Goal: Task Accomplishment & Management: Use online tool/utility

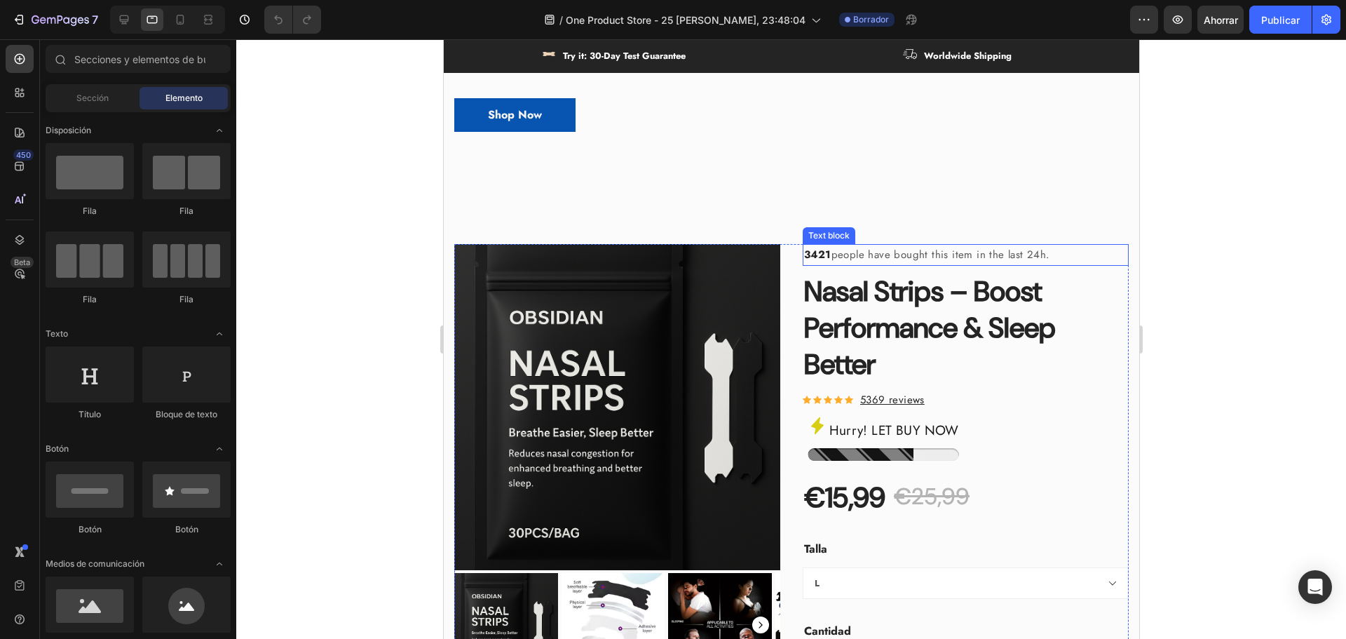
scroll to position [561, 0]
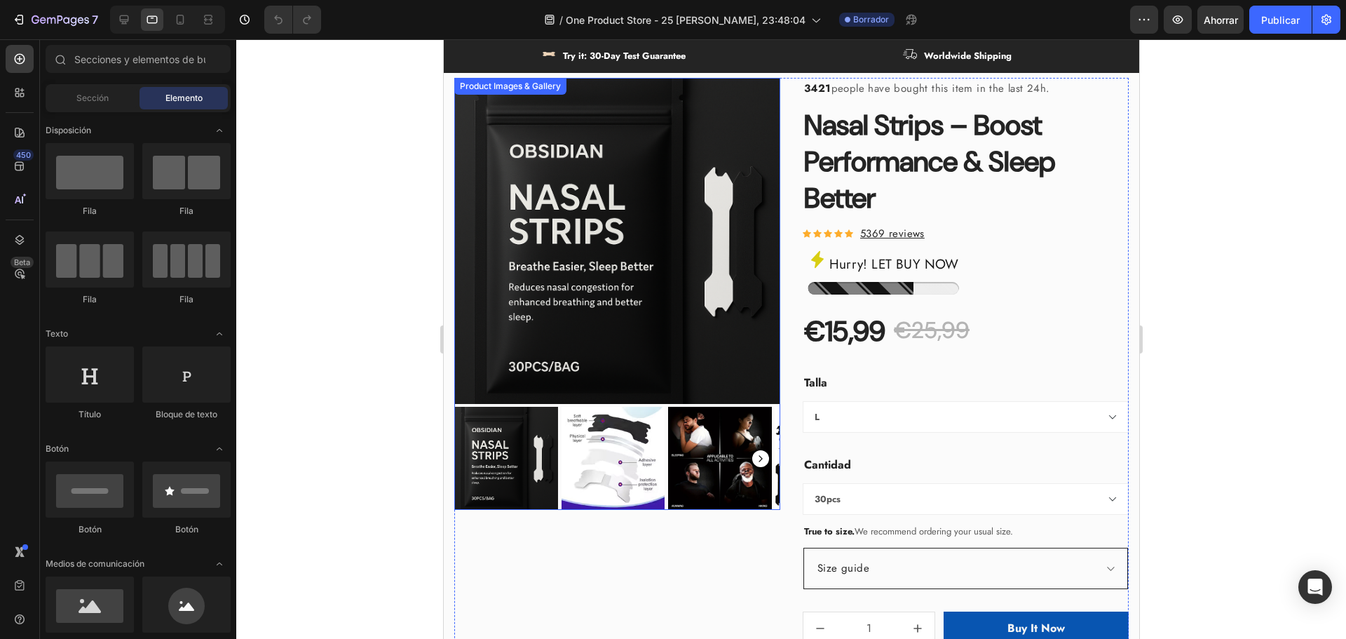
click at [752, 451] on rect "Carousel Next Arrow" at bounding box center [760, 458] width 17 height 17
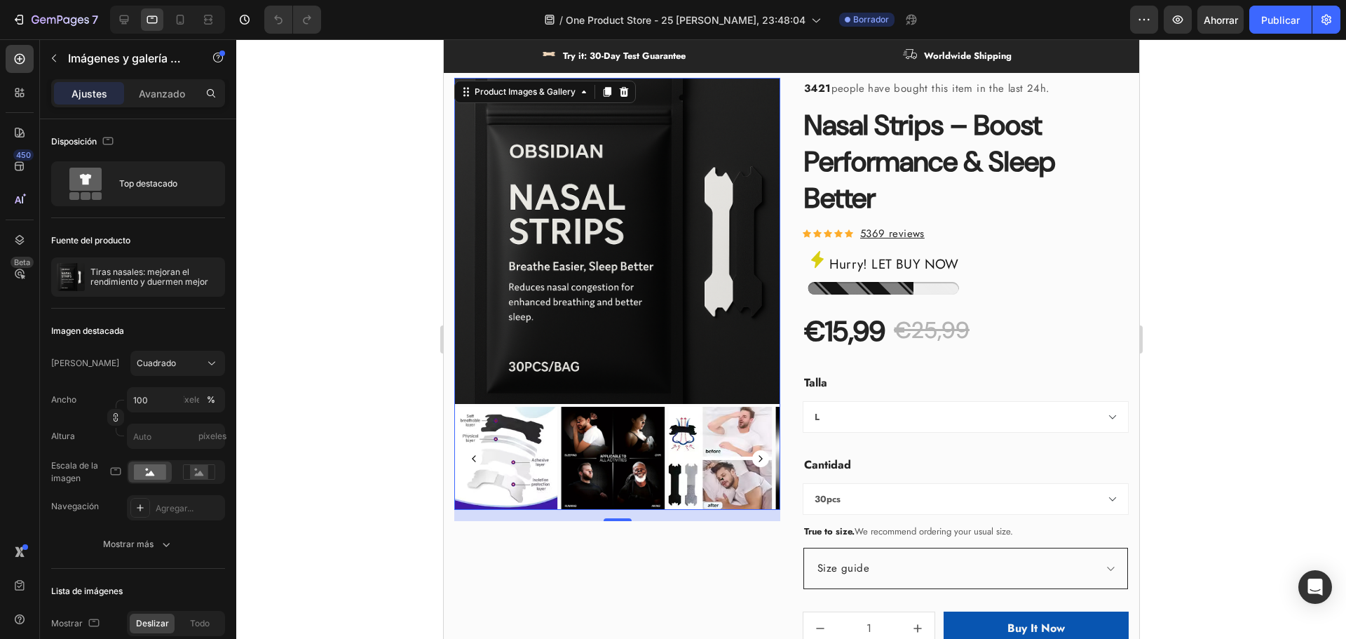
click at [758, 455] on icon "Carousel Next Arrow" at bounding box center [760, 458] width 4 height 6
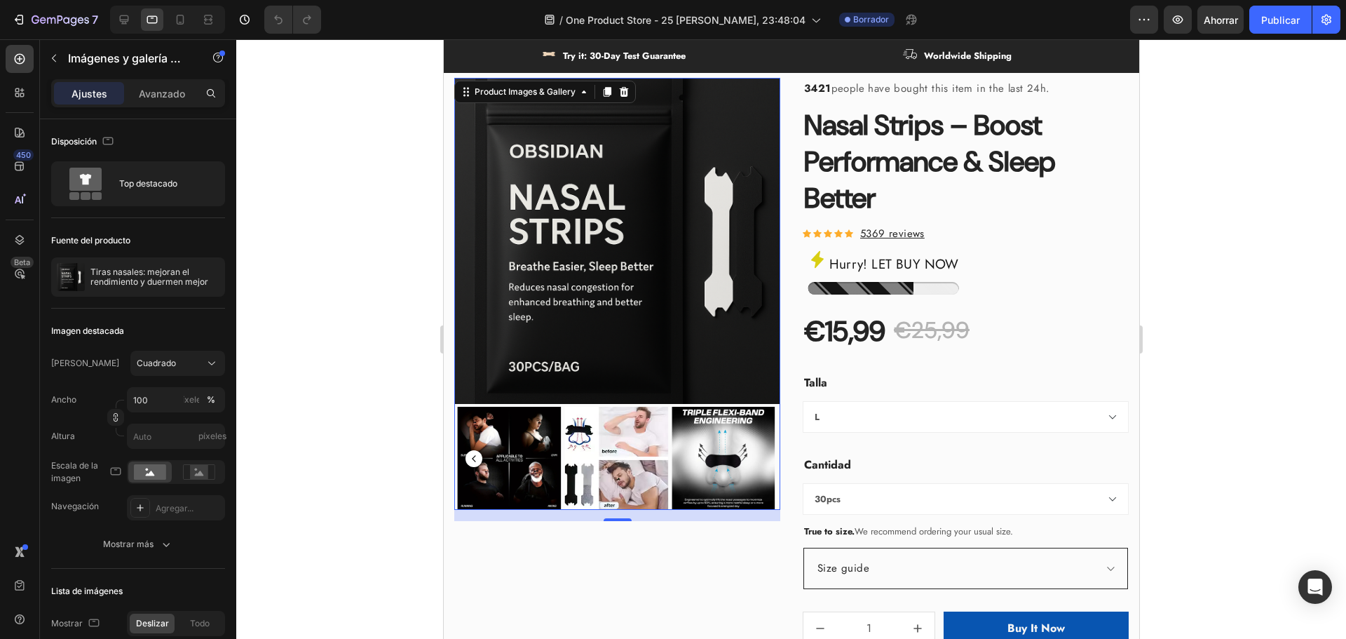
click at [754, 450] on img at bounding box center [723, 459] width 104 height 104
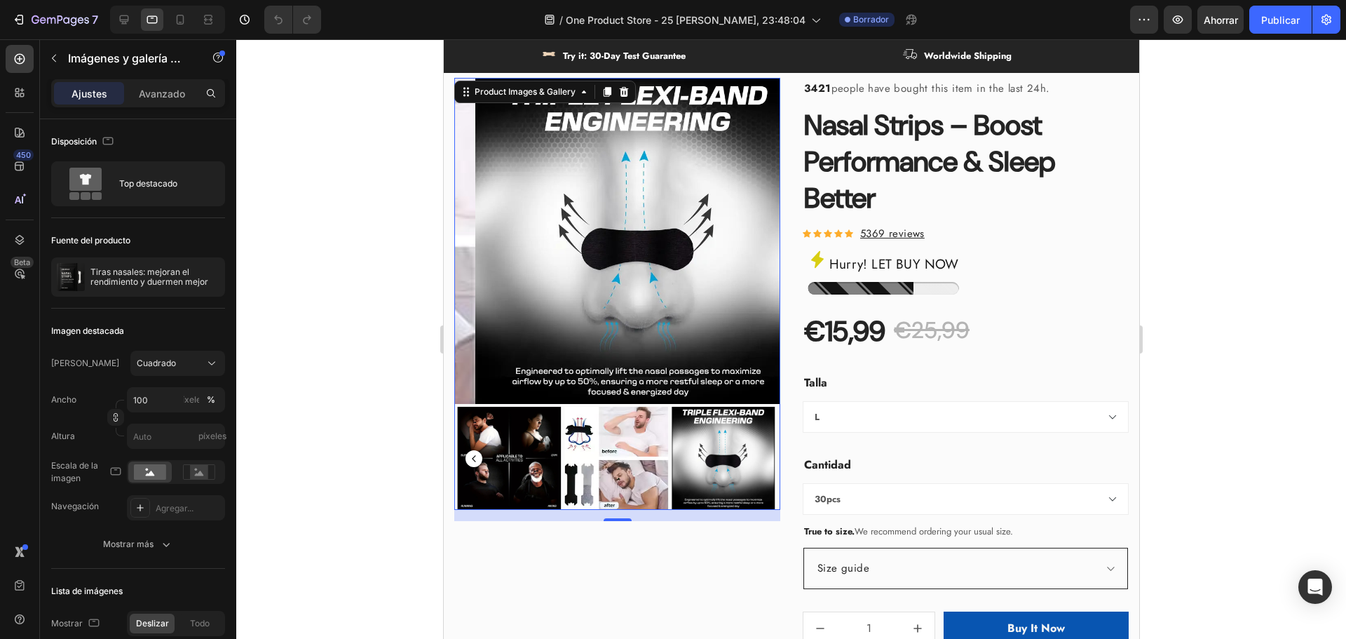
click at [606, 450] on img at bounding box center [616, 459] width 104 height 104
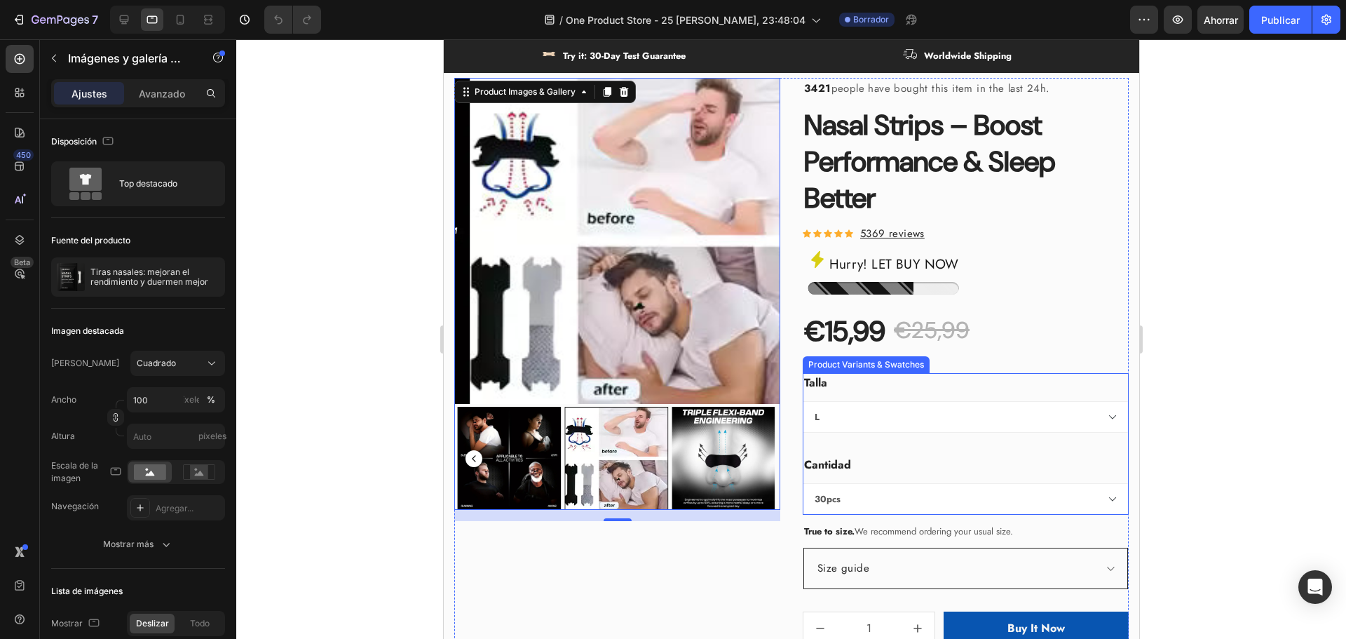
click at [859, 501] on select "30pcs 60pcs" at bounding box center [965, 499] width 326 height 32
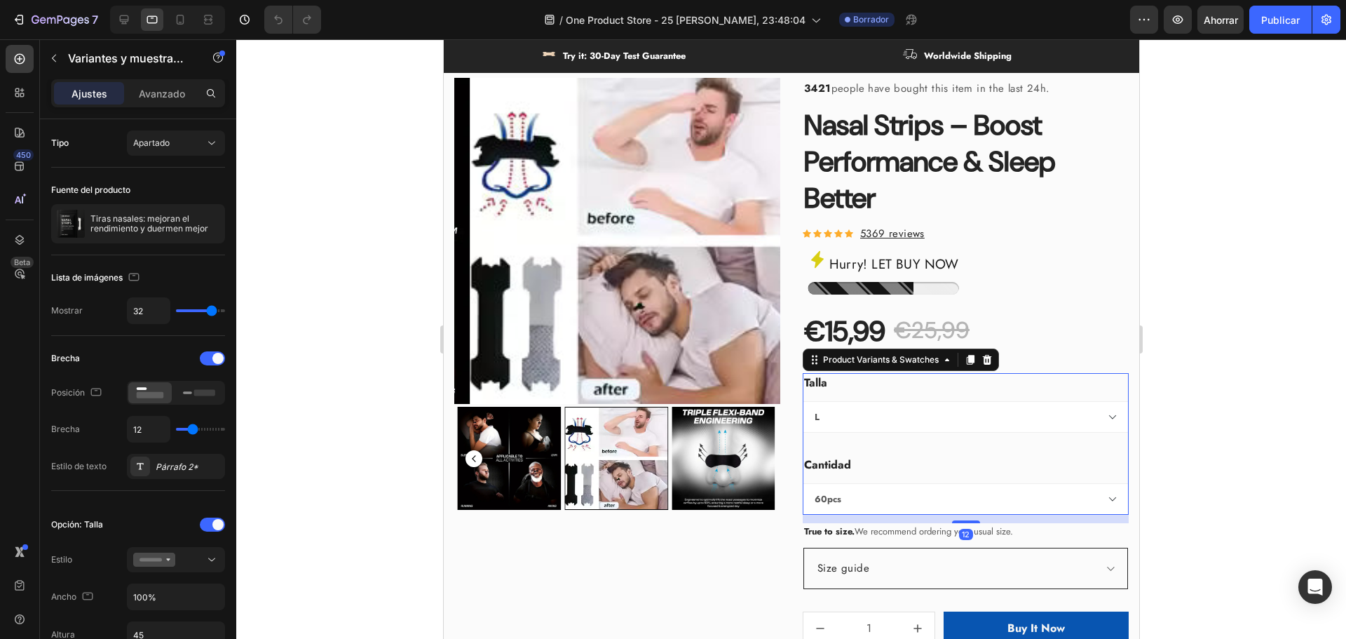
click at [802, 483] on select "30pcs 60pcs" at bounding box center [965, 499] width 326 height 32
click at [844, 498] on select "30pcs 60pcs" at bounding box center [965, 499] width 326 height 32
click at [802, 483] on select "30pcs 60pcs" at bounding box center [965, 499] width 326 height 32
select select "30pcs"
click at [386, 368] on div at bounding box center [791, 338] width 1110 height 599
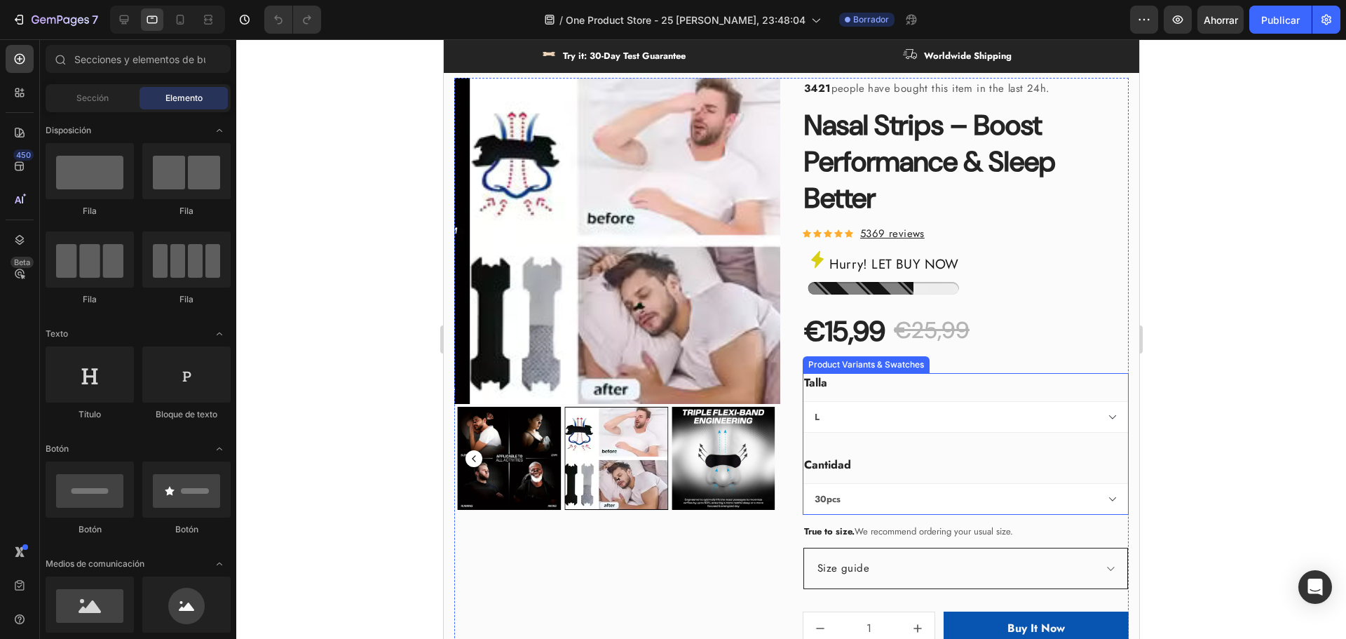
click at [869, 405] on select "L S" at bounding box center [965, 417] width 326 height 32
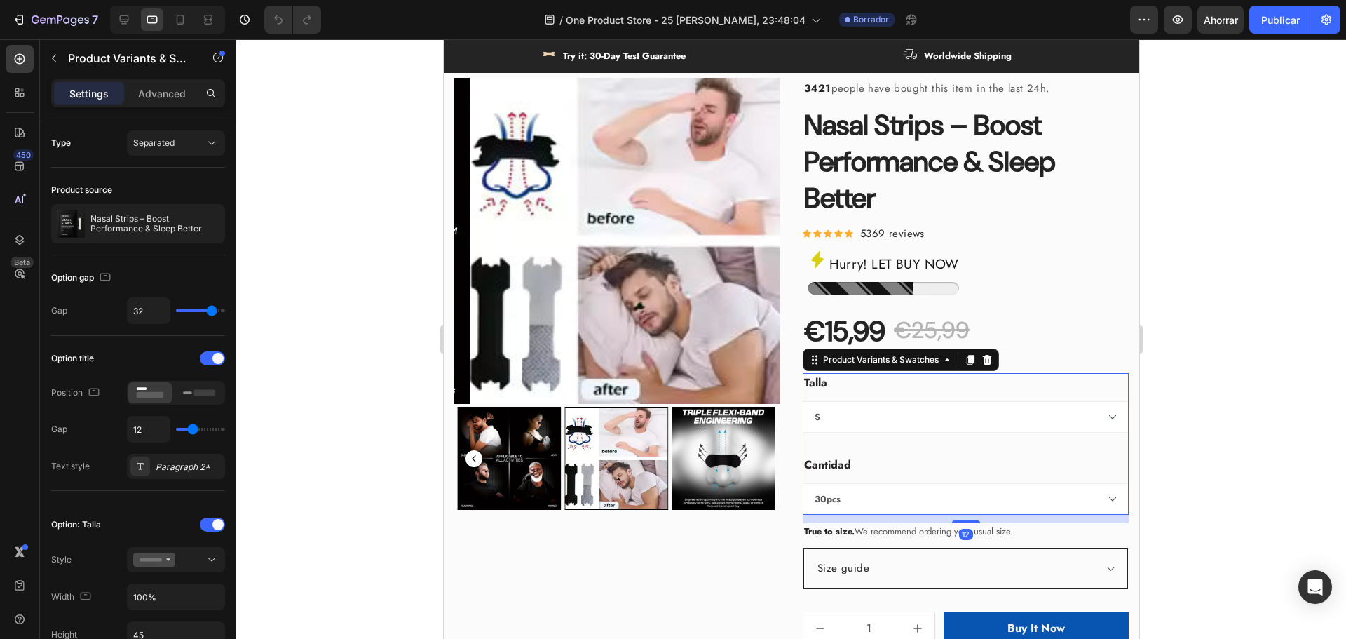
click at [802, 401] on select "L S" at bounding box center [965, 417] width 326 height 32
select select "S"
click at [834, 419] on select "L S" at bounding box center [965, 417] width 326 height 32
click at [1282, 349] on div at bounding box center [791, 338] width 1110 height 599
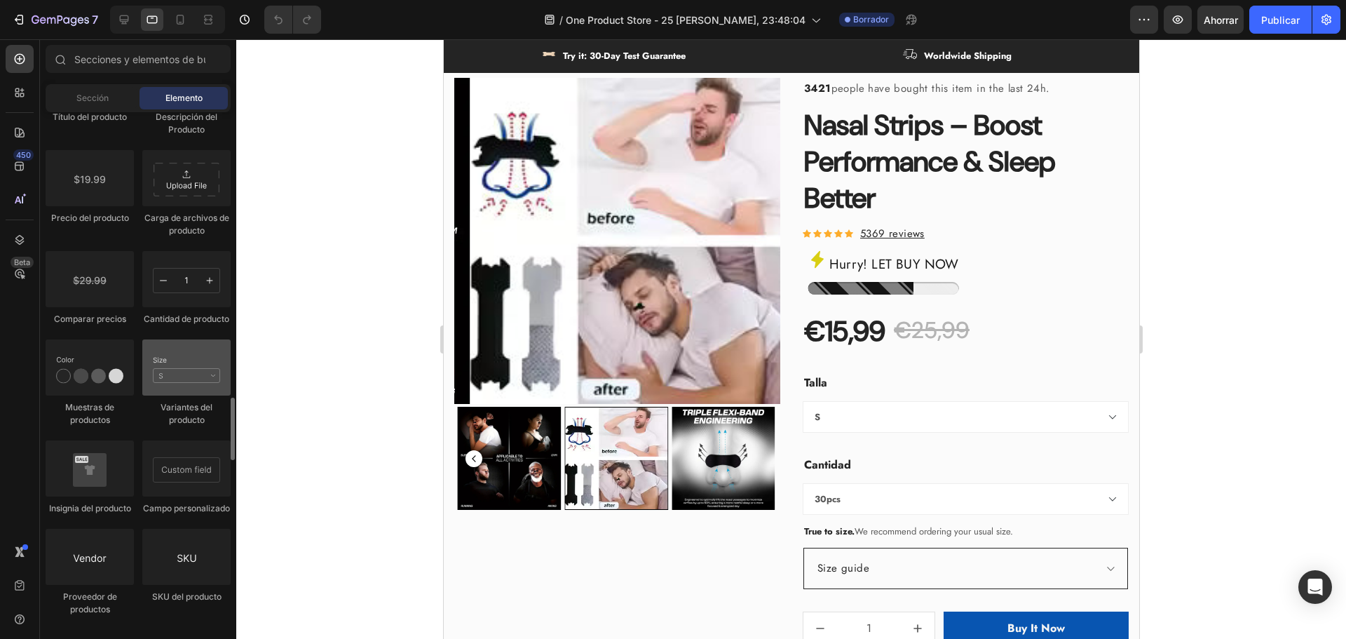
scroll to position [2594, 0]
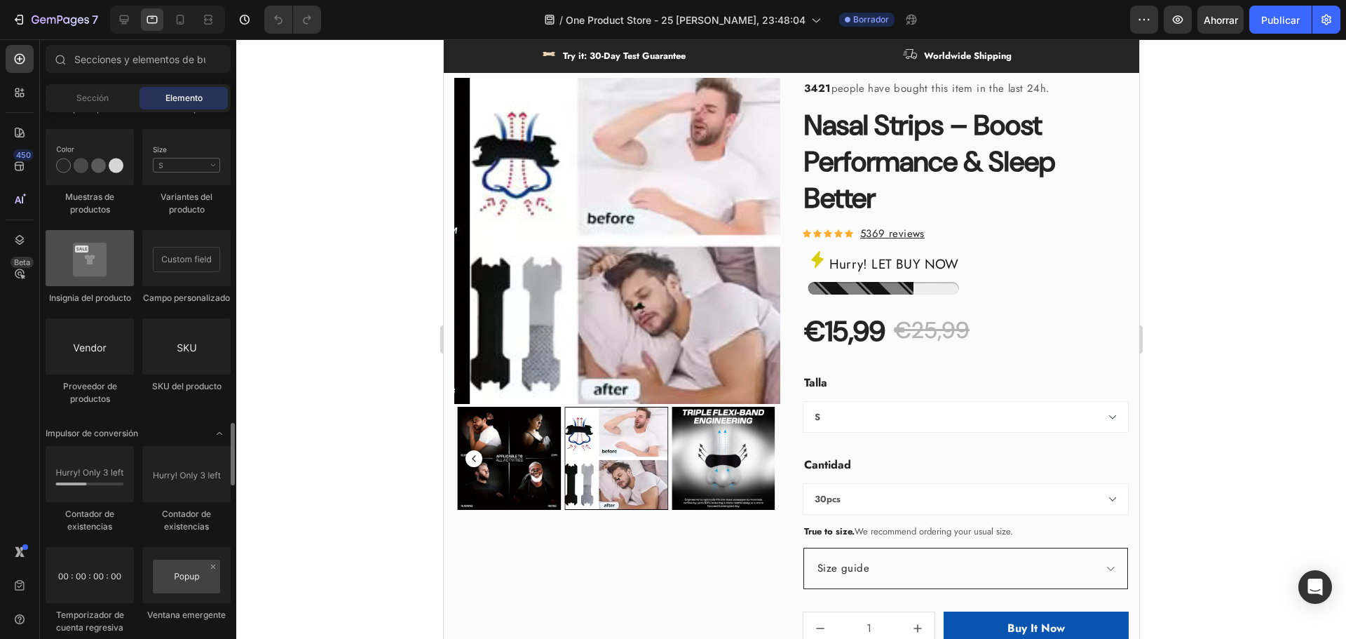
click at [111, 261] on div at bounding box center [90, 258] width 88 height 56
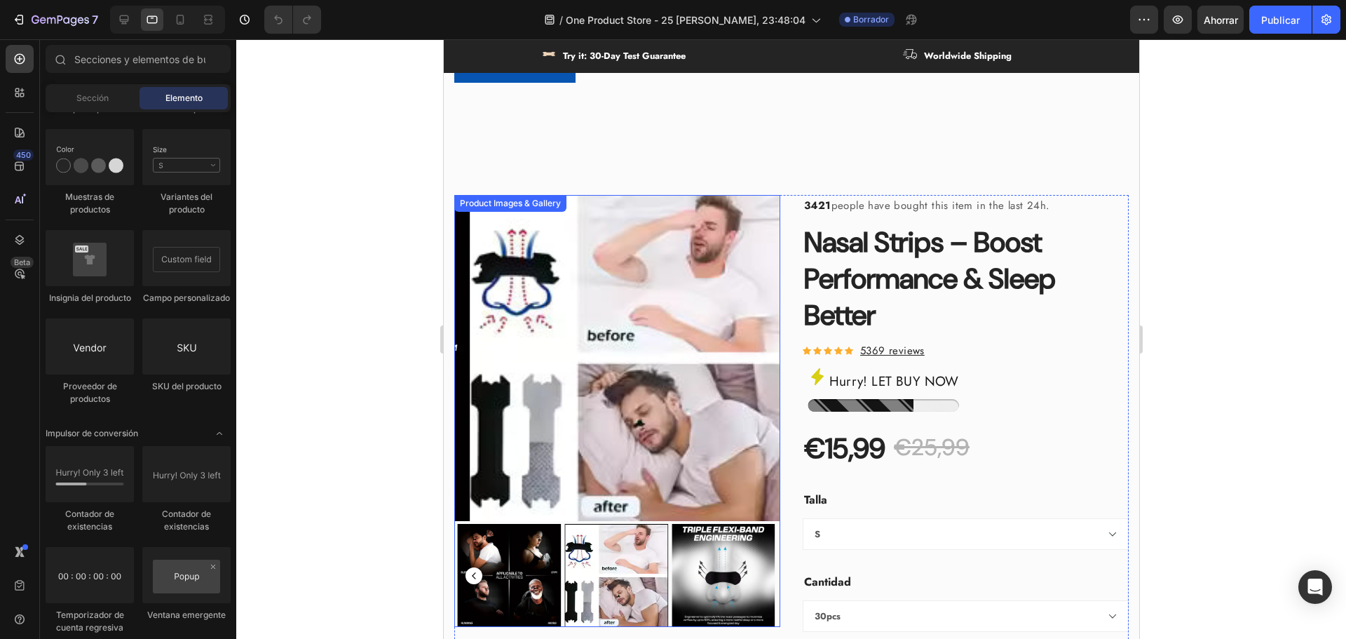
scroll to position [421, 0]
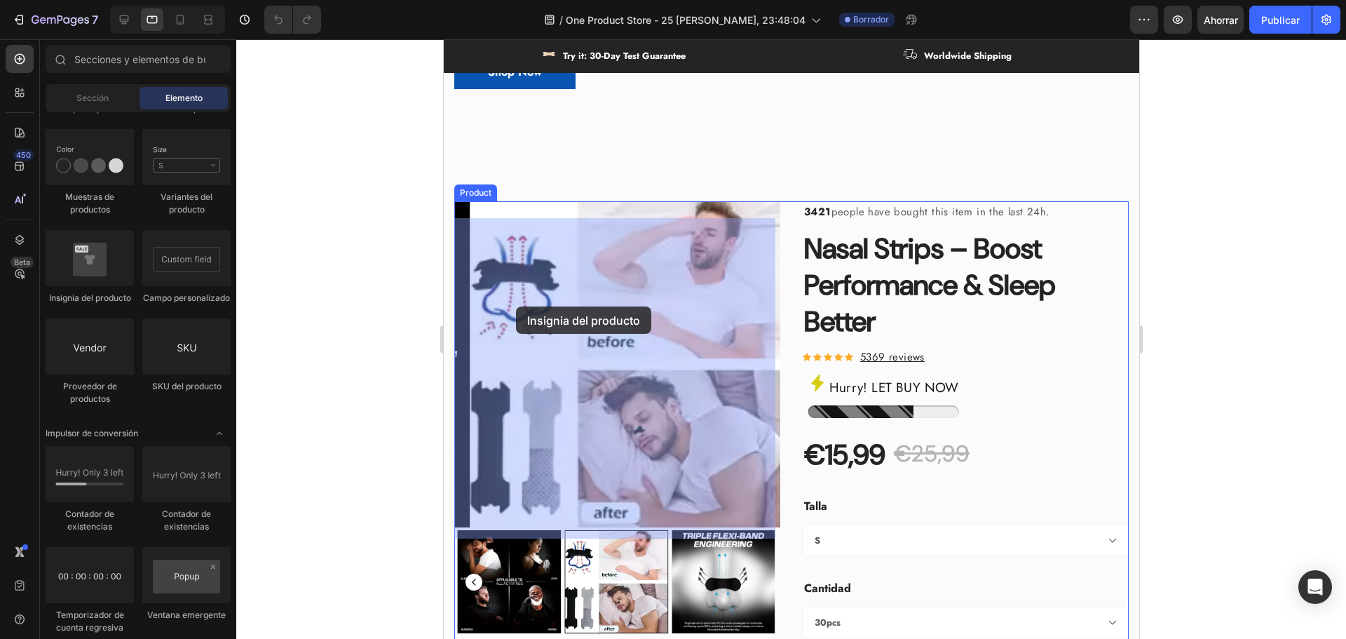
drag, startPoint x: 536, startPoint y: 299, endPoint x: 515, endPoint y: 306, distance: 22.2
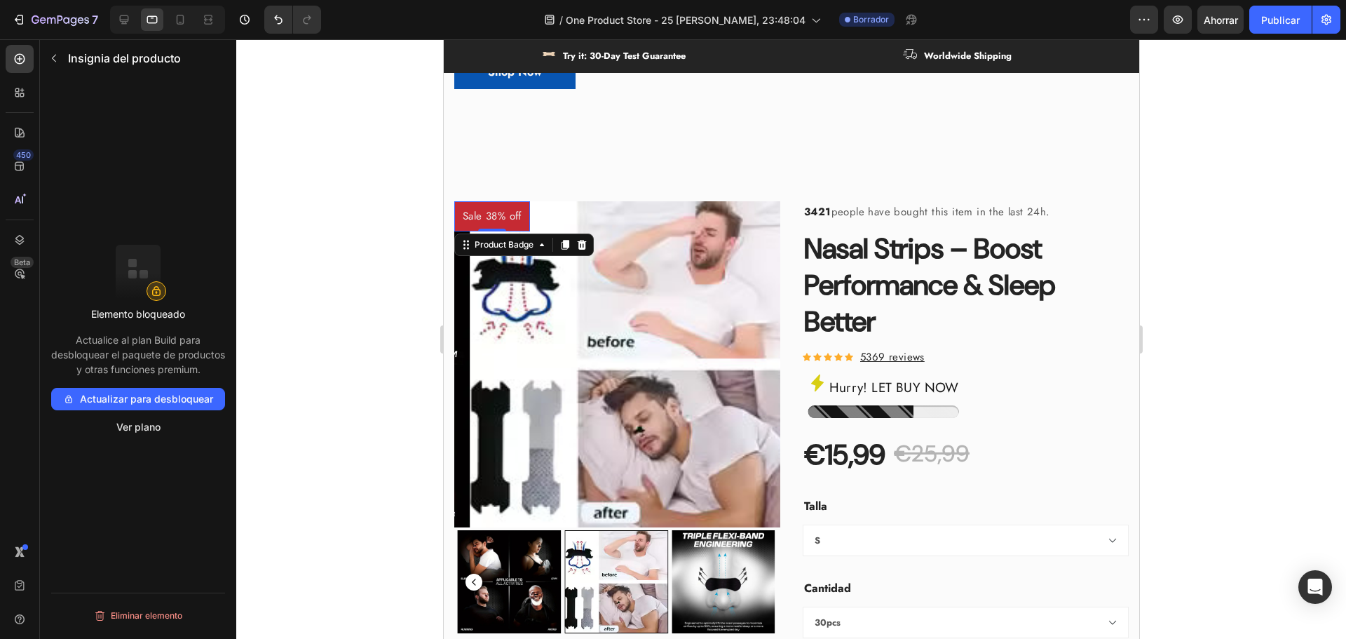
click at [503, 231] on pre "Sale 38% off" at bounding box center [492, 216] width 76 height 30
click at [494, 231] on pre "Sale 38% off" at bounding box center [492, 216] width 76 height 30
click at [524, 251] on div "Product Badge" at bounding box center [503, 244] width 64 height 13
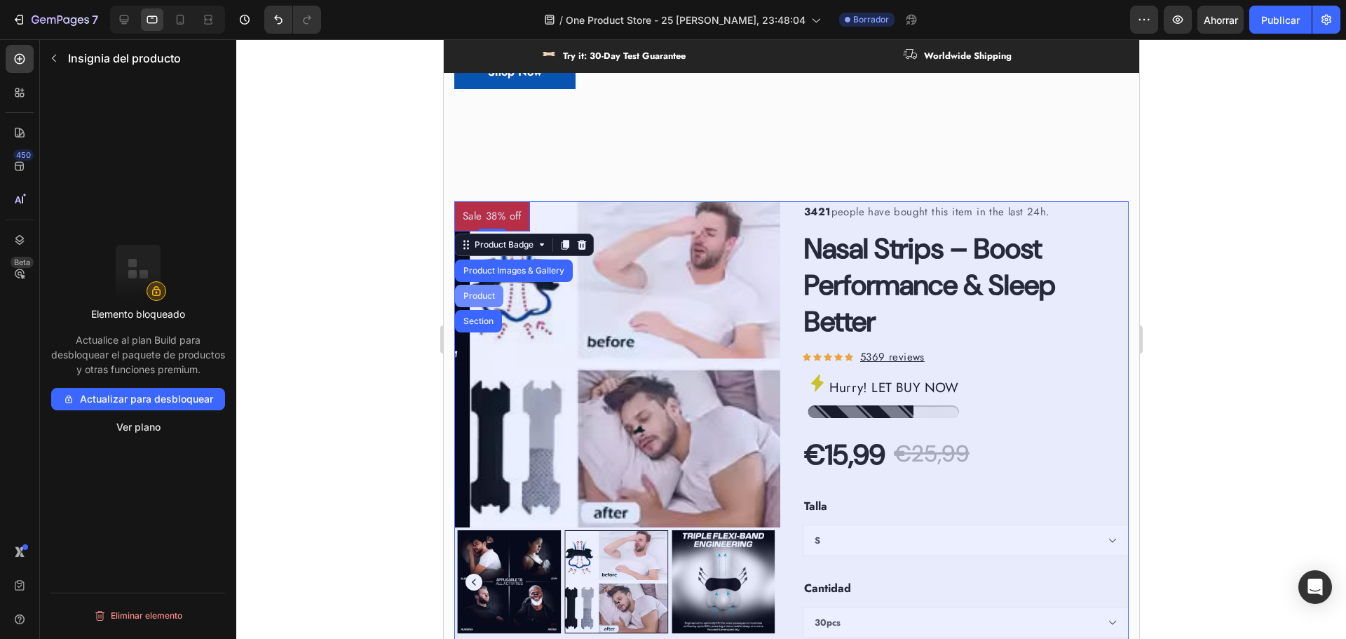
click at [478, 300] on div "Product" at bounding box center [478, 296] width 37 height 8
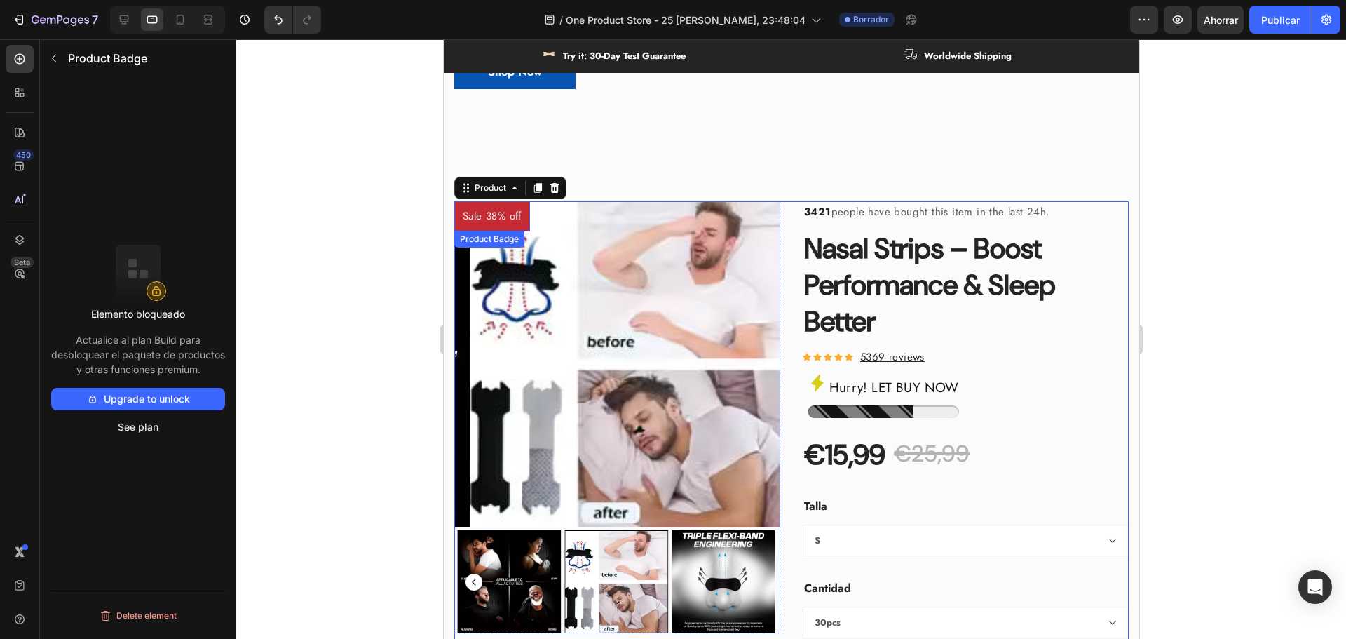
click at [519, 225] on pre "Sale 38% off" at bounding box center [492, 216] width 76 height 30
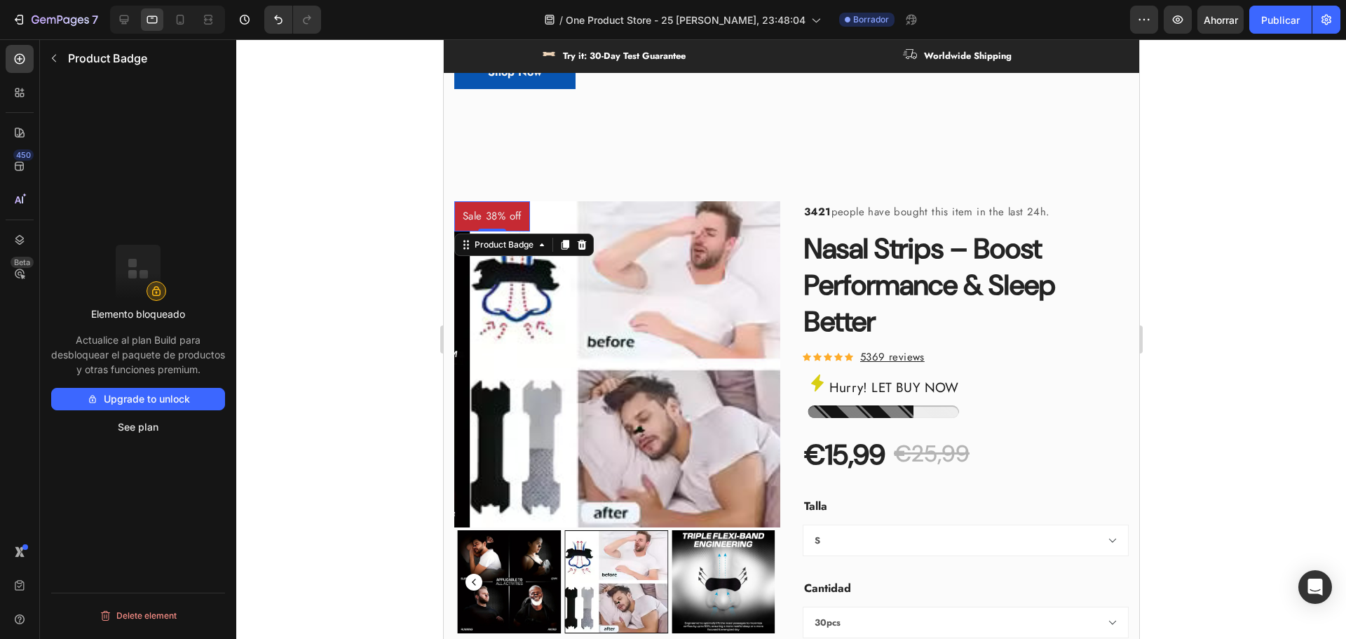
click at [316, 233] on div at bounding box center [791, 338] width 1110 height 599
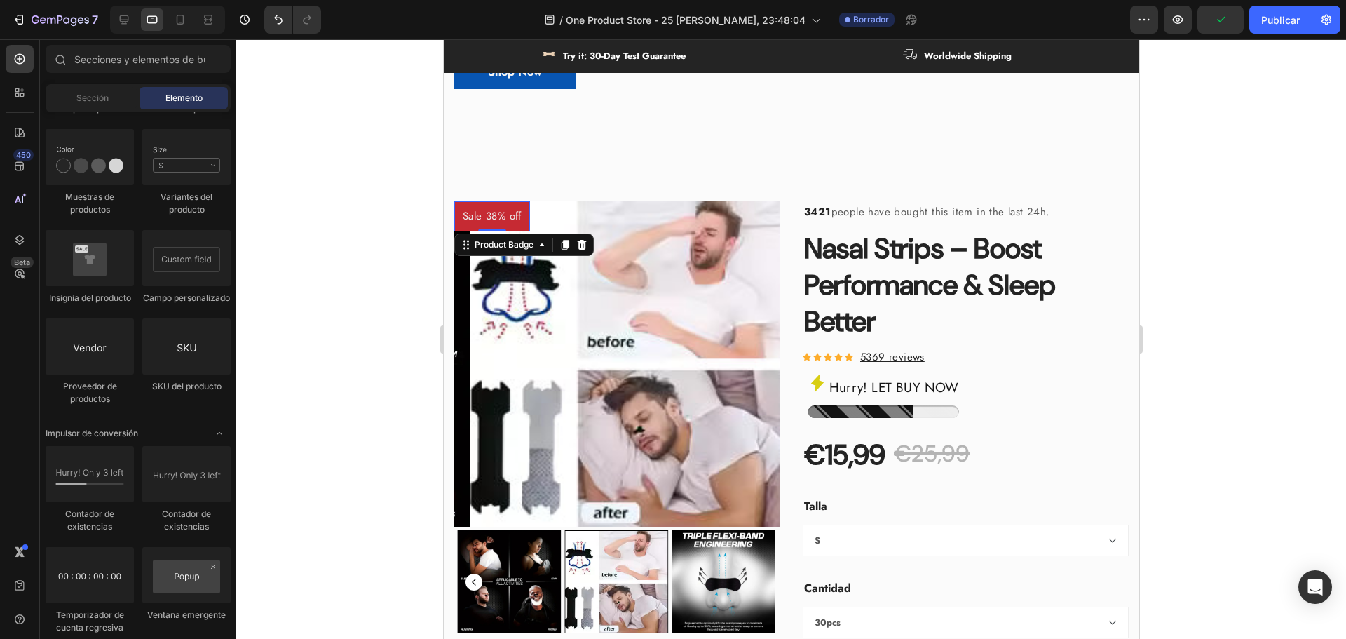
click at [486, 229] on pre "Sale 38% off" at bounding box center [492, 216] width 76 height 30
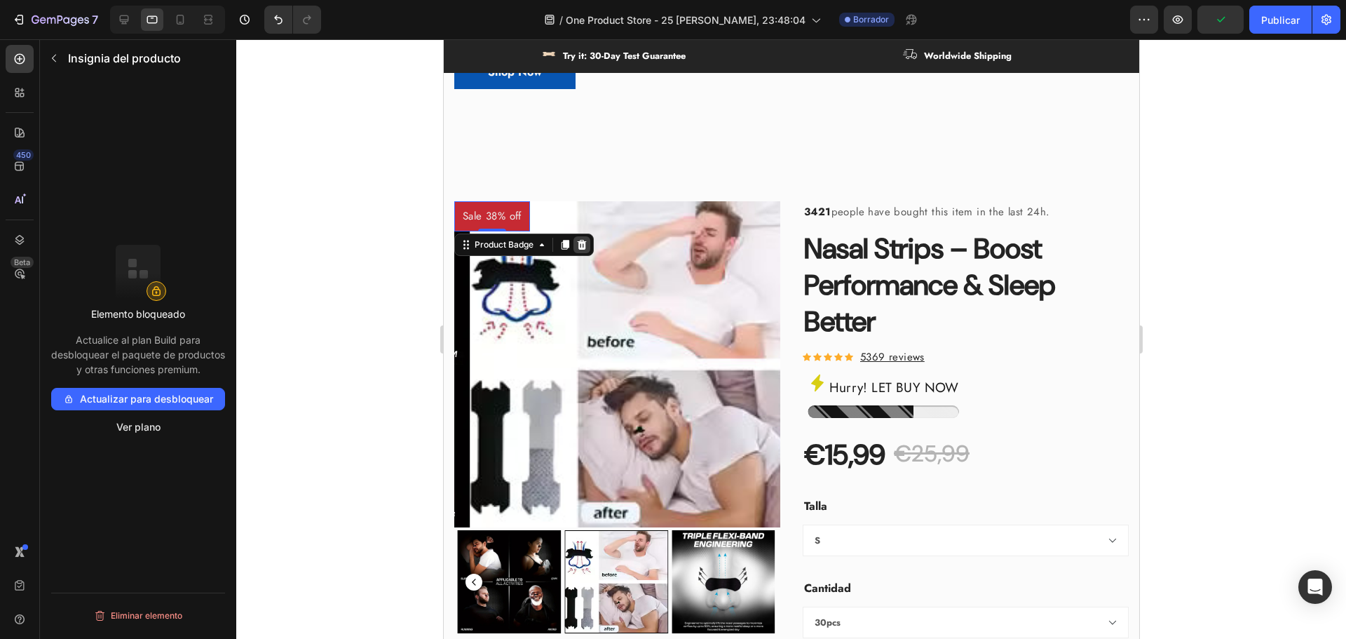
click at [580, 250] on icon at bounding box center [581, 245] width 9 height 10
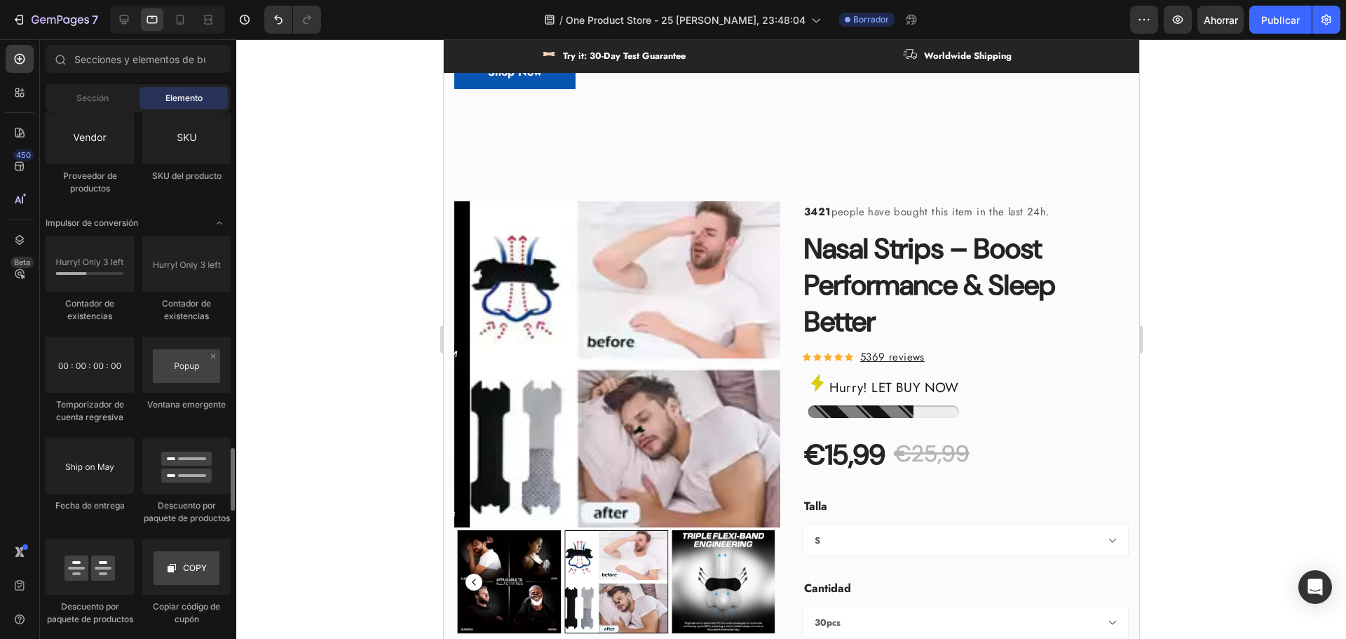
scroll to position [2944, 0]
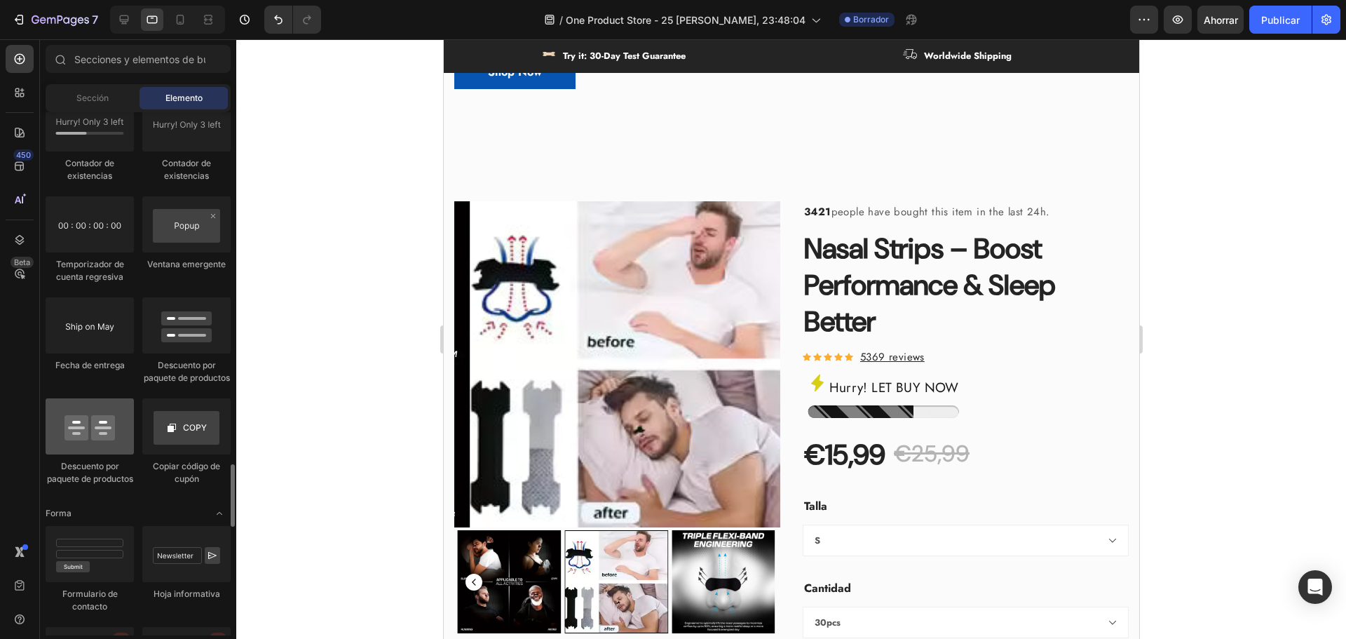
click at [108, 454] on div at bounding box center [90, 426] width 88 height 56
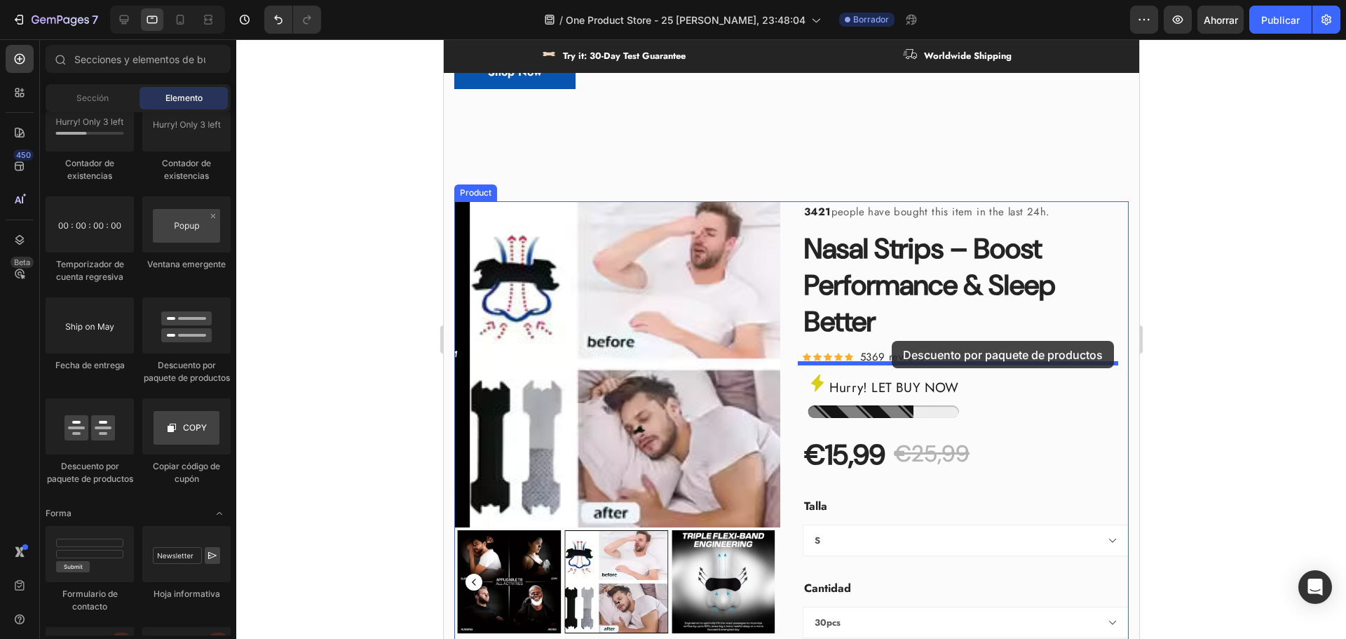
drag, startPoint x: 761, startPoint y: 505, endPoint x: 891, endPoint y: 341, distance: 209.1
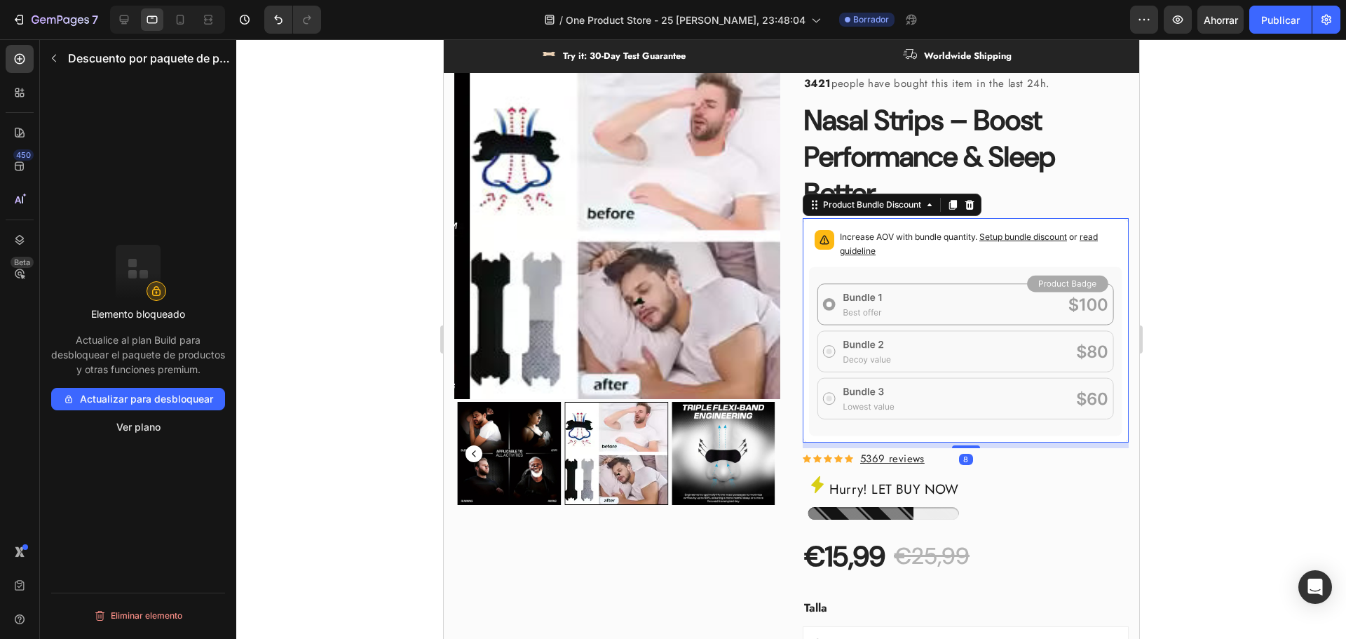
scroll to position [561, 0]
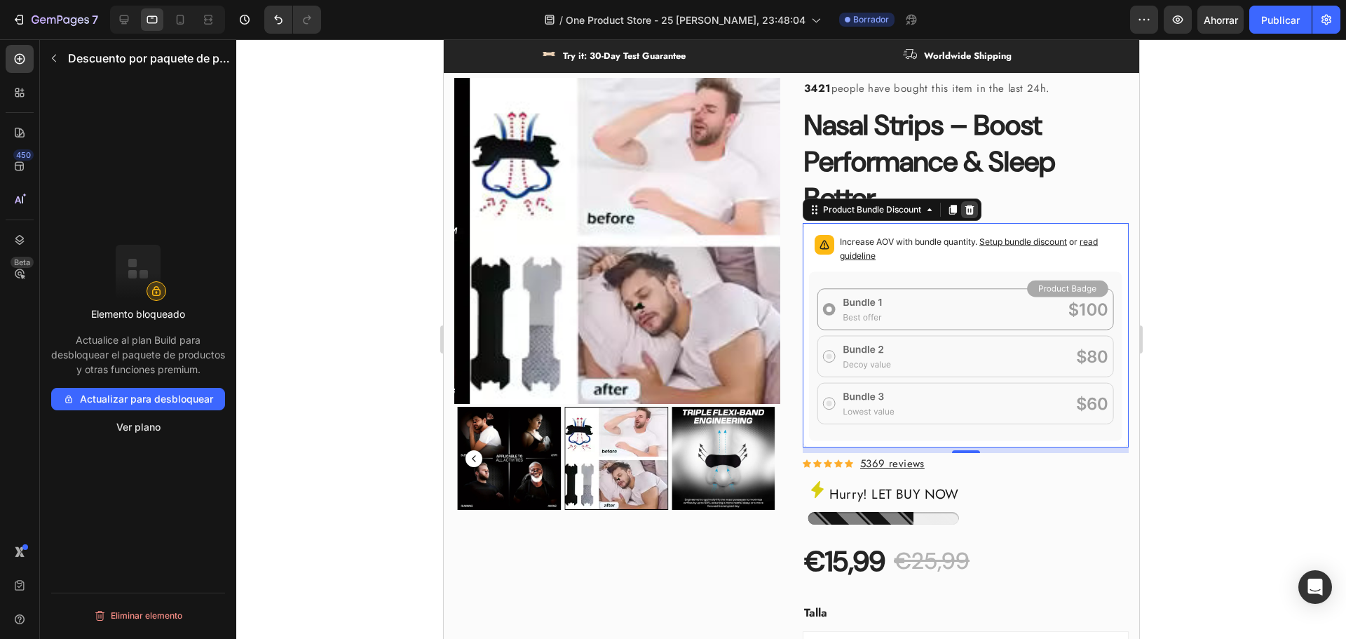
click at [970, 214] on icon at bounding box center [968, 209] width 11 height 11
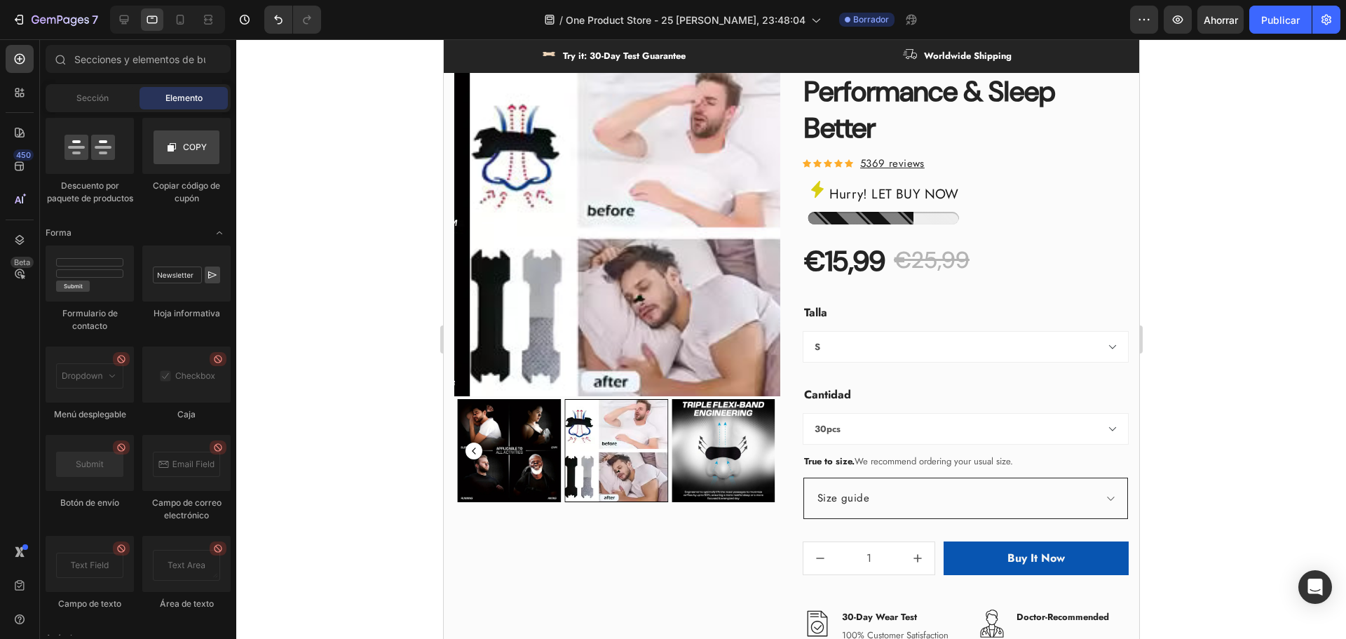
scroll to position [3575, 0]
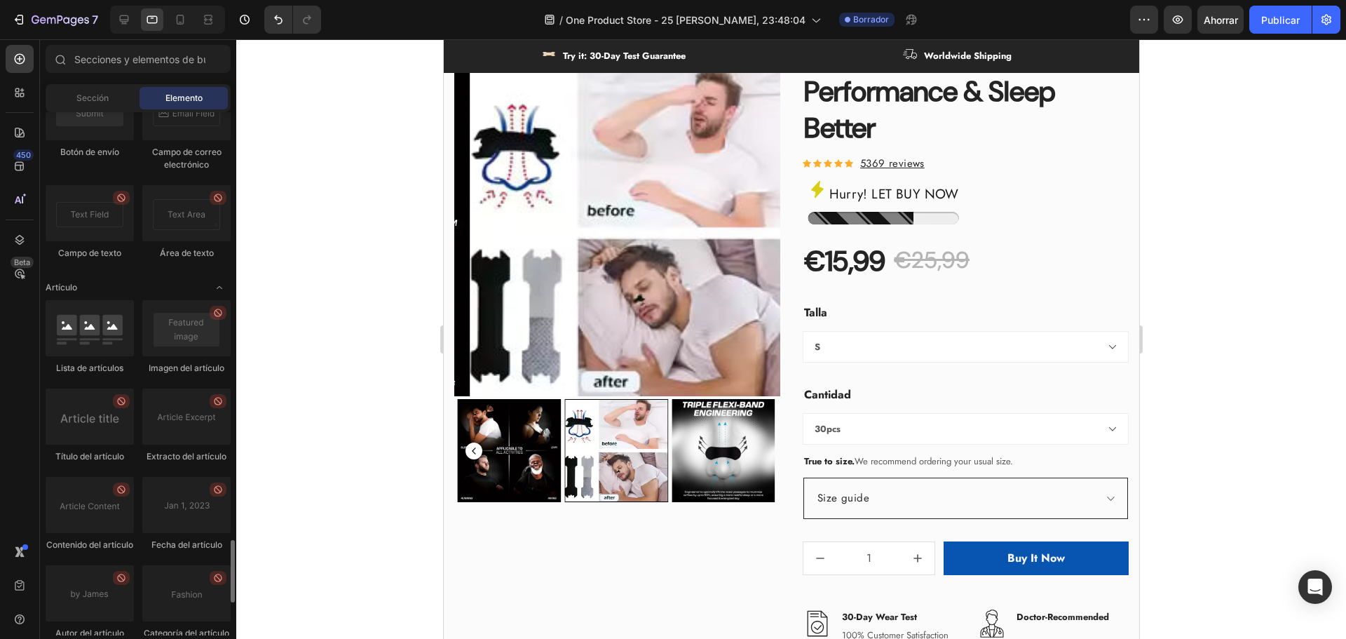
drag, startPoint x: 140, startPoint y: 262, endPoint x: 294, endPoint y: 184, distance: 173.7
click at [298, 182] on div at bounding box center [791, 338] width 1110 height 599
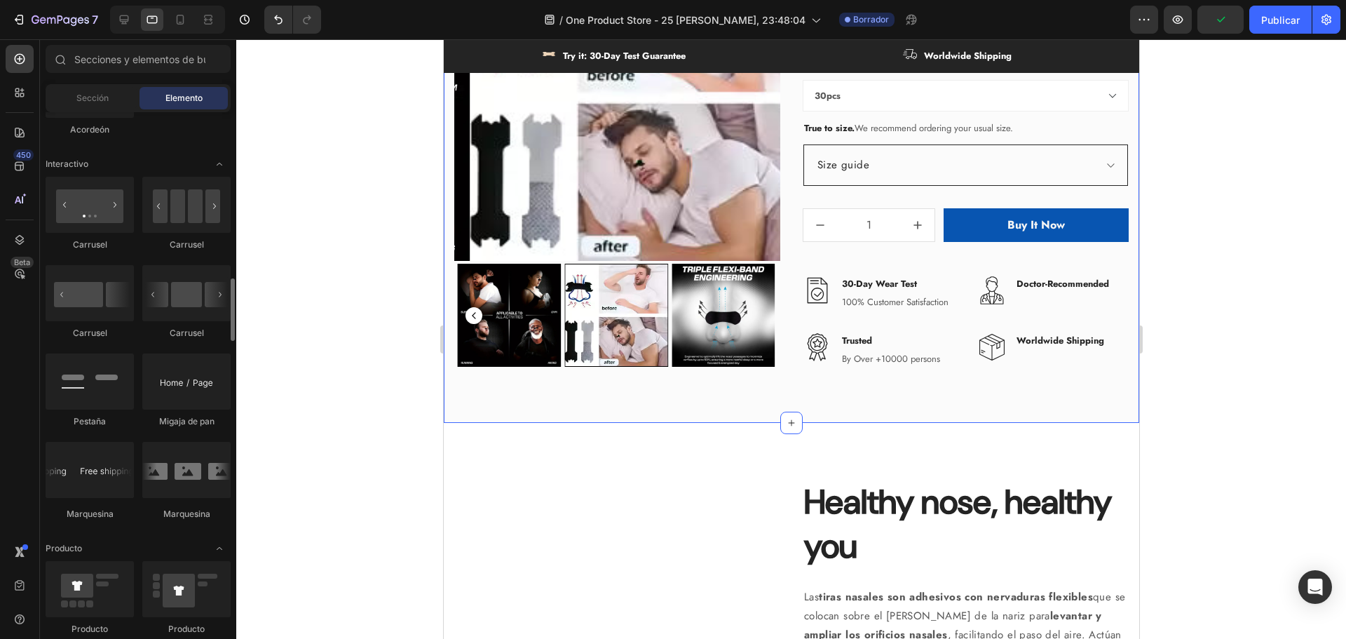
scroll to position [981, 0]
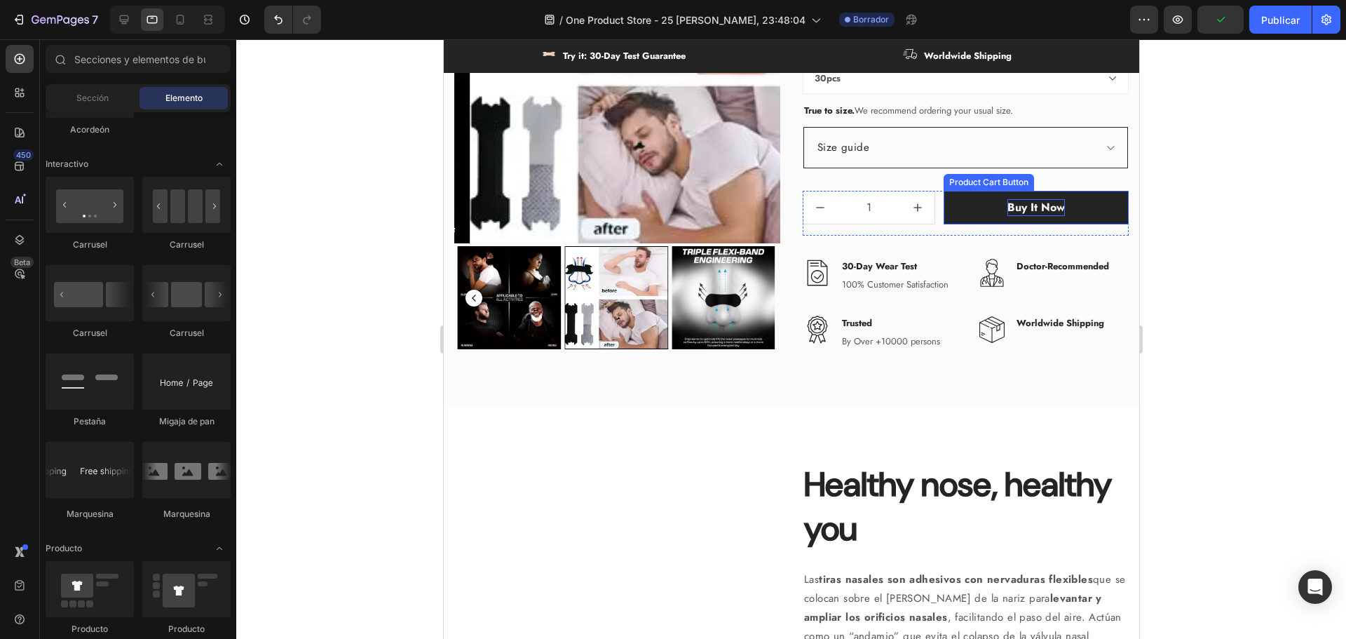
click at [1015, 210] on div "Buy It Now" at bounding box center [1035, 207] width 57 height 17
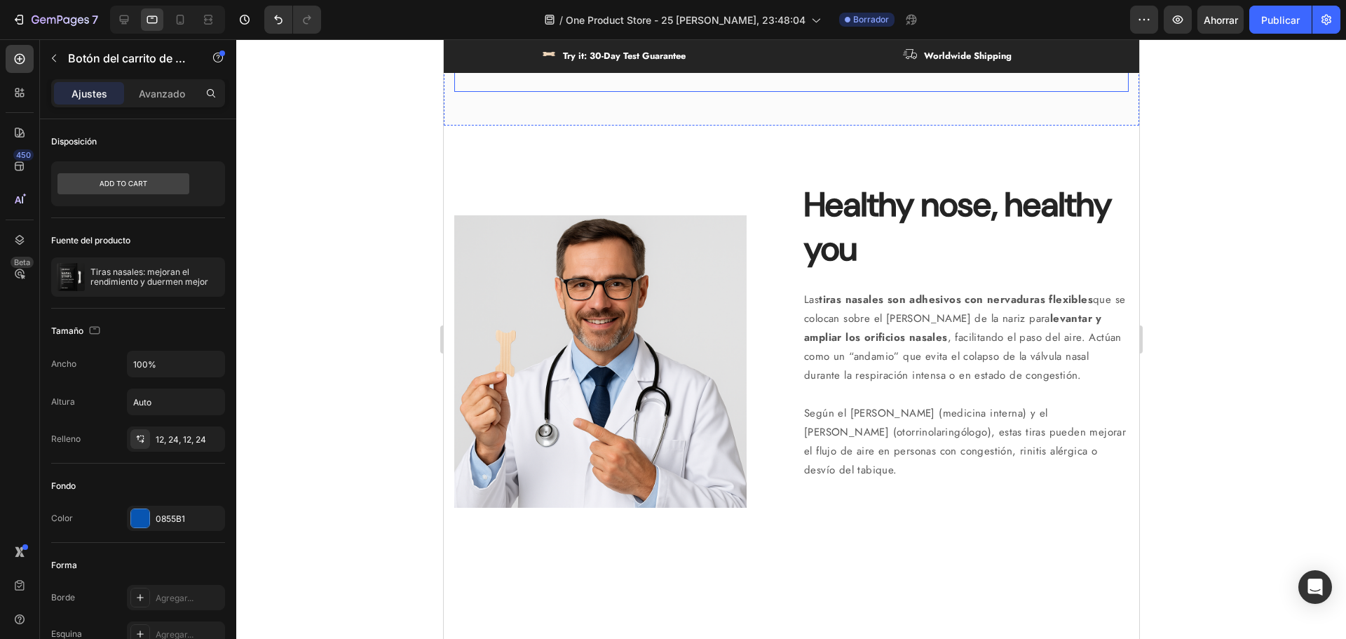
scroll to position [1262, 0]
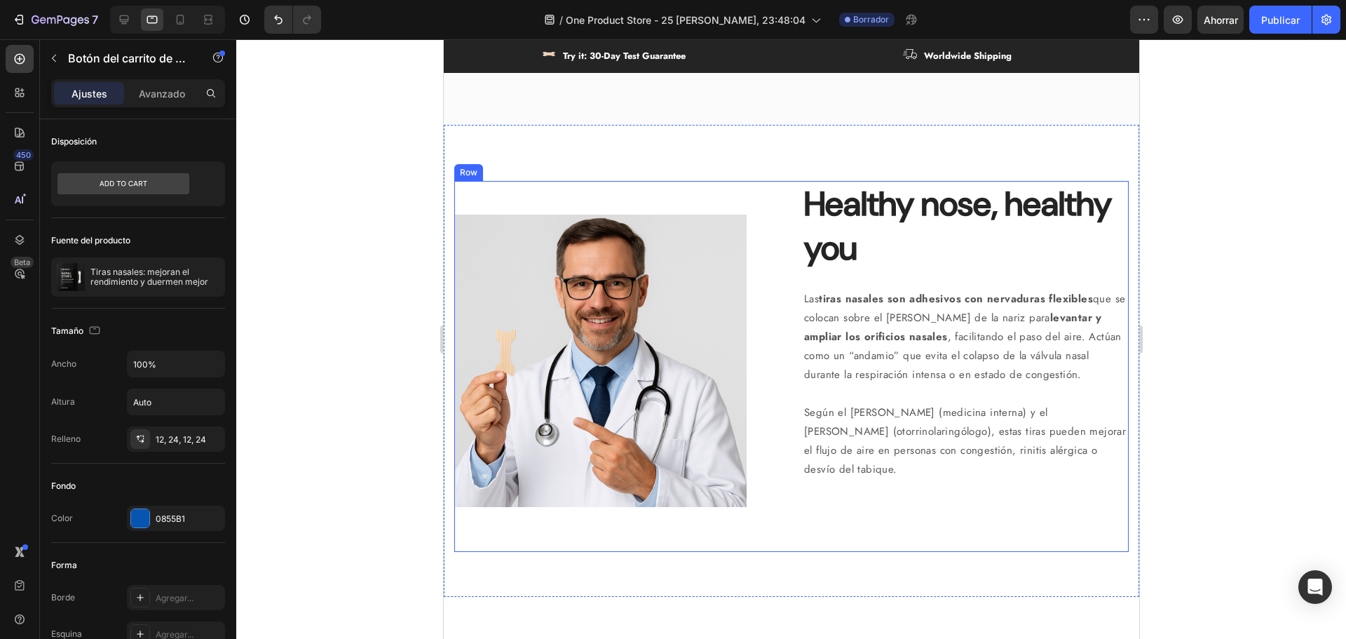
click at [400, 213] on div at bounding box center [791, 338] width 1110 height 599
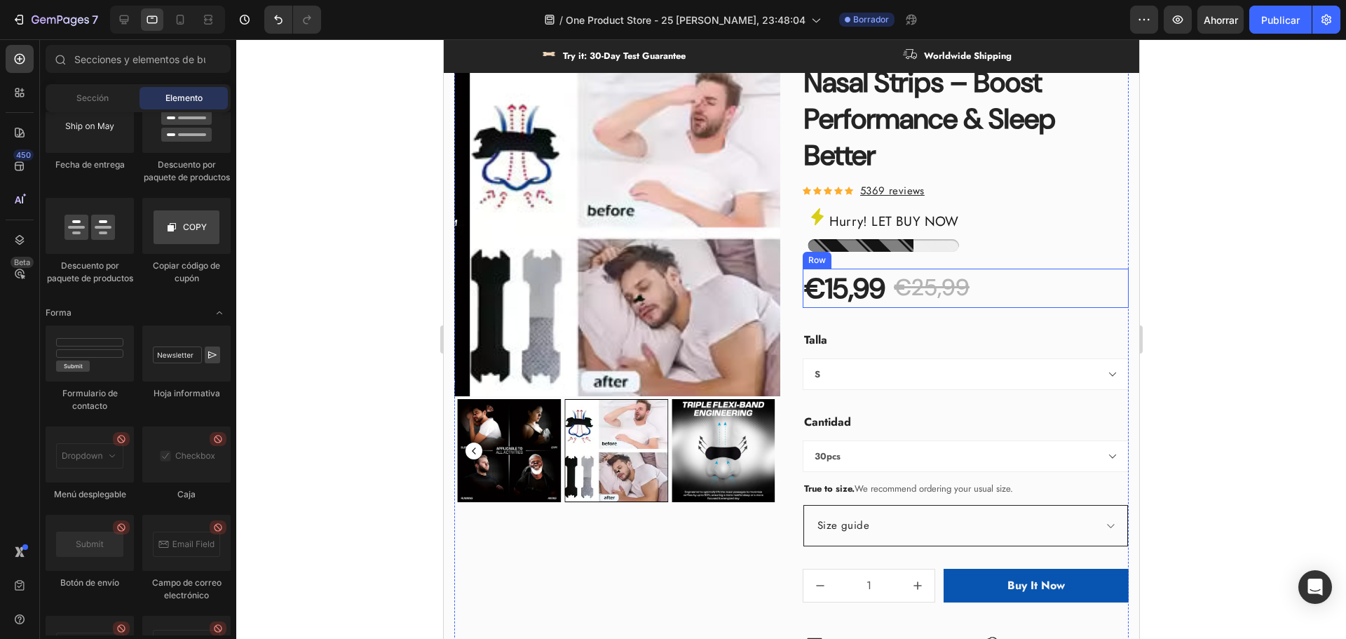
scroll to position [631, 0]
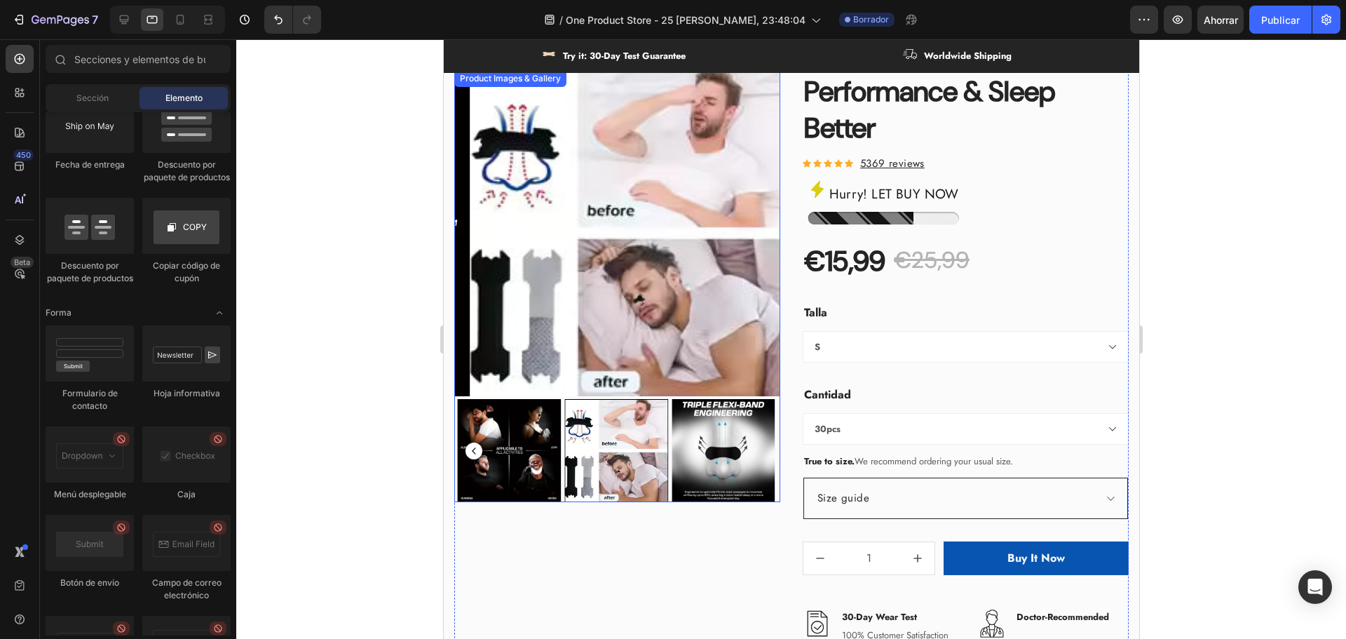
click at [473, 444] on rect "Carousel Back Arrow" at bounding box center [473, 450] width 17 height 17
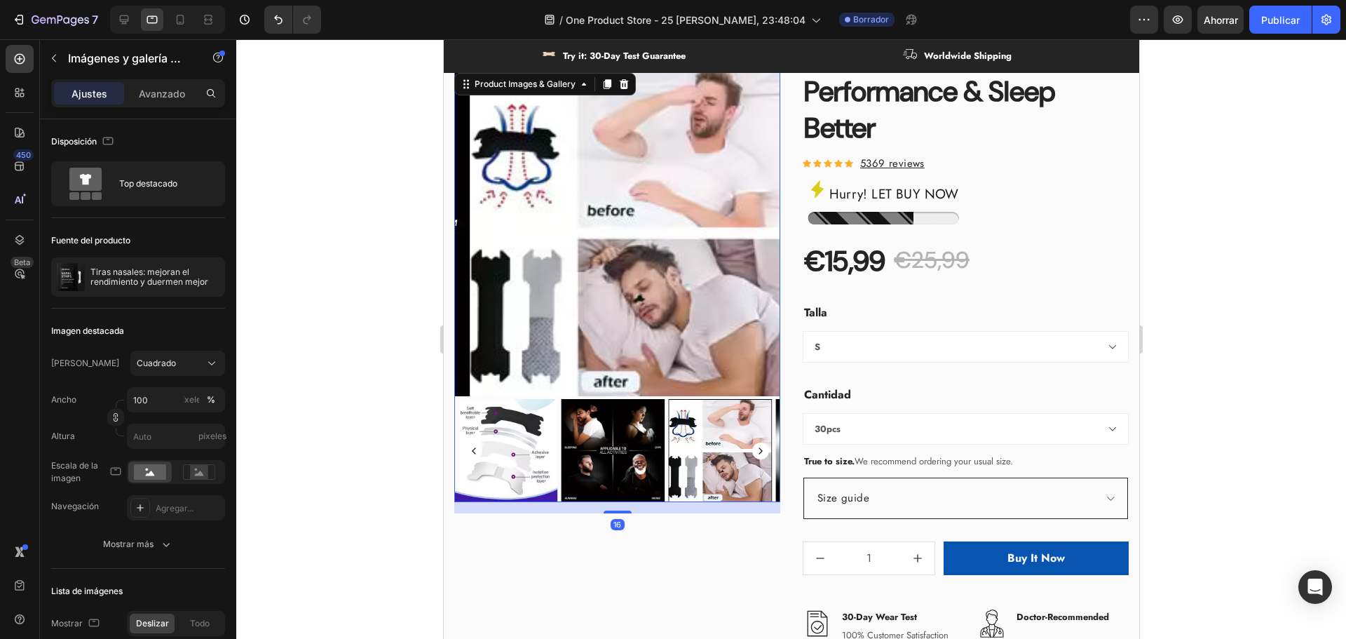
click at [473, 444] on rect "Carousel Back Arrow" at bounding box center [473, 450] width 17 height 17
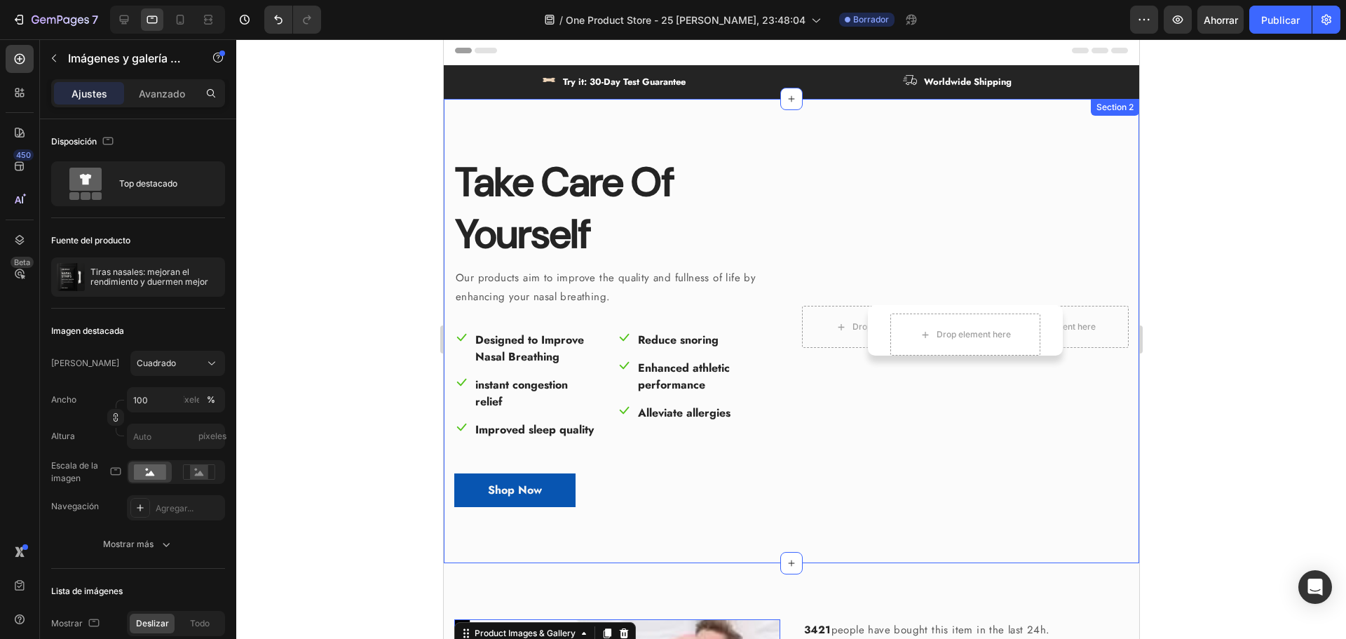
scroll to position [0, 0]
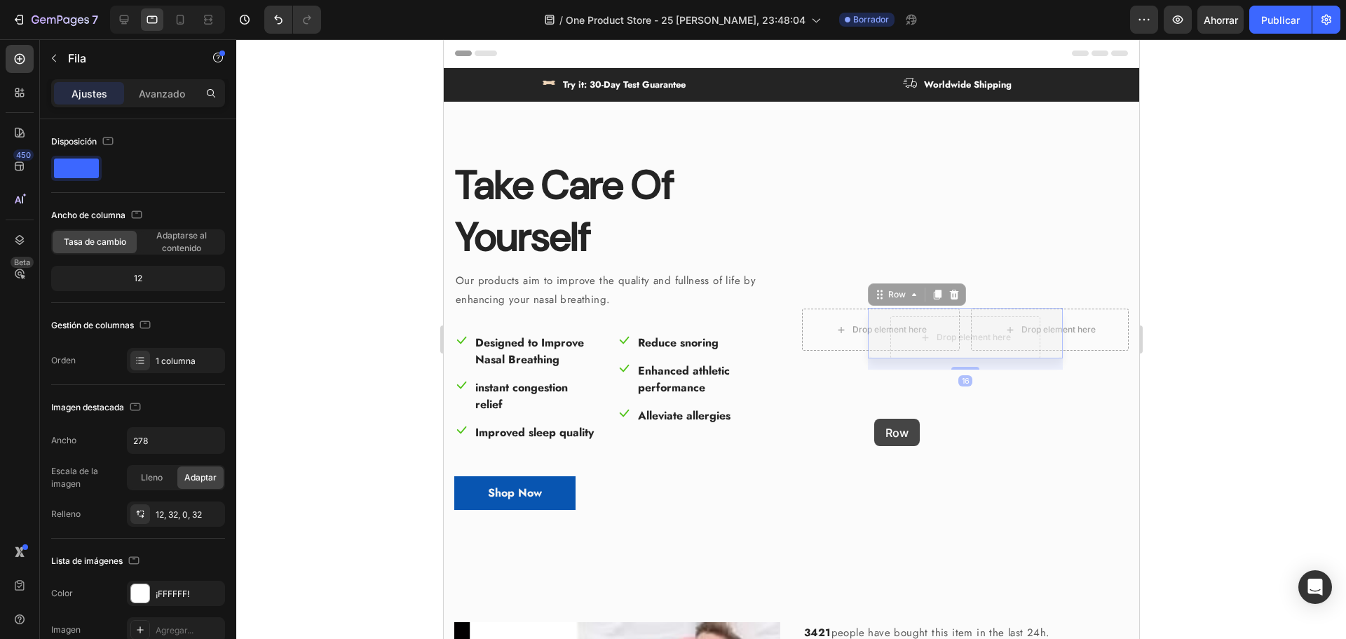
drag, startPoint x: 873, startPoint y: 365, endPoint x: 874, endPoint y: 431, distance: 66.6
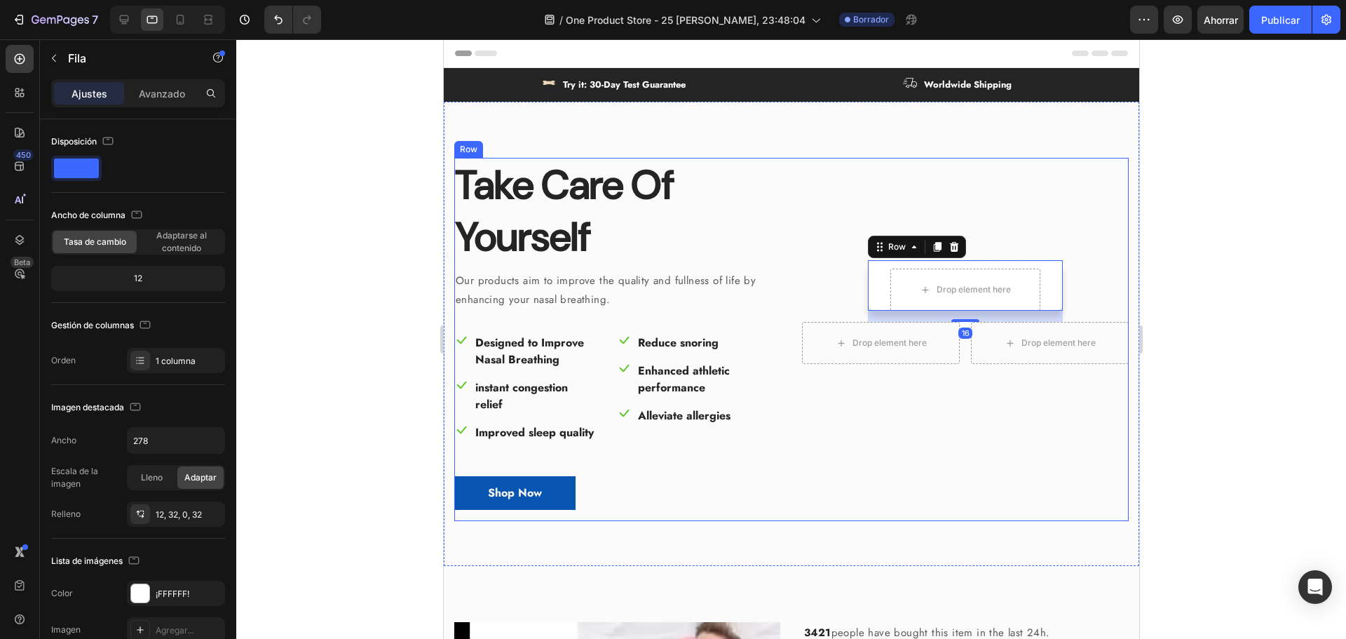
click at [991, 424] on div "Drop element here Row 16 Drop element here Drop element here Row" at bounding box center [964, 339] width 327 height 363
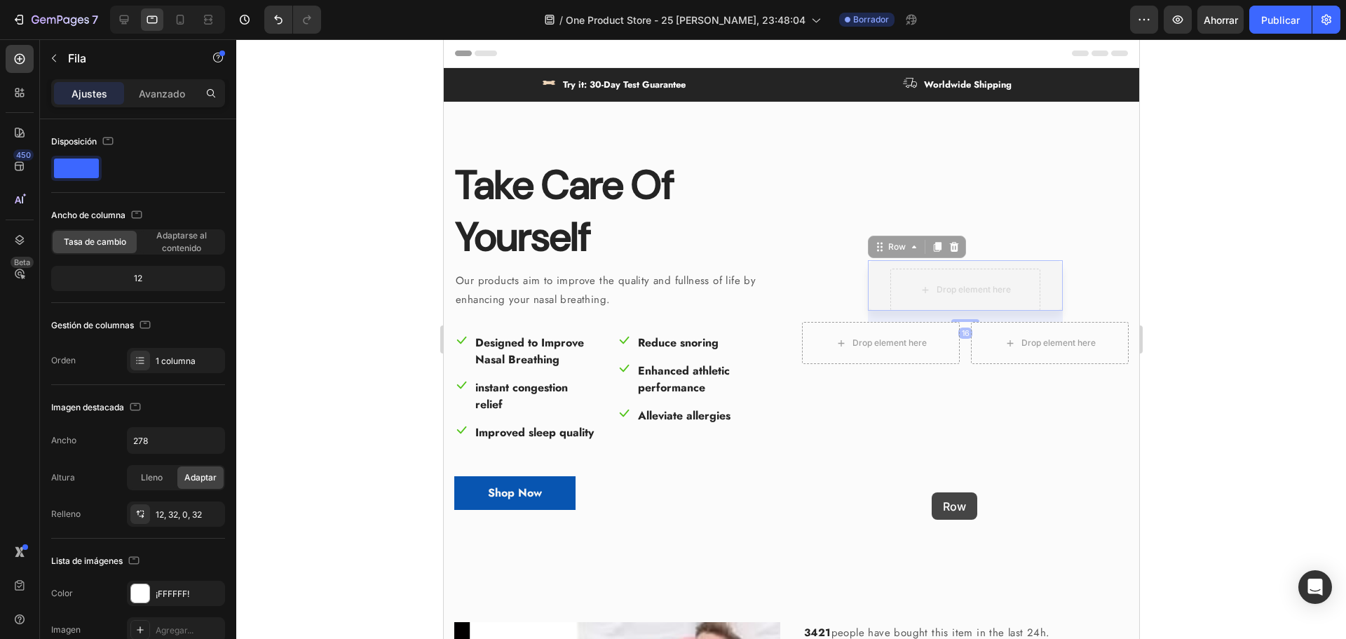
drag, startPoint x: 874, startPoint y: 288, endPoint x: 930, endPoint y: 489, distance: 208.9
click at [930, 492] on div "Row 16 Drop element here Row 16 Drop element here Drop element here Row" at bounding box center [964, 339] width 327 height 363
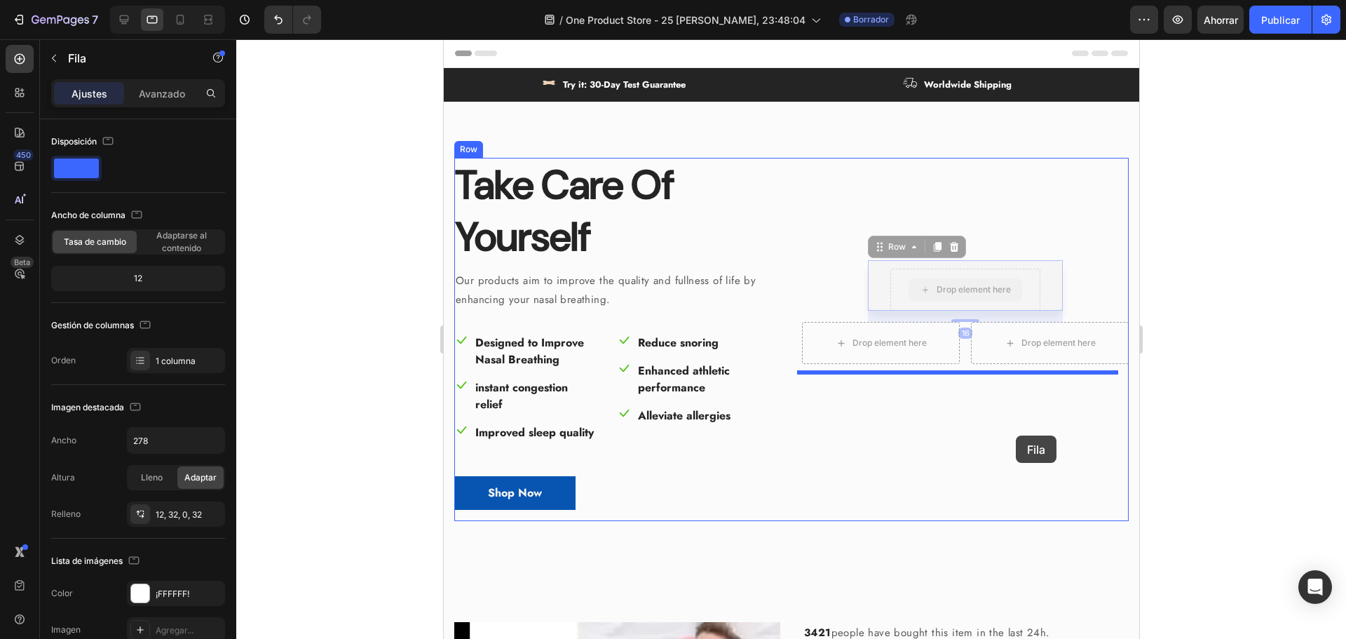
drag, startPoint x: 878, startPoint y: 298, endPoint x: 1008, endPoint y: 436, distance: 189.9
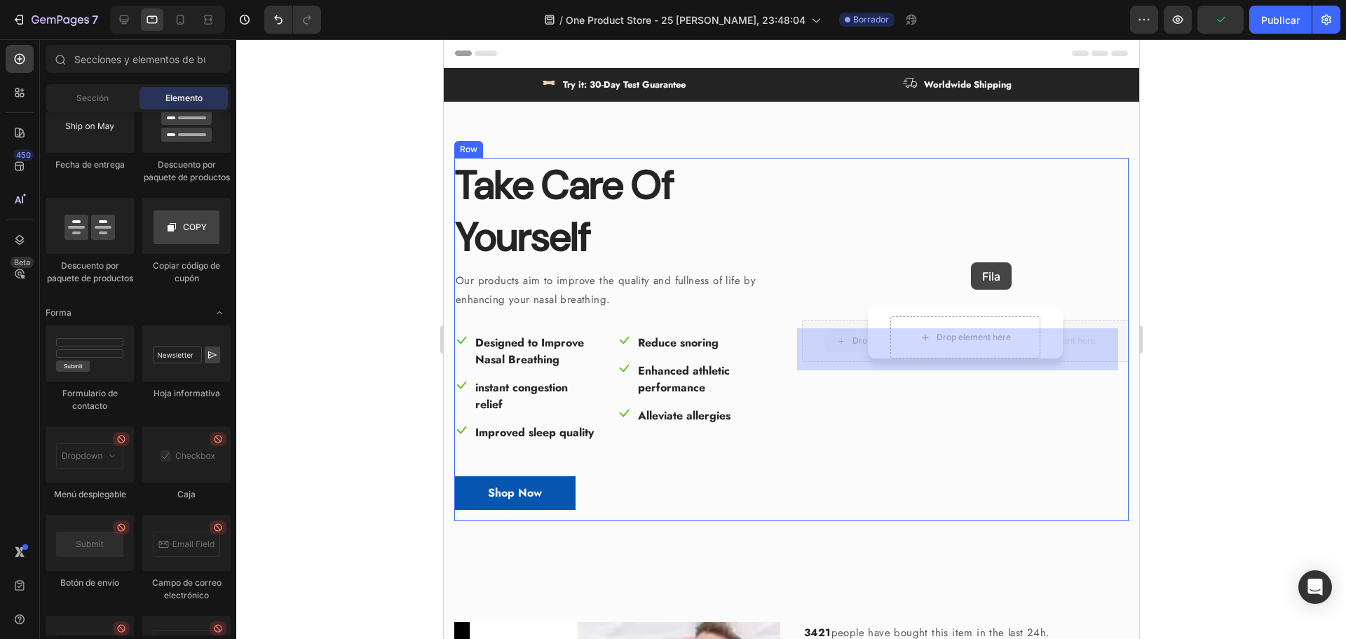
drag, startPoint x: 843, startPoint y: 349, endPoint x: 970, endPoint y: 262, distance: 154.4
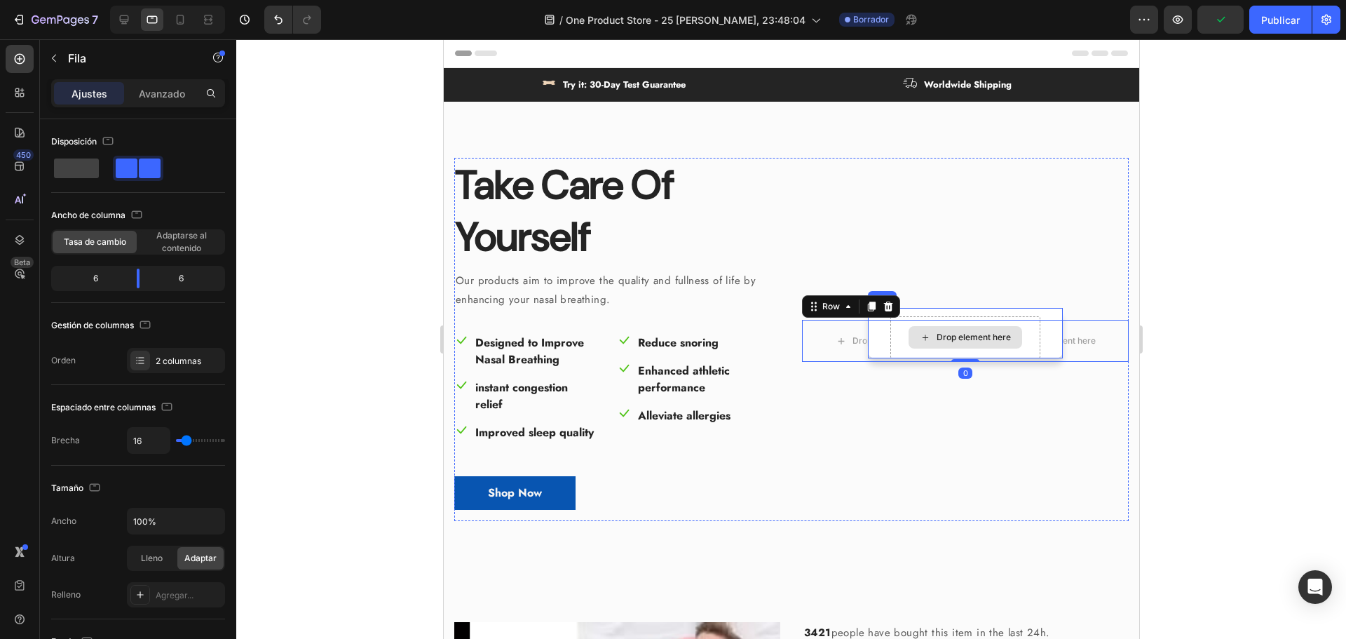
click at [959, 343] on div "Drop element here" at bounding box center [973, 337] width 74 height 11
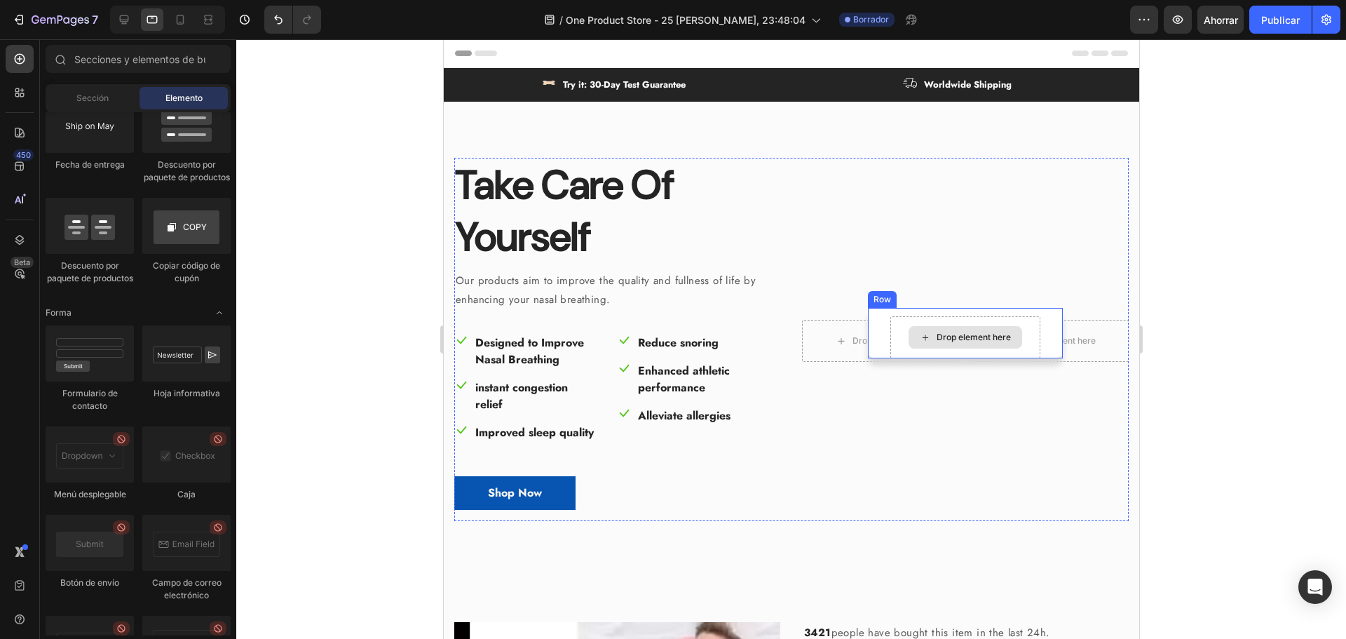
click at [1019, 358] on div "Drop element here" at bounding box center [965, 337] width 150 height 42
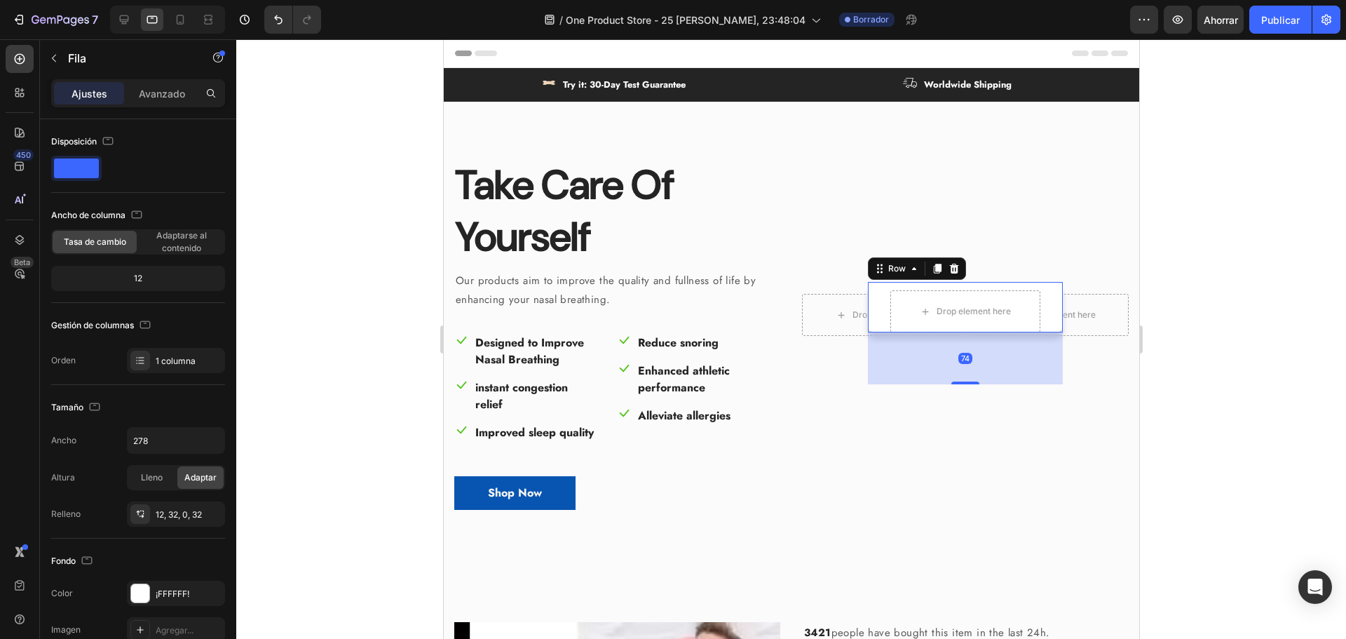
drag, startPoint x: 959, startPoint y: 365, endPoint x: 957, endPoint y: 411, distance: 46.3
click at [957, 411] on div "Drop element here Drop element here Row Drop element here Row 74" at bounding box center [964, 339] width 327 height 363
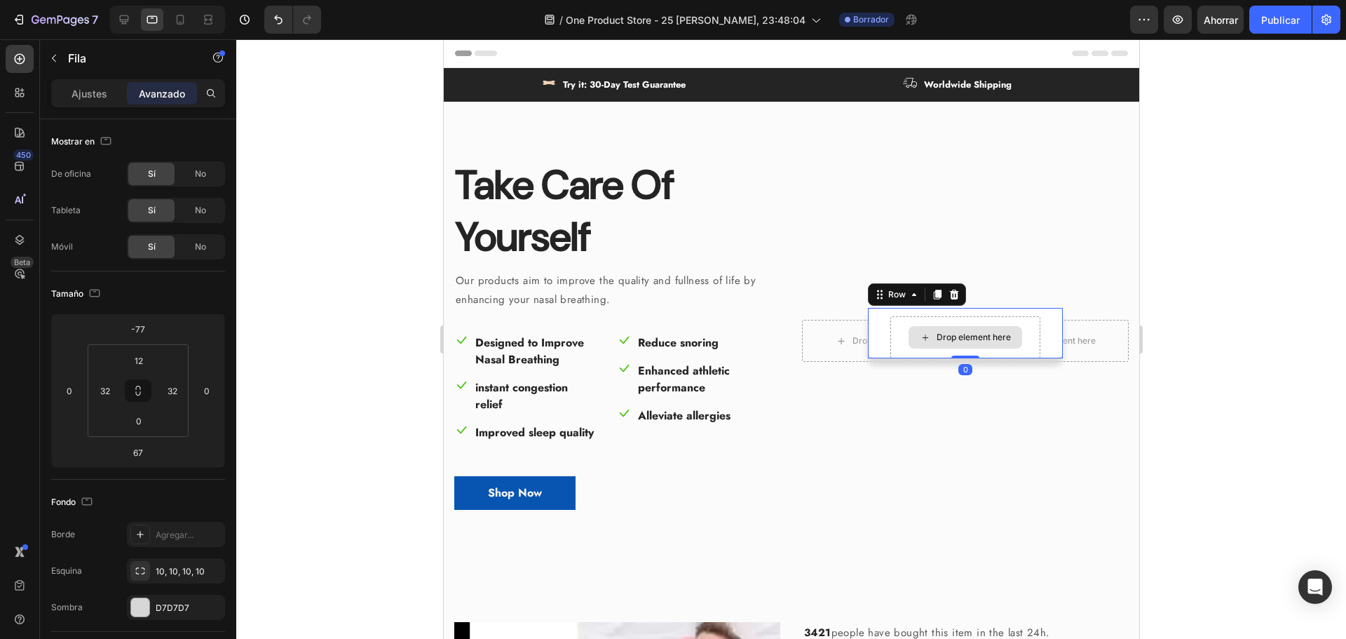
drag, startPoint x: 959, startPoint y: 388, endPoint x: 958, endPoint y: 325, distance: 63.1
click at [958, 325] on div "Drop element here Row 0" at bounding box center [964, 333] width 195 height 50
type input "0"
click at [1054, 425] on div "Drop element here Drop element here Row Drop element here Row 0" at bounding box center [964, 339] width 327 height 363
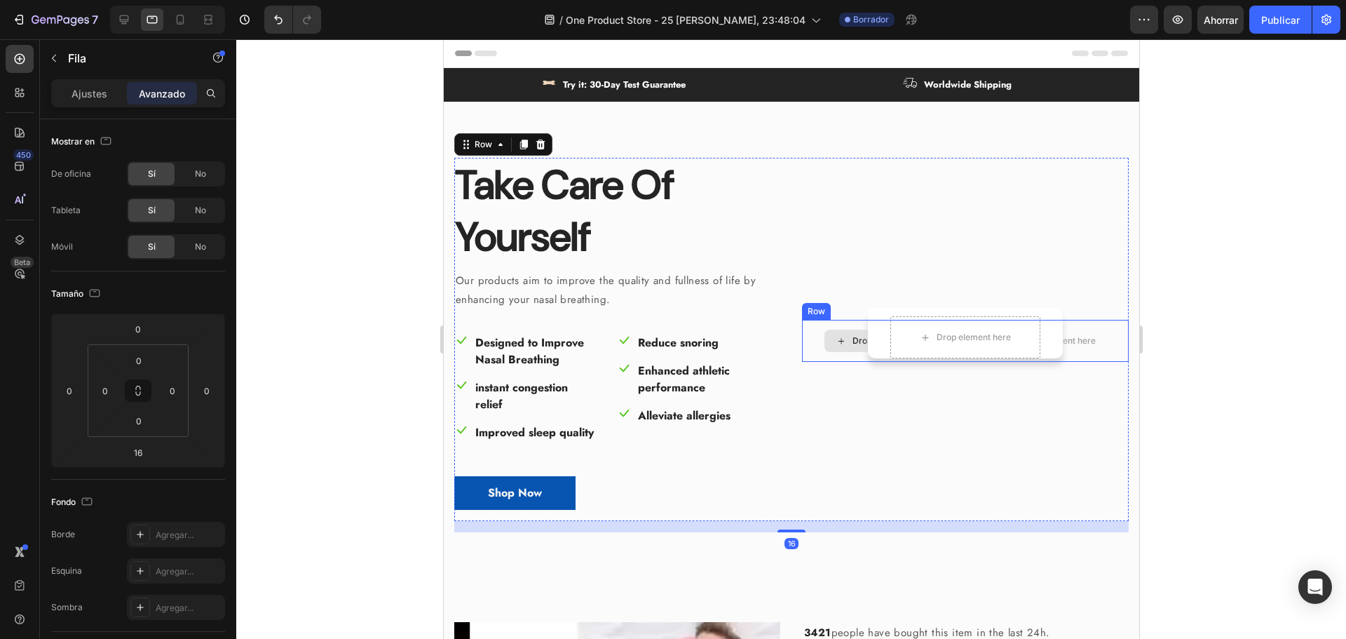
click at [852, 345] on div "Drop element here" at bounding box center [889, 340] width 74 height 11
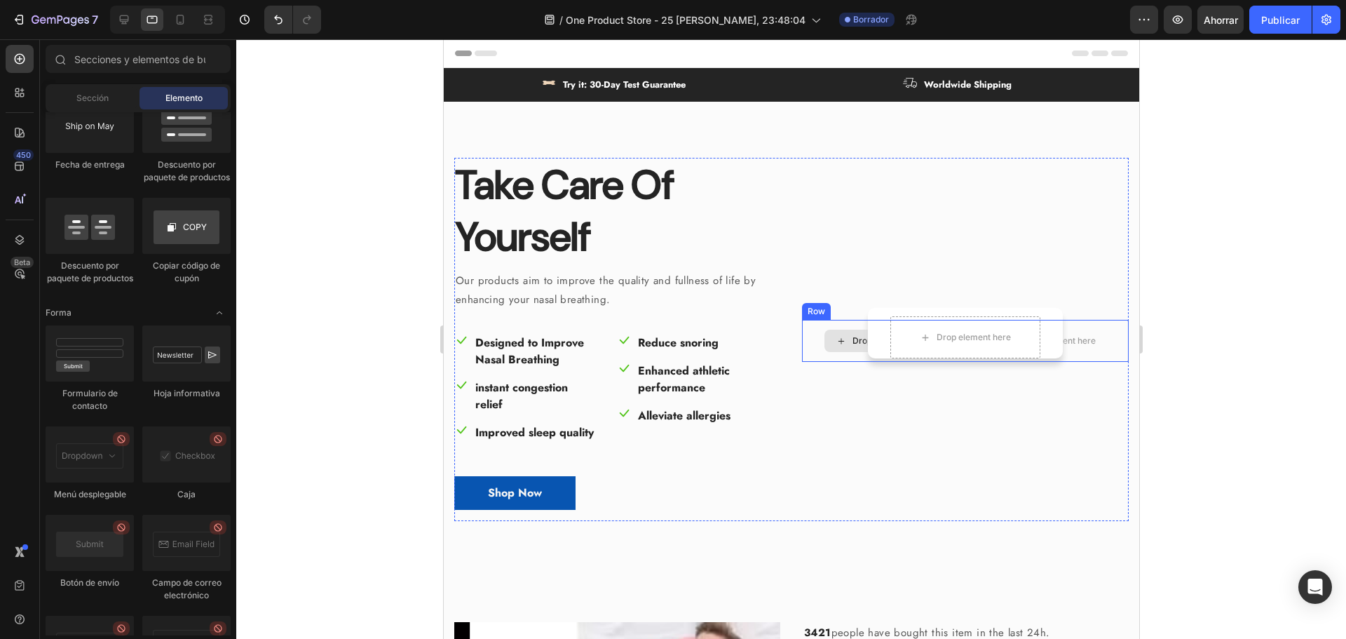
click at [835, 346] on icon at bounding box center [840, 341] width 11 height 12
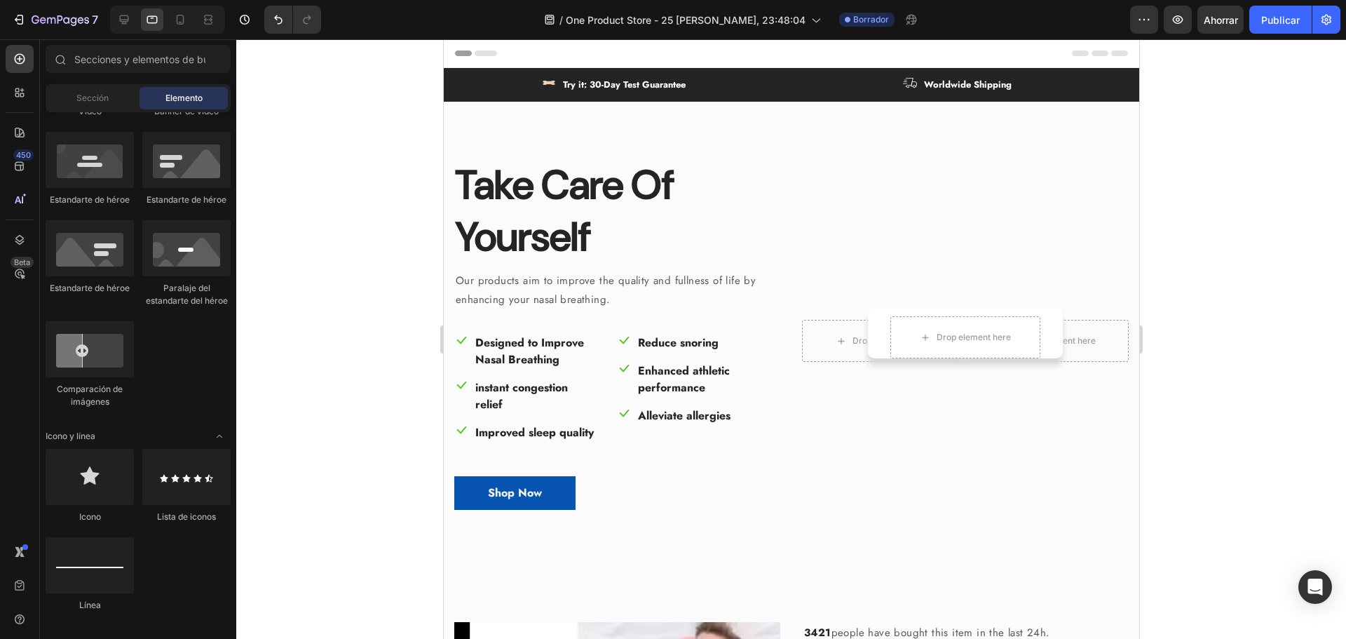
scroll to position [271, 0]
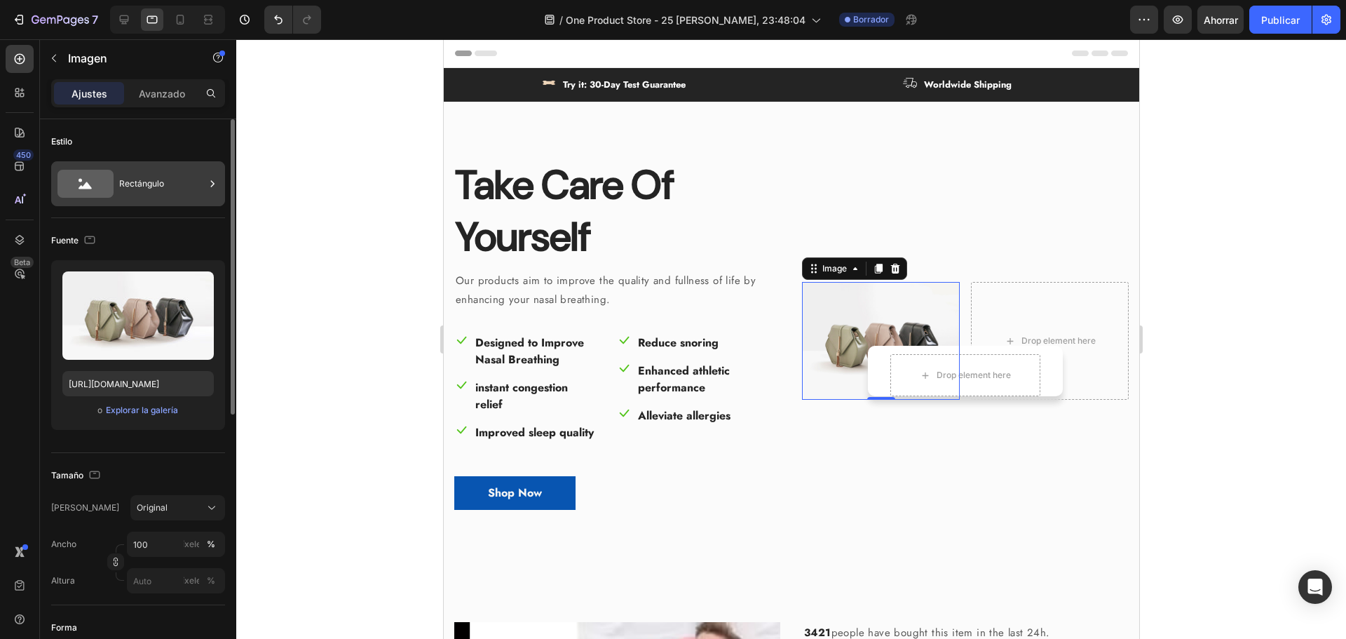
click at [128, 184] on font "Rectángulo" at bounding box center [141, 183] width 45 height 11
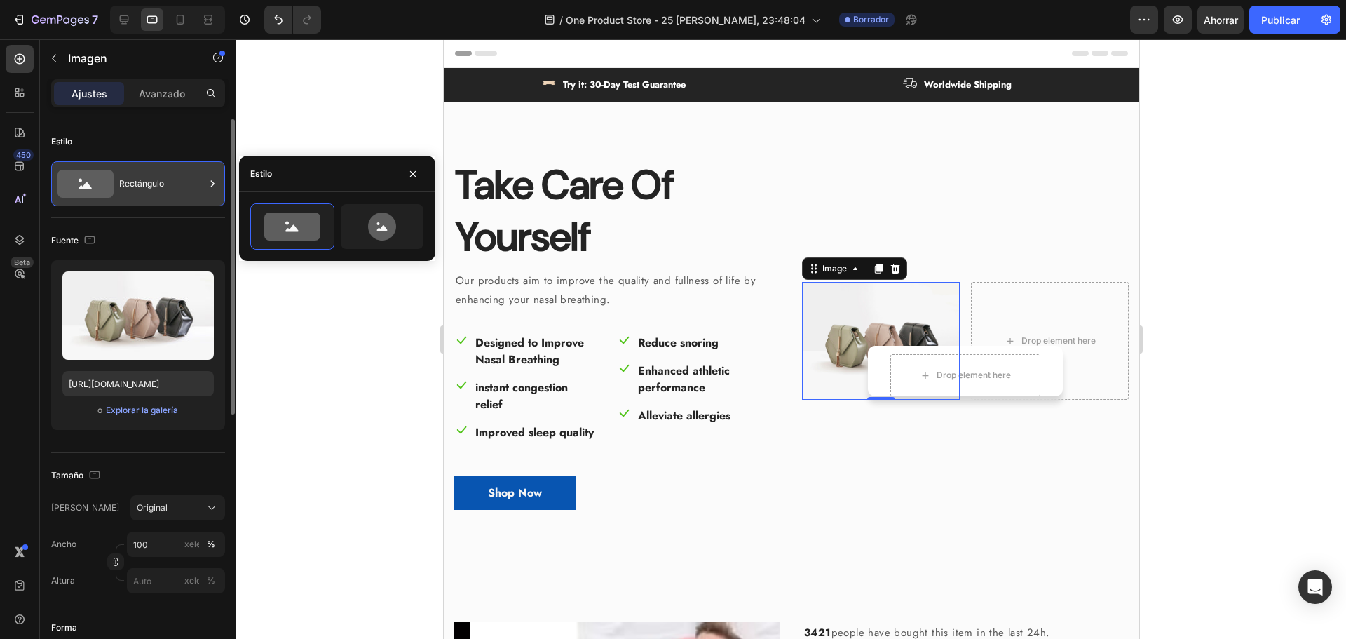
click at [124, 184] on font "Rectángulo" at bounding box center [141, 183] width 45 height 11
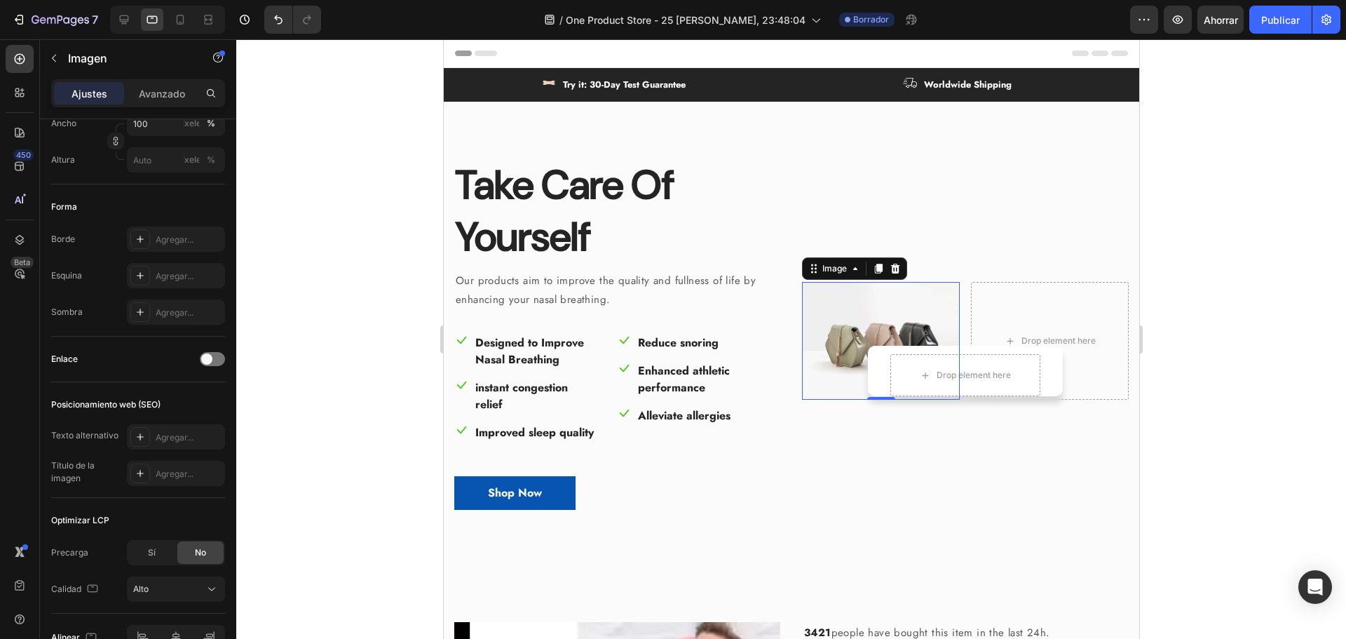
scroll to position [0, 0]
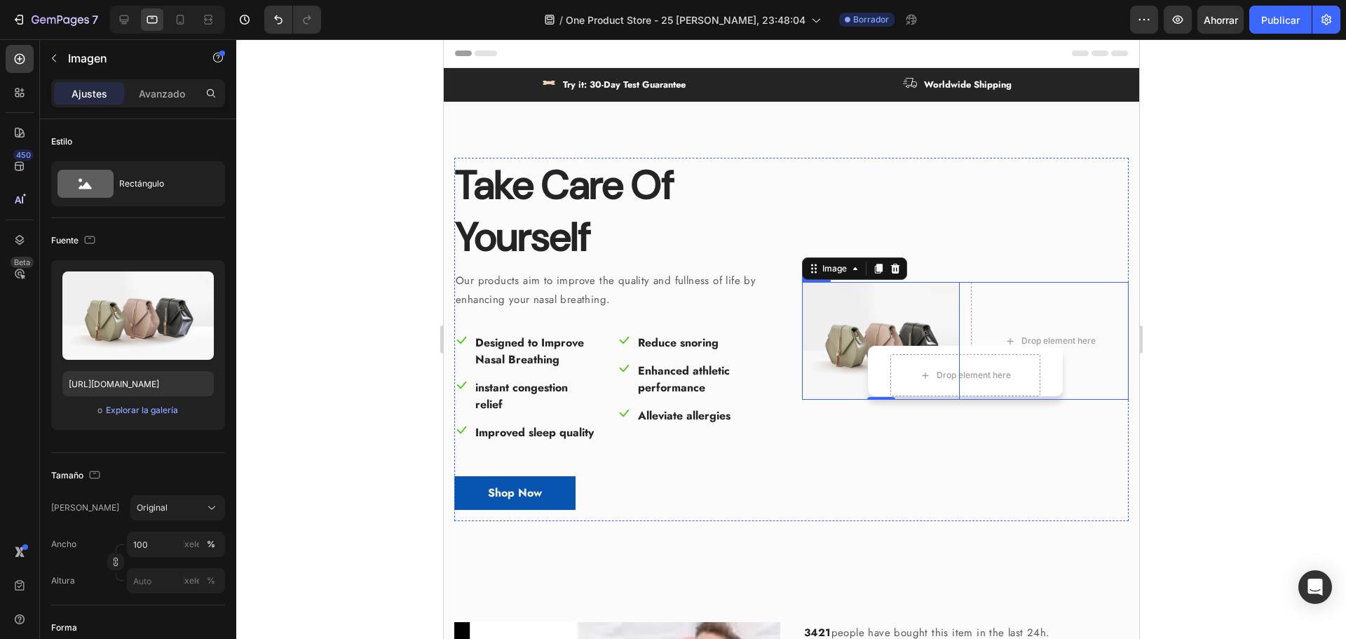
click at [954, 297] on div "Image 0 Drop element here Row" at bounding box center [964, 341] width 327 height 118
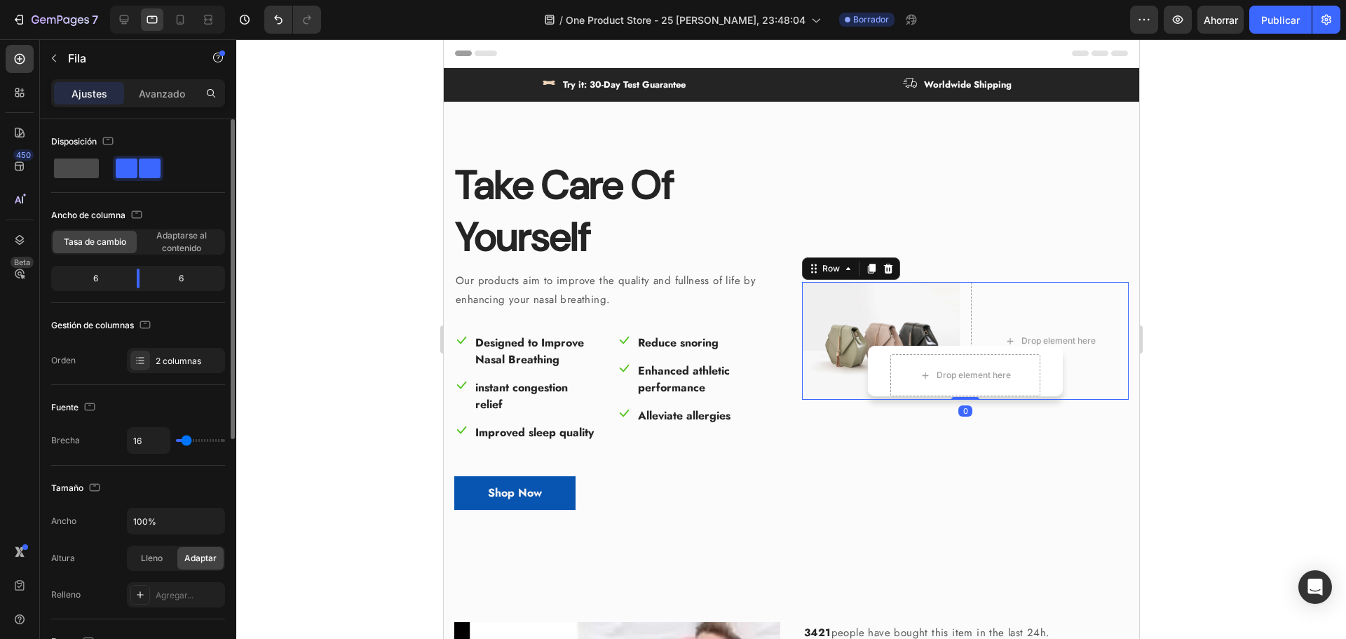
click at [75, 167] on span at bounding box center [76, 168] width 45 height 20
type input "0"
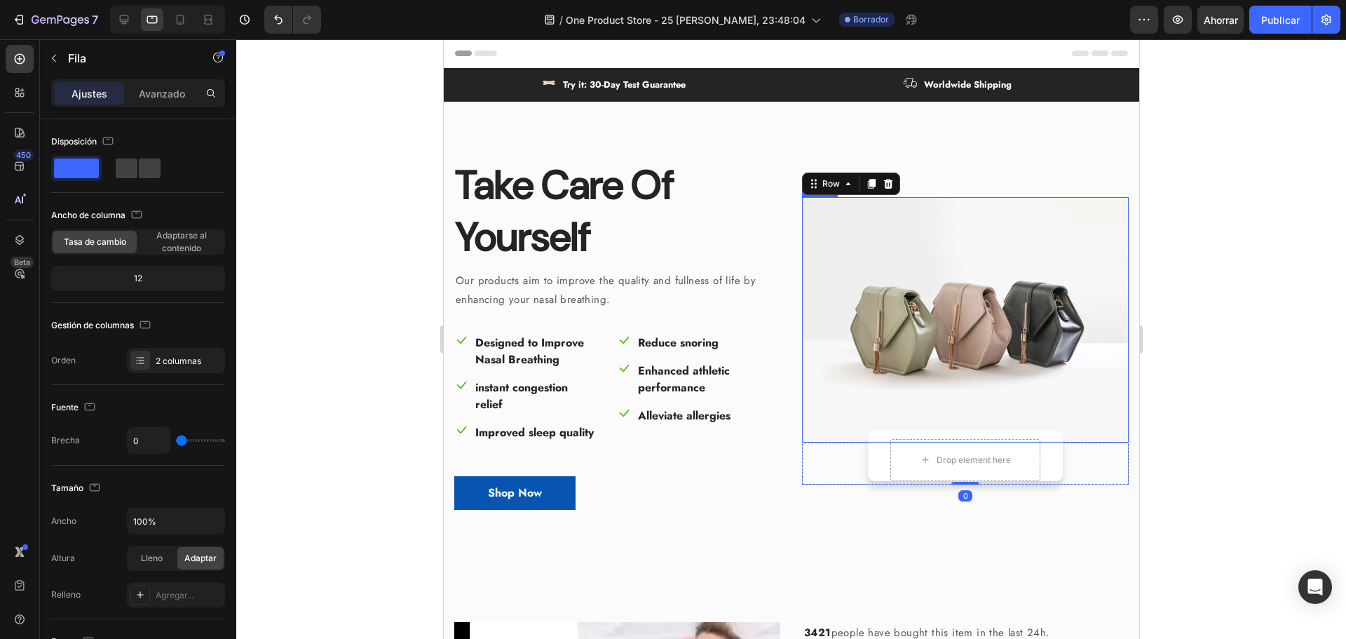
click at [878, 339] on img at bounding box center [964, 319] width 327 height 245
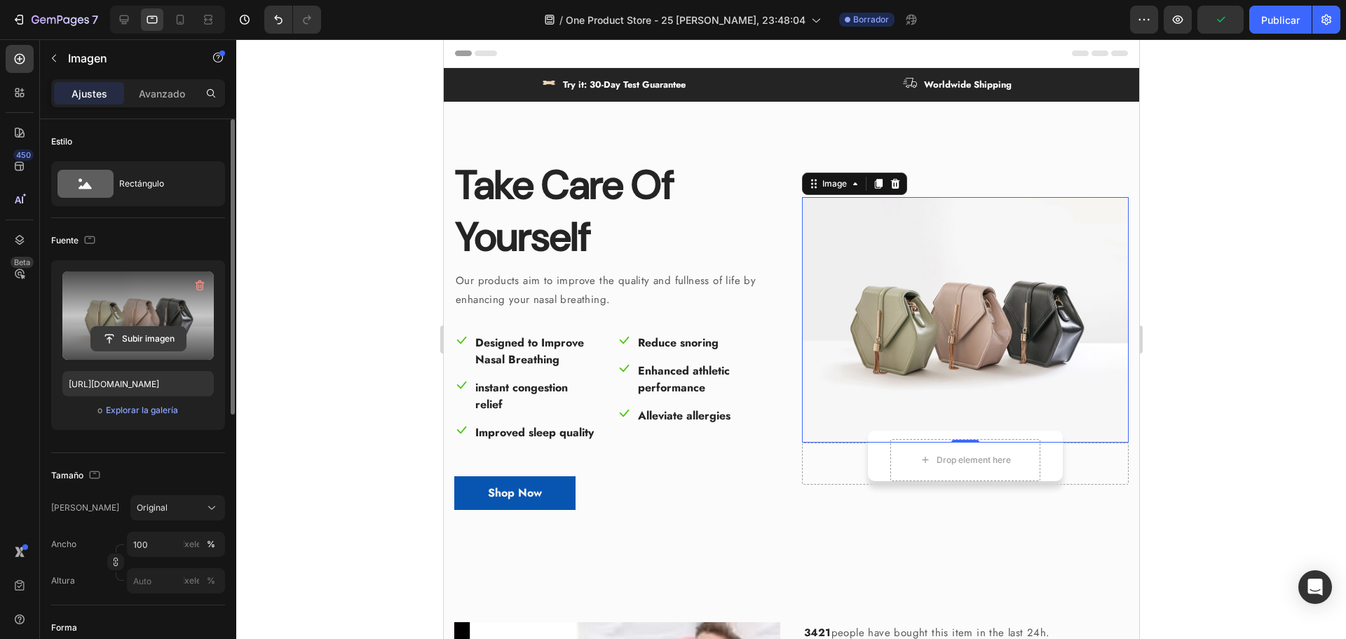
click at [140, 333] on input "file" at bounding box center [138, 339] width 95 height 24
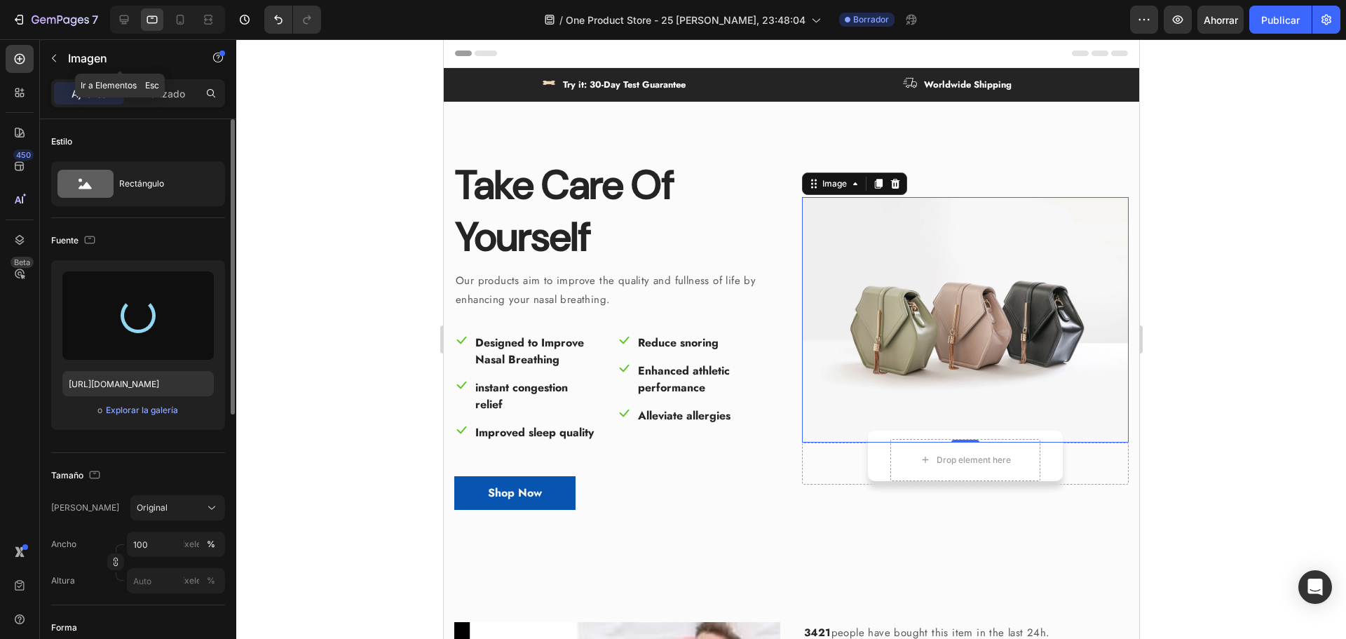
type input "[URL][DOMAIN_NAME]"
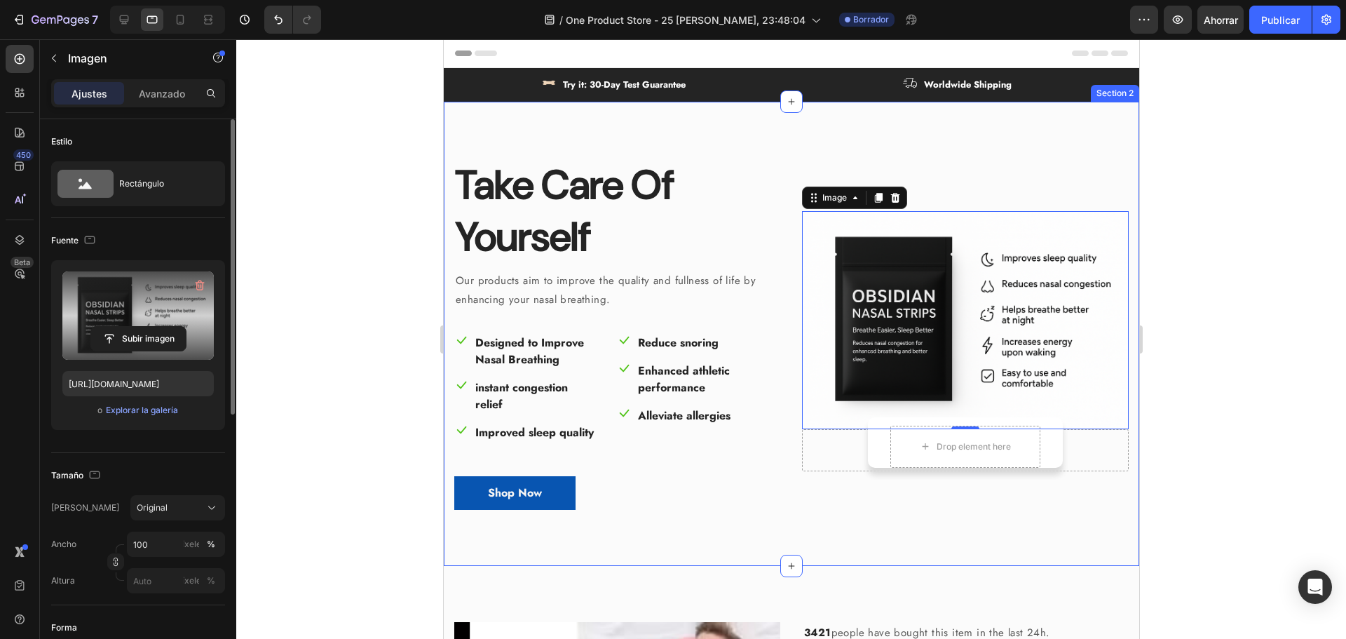
click at [330, 243] on div at bounding box center [791, 338] width 1110 height 599
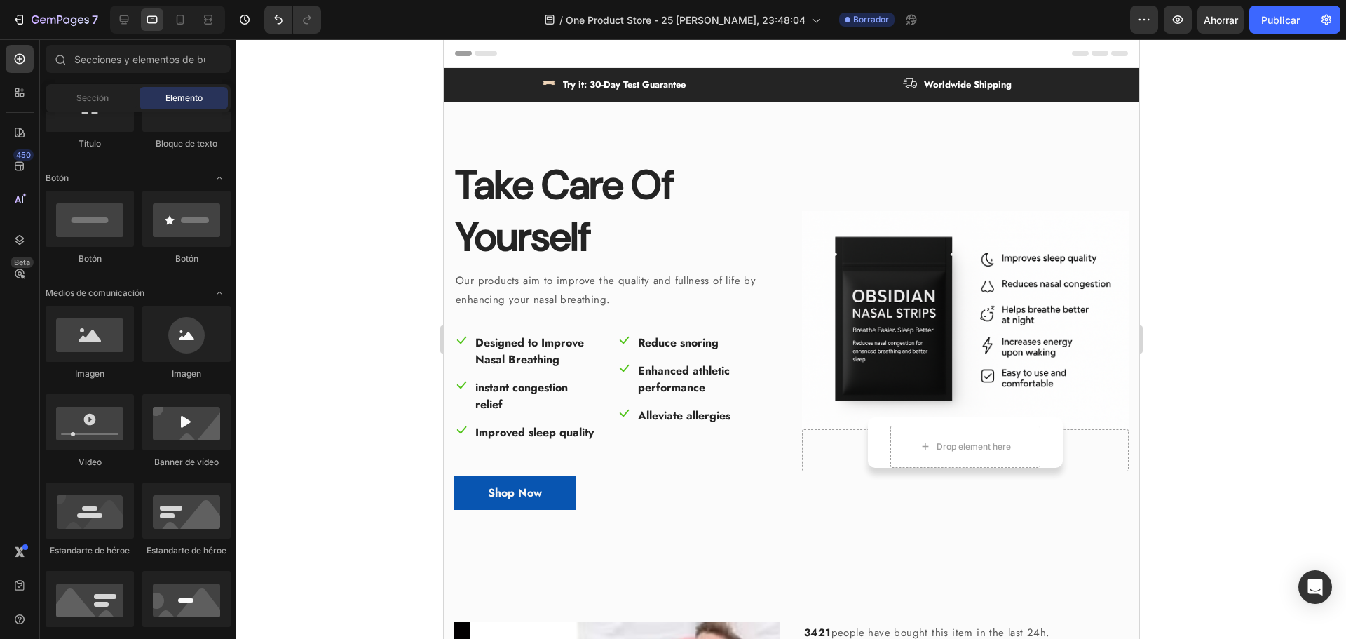
click at [1264, 384] on div at bounding box center [791, 338] width 1110 height 599
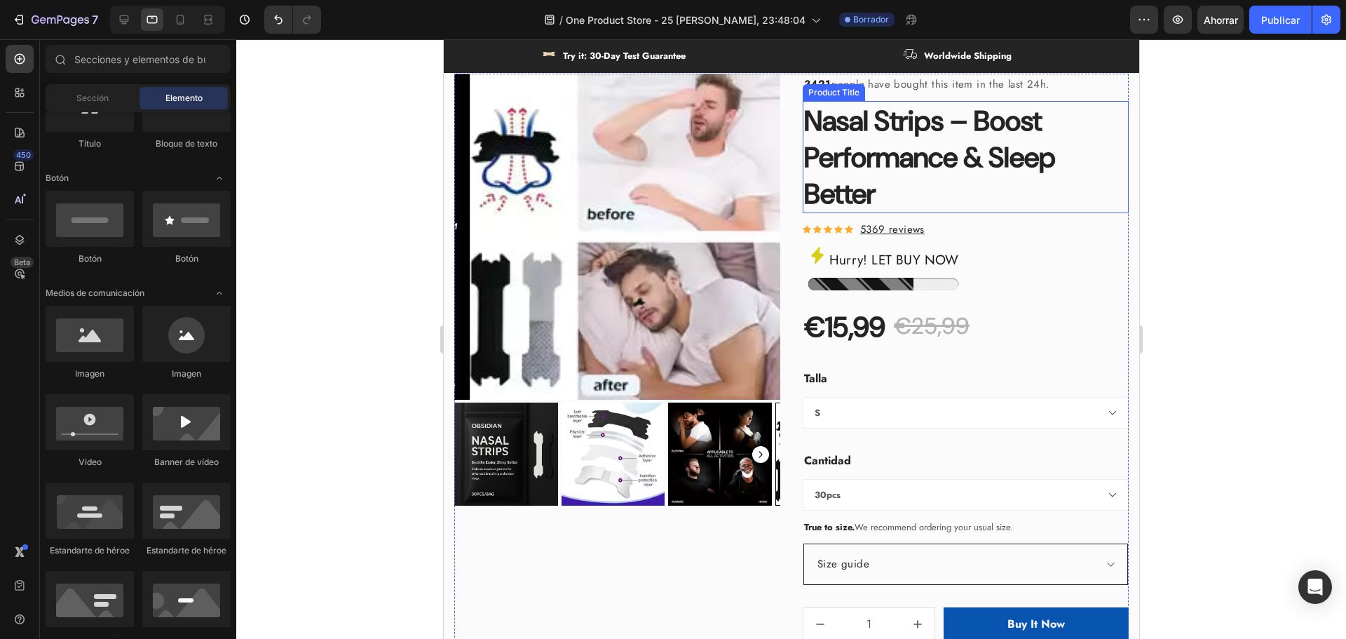
scroll to position [561, 0]
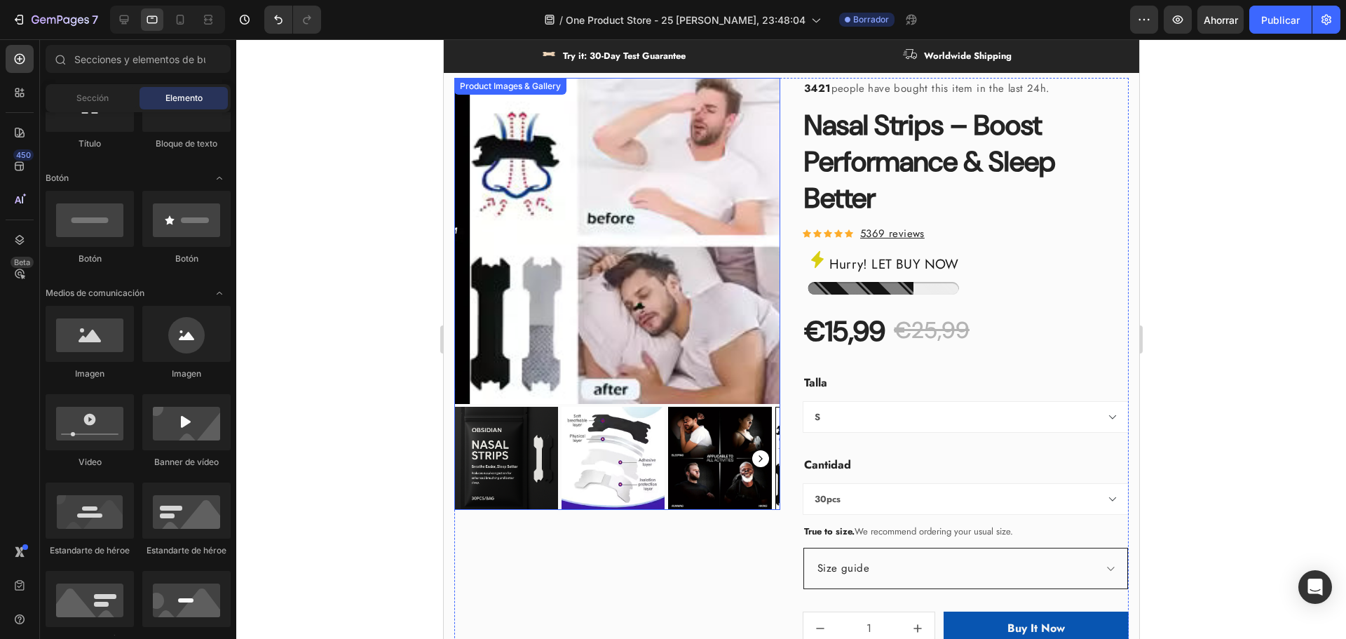
click at [521, 430] on img at bounding box center [506, 459] width 104 height 104
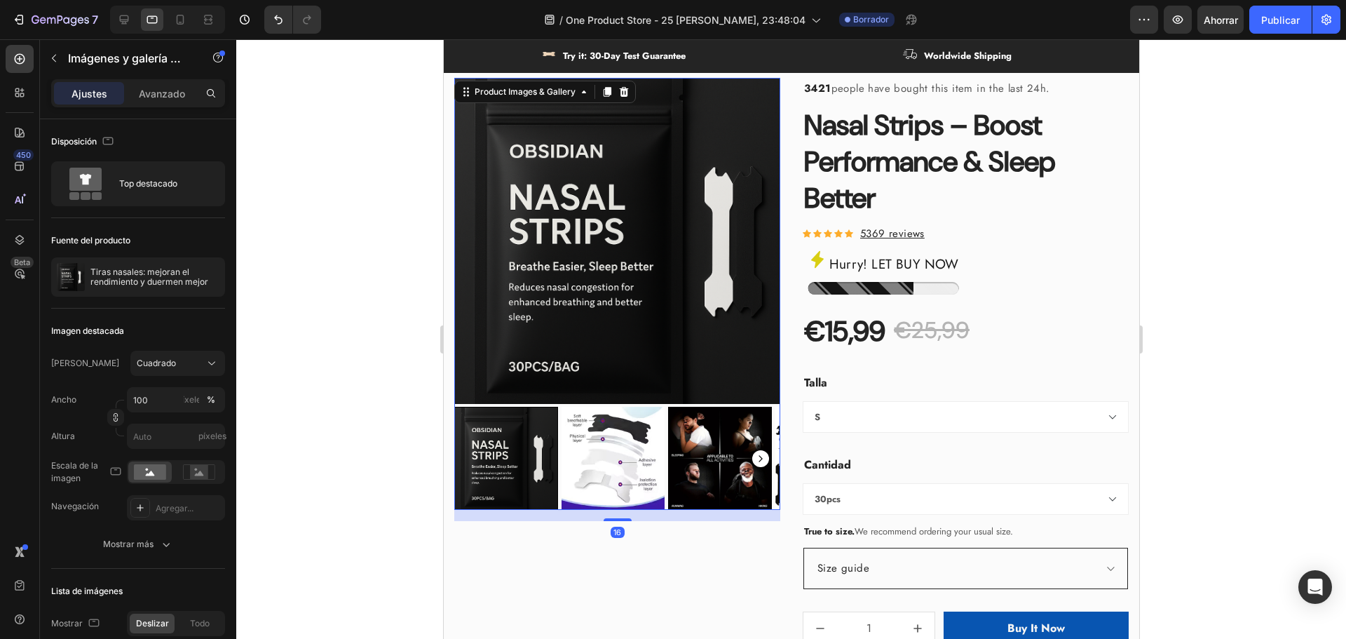
click at [756, 456] on rect "Carousel Next Arrow" at bounding box center [760, 458] width 17 height 17
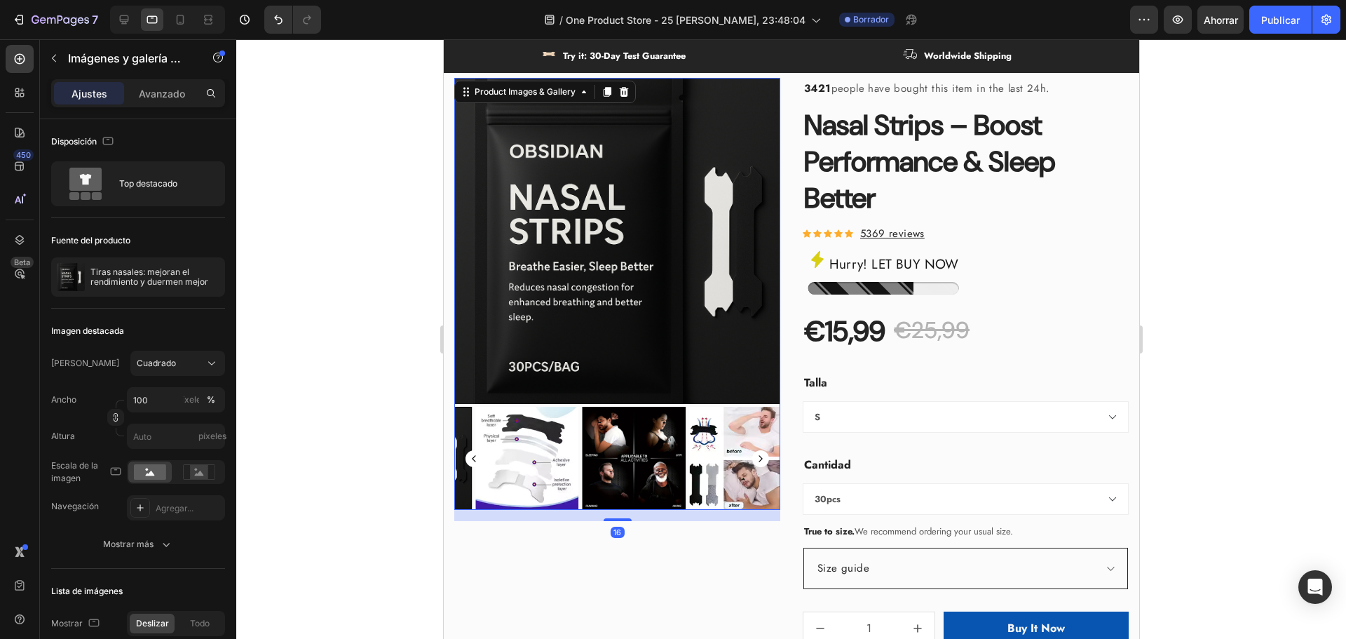
click at [756, 456] on rect "Carousel Next Arrow" at bounding box center [760, 458] width 17 height 17
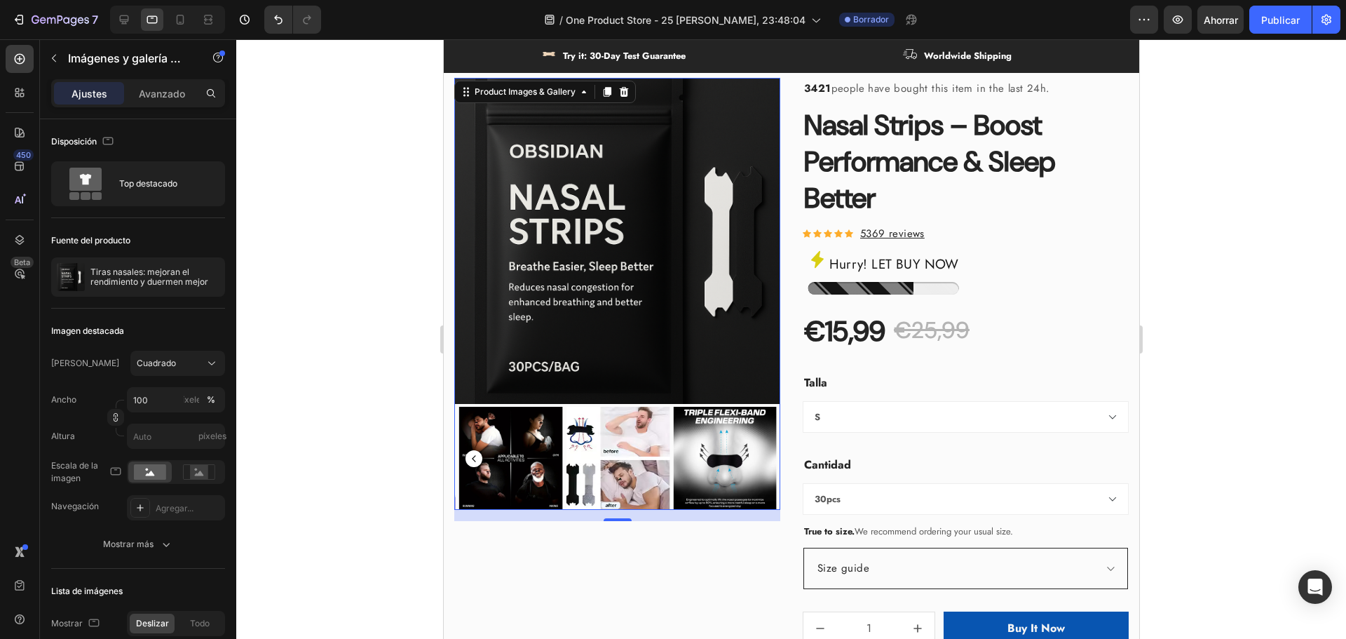
click at [756, 456] on img at bounding box center [724, 459] width 104 height 104
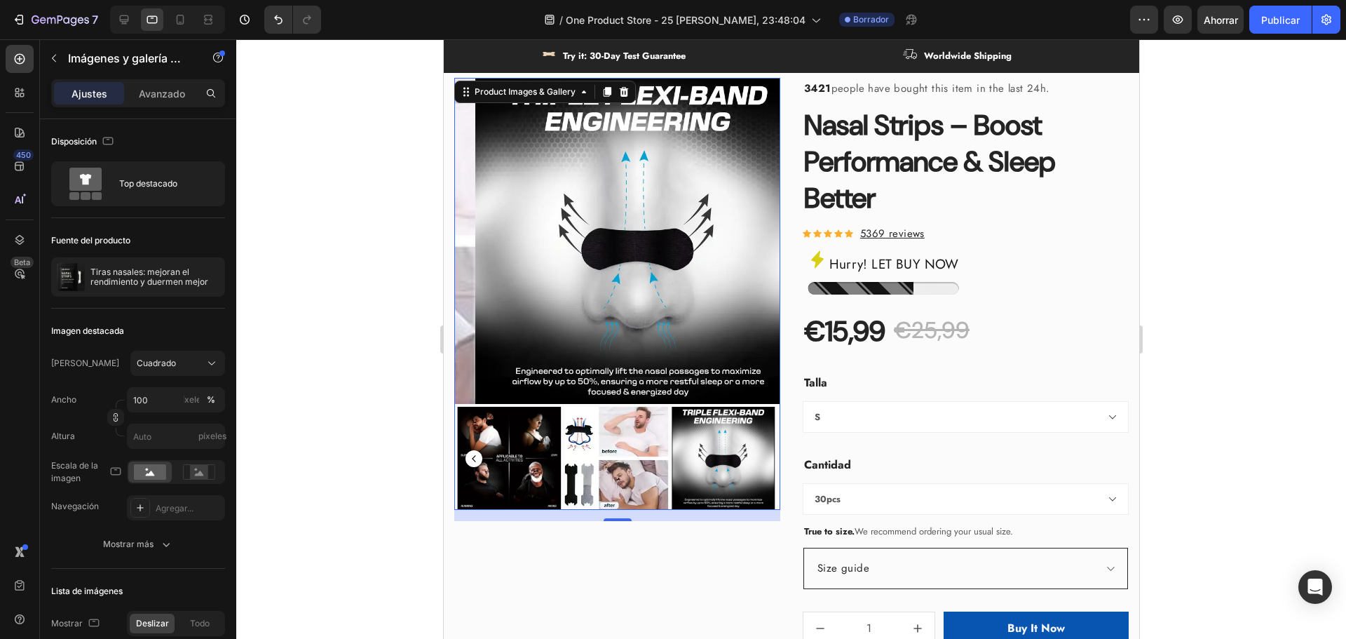
click at [518, 426] on img at bounding box center [509, 459] width 104 height 104
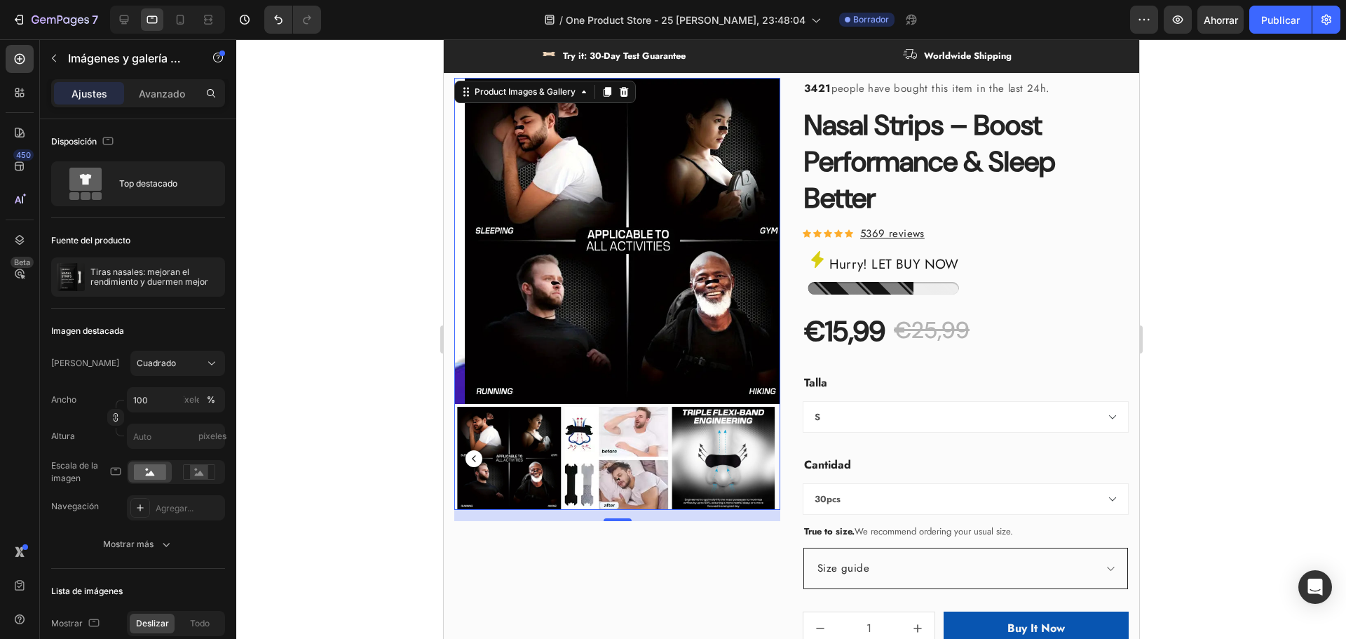
click at [472, 450] on rect "Carousel Back Arrow" at bounding box center [473, 458] width 17 height 17
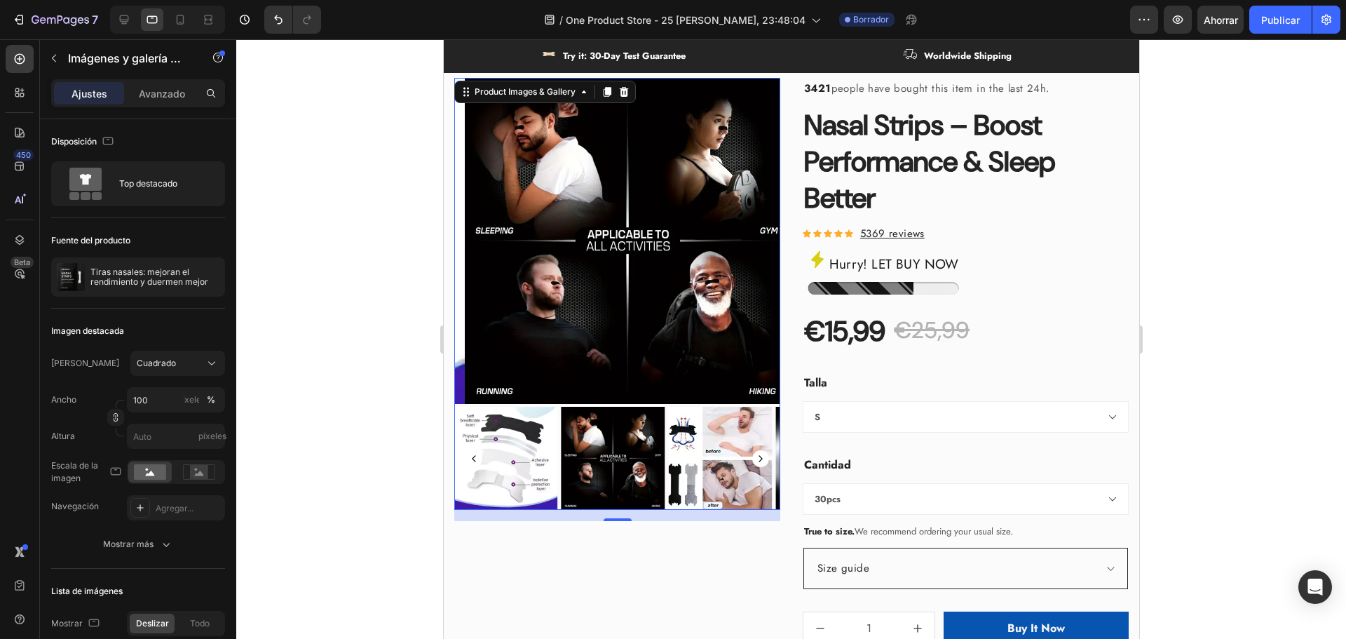
click at [472, 450] on rect "Carousel Back Arrow" at bounding box center [473, 458] width 17 height 17
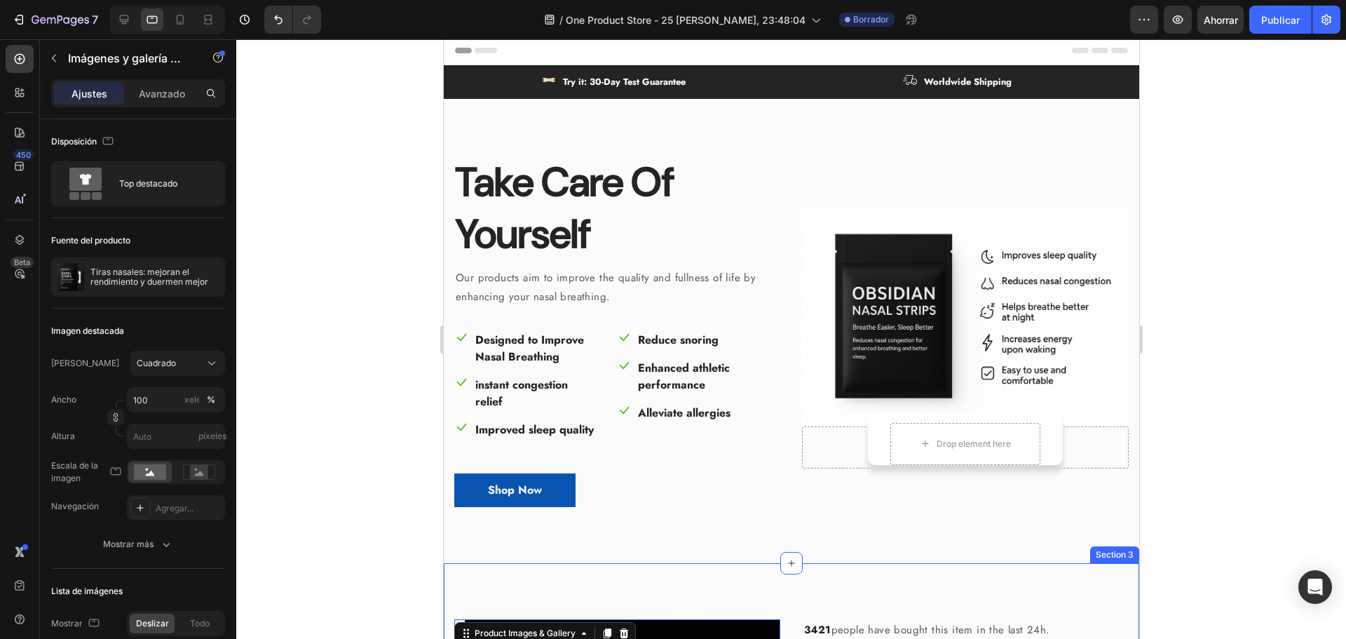
scroll to position [0, 0]
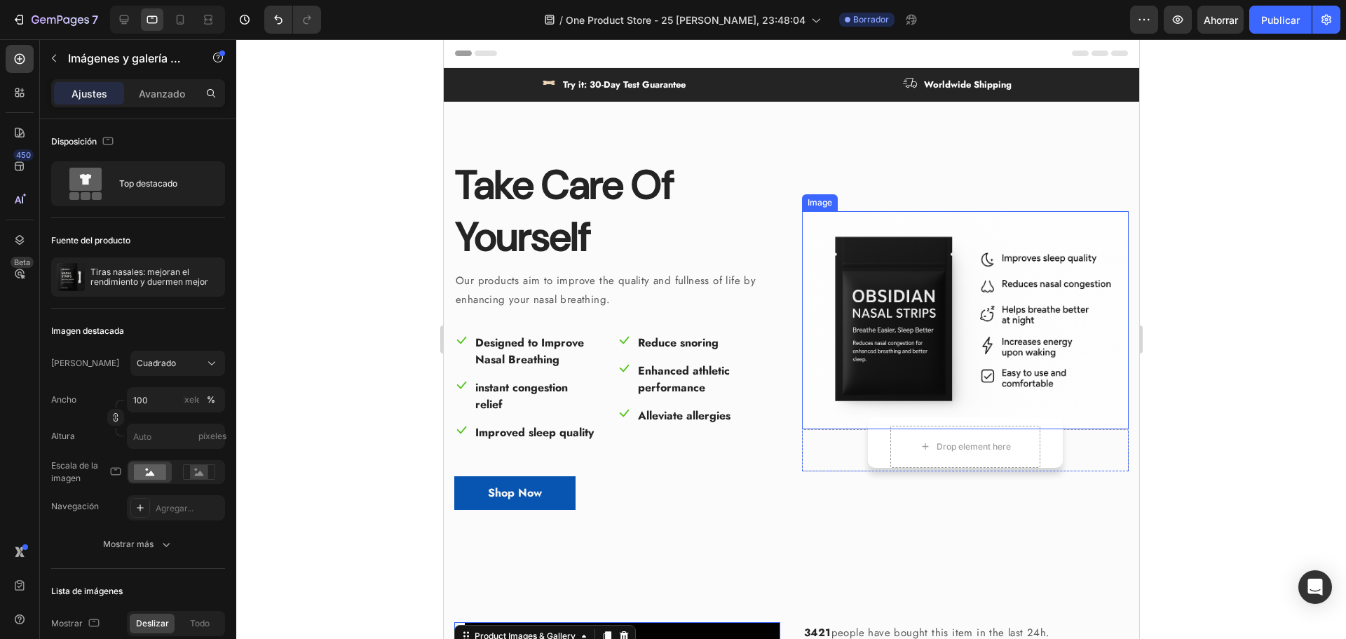
click at [957, 312] on img at bounding box center [964, 320] width 327 height 218
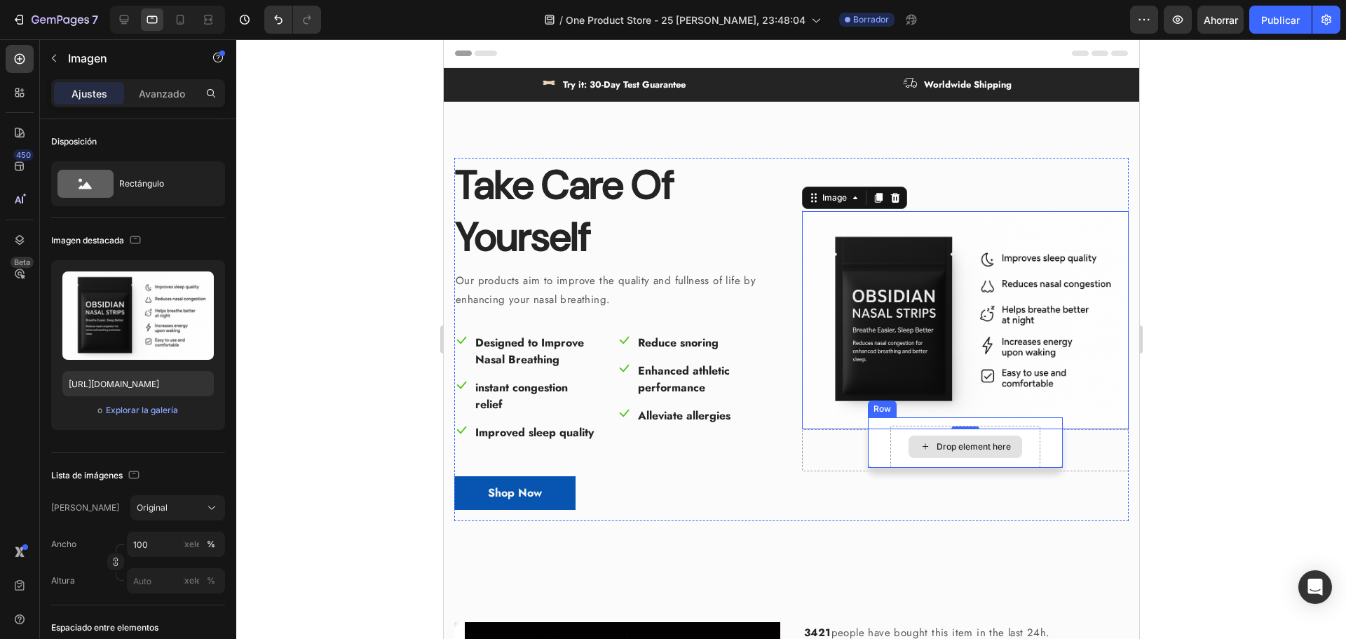
click at [950, 452] on div "Drop element here" at bounding box center [973, 446] width 74 height 11
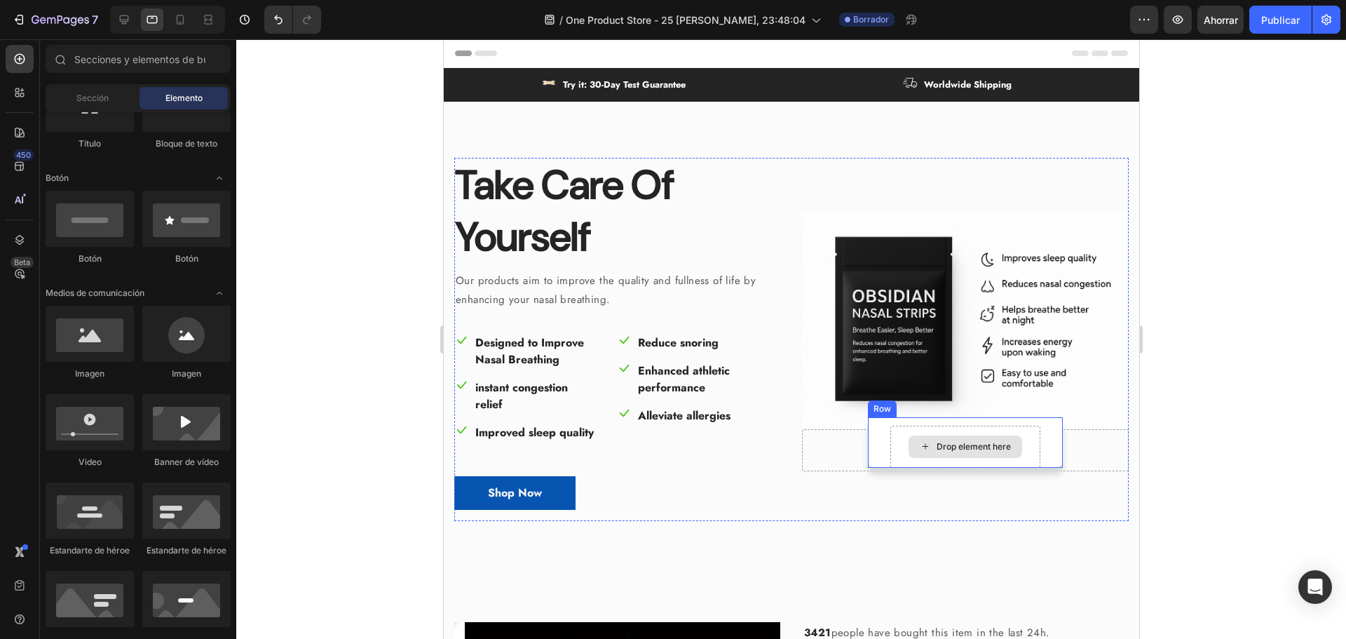
click at [956, 452] on div "Drop element here" at bounding box center [973, 446] width 74 height 11
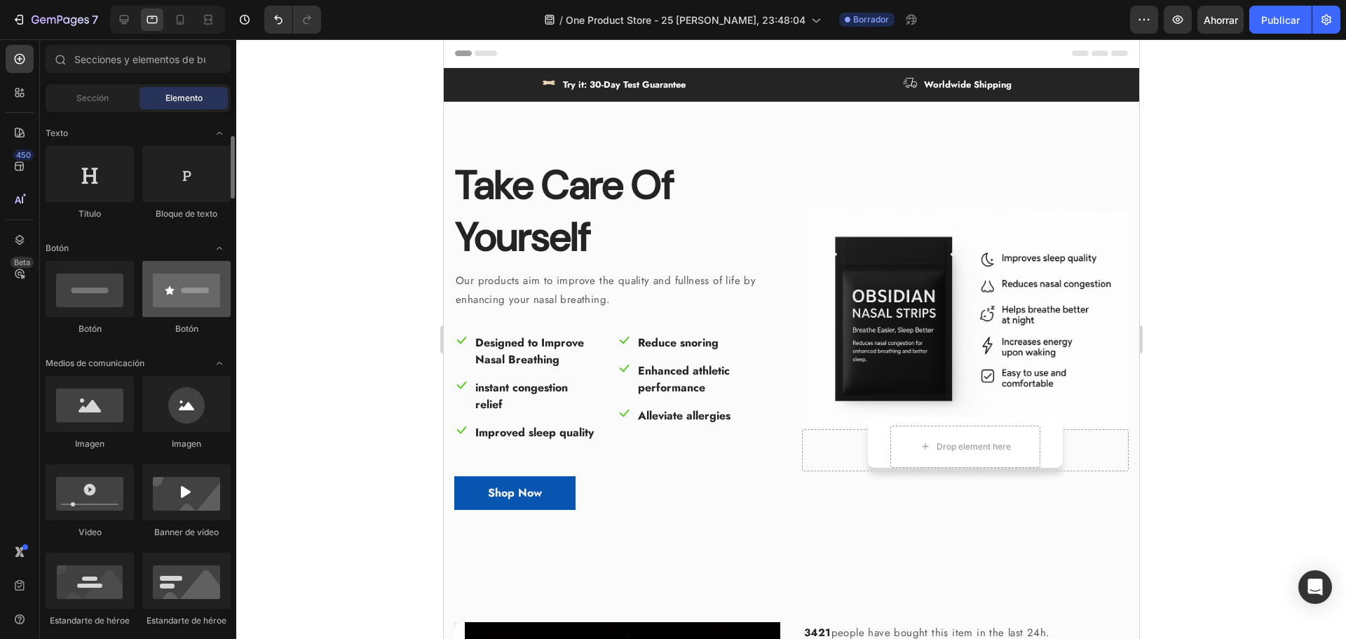
scroll to position [130, 0]
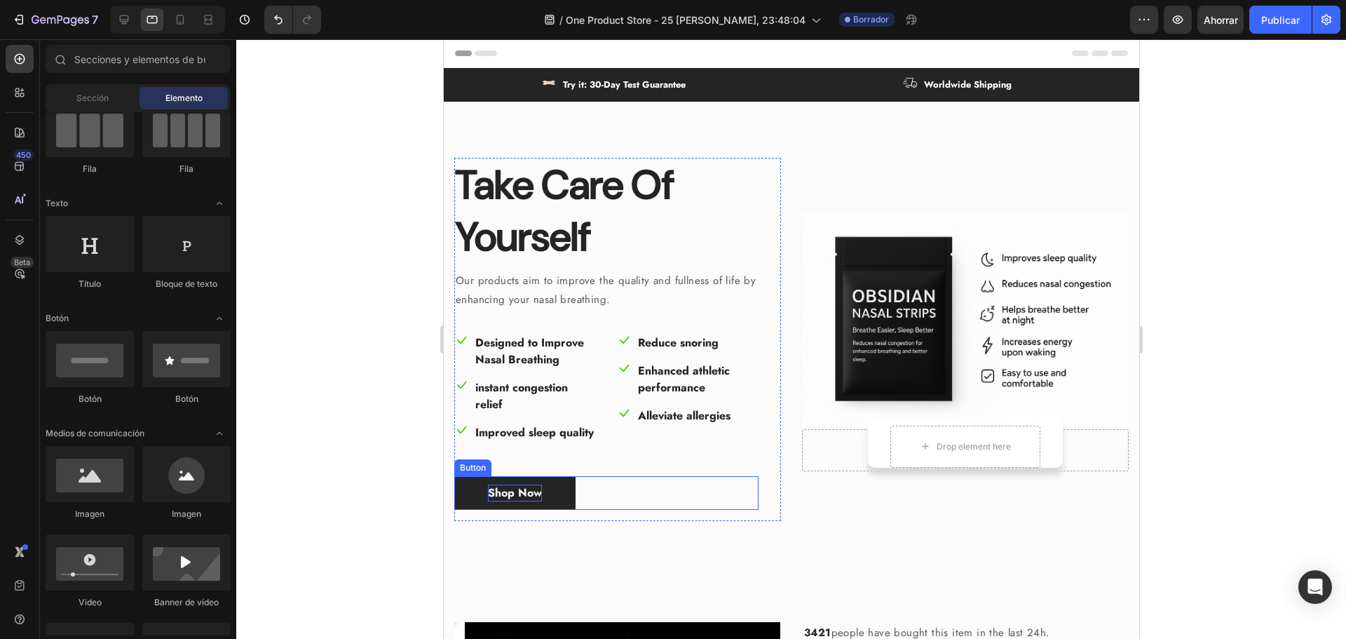
click at [513, 501] on div "Shop Now" at bounding box center [514, 492] width 54 height 17
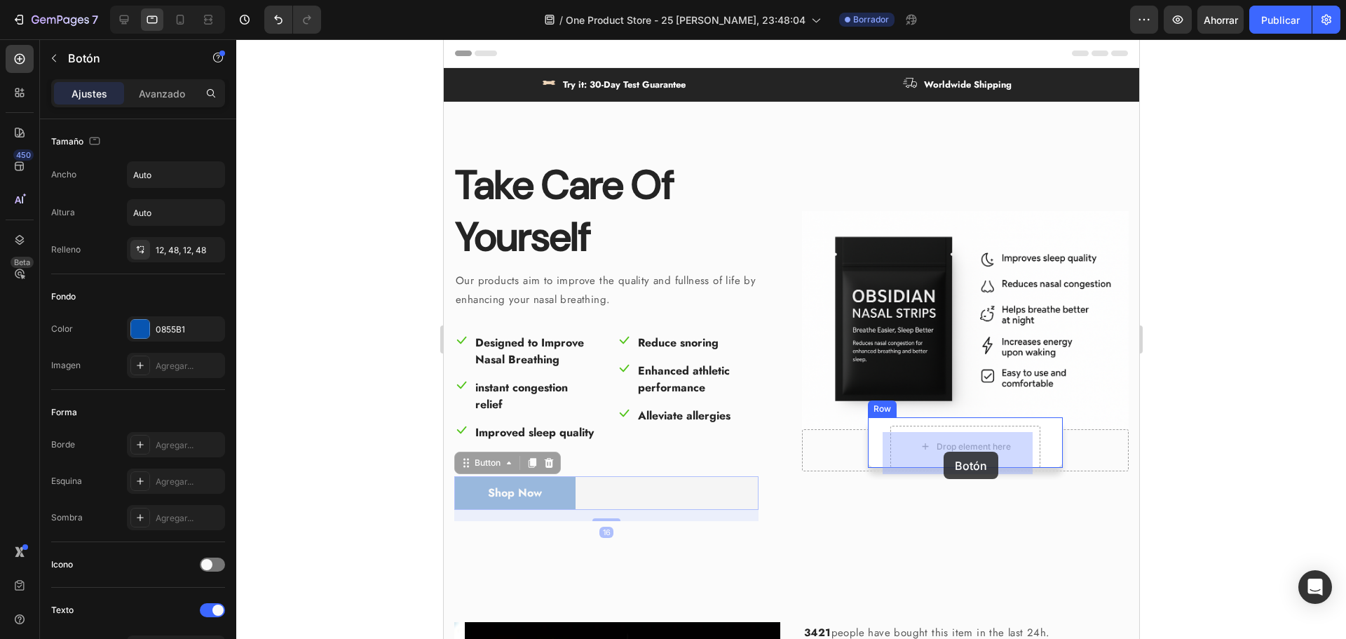
drag, startPoint x: 662, startPoint y: 515, endPoint x: 943, endPoint y: 451, distance: 288.3
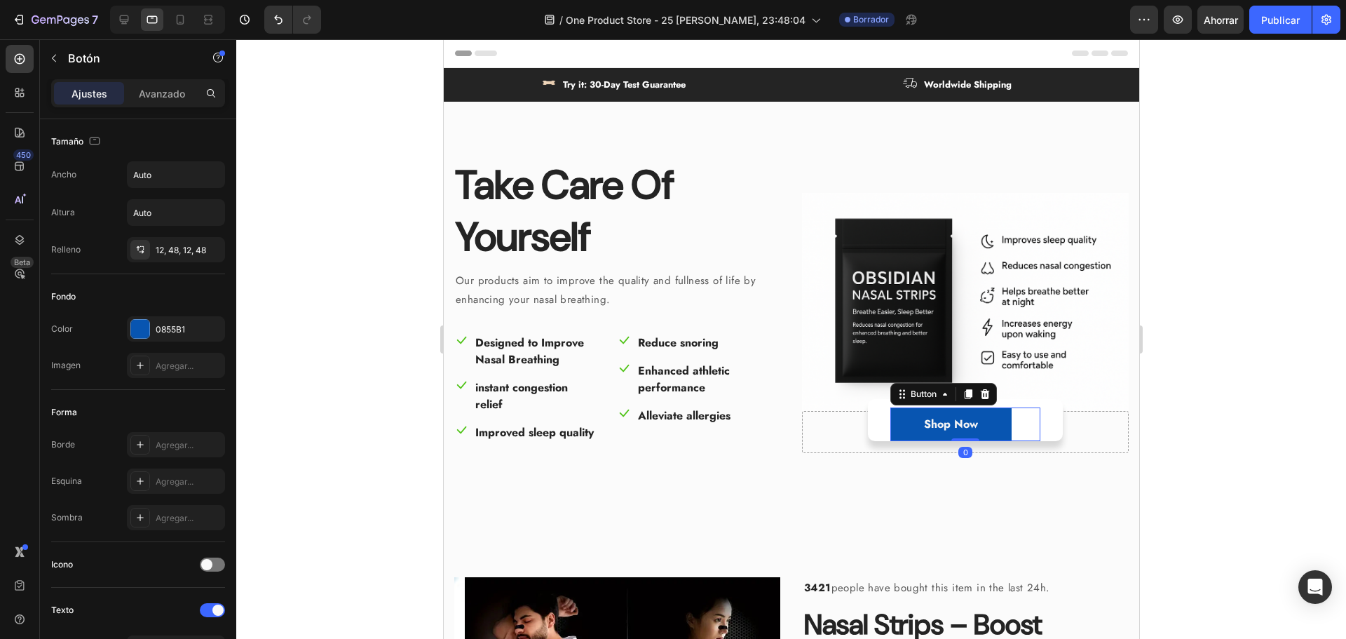
click at [1209, 438] on div at bounding box center [791, 338] width 1110 height 599
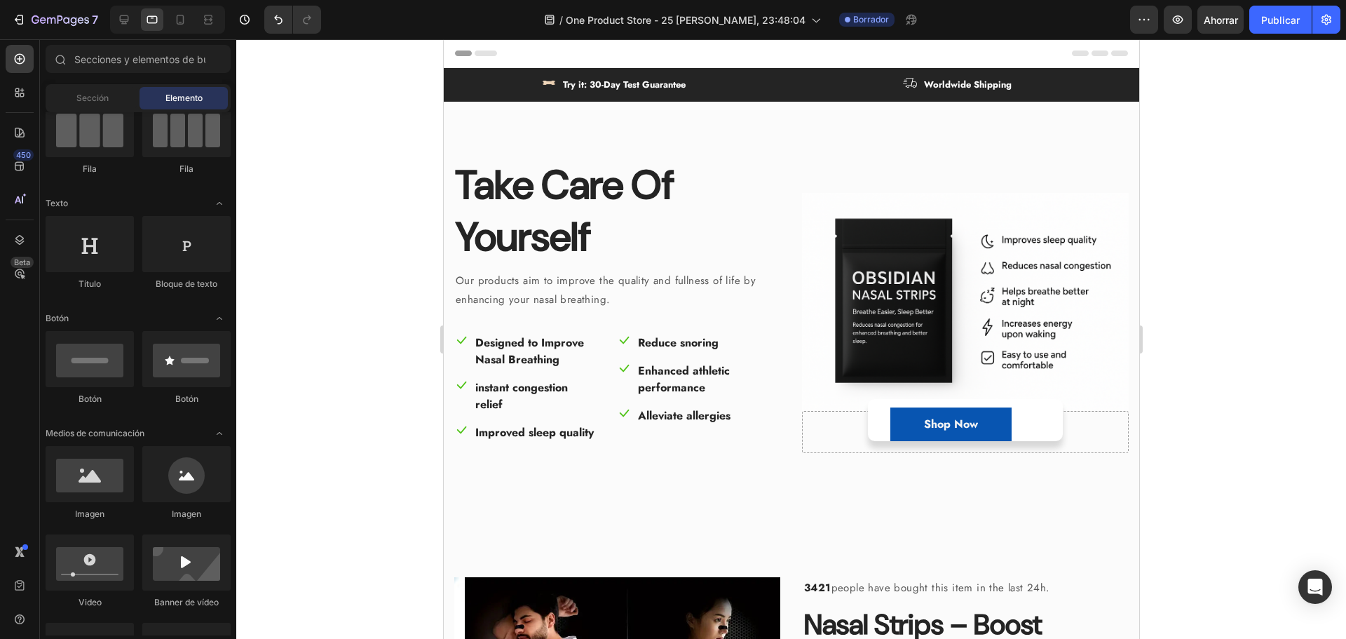
click at [369, 392] on div at bounding box center [791, 338] width 1110 height 599
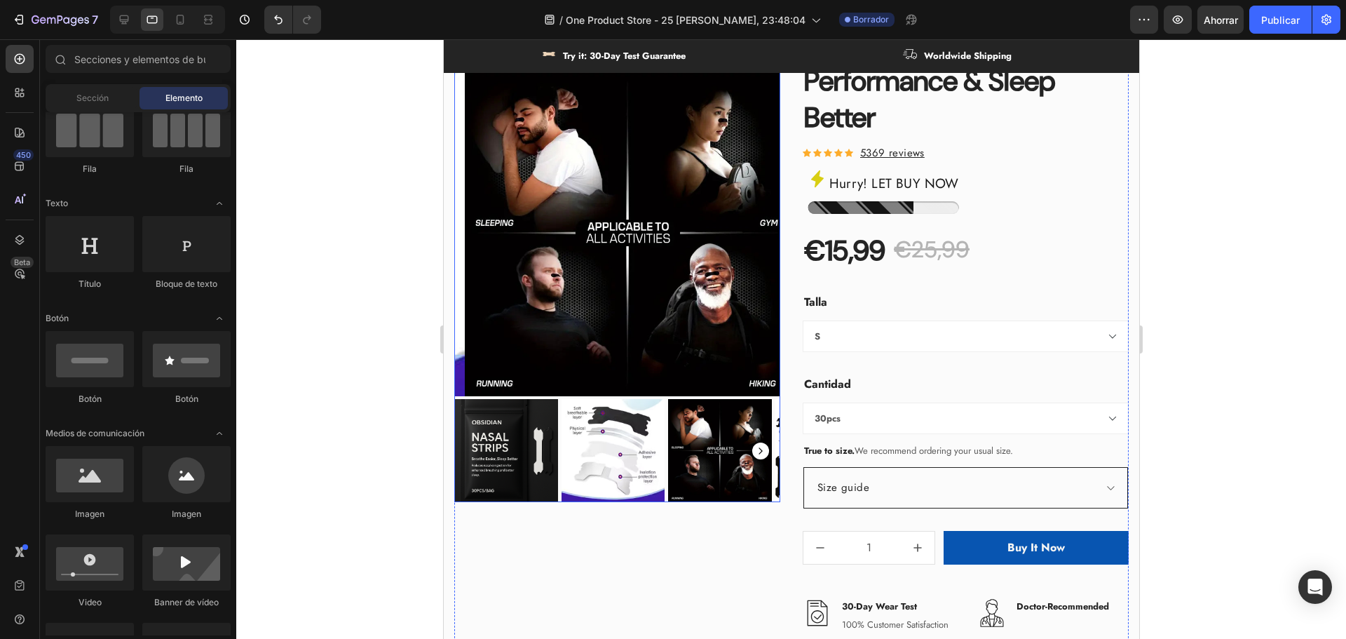
scroll to position [421, 0]
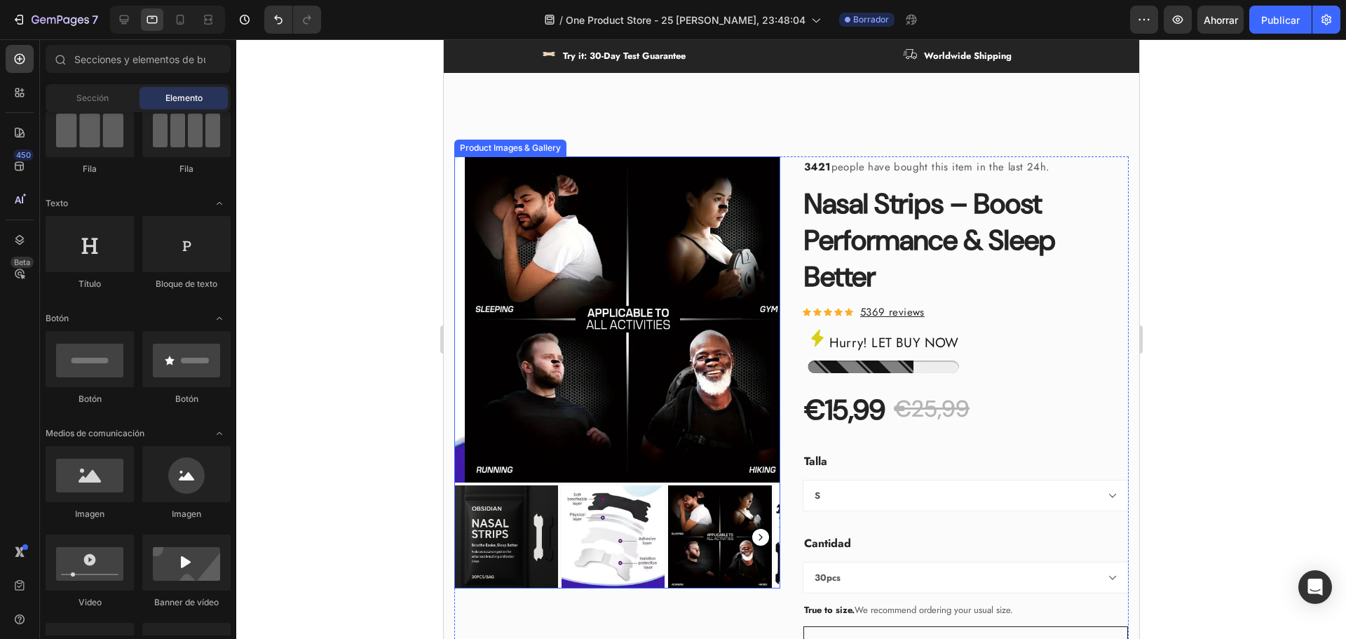
click at [492, 544] on img at bounding box center [506, 537] width 104 height 104
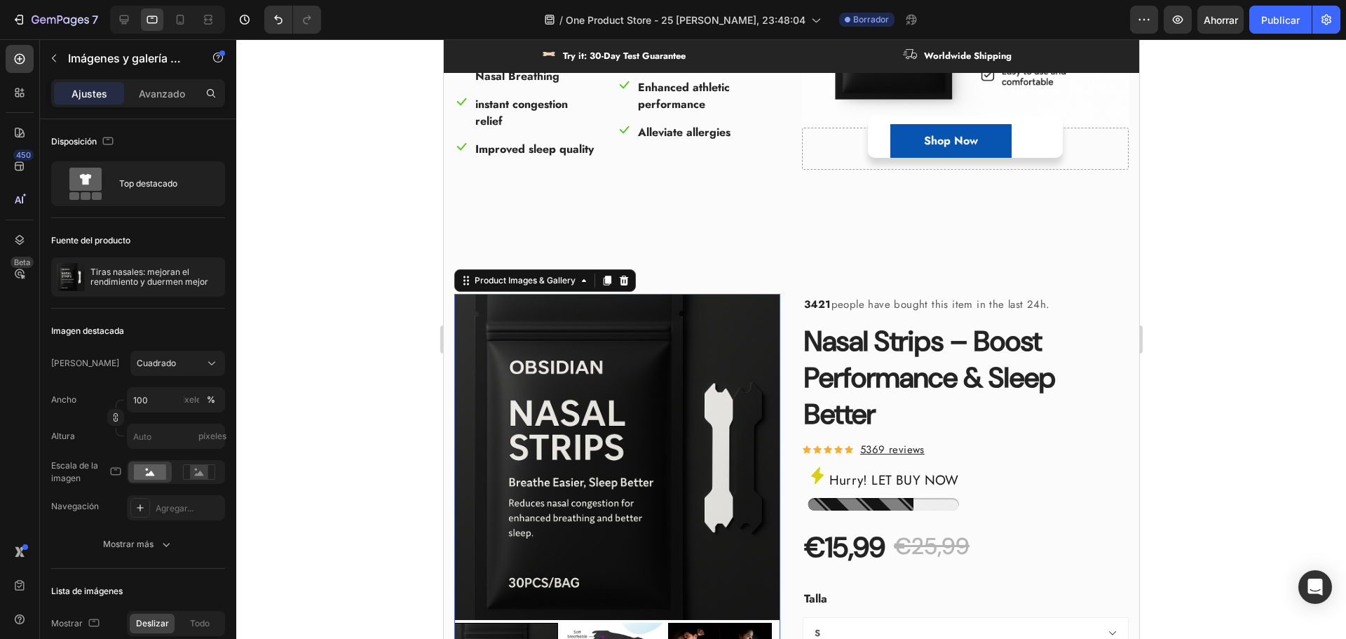
scroll to position [280, 0]
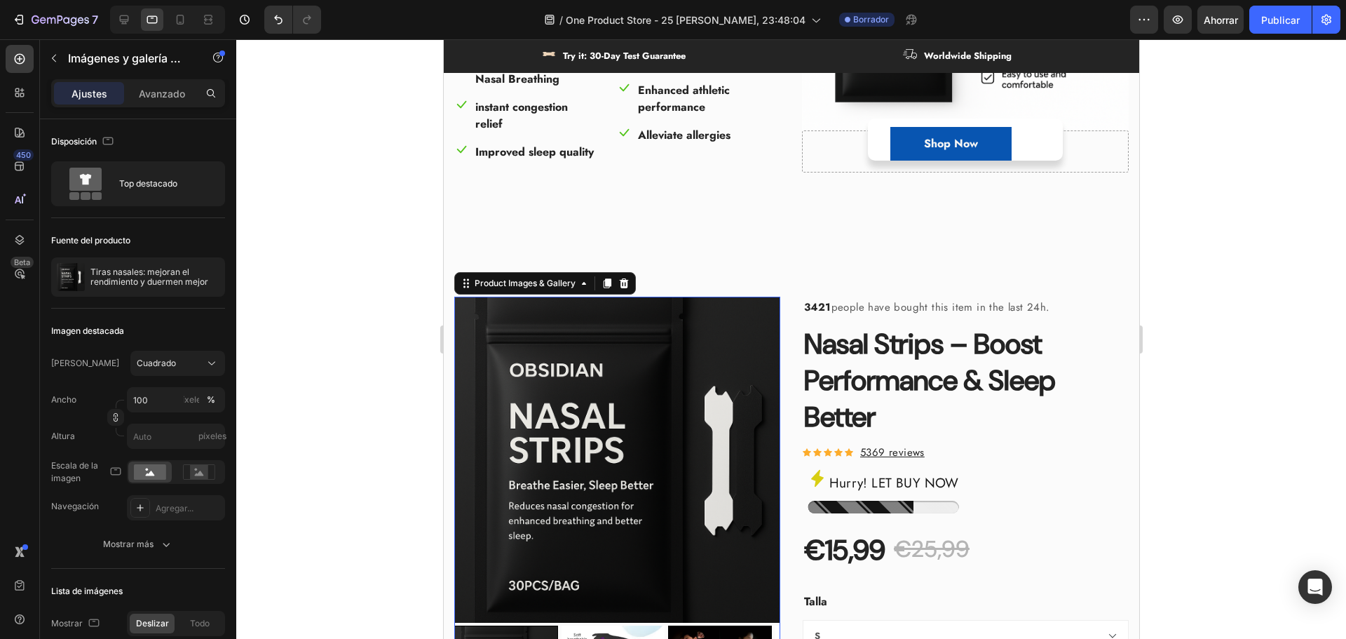
click at [374, 423] on div at bounding box center [791, 338] width 1110 height 599
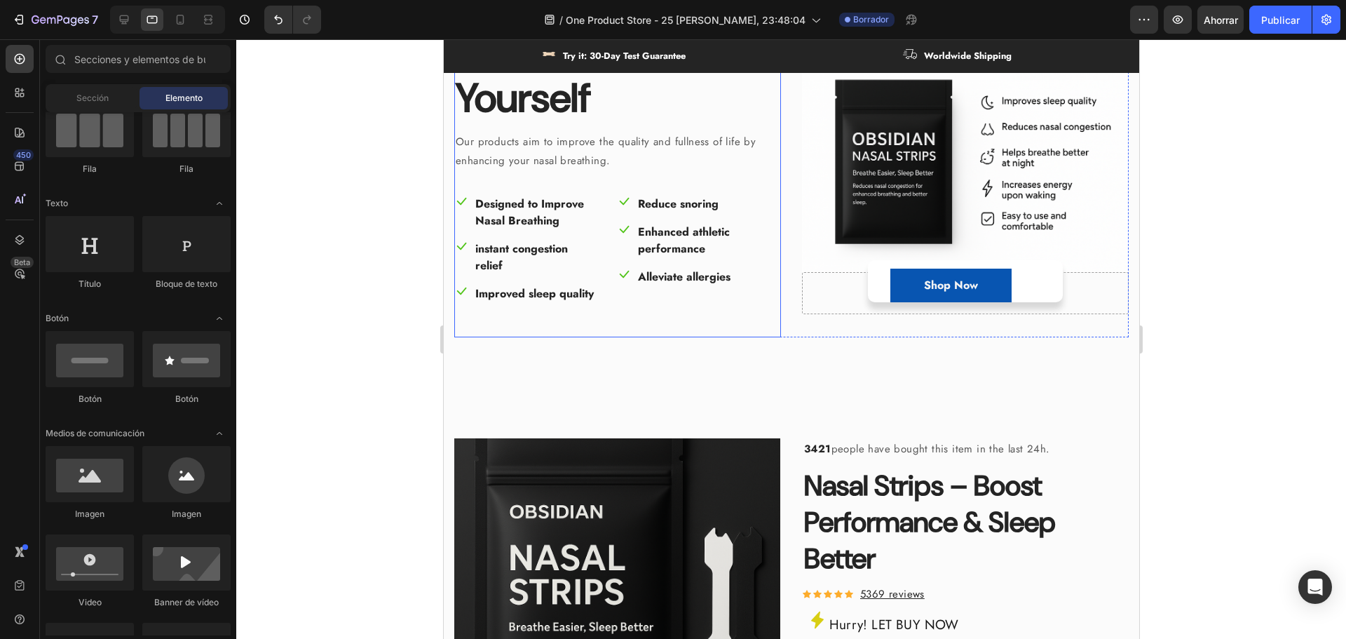
scroll to position [0, 0]
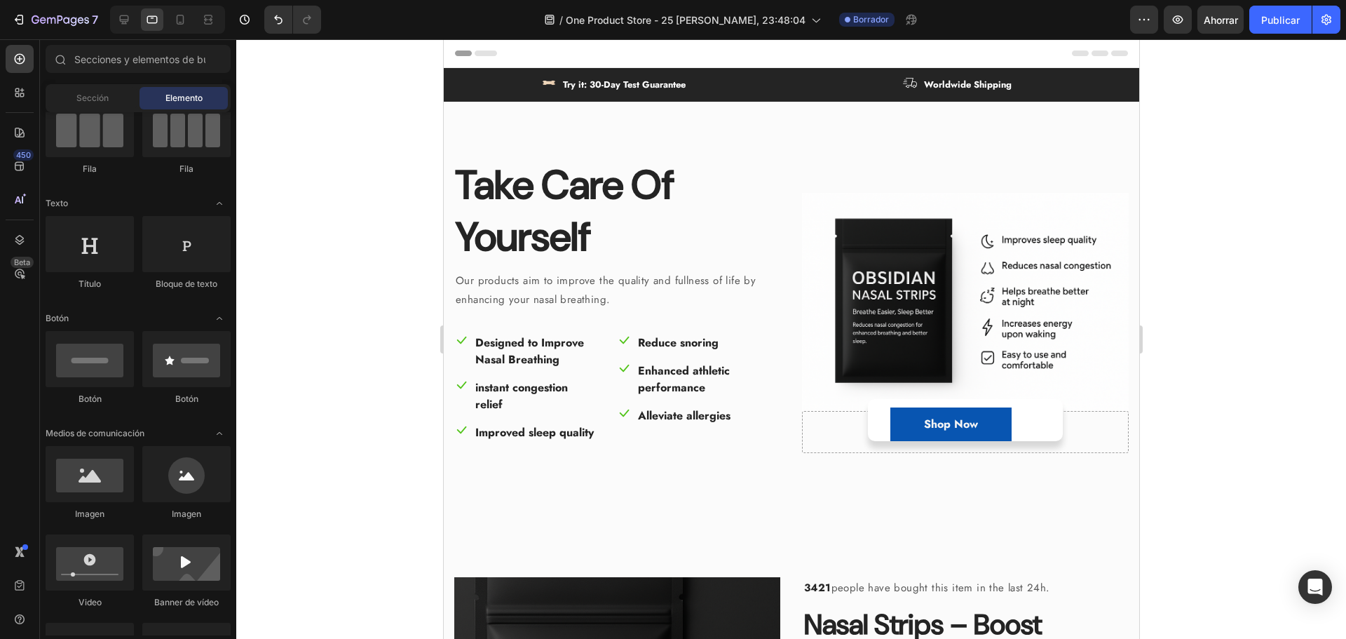
click at [1246, 321] on div at bounding box center [791, 338] width 1110 height 599
click at [961, 85] on p "Worldwide Shipping" at bounding box center [967, 85] width 88 height 14
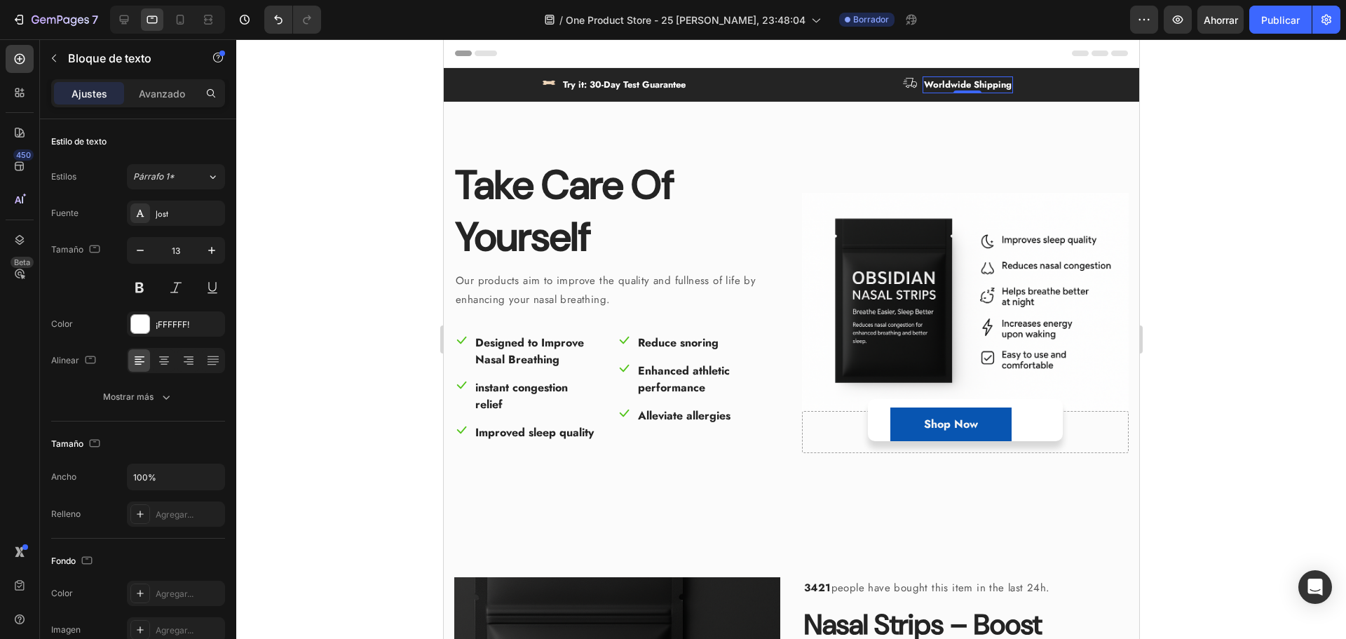
click at [966, 85] on p "Worldwide Shipping" at bounding box center [967, 85] width 88 height 14
click at [1291, 97] on div at bounding box center [791, 338] width 1110 height 599
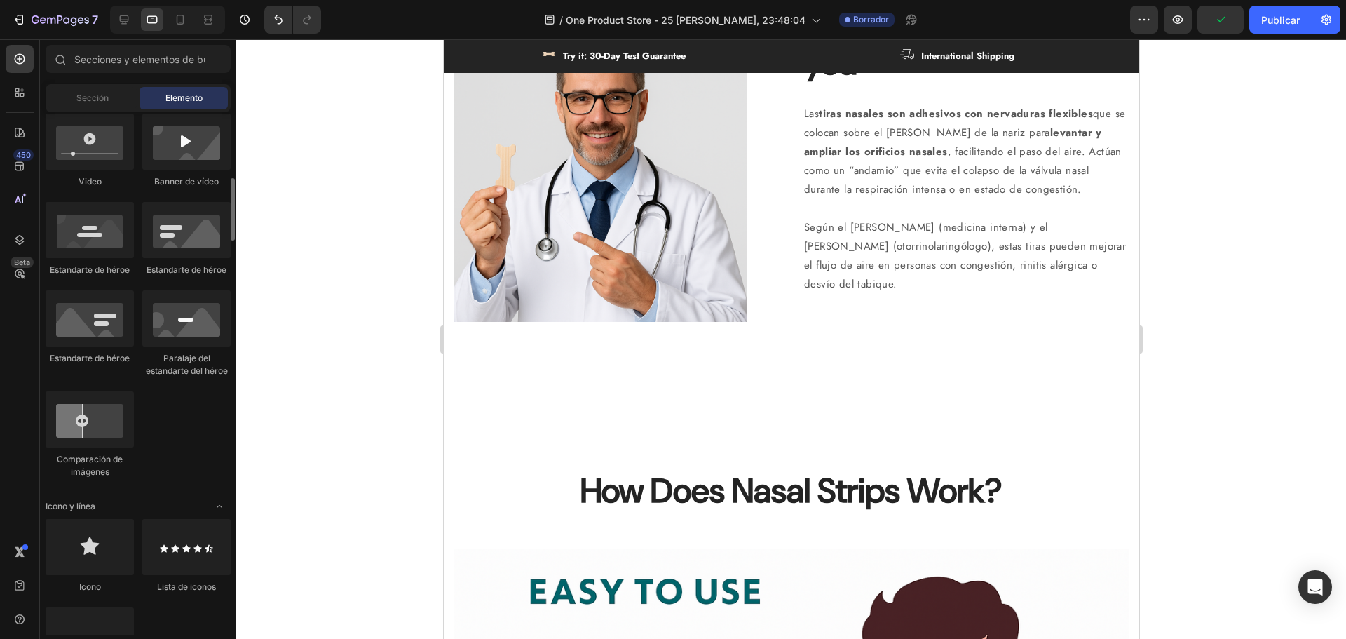
scroll to position [972, 0]
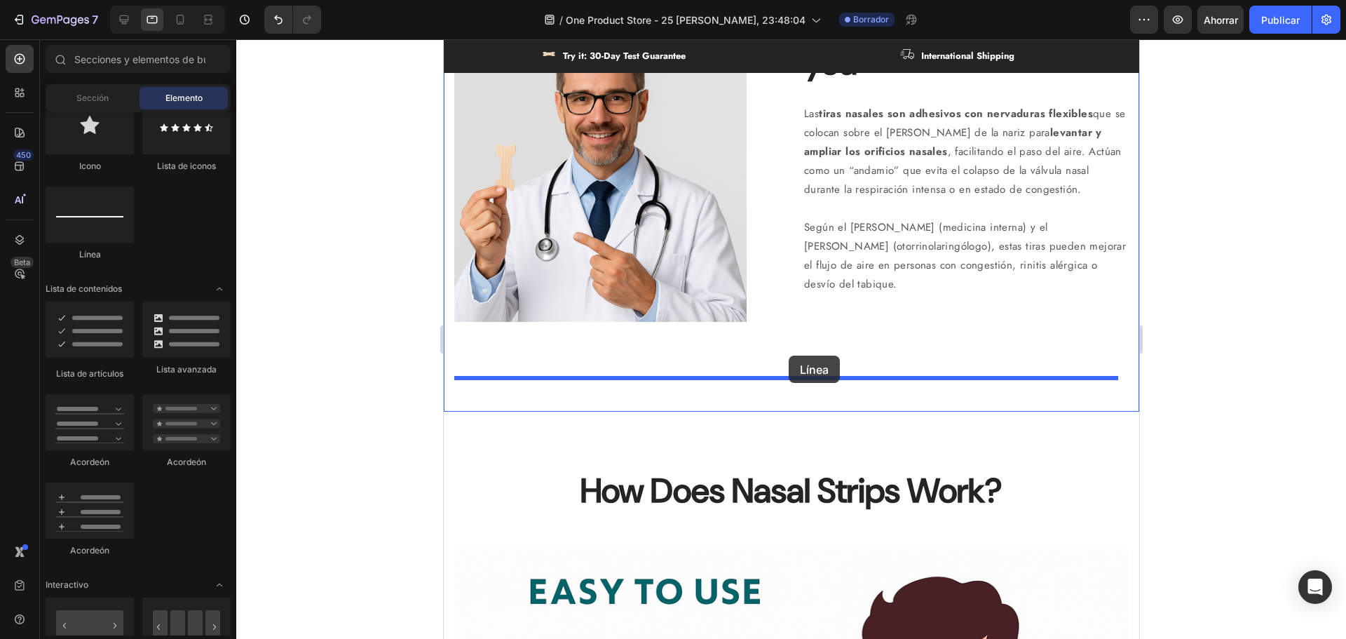
drag, startPoint x: 545, startPoint y: 280, endPoint x: 788, endPoint y: 355, distance: 253.9
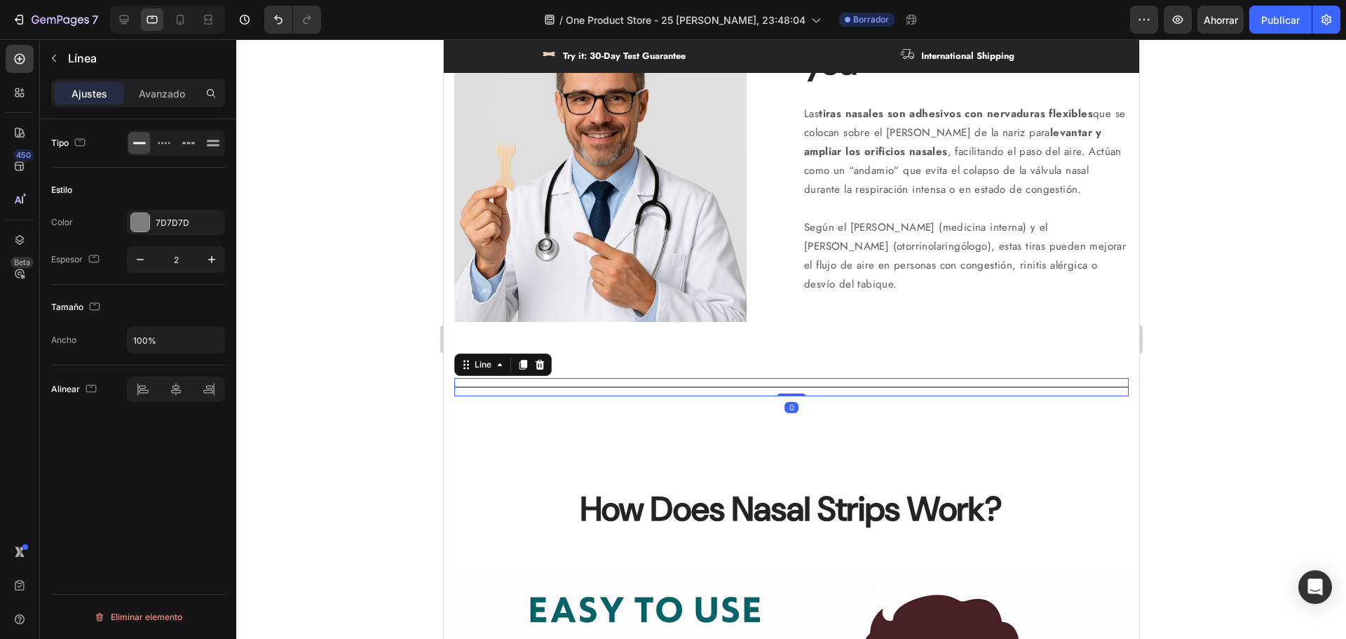
click at [335, 321] on div at bounding box center [791, 338] width 1110 height 599
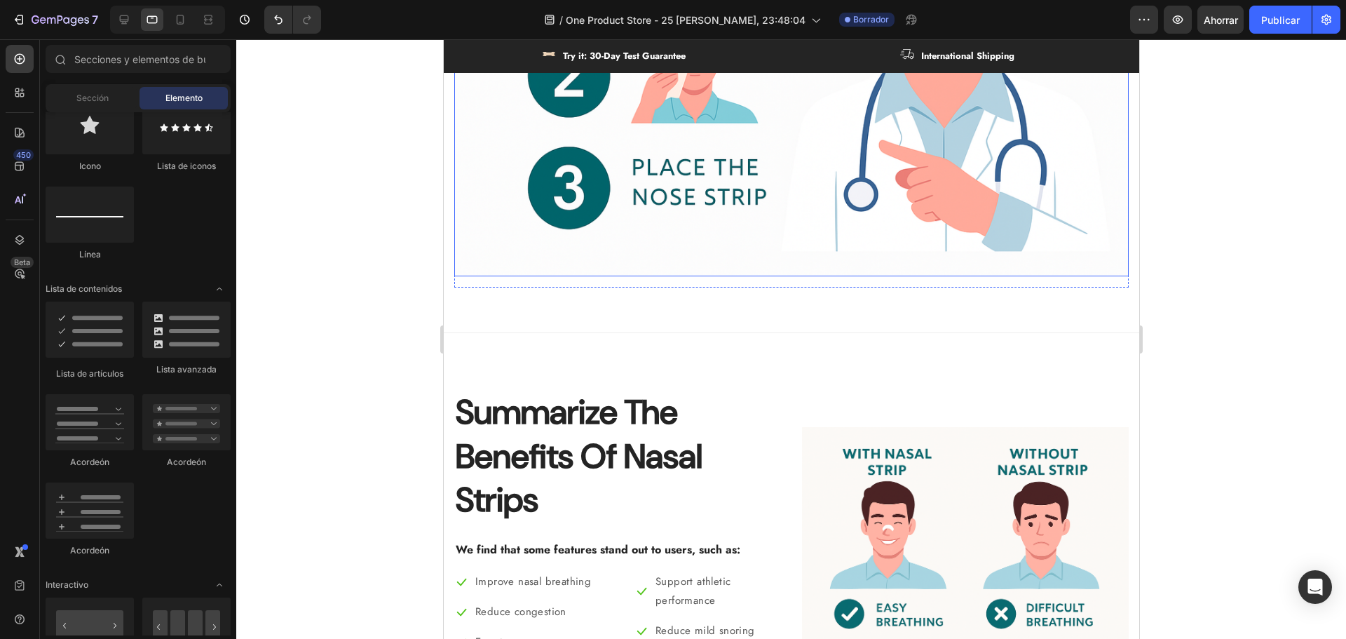
scroll to position [2173, 0]
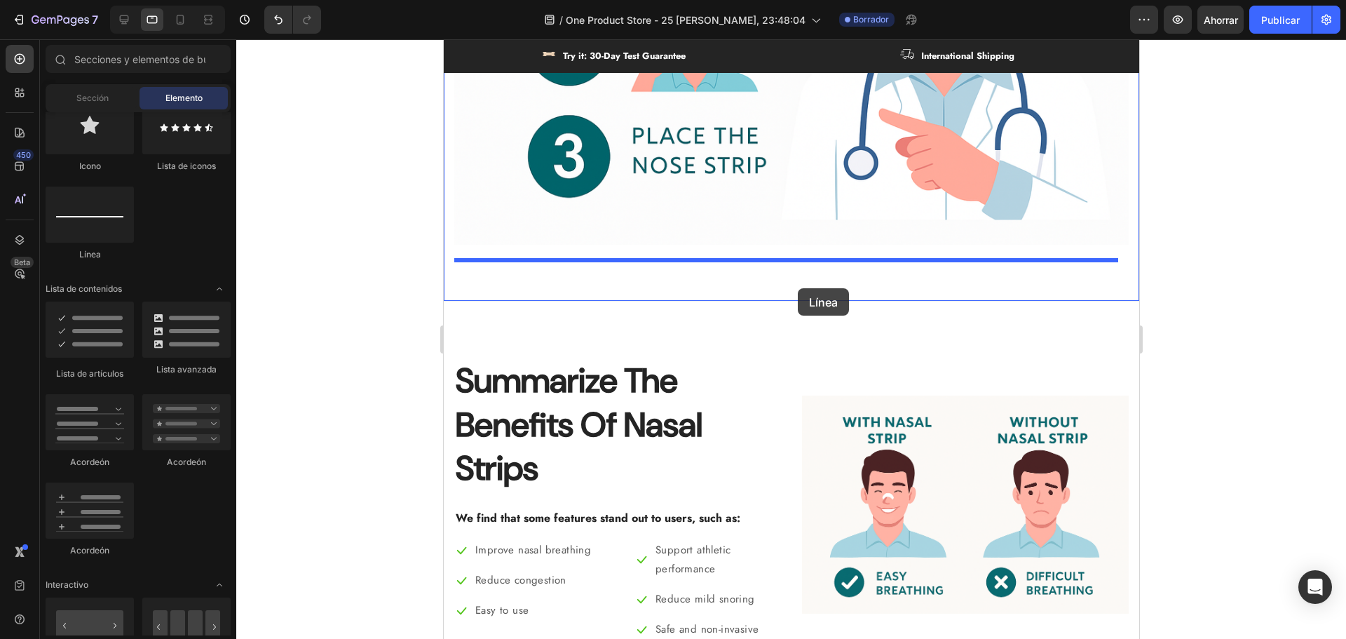
drag, startPoint x: 548, startPoint y: 278, endPoint x: 797, endPoint y: 288, distance: 249.1
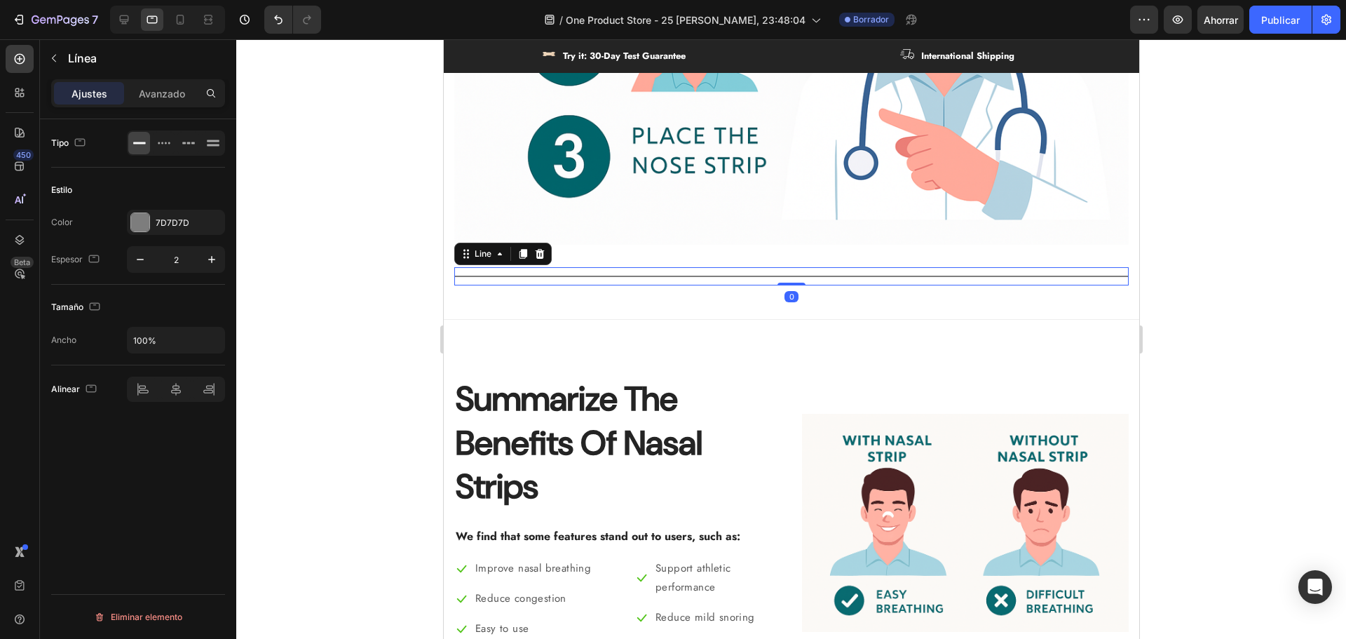
click at [1345, 315] on div at bounding box center [791, 338] width 1110 height 599
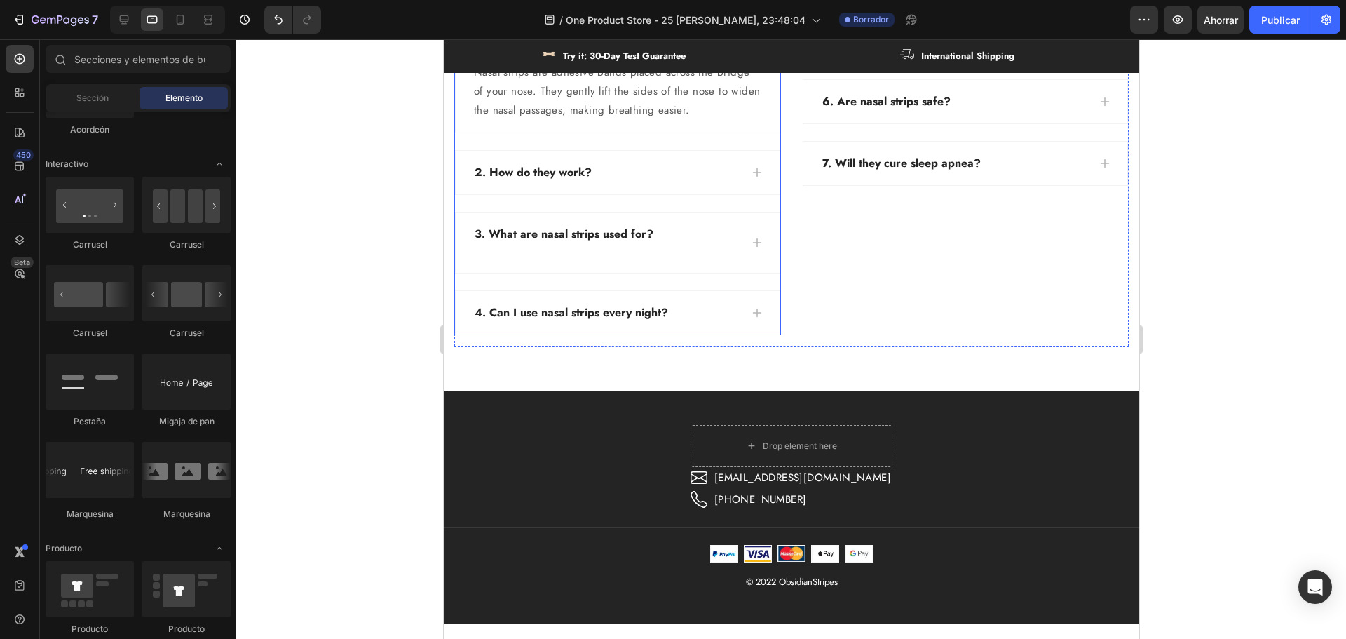
scroll to position [3465, 0]
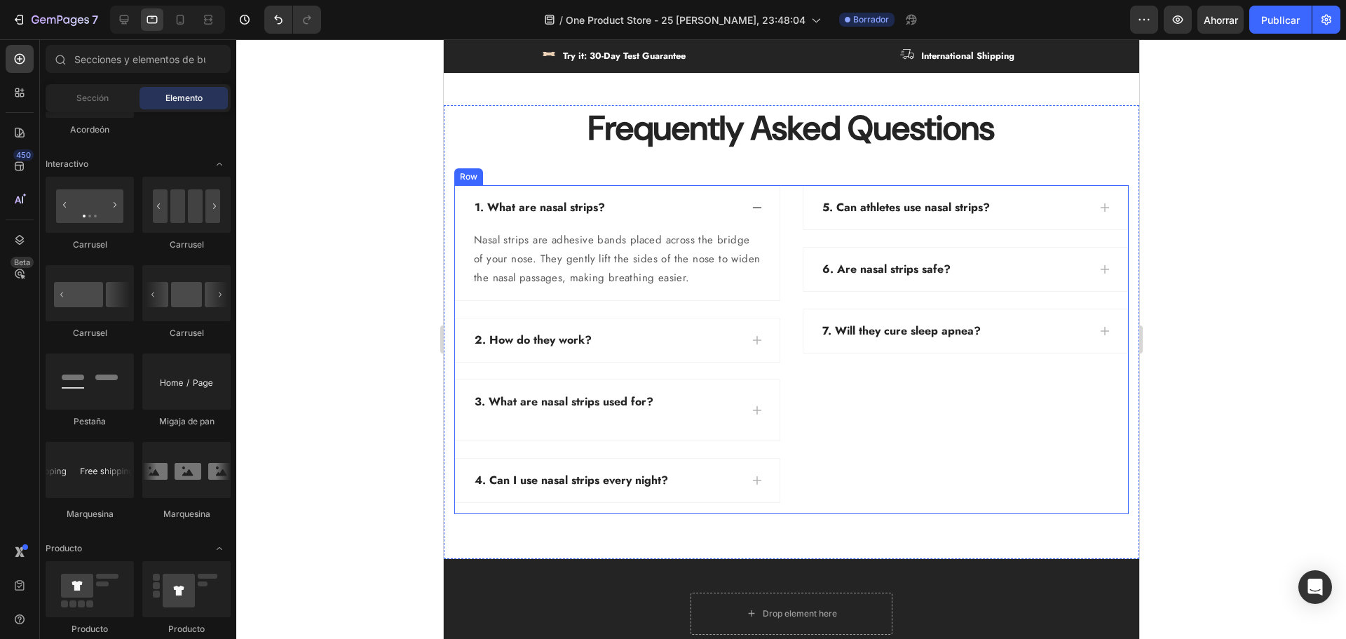
click at [852, 382] on div "5. Can athletes use nasal strips? 6. Are nasal strips safe? 7. Will they cure […" at bounding box center [964, 349] width 327 height 329
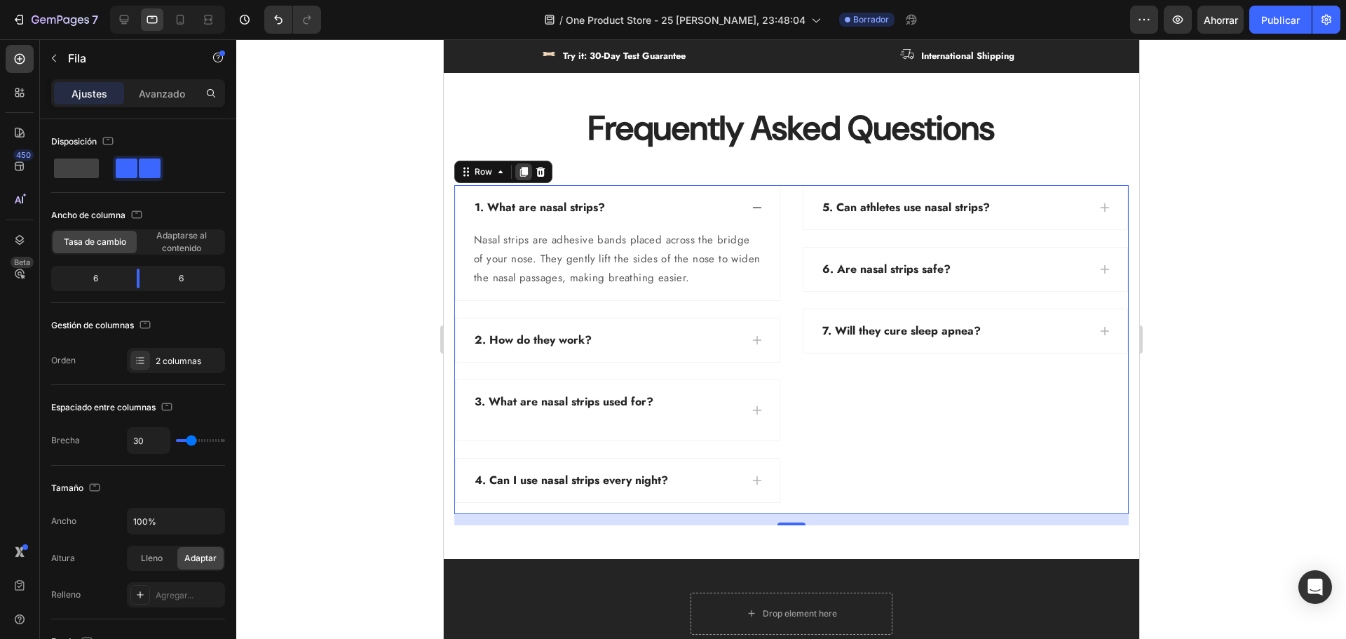
click at [524, 171] on icon at bounding box center [523, 172] width 8 height 10
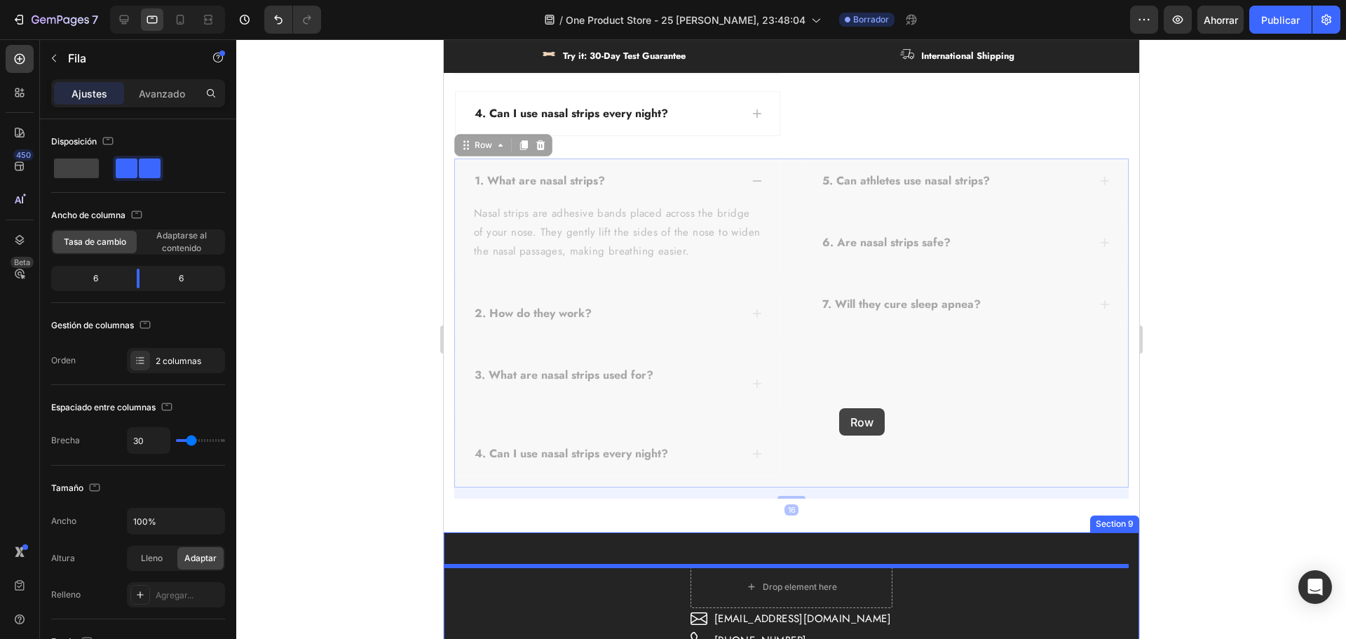
scroll to position [3969, 0]
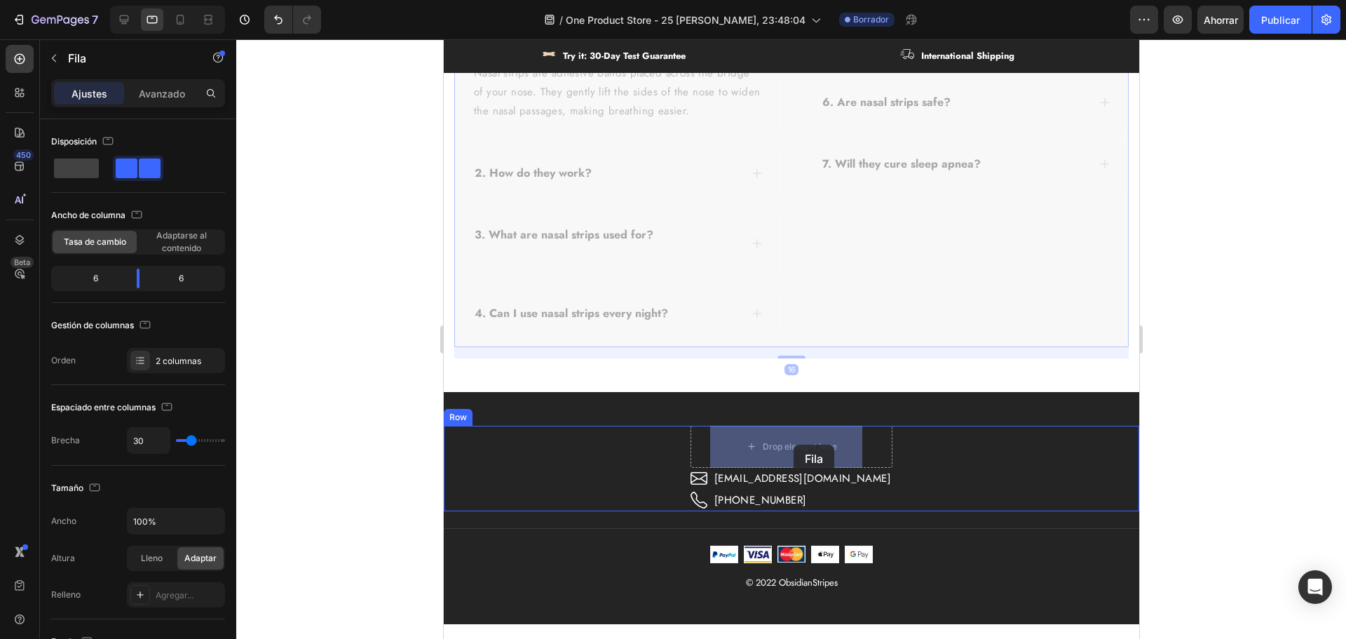
drag, startPoint x: 834, startPoint y: 360, endPoint x: 793, endPoint y: 444, distance: 93.4
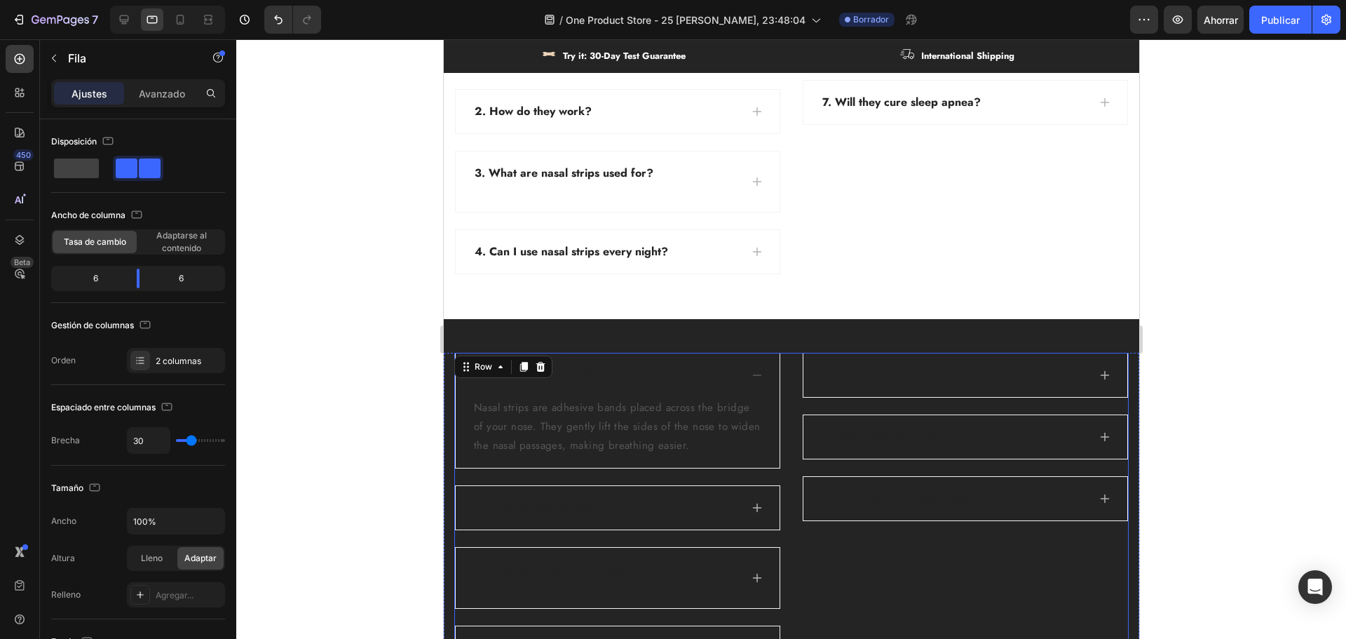
scroll to position [3688, 0]
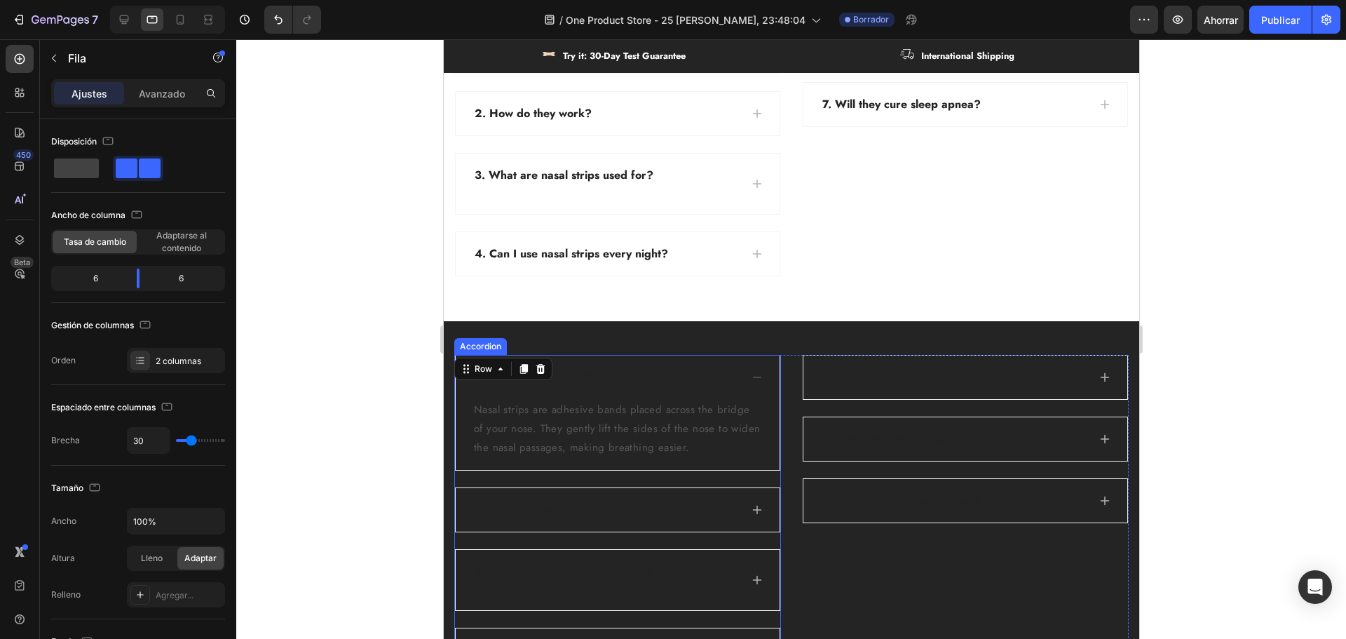
click at [686, 381] on div "1. What are nasal strips?" at bounding box center [606, 377] width 268 height 21
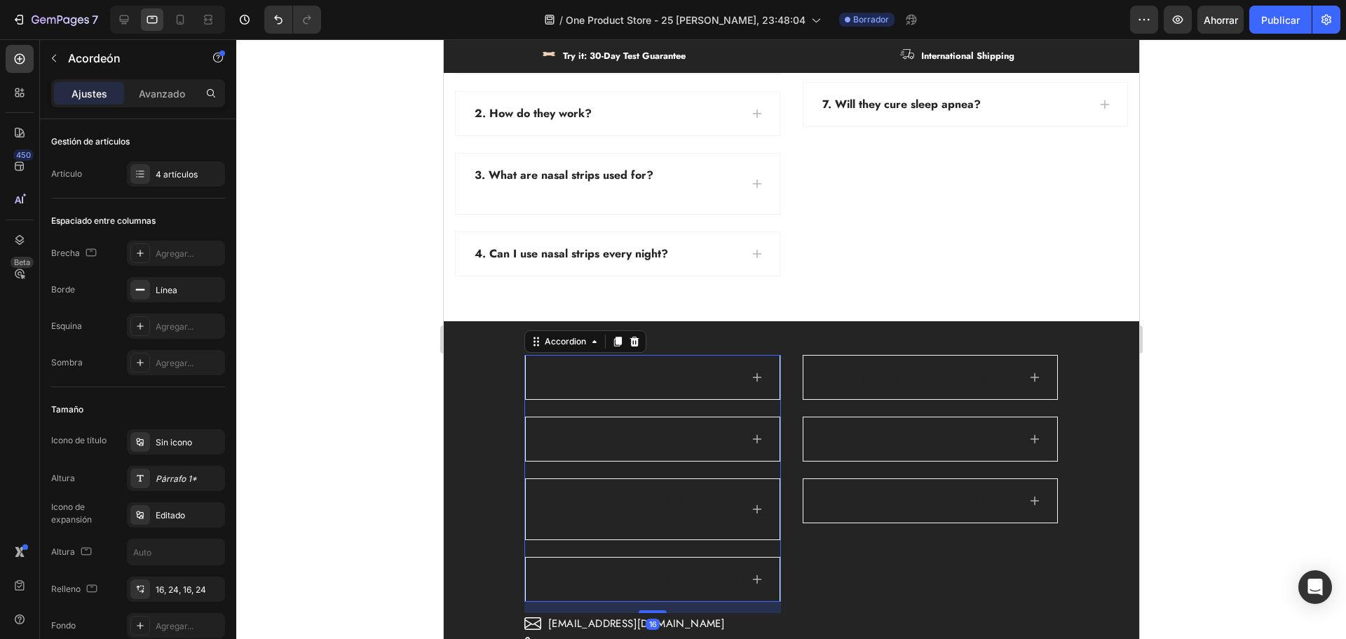
click at [661, 378] on p "1. What are nasal strips?" at bounding box center [609, 377] width 130 height 17
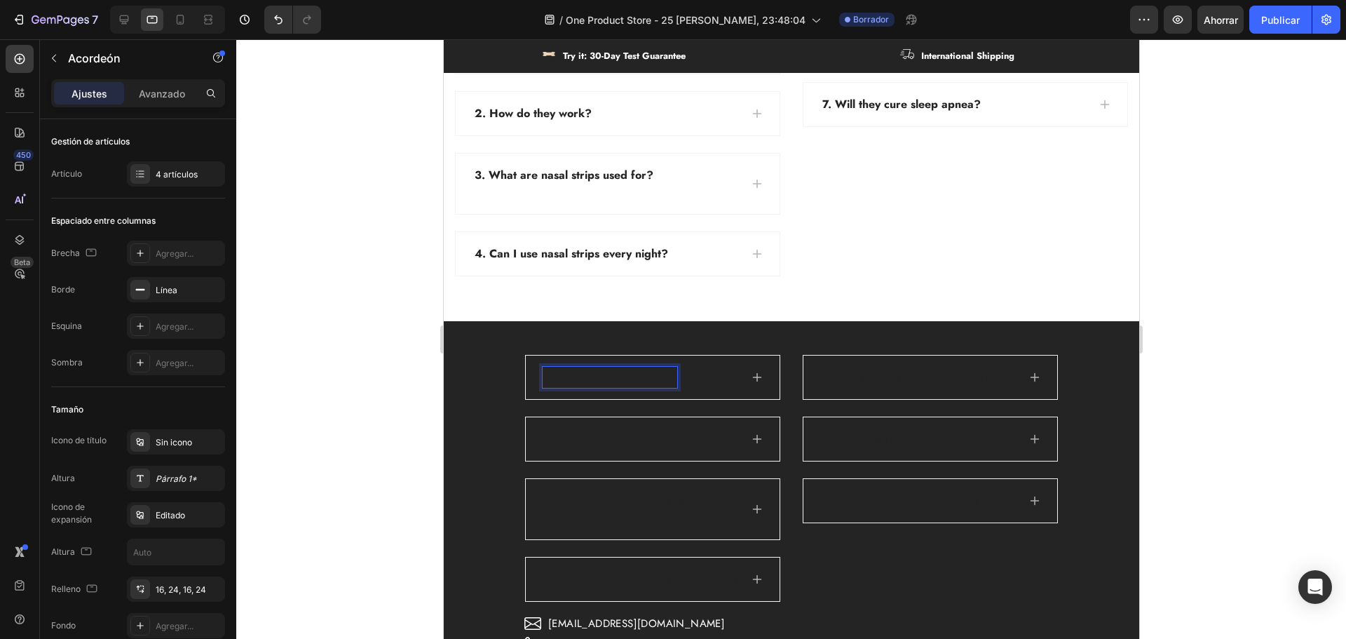
click at [640, 379] on p "1. What are nasal strips?" at bounding box center [609, 377] width 130 height 17
click at [614, 370] on p "1. What are nasal strips?" at bounding box center [609, 377] width 130 height 17
click at [661, 376] on p "1. What are nasal strips?" at bounding box center [609, 377] width 130 height 17
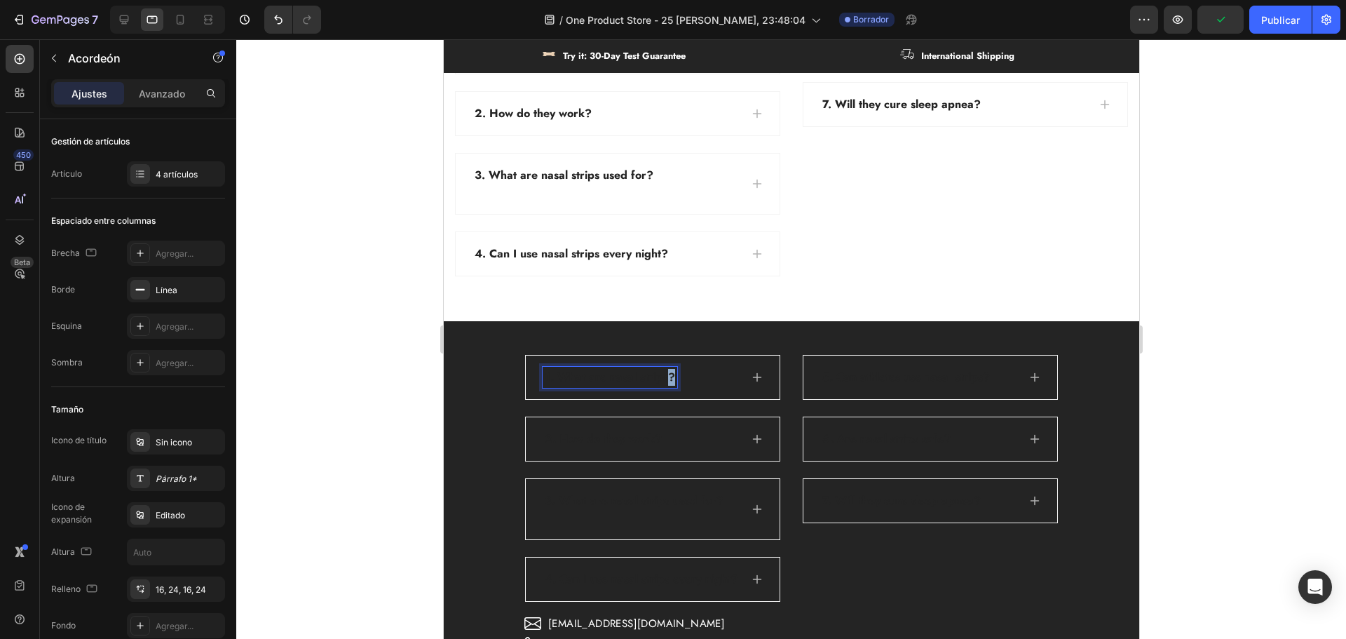
click at [661, 376] on p "1. What are nasal strips?" at bounding box center [609, 377] width 130 height 17
click at [632, 351] on rect "Barra de herramientas contextual del editor" at bounding box center [630, 353] width 13 height 4
type input "242424"
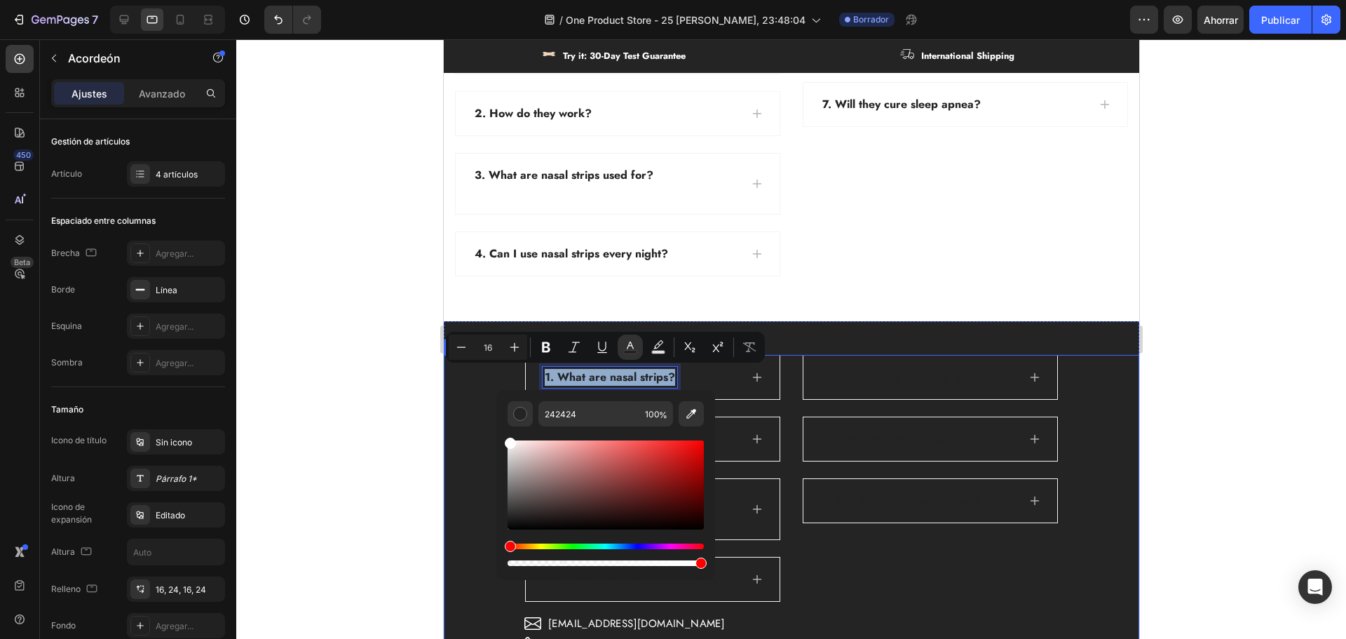
drag, startPoint x: 967, startPoint y: 505, endPoint x: 456, endPoint y: 401, distance: 521.5
type input "FFFFFF"
click at [458, 390] on div "1. What are nasal strips? 2. How do they work? 3. What are nasal strips used fo…" at bounding box center [790, 505] width 695 height 301
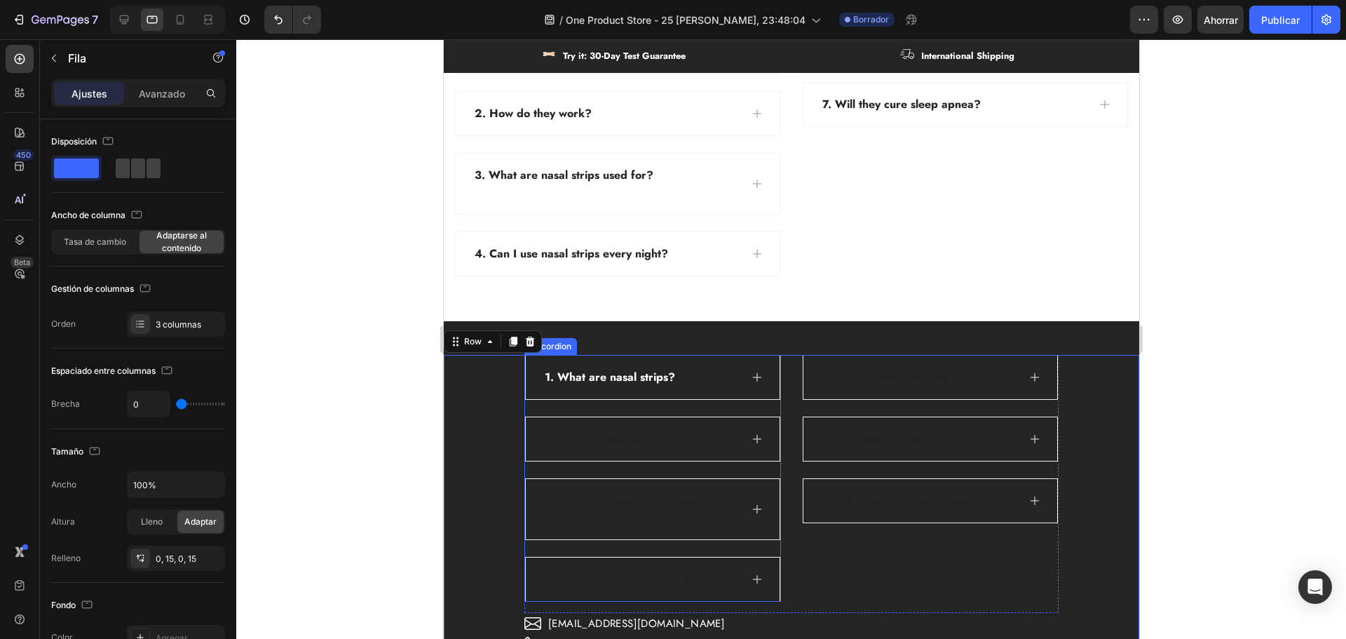
click at [618, 435] on p "2. How do they work?" at bounding box center [602, 438] width 117 height 17
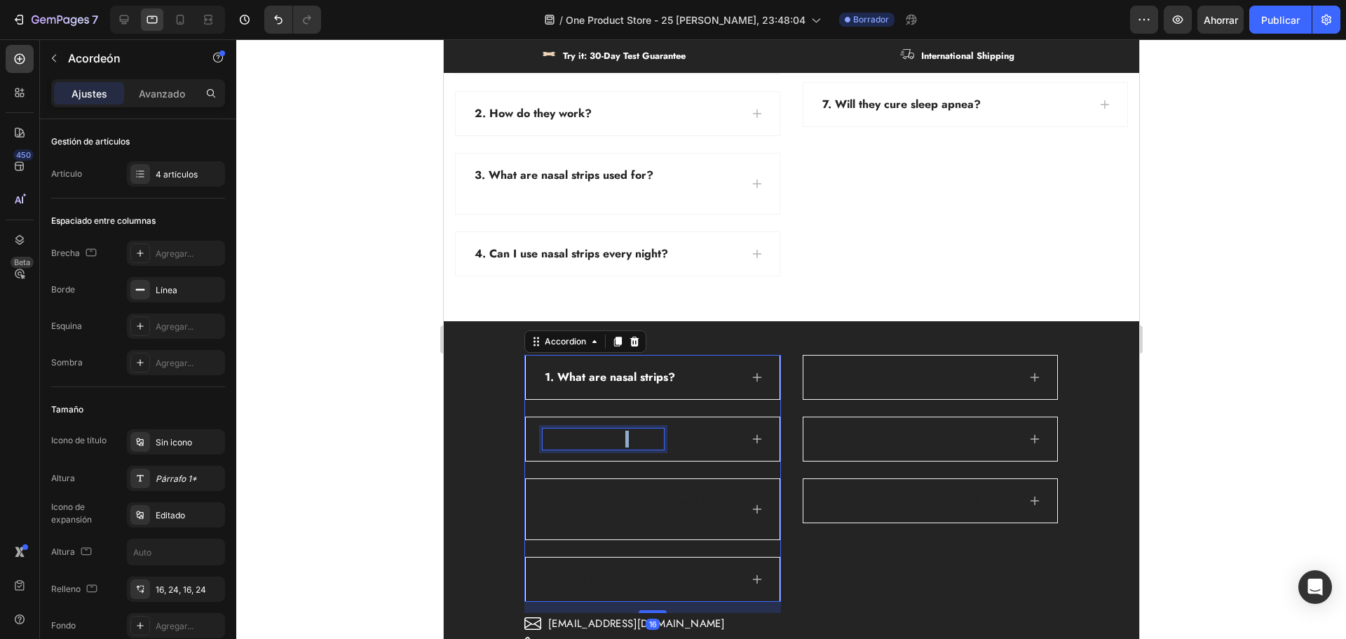
click at [618, 435] on p "2. How do they work?" at bounding box center [602, 438] width 117 height 17
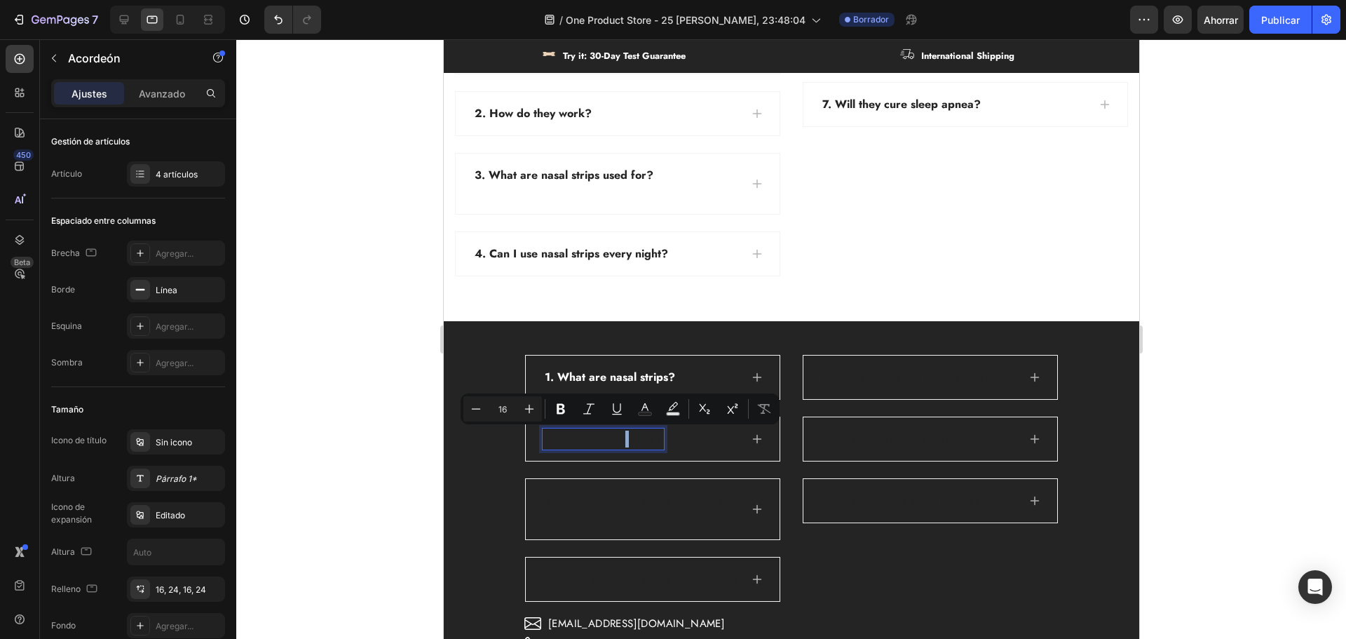
click at [618, 435] on p "2. How do they work?" at bounding box center [602, 438] width 117 height 17
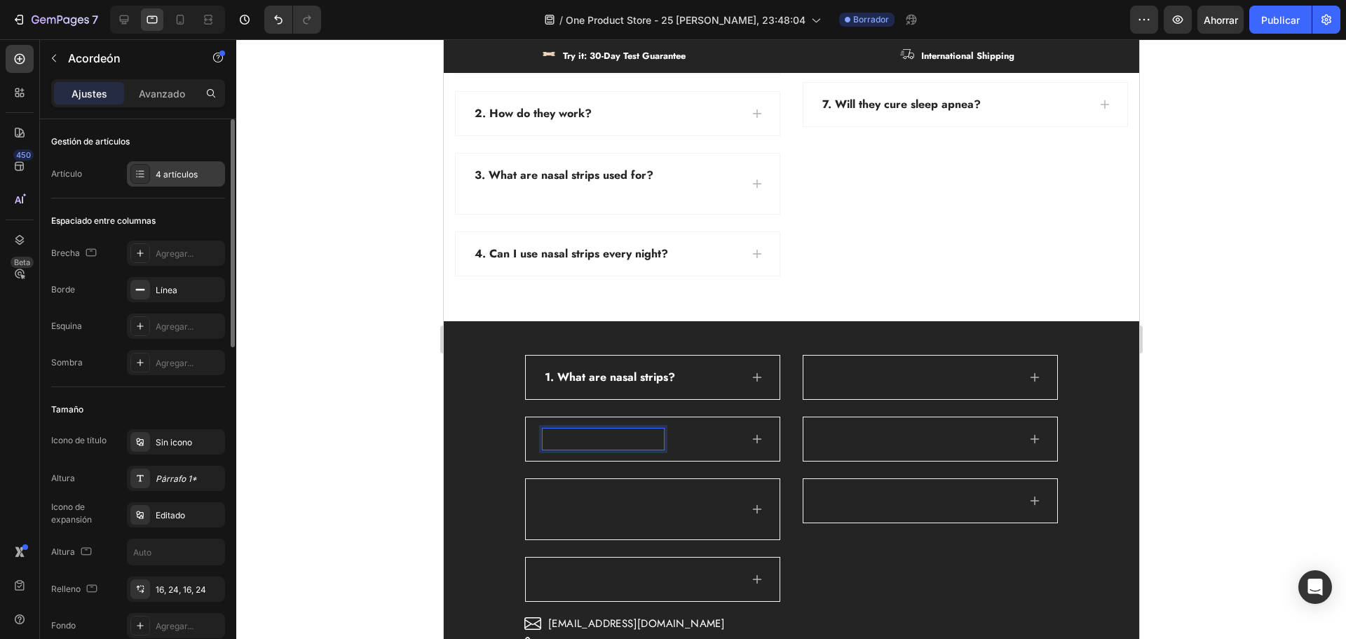
click at [183, 176] on font "4 artículos" at bounding box center [177, 174] width 42 height 11
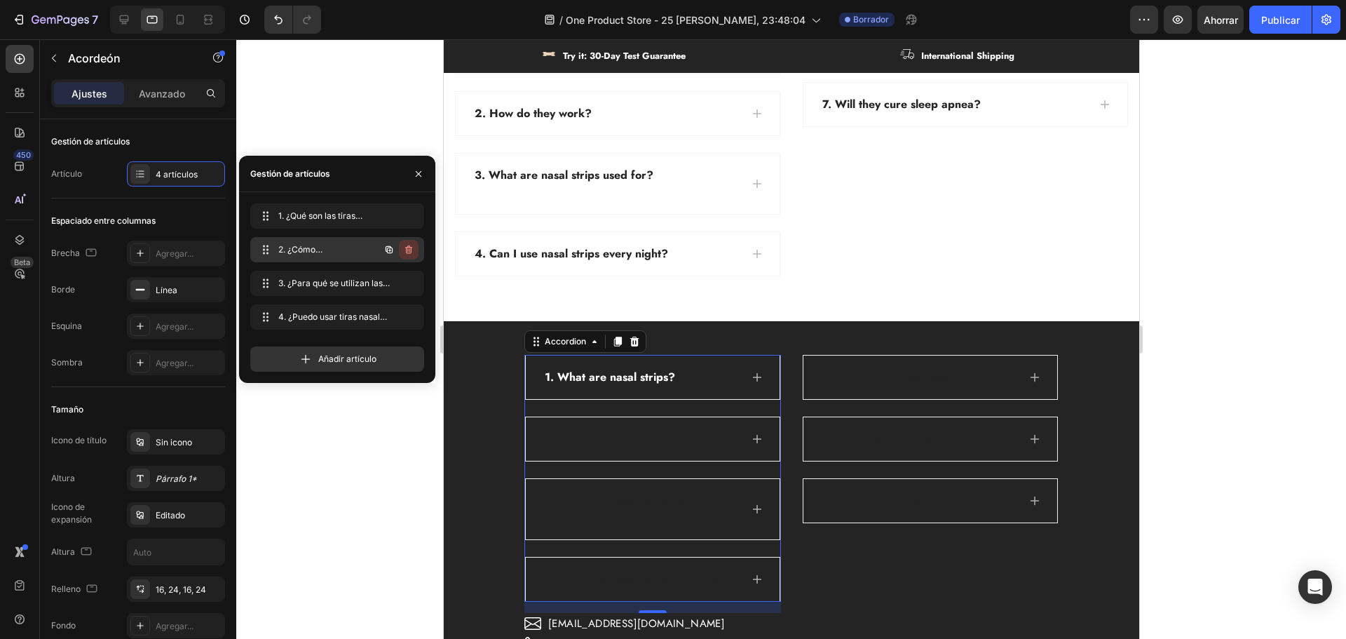
click at [413, 251] on icon "button" at bounding box center [408, 249] width 11 height 11
click at [403, 252] on font "Borrar" at bounding box center [399, 249] width 26 height 11
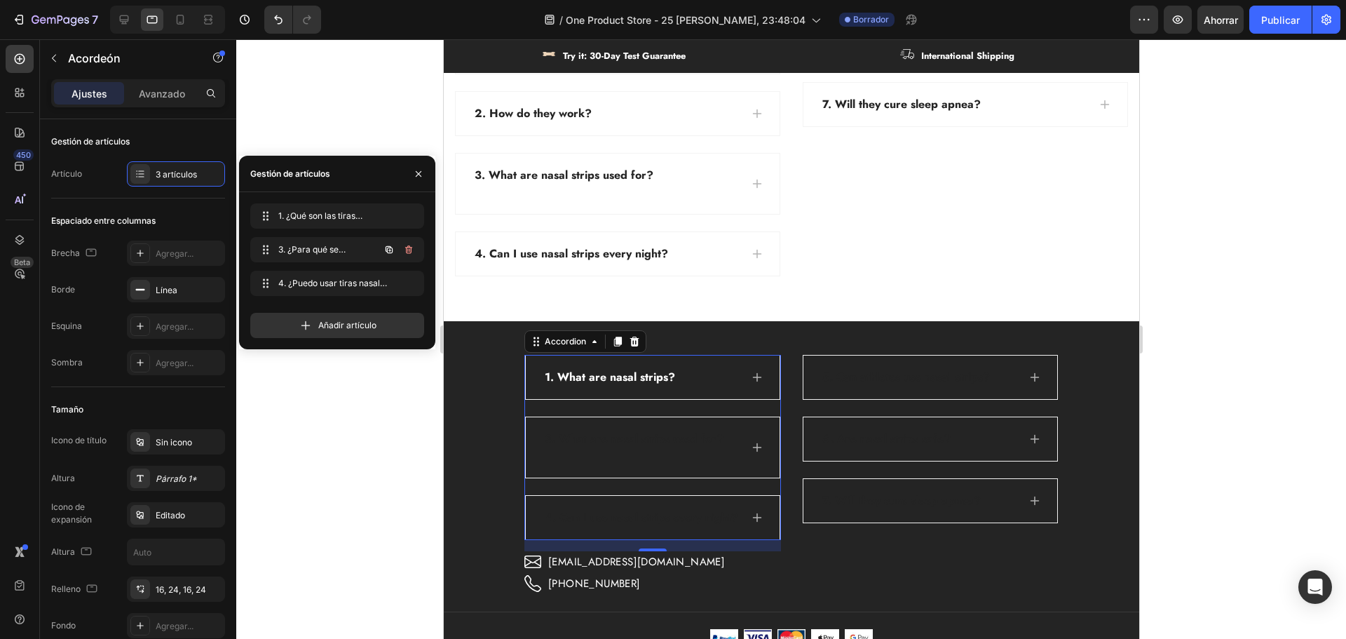
click at [407, 252] on icon "button" at bounding box center [408, 249] width 11 height 11
click at [407, 252] on font "Borrar" at bounding box center [399, 249] width 26 height 11
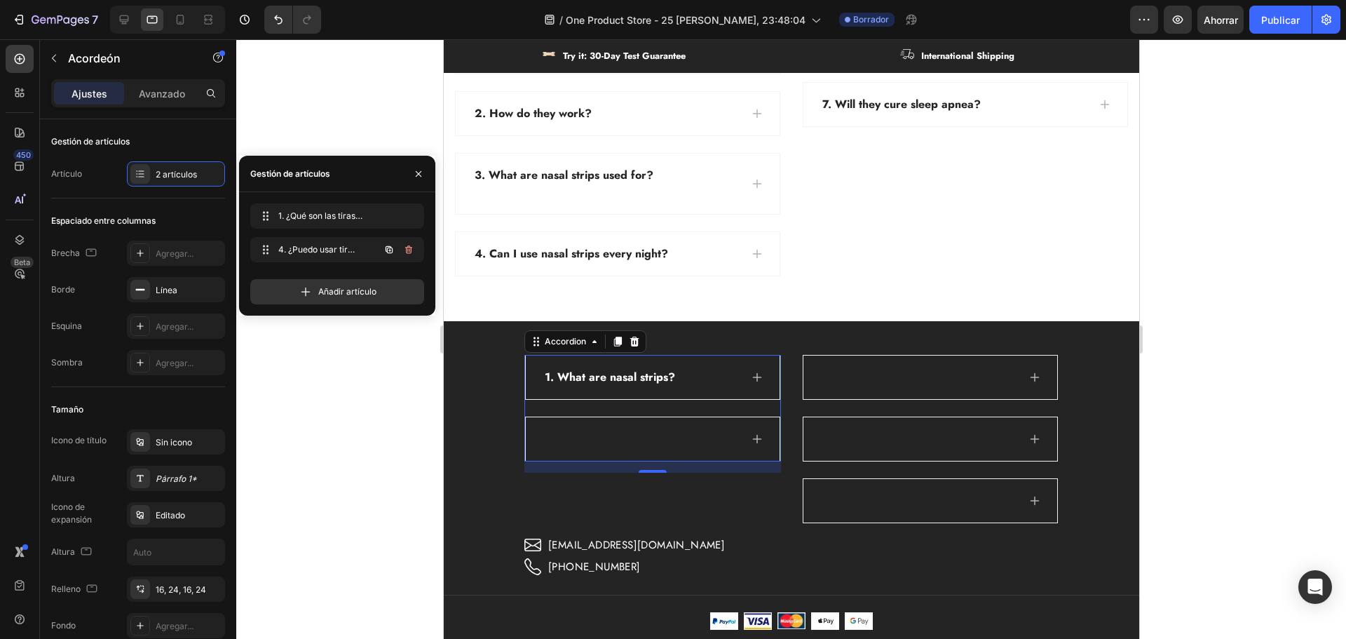
click at [408, 252] on icon "button" at bounding box center [407, 251] width 1 height 4
click at [408, 252] on font "Borrar" at bounding box center [399, 249] width 26 height 11
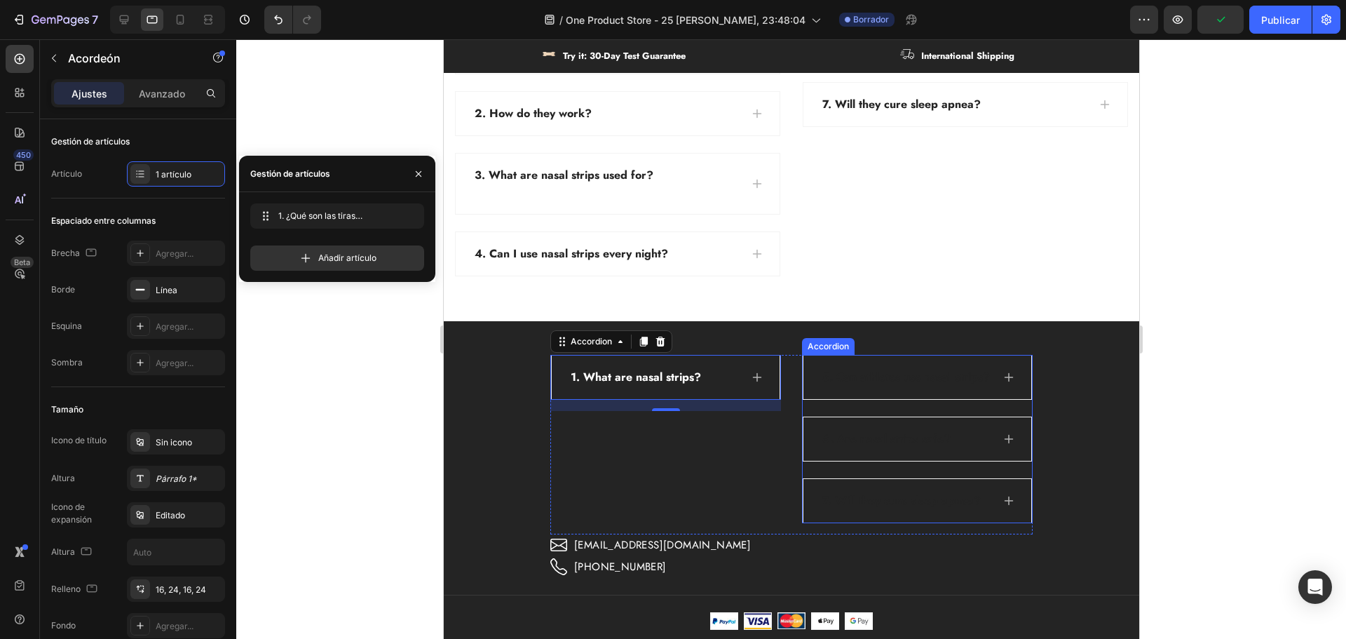
click at [913, 378] on p "5. Can athletes use nasal strips?" at bounding box center [906, 377] width 168 height 17
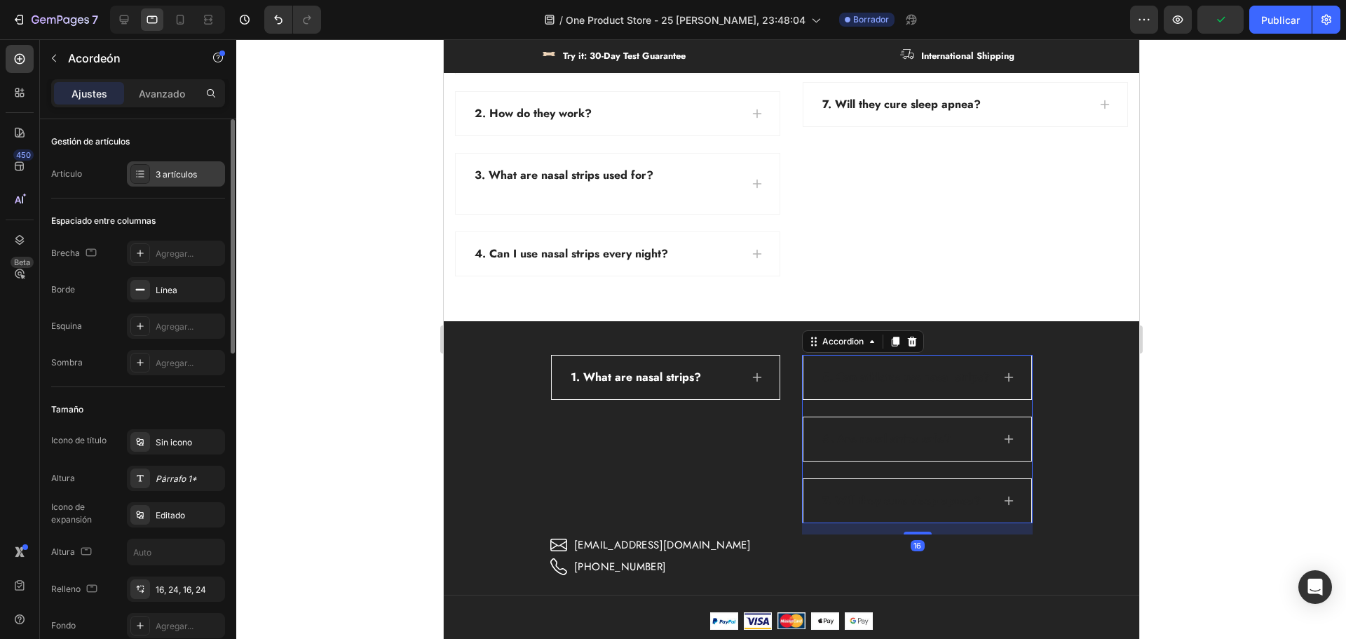
click at [173, 179] on font "3 artículos" at bounding box center [176, 174] width 41 height 11
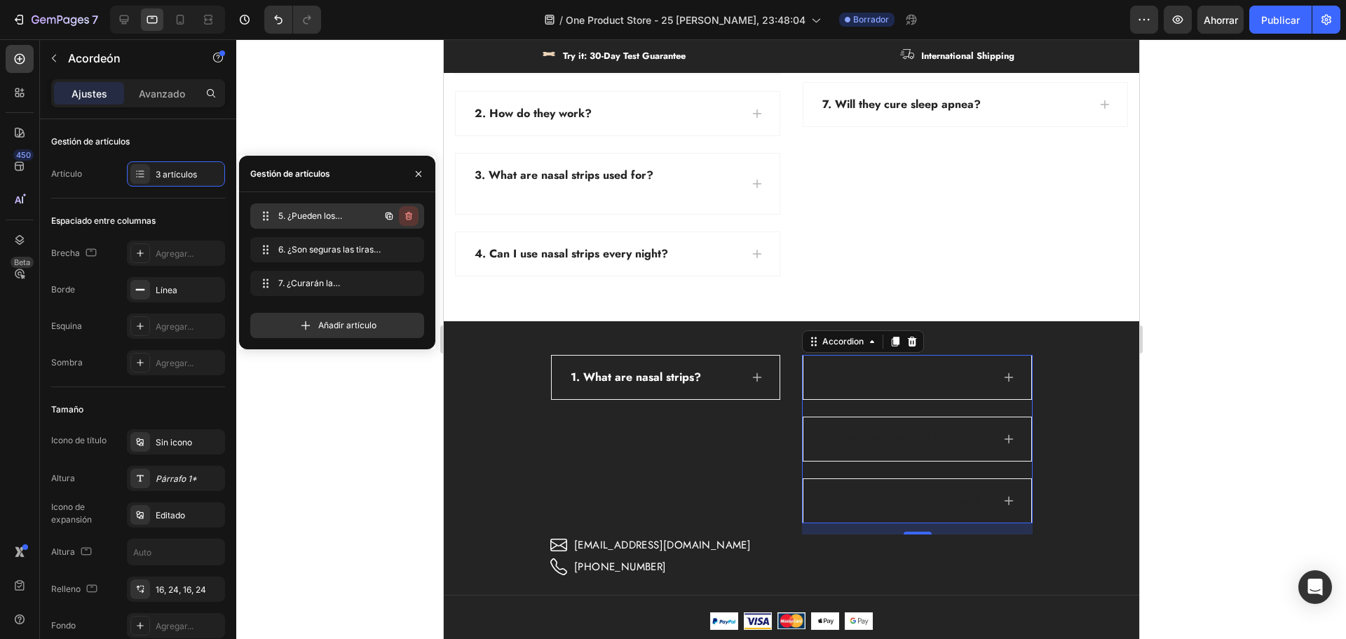
click at [410, 219] on icon "button" at bounding box center [408, 216] width 7 height 8
click at [412, 219] on font "Borrar" at bounding box center [399, 215] width 26 height 11
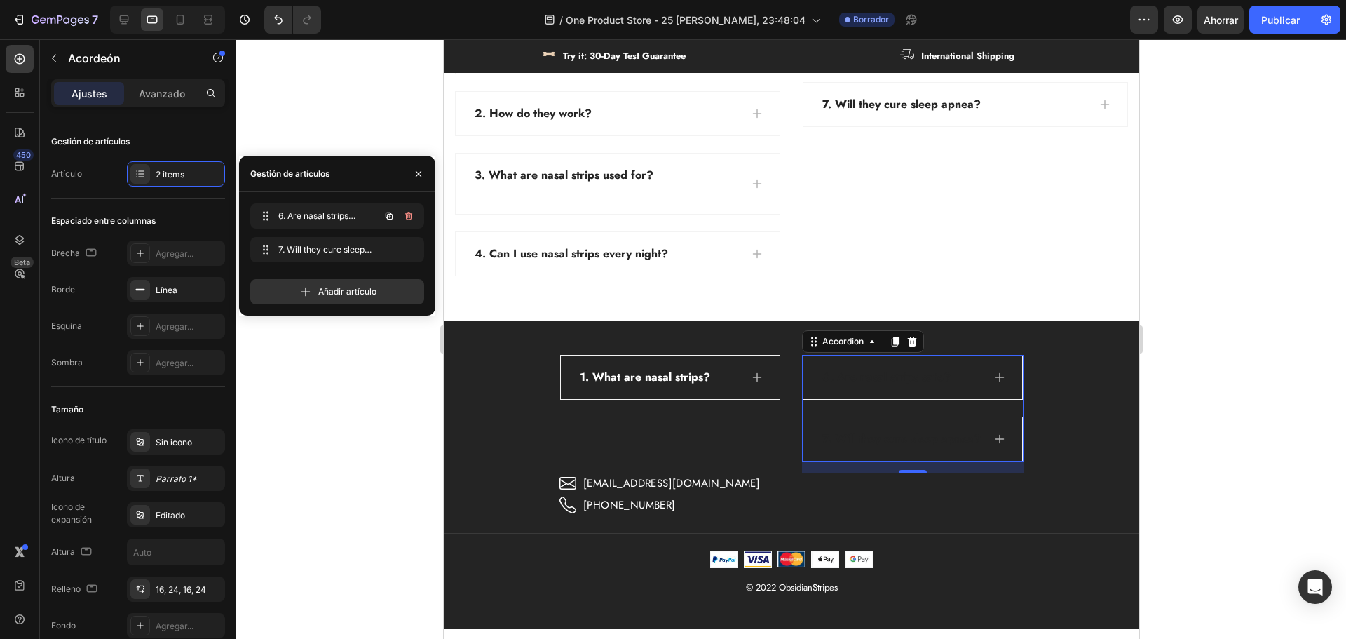
click at [412, 219] on icon "button" at bounding box center [408, 215] width 11 height 11
click at [412, 219] on font "Borrar" at bounding box center [399, 215] width 26 height 11
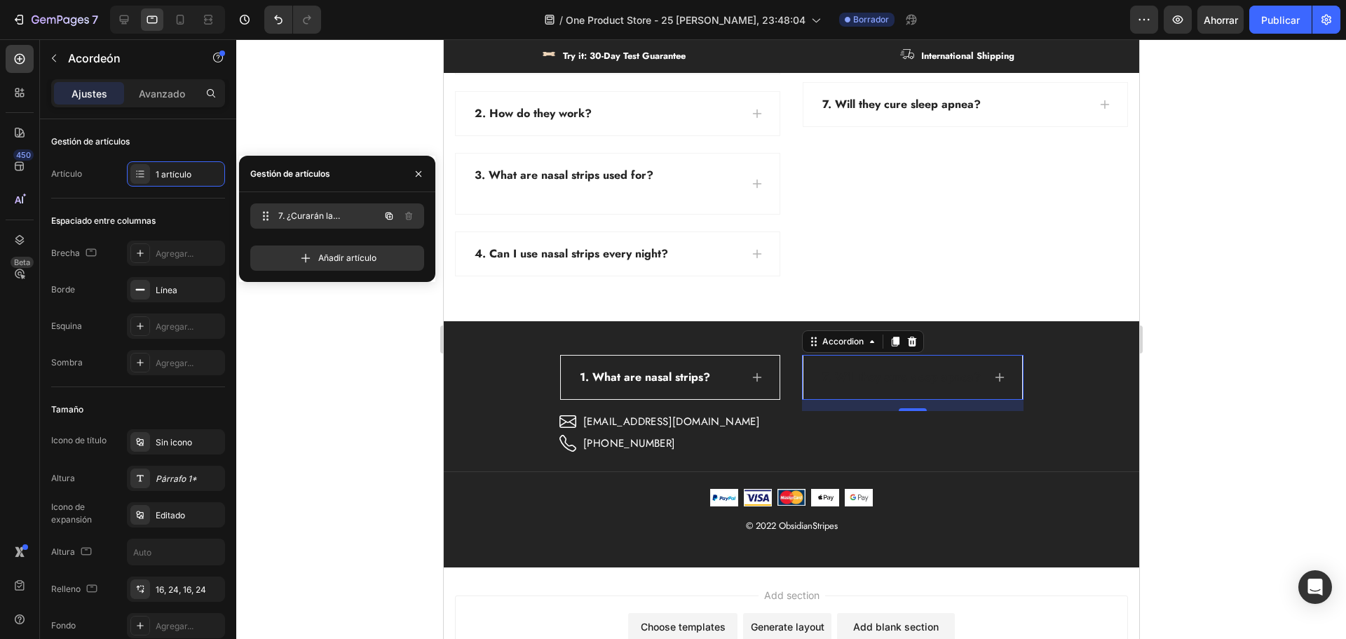
click at [322, 210] on font "7. ¿Curarán la [MEDICAL_DATA] del sueño?" at bounding box center [312, 228] width 69 height 36
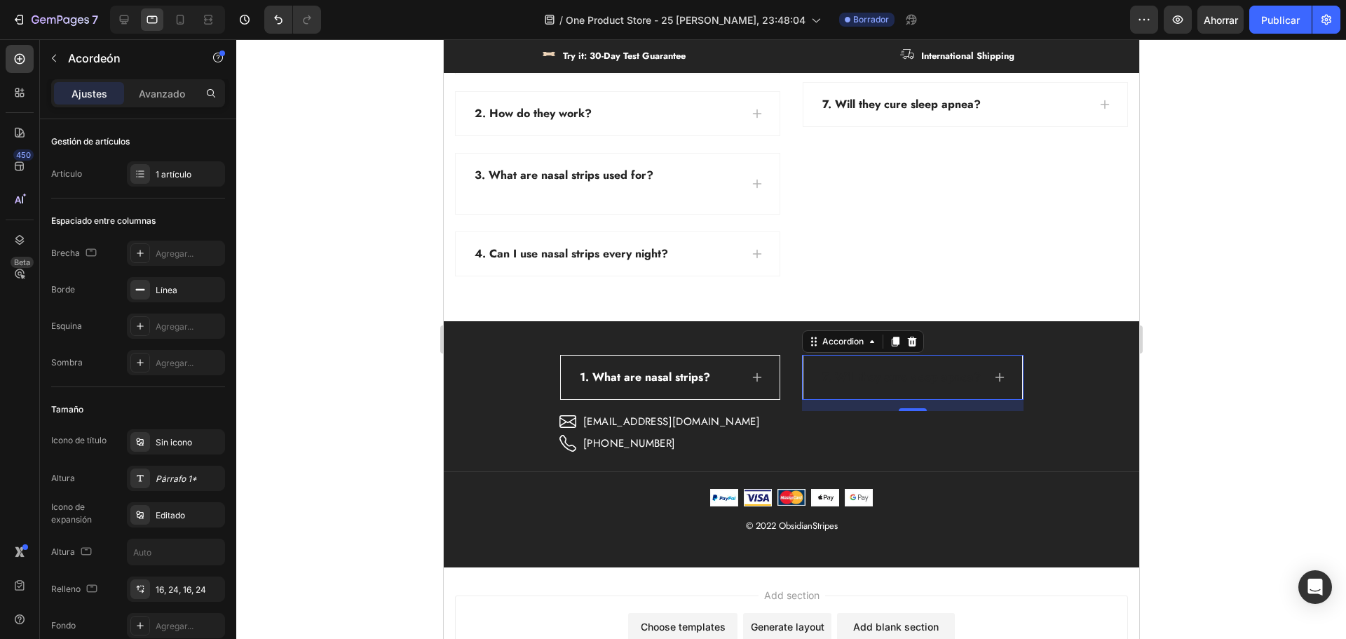
click at [889, 378] on p "7. Will they cure sleep apnea?" at bounding box center [901, 377] width 158 height 17
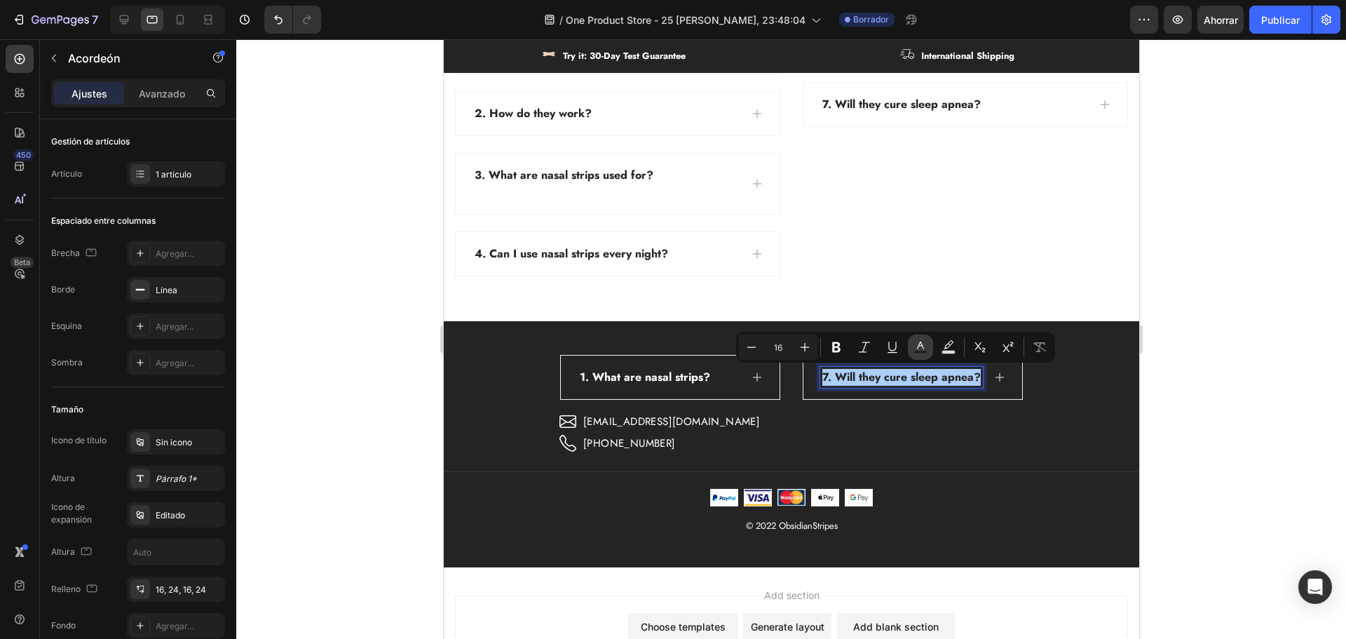
click at [917, 352] on rect "Editor contextual toolbar" at bounding box center [920, 353] width 13 height 4
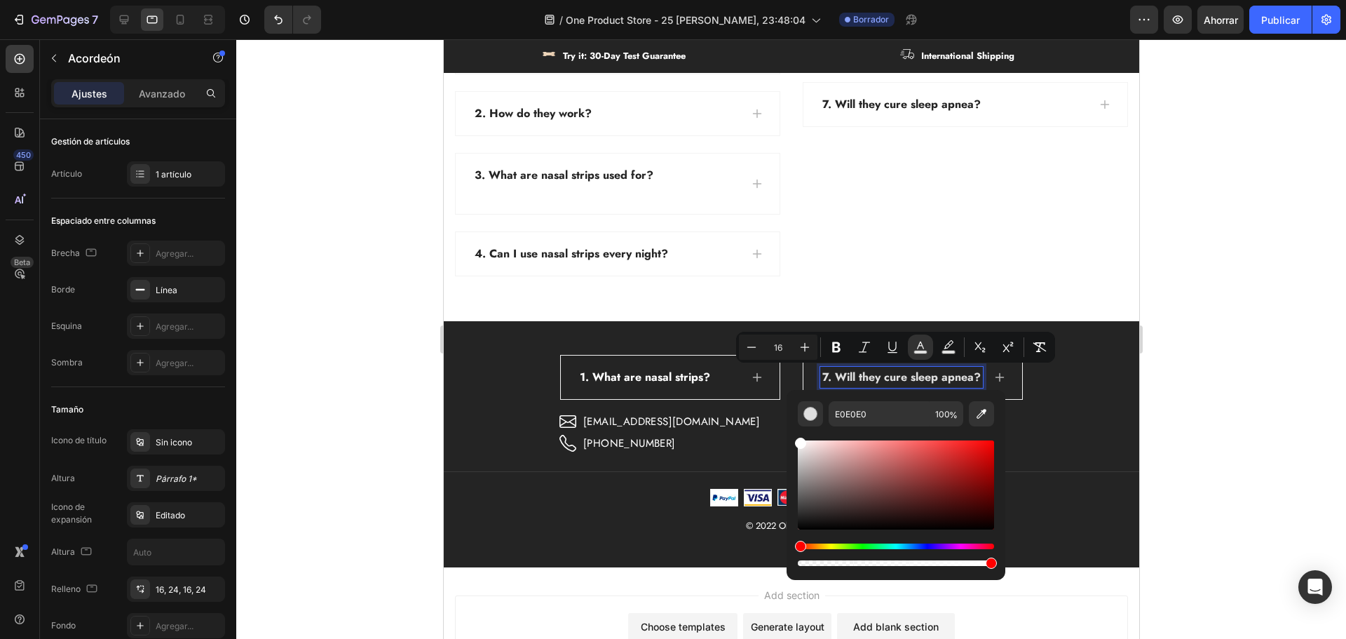
drag, startPoint x: 815, startPoint y: 466, endPoint x: 786, endPoint y: 433, distance: 43.7
click at [789, 435] on div "E0E0E0 100 %" at bounding box center [896, 479] width 219 height 179
type input "FFFFFF"
click at [1095, 428] on div "1. What are nasal strips? Accordion 7. Will they cure [MEDICAL_DATA]? Accordion…" at bounding box center [790, 405] width 695 height 100
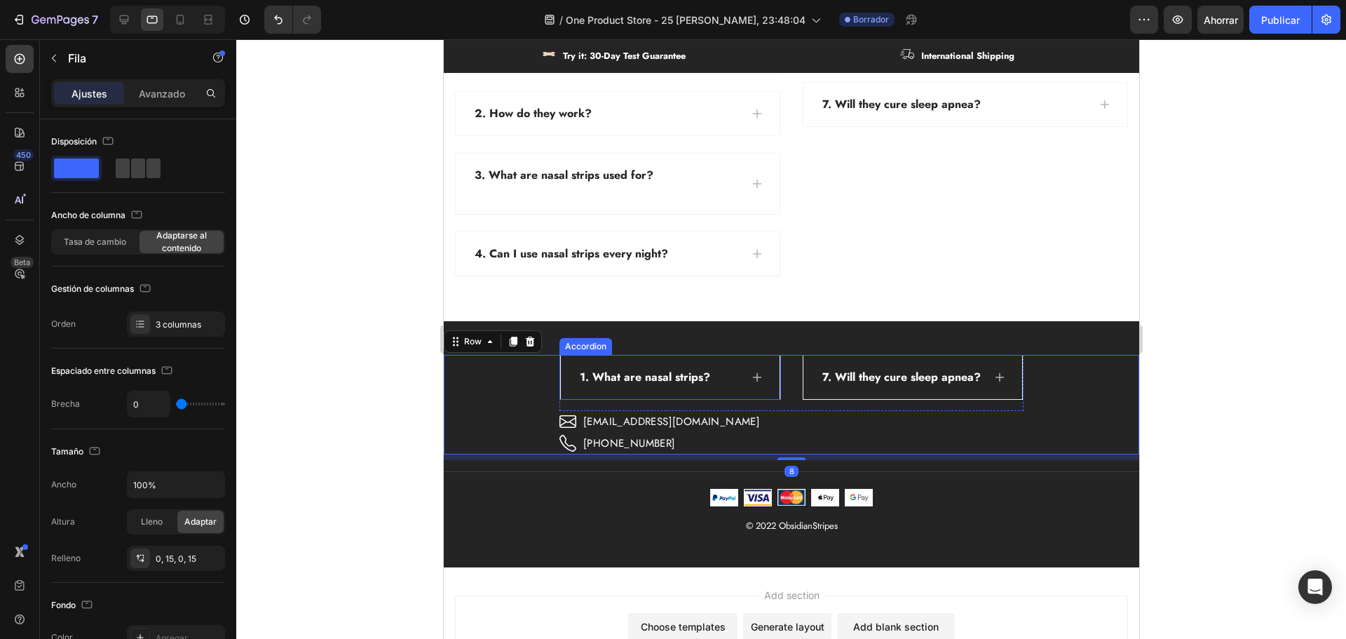
click at [695, 375] on span "1. What are nasal strips?" at bounding box center [644, 377] width 130 height 16
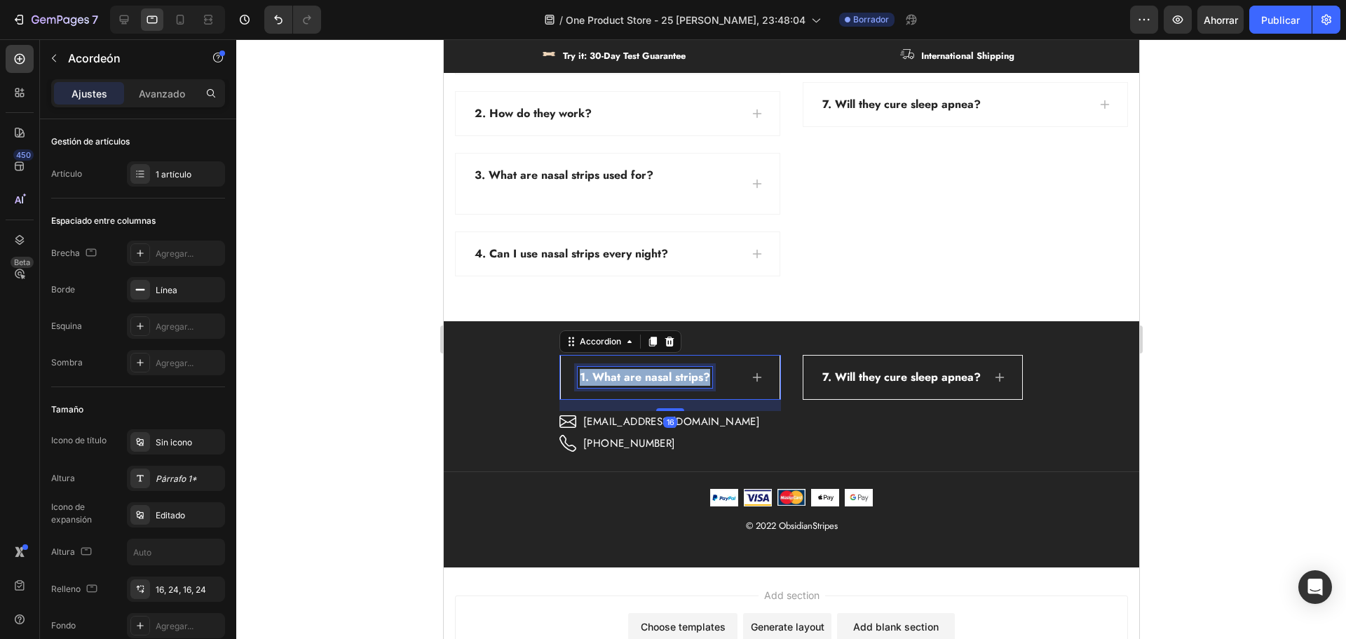
click at [695, 375] on span "1. What are nasal strips?" at bounding box center [644, 377] width 130 height 16
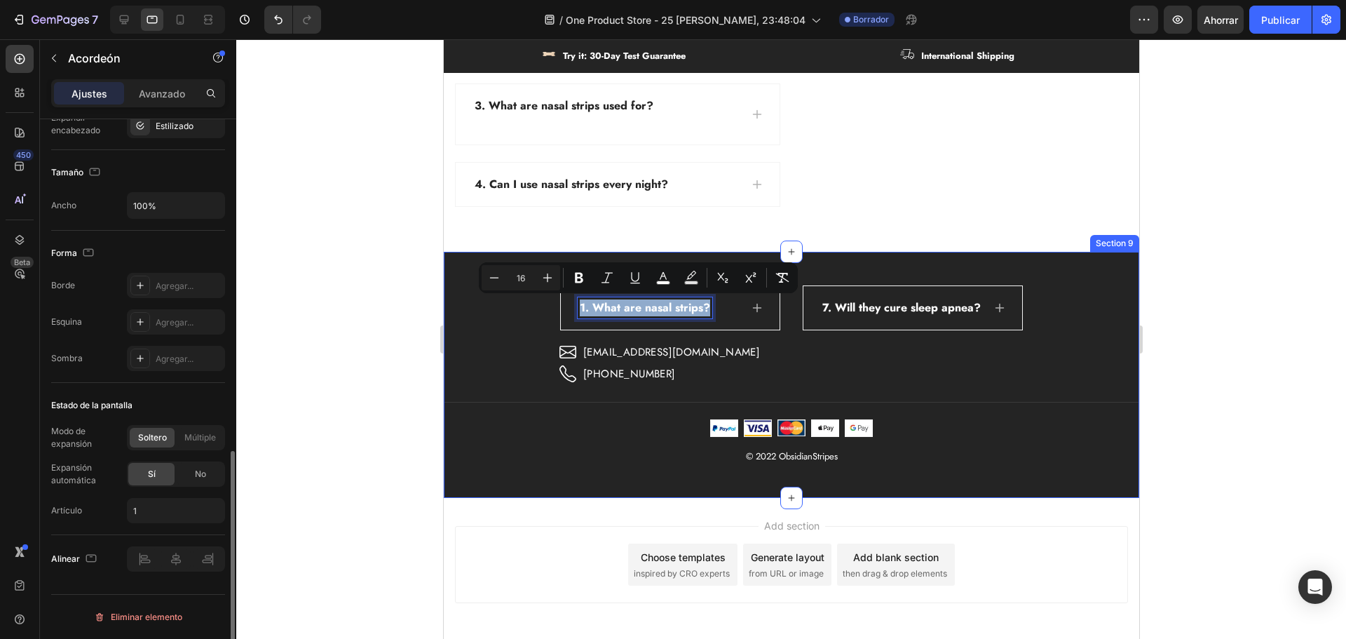
scroll to position [3819, 0]
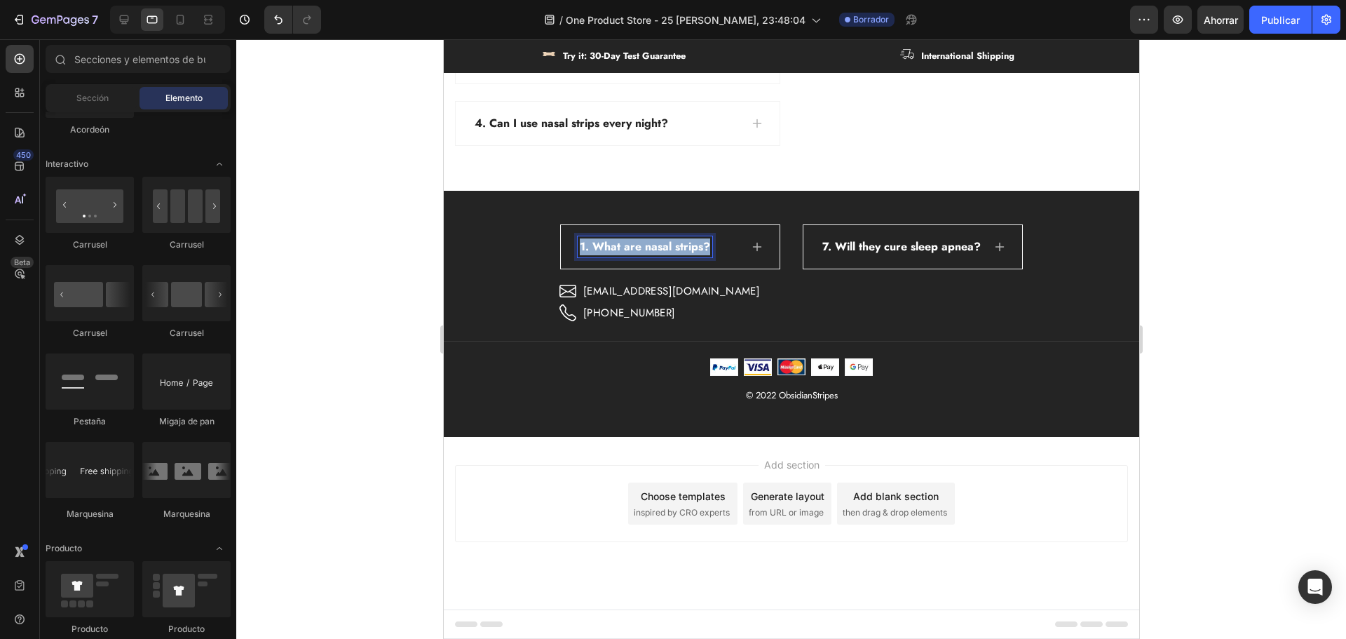
click at [718, 514] on span "inspired by CRO experts" at bounding box center [681, 512] width 96 height 13
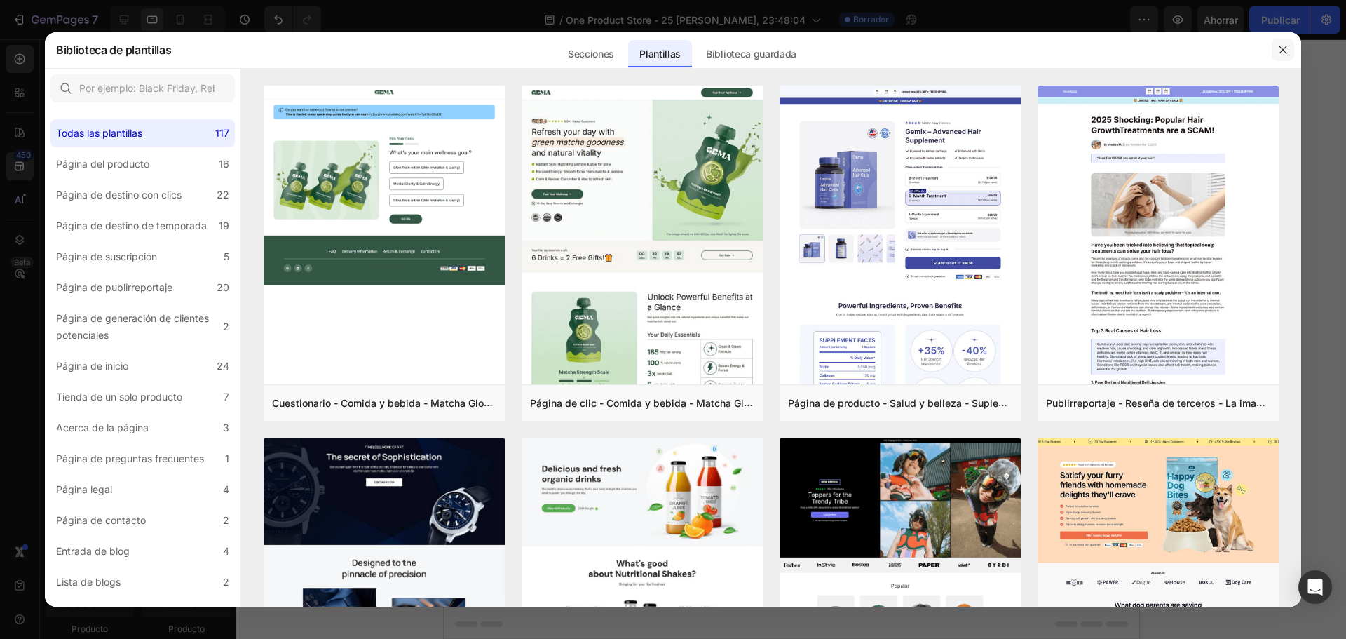
click at [1275, 47] on button "button" at bounding box center [1283, 50] width 22 height 22
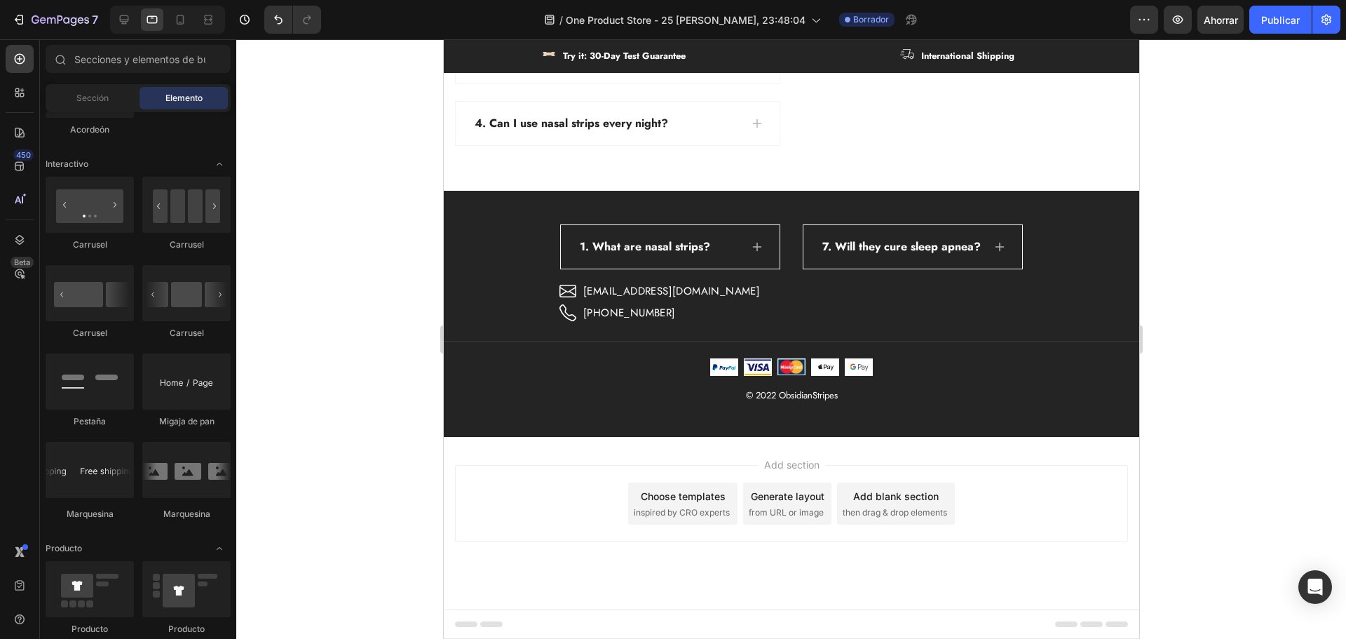
click at [786, 498] on div "Generate layout" at bounding box center [787, 496] width 74 height 15
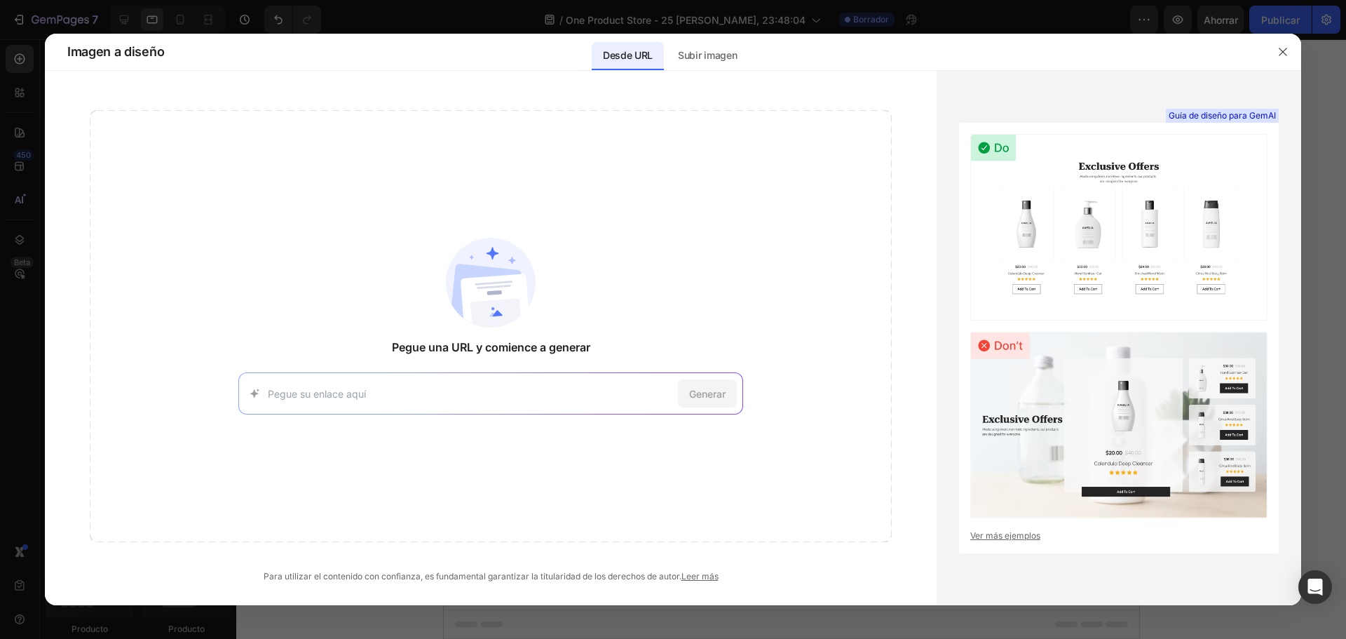
click at [553, 386] on input at bounding box center [470, 393] width 405 height 15
click at [678, 304] on div "Pegue una URL y comience a generar [URL][DOMAIN_NAME] Prueba con esta página Ge…" at bounding box center [491, 326] width 802 height 432
click at [1286, 57] on button "button" at bounding box center [1283, 52] width 22 height 22
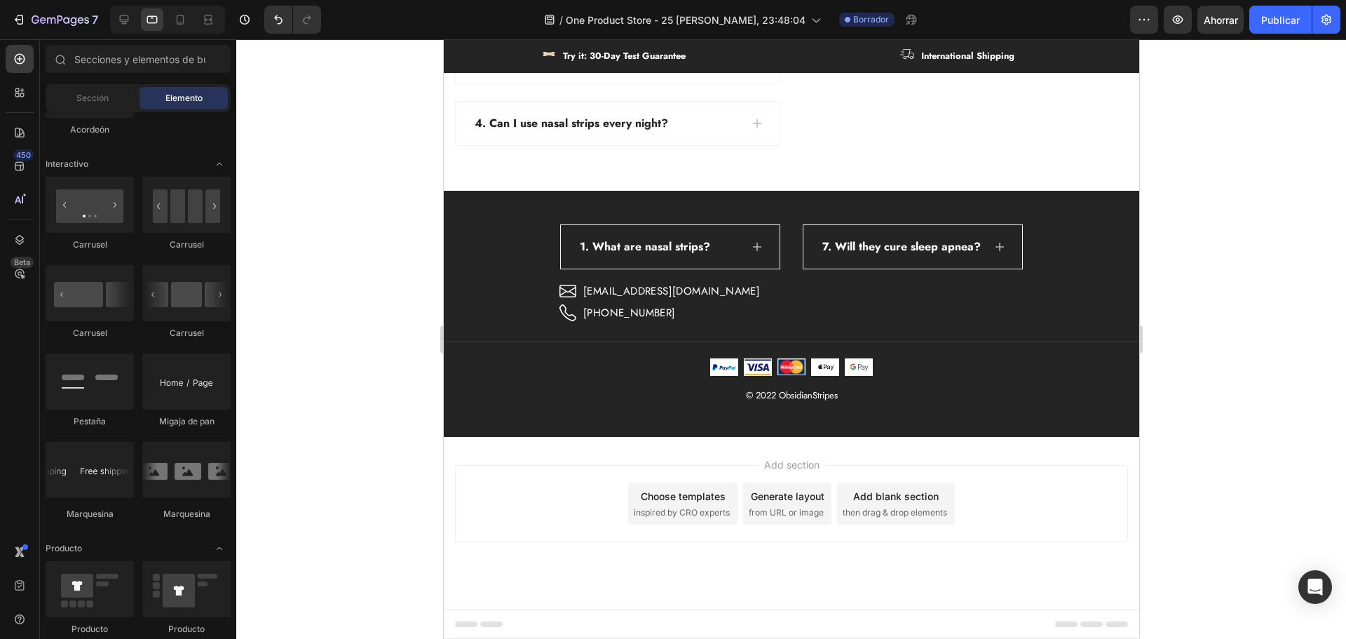
click at [906, 497] on div "Add blank section" at bounding box center [895, 496] width 86 height 15
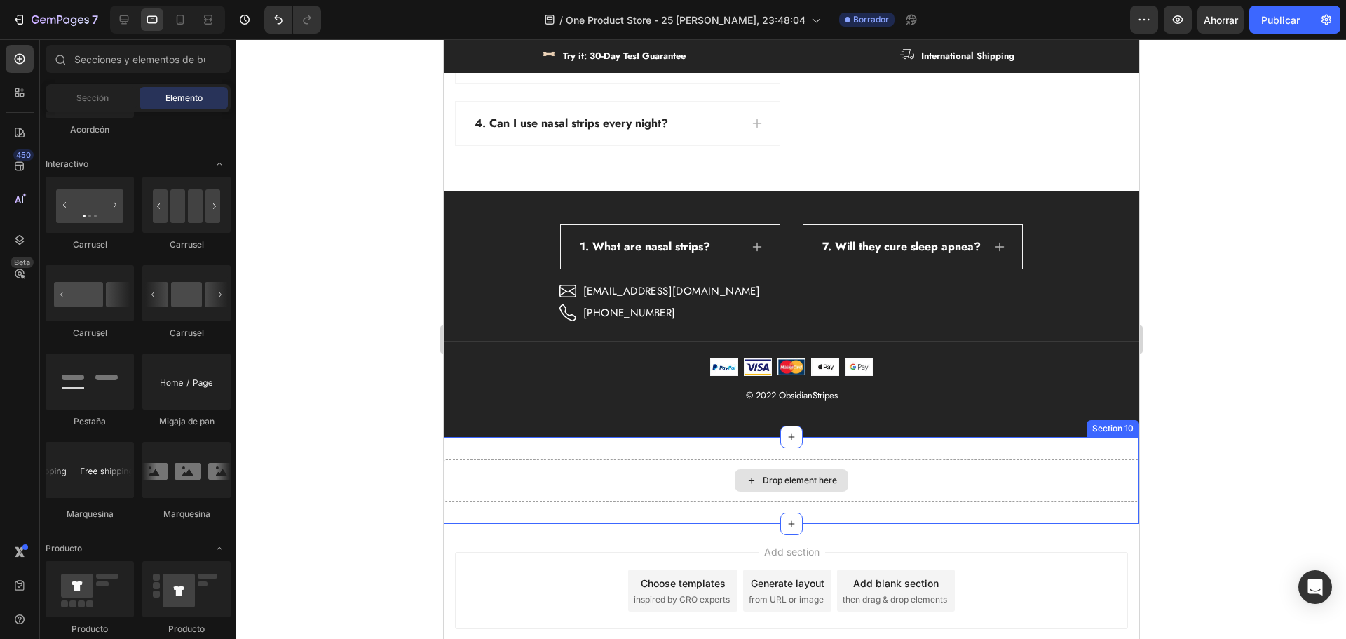
click at [1034, 482] on div "Drop element here" at bounding box center [790, 480] width 695 height 42
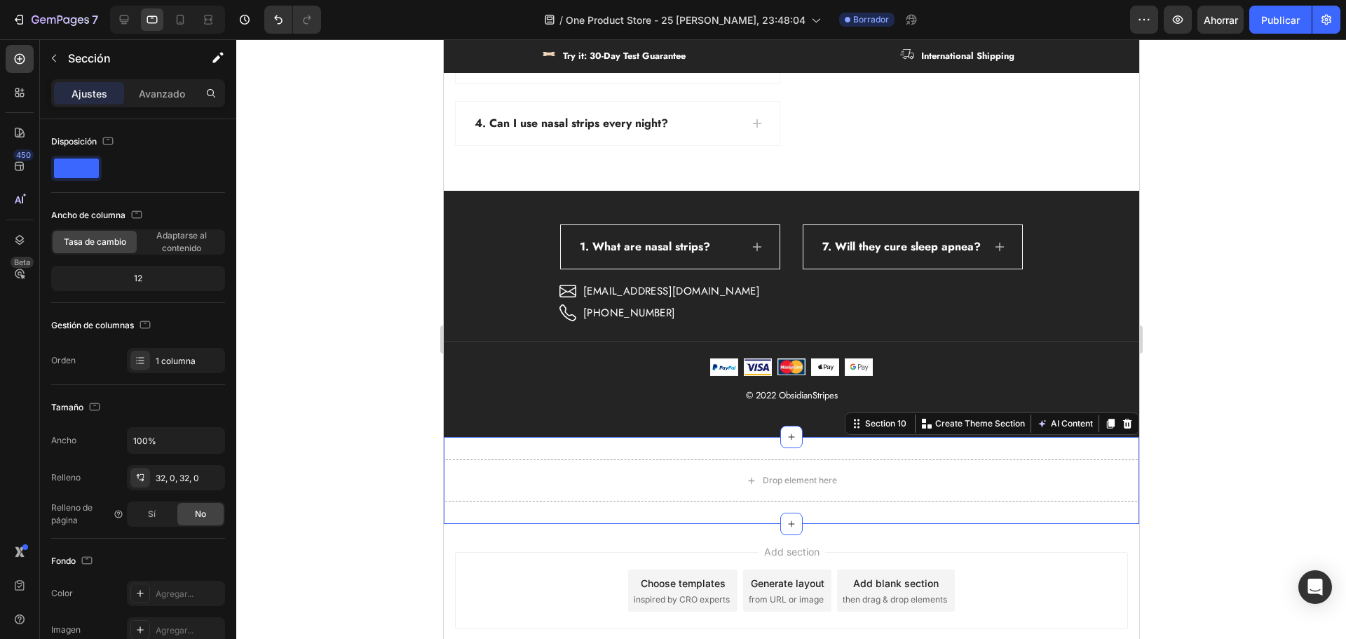
click at [1122, 421] on icon at bounding box center [1126, 424] width 9 height 10
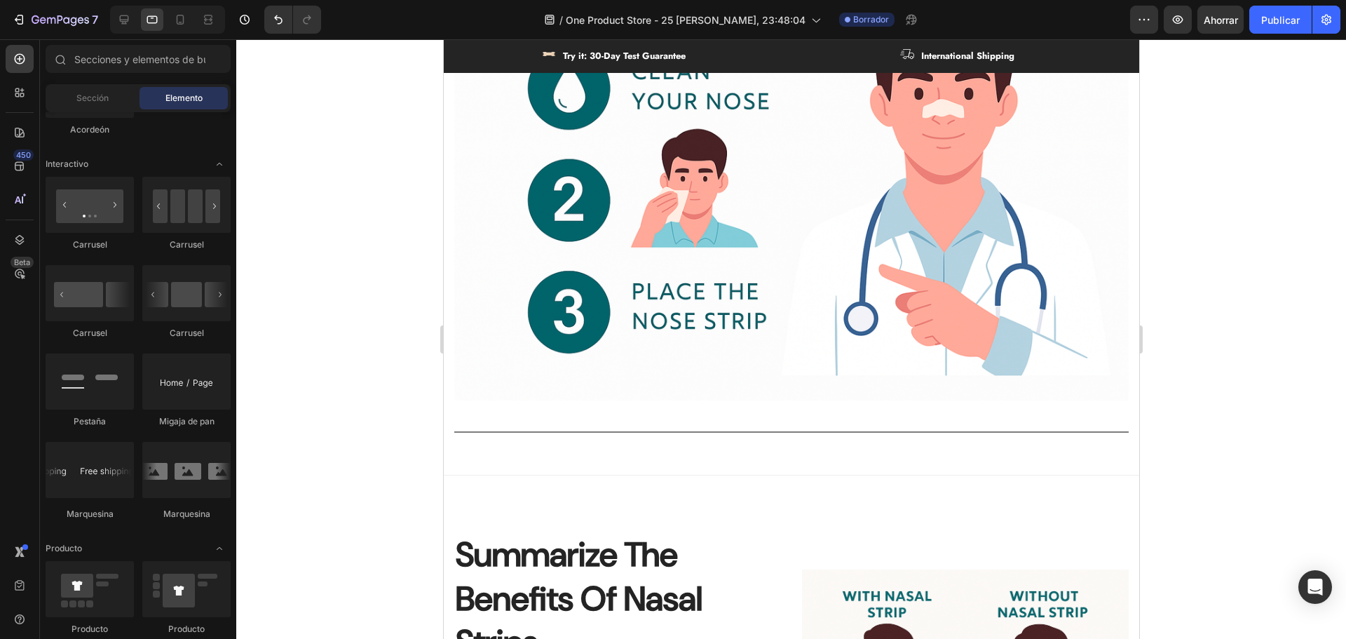
scroll to position [1996, 0]
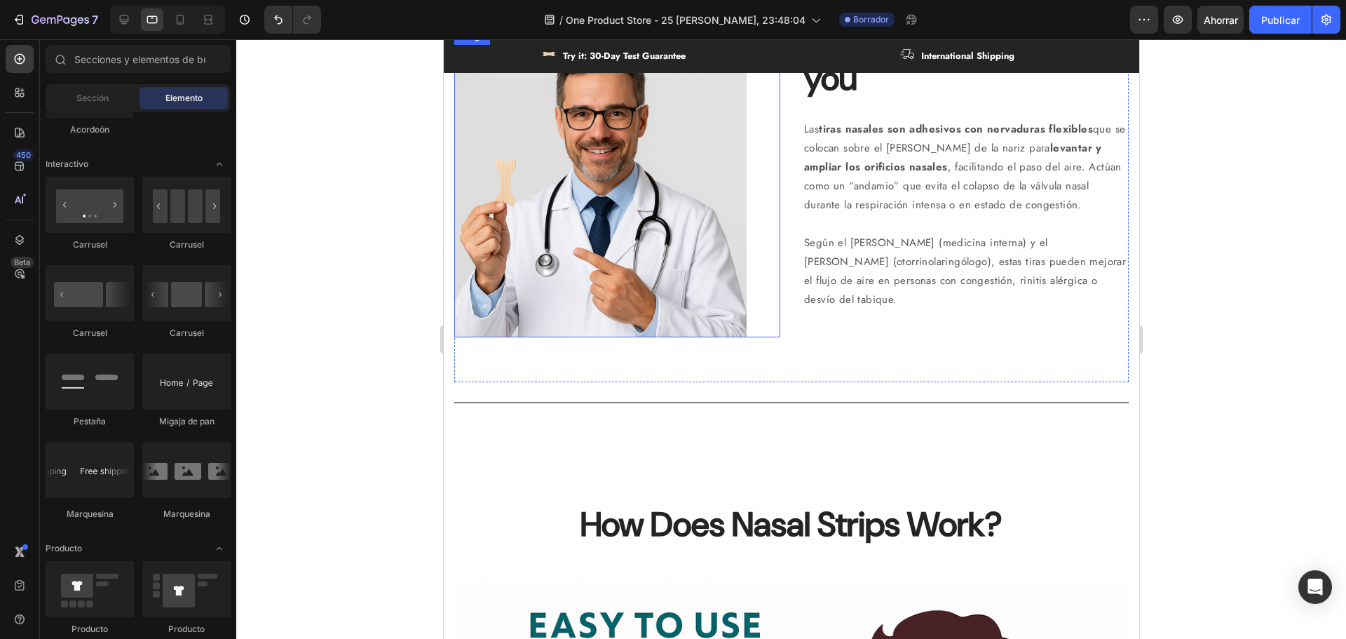
select select "S"
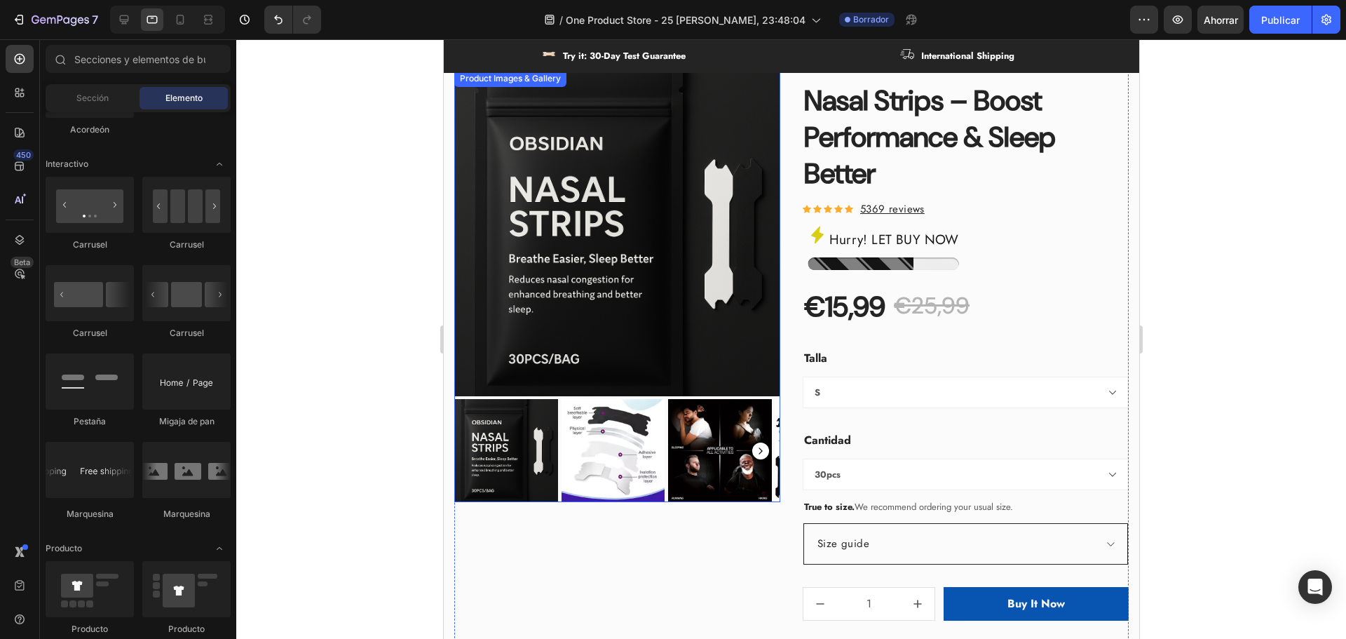
scroll to position [383, 0]
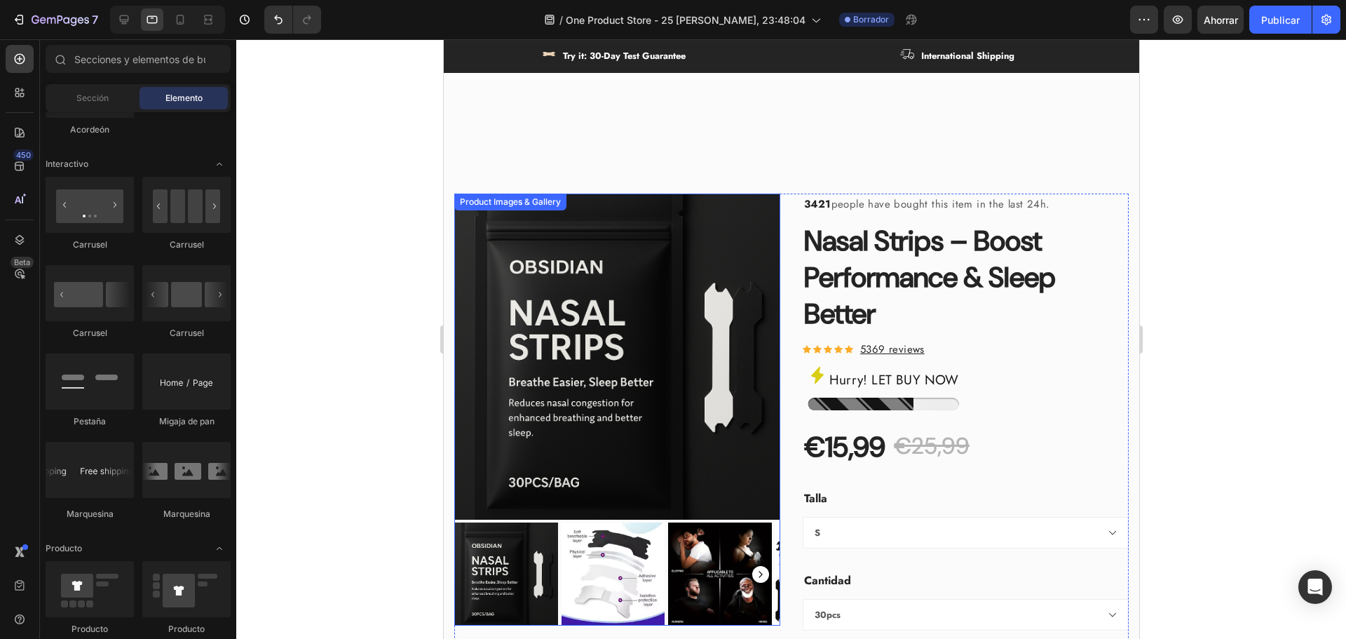
click at [611, 293] on img at bounding box center [617, 356] width 326 height 326
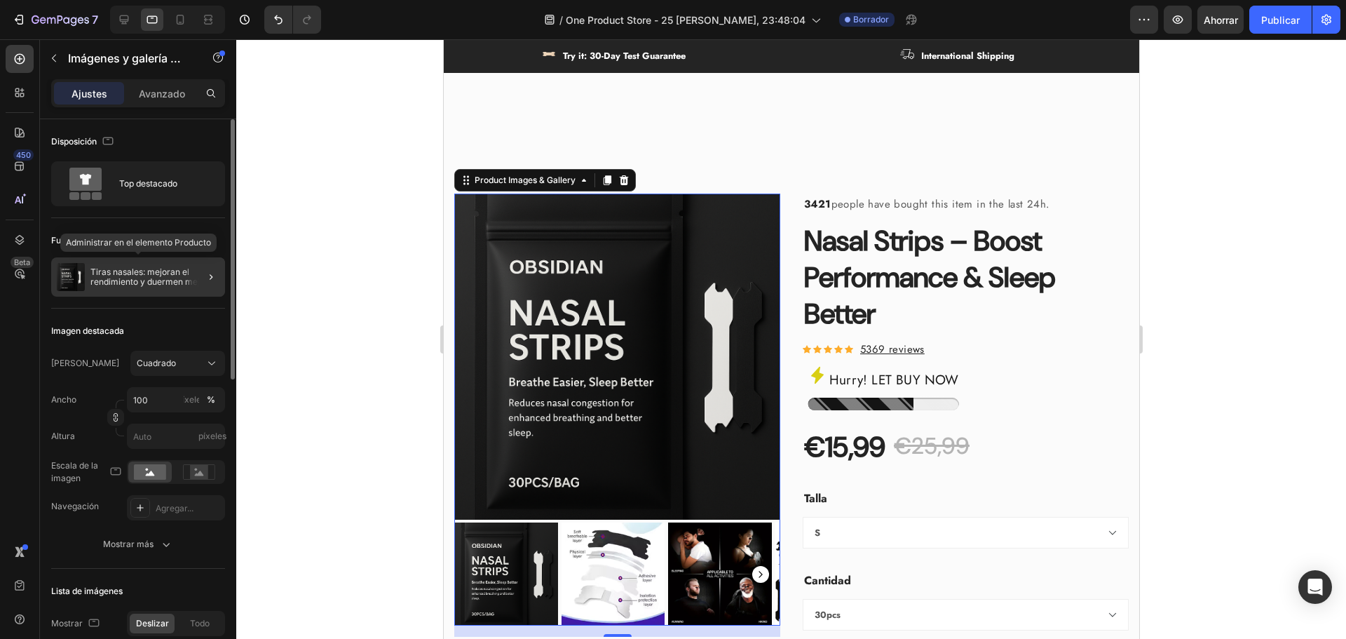
click at [140, 273] on font "Tiras nasales: mejoran el rendimiento y duermen mejor" at bounding box center [149, 276] width 118 height 20
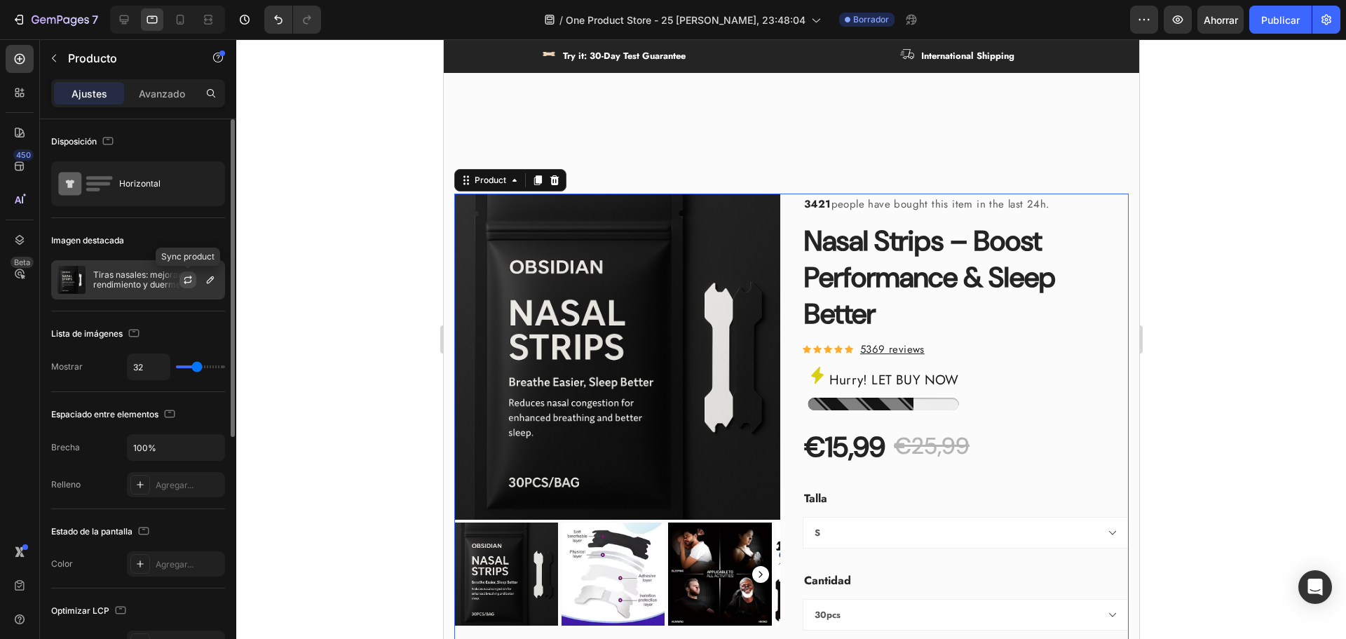
click at [189, 280] on icon "button" at bounding box center [187, 279] width 11 height 11
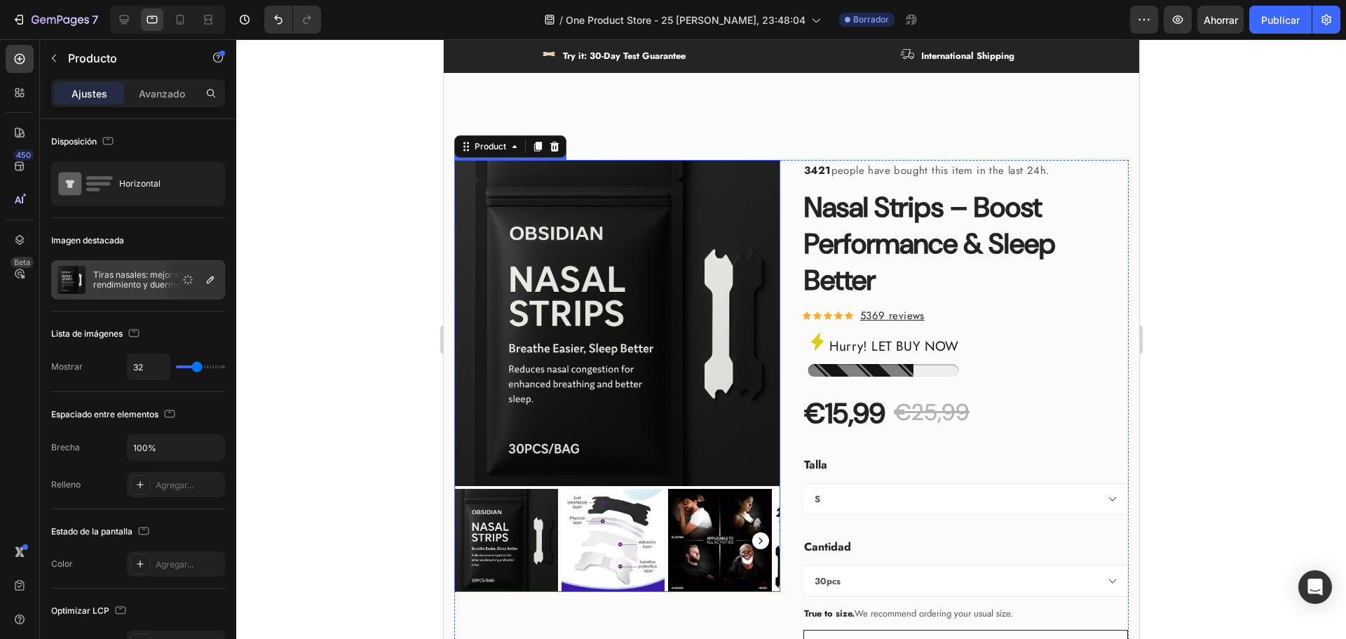
scroll to position [454, 0]
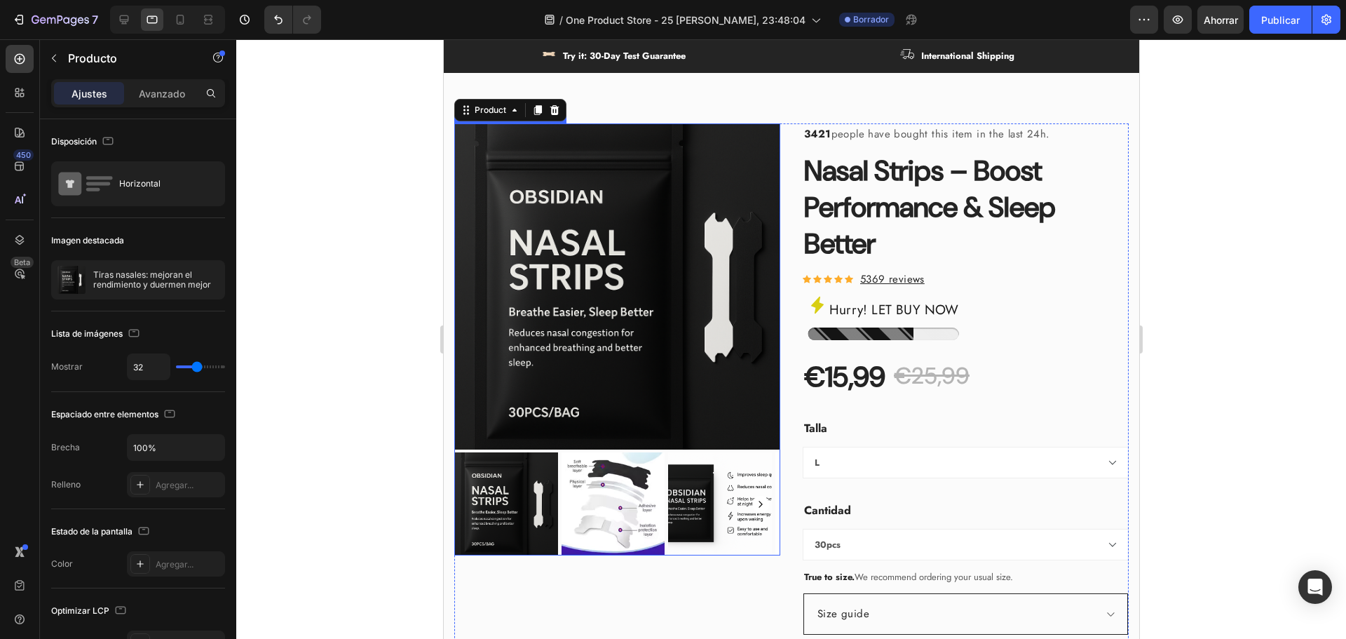
click at [698, 509] on img at bounding box center [719, 504] width 104 height 104
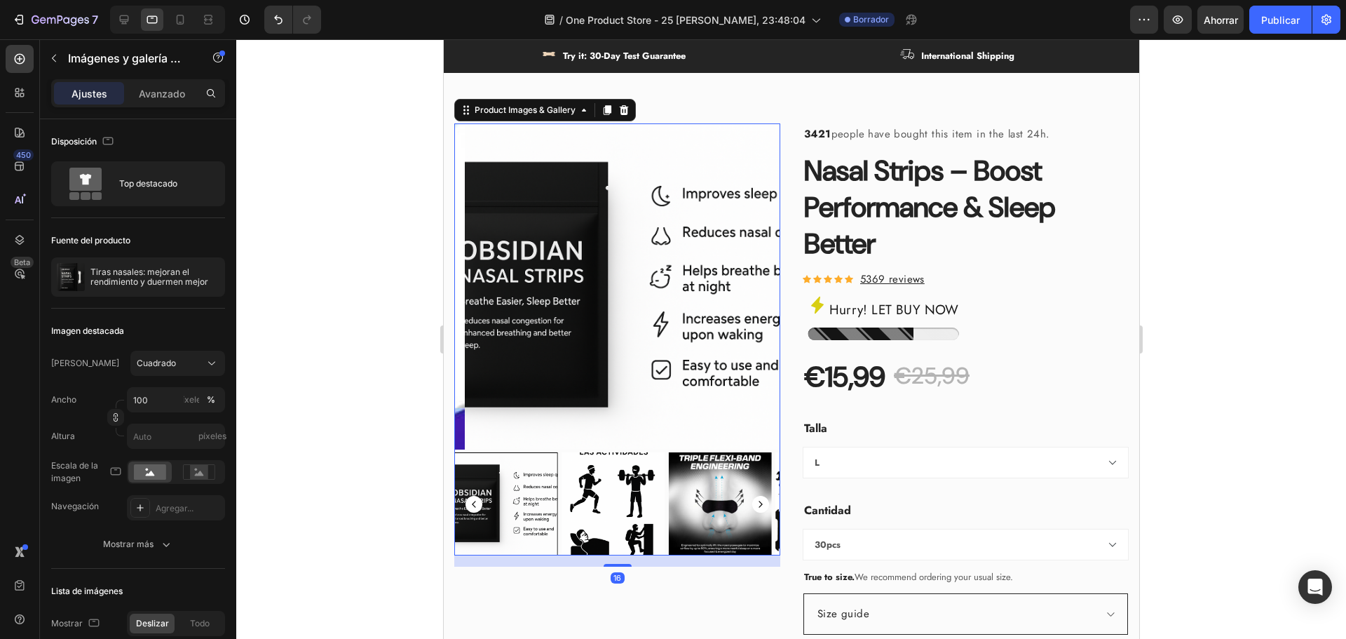
click at [476, 512] on rect "Carousel Back Arrow" at bounding box center [473, 504] width 17 height 17
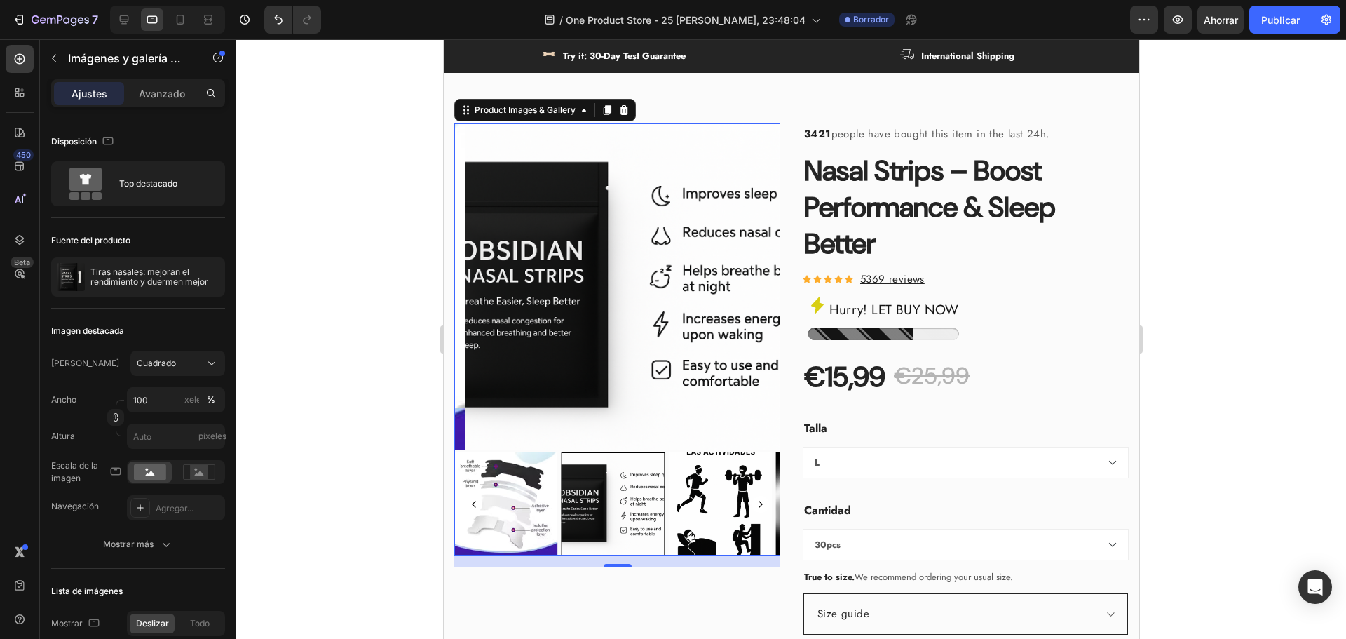
click at [470, 512] on rect "Carousel Back Arrow" at bounding box center [473, 504] width 17 height 17
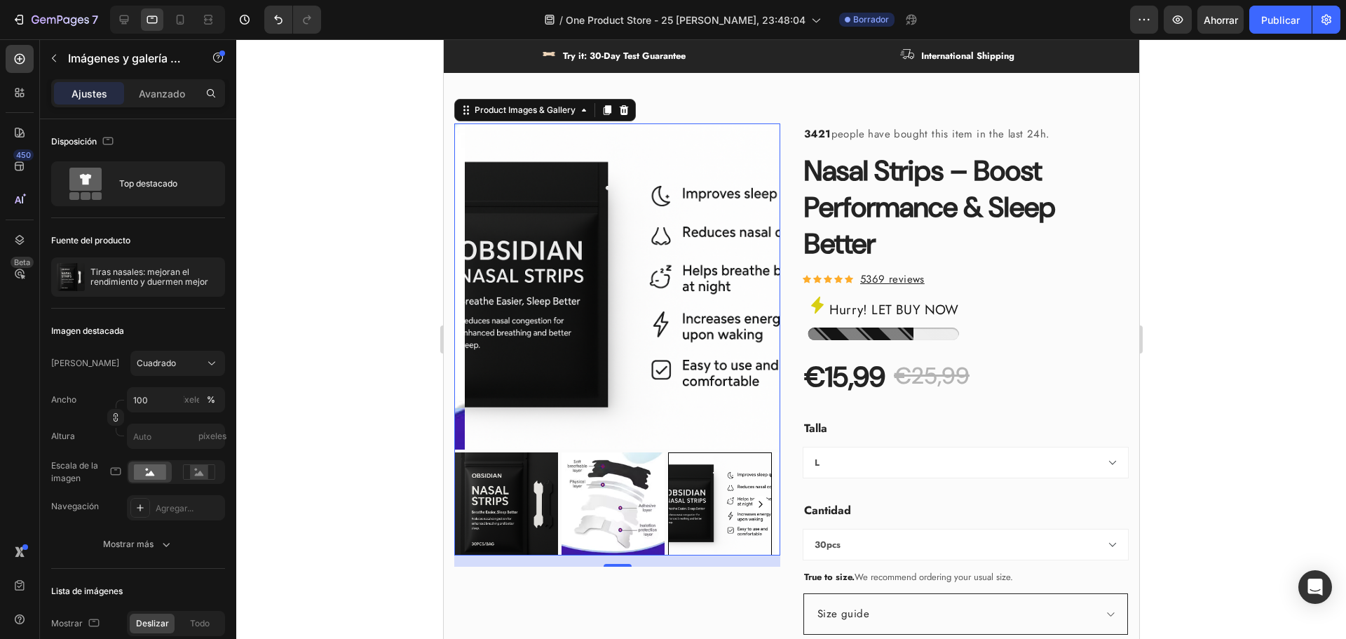
click at [526, 515] on img at bounding box center [506, 504] width 104 height 104
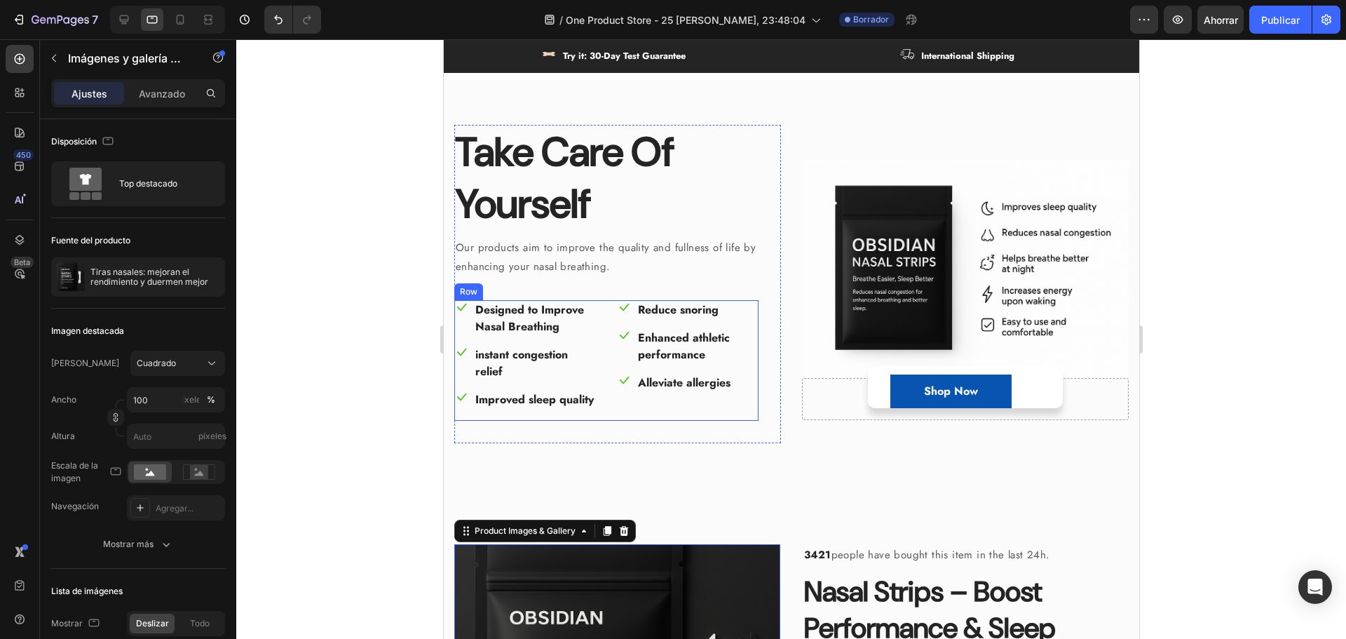
scroll to position [0, 0]
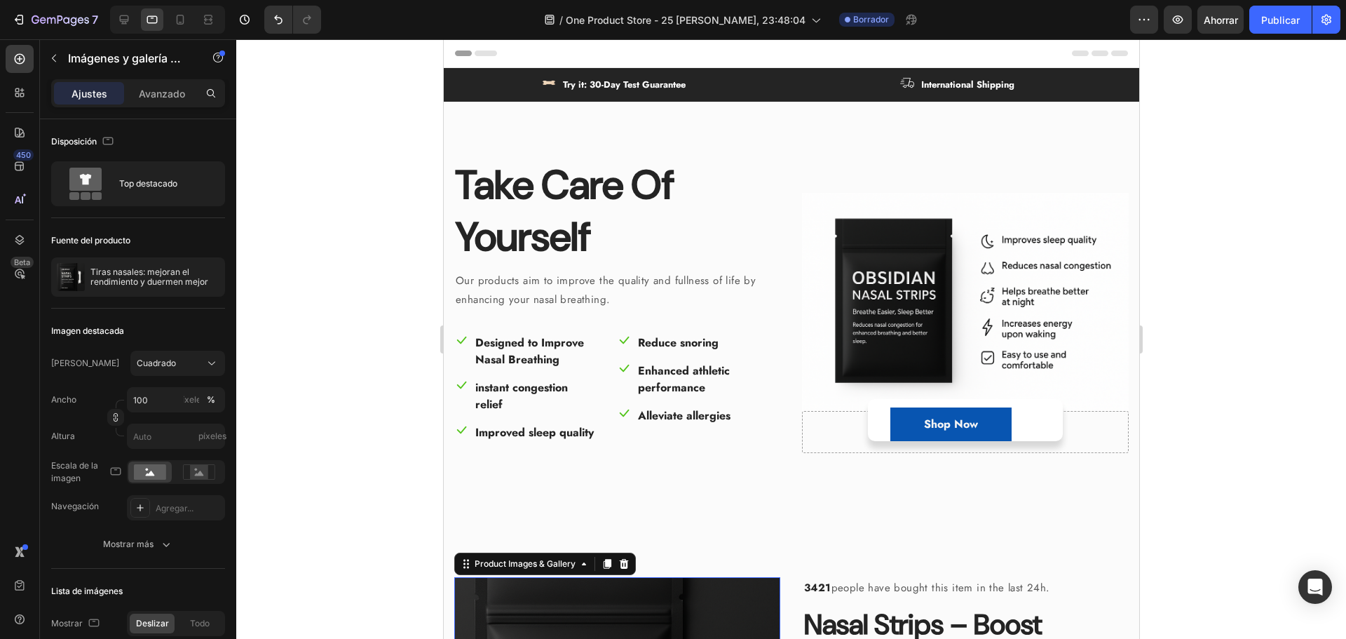
click at [1310, 375] on div at bounding box center [791, 338] width 1110 height 599
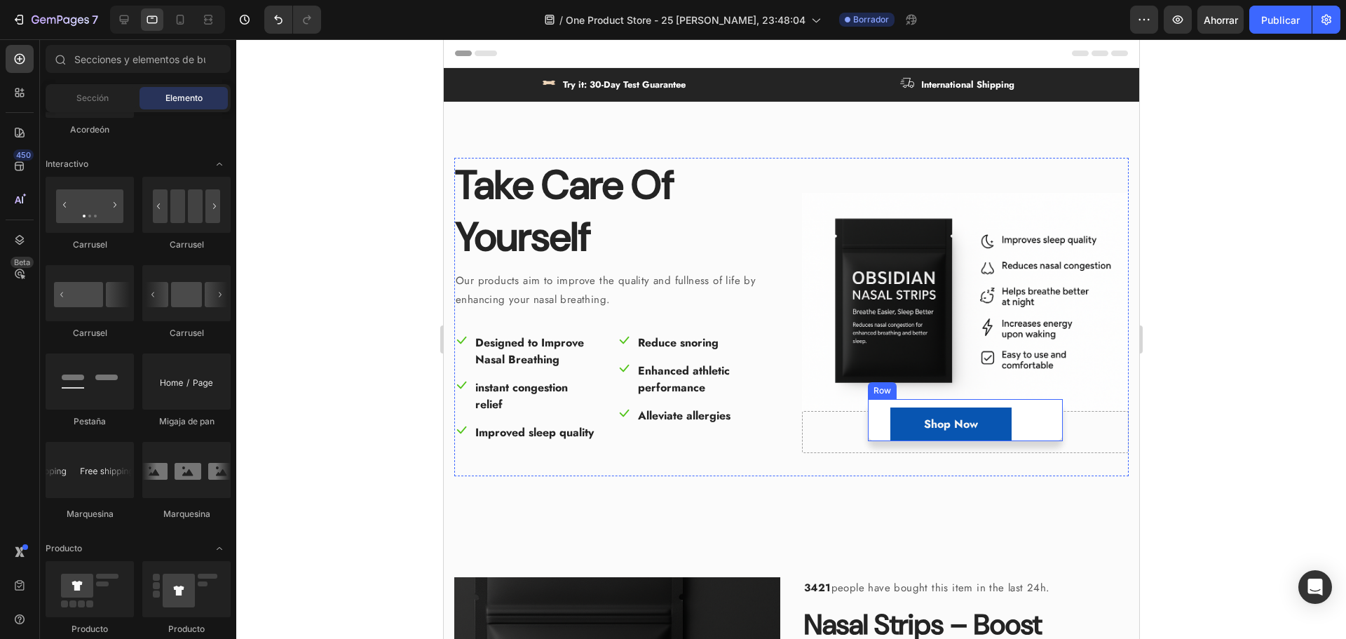
click at [1030, 437] on div "Shop Now Button" at bounding box center [965, 424] width 150 height 34
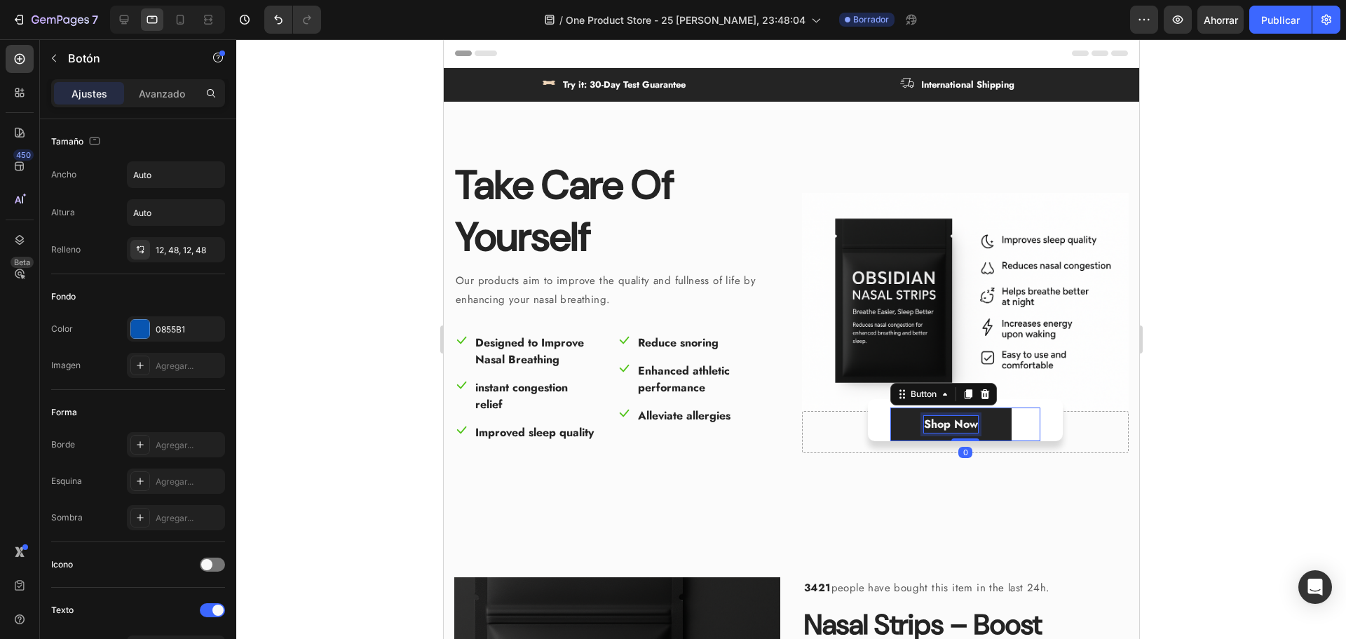
click at [968, 432] on div "Shop Now" at bounding box center [950, 424] width 54 height 17
drag, startPoint x: 1167, startPoint y: 430, endPoint x: 693, endPoint y: 390, distance: 475.6
click at [1167, 430] on div at bounding box center [791, 338] width 1110 height 599
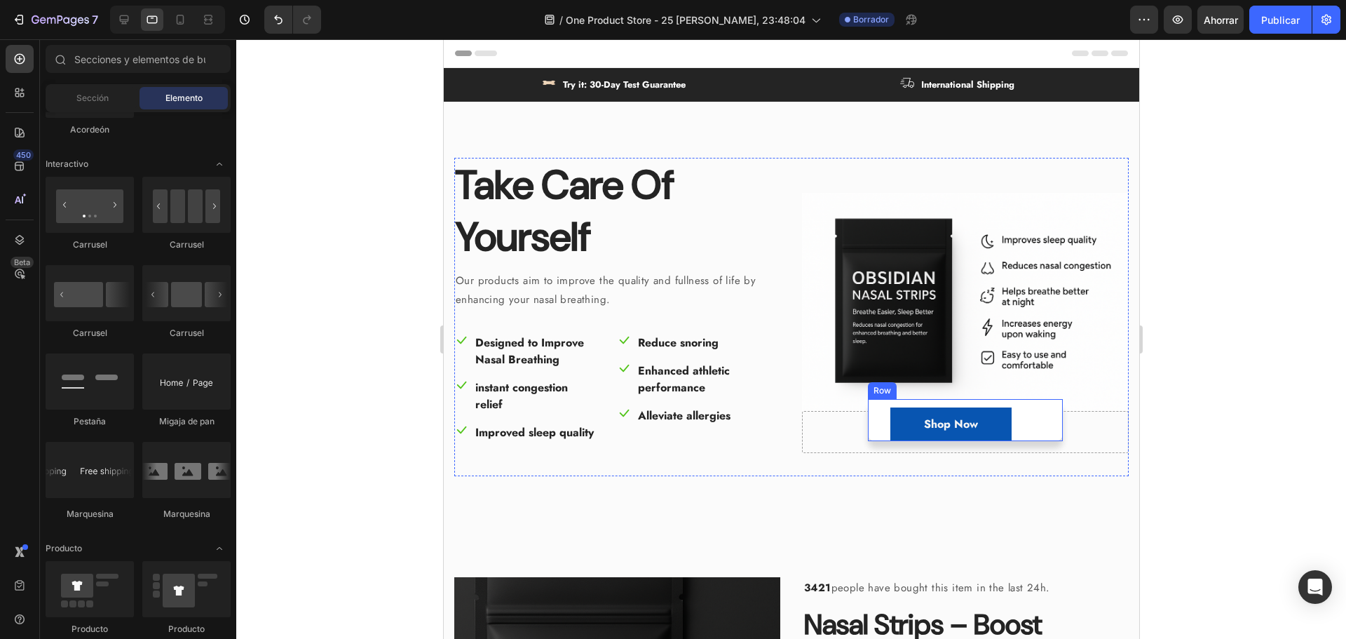
click at [1049, 427] on div "Shop Now Button Row" at bounding box center [964, 420] width 195 height 42
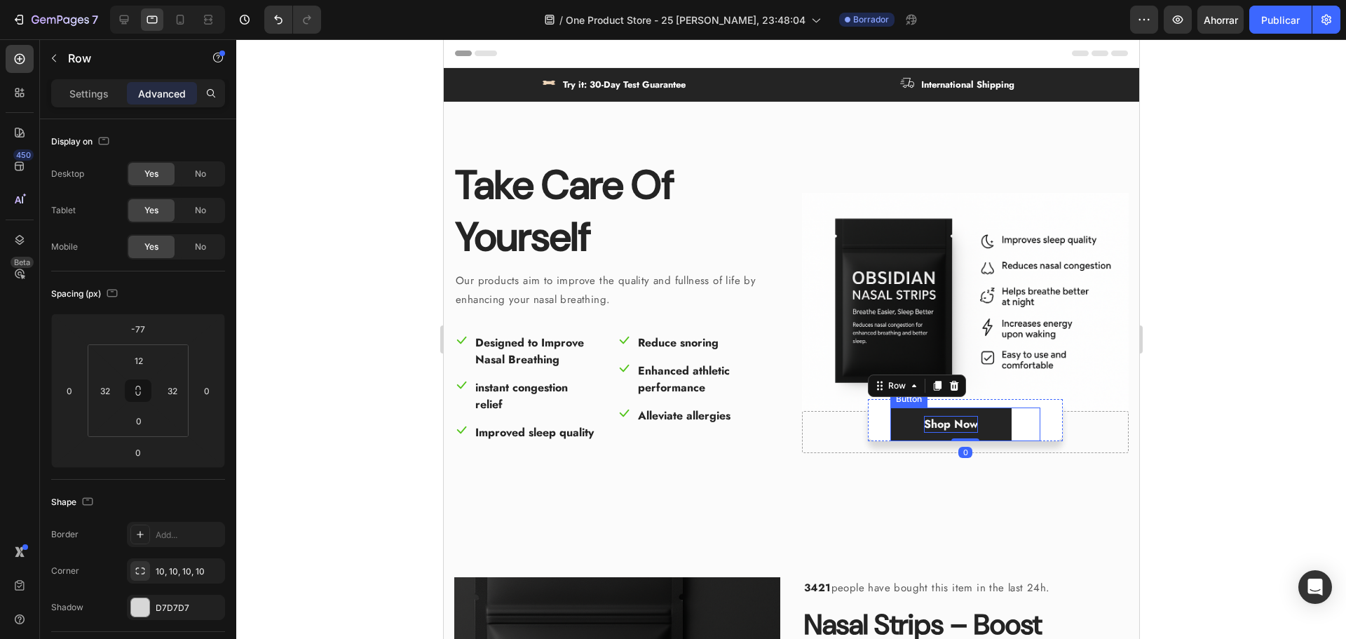
click at [969, 430] on p "Shop Now" at bounding box center [950, 424] width 54 height 17
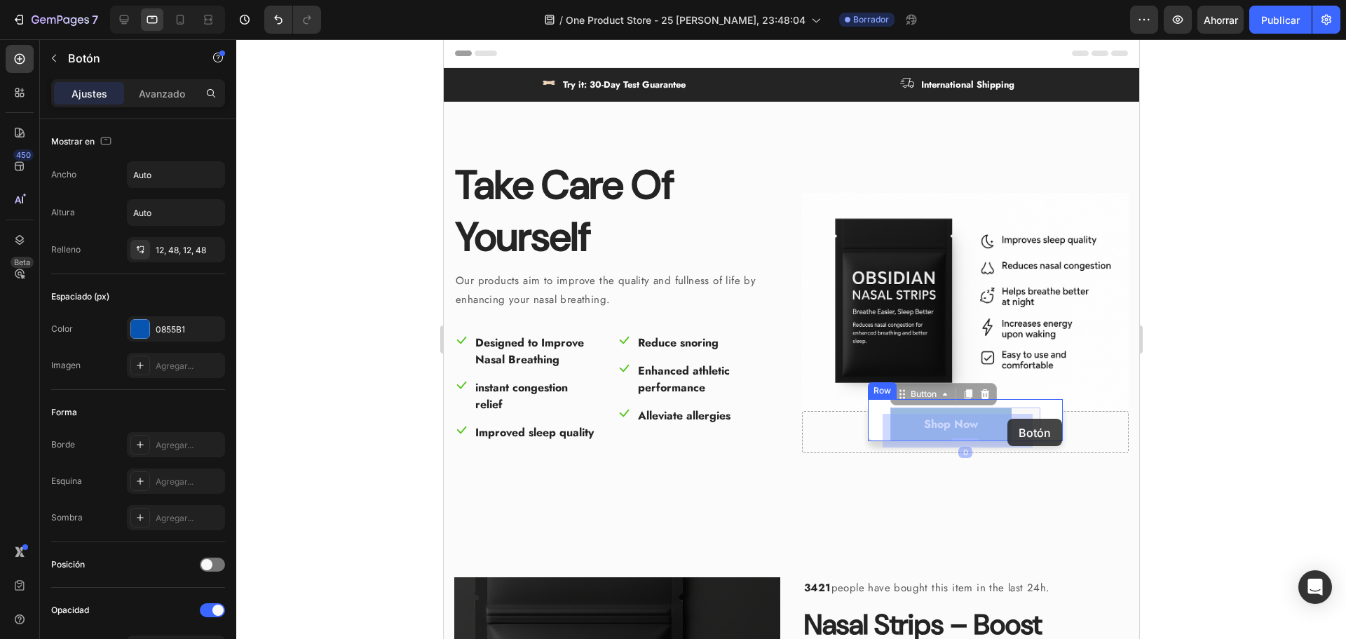
drag, startPoint x: 991, startPoint y: 430, endPoint x: 1007, endPoint y: 419, distance: 20.1
click at [1033, 428] on div "Shop Now Button 0 Row" at bounding box center [964, 420] width 195 height 42
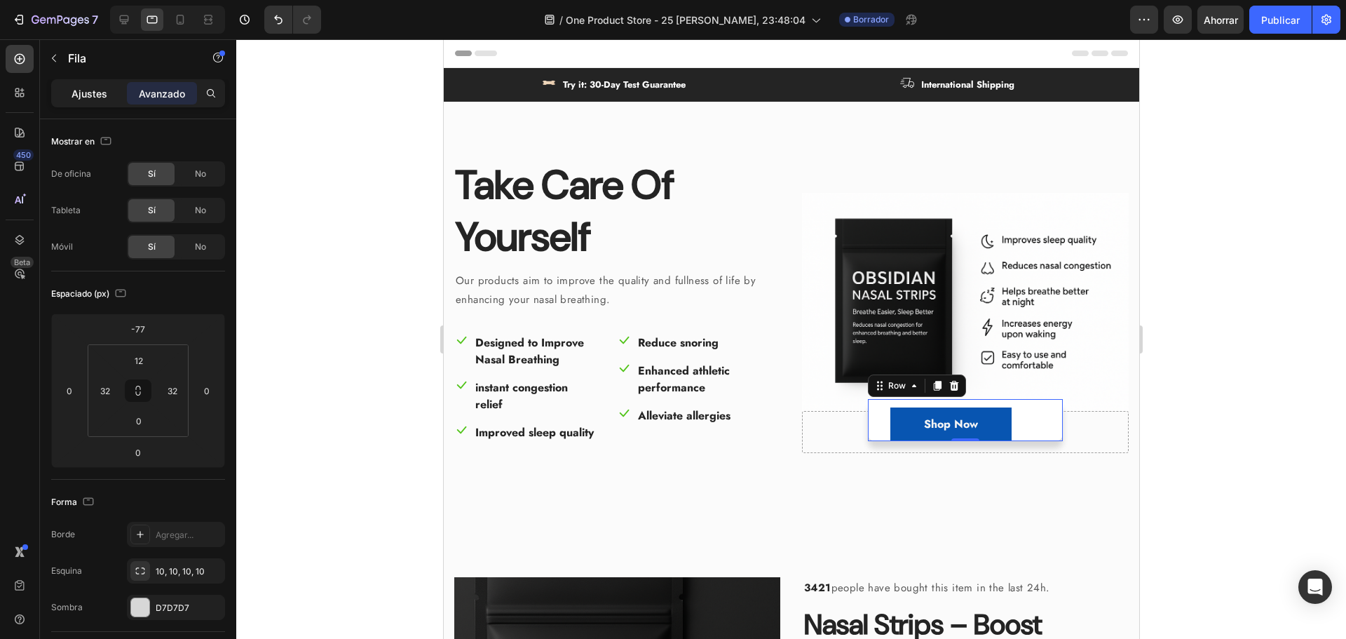
click at [89, 93] on font "Ajustes" at bounding box center [90, 94] width 36 height 12
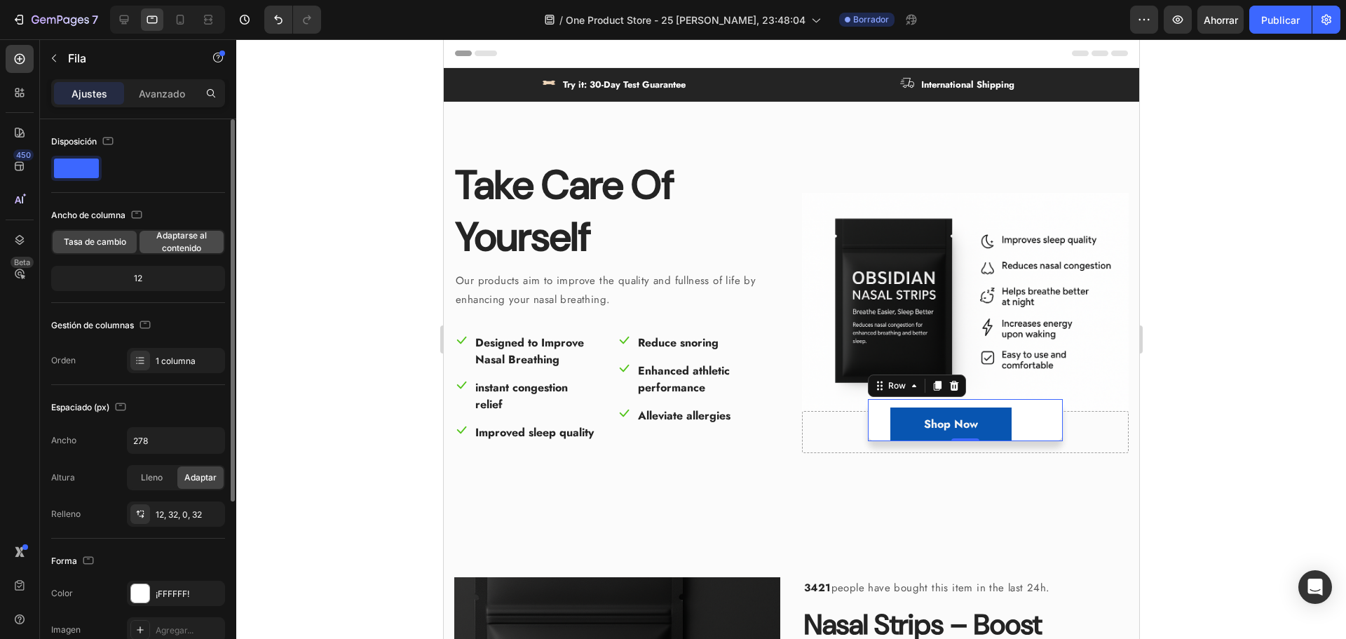
click at [163, 244] on font "Adaptarse al contenido" at bounding box center [181, 241] width 50 height 23
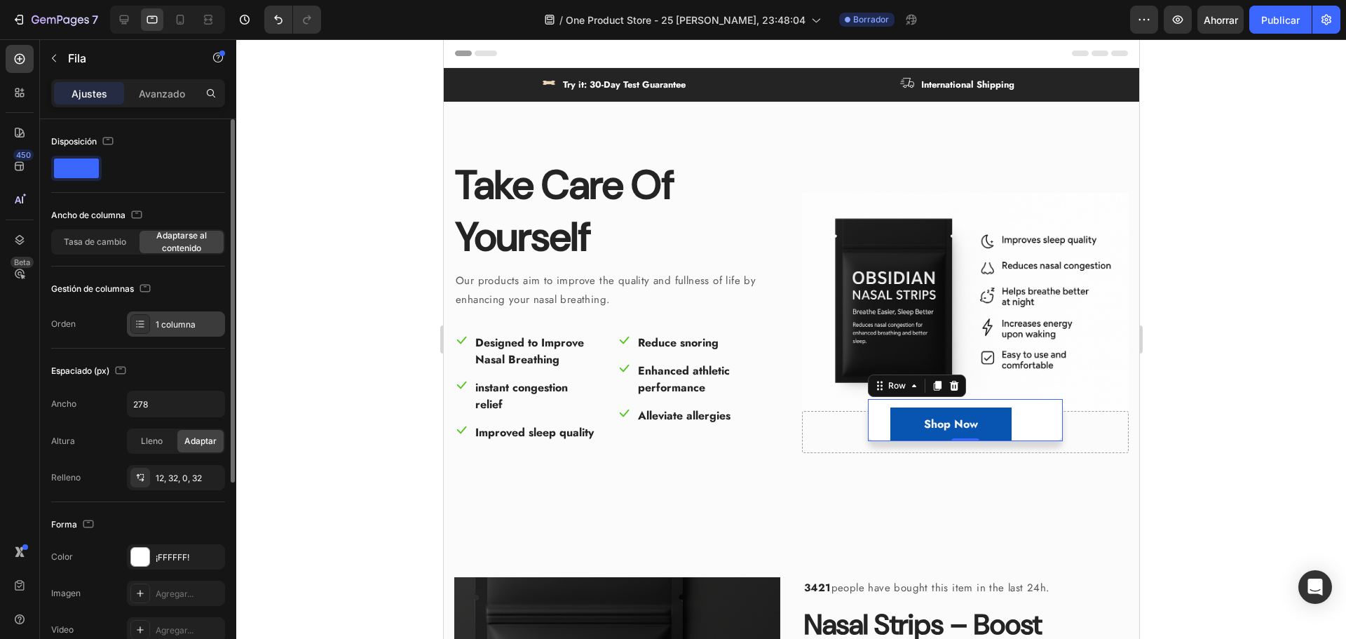
click at [167, 319] on font "1 columna" at bounding box center [176, 324] width 40 height 11
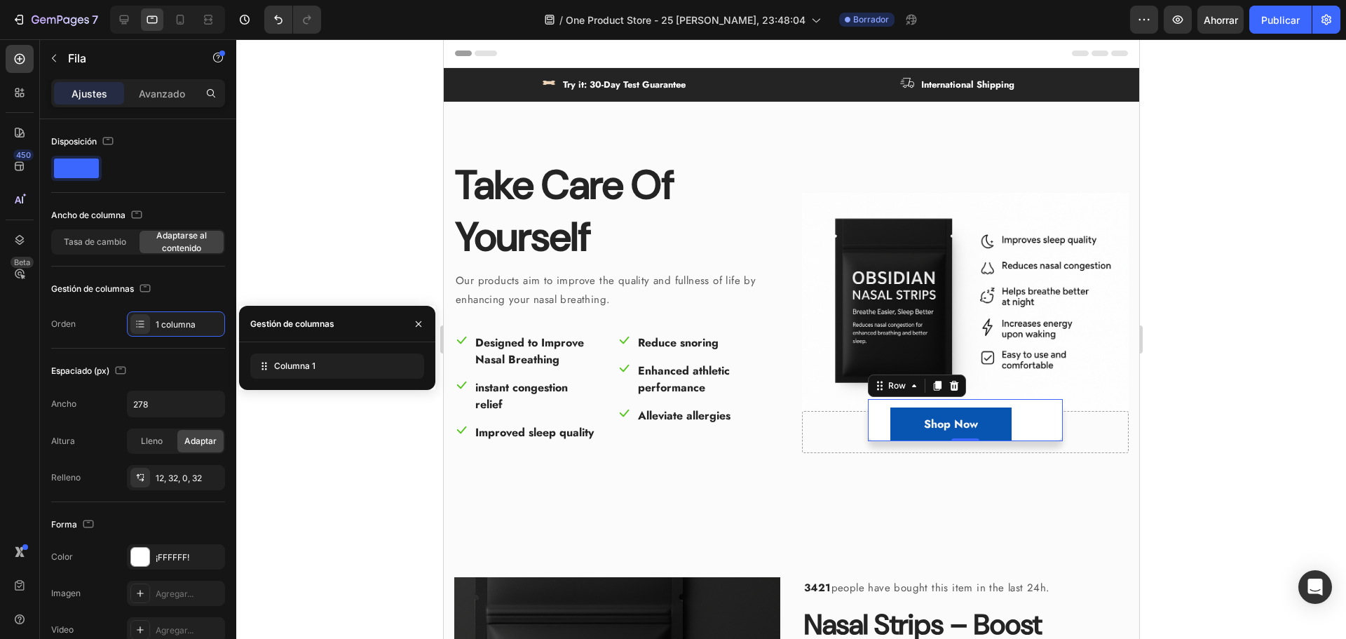
click at [301, 247] on div at bounding box center [791, 338] width 1110 height 599
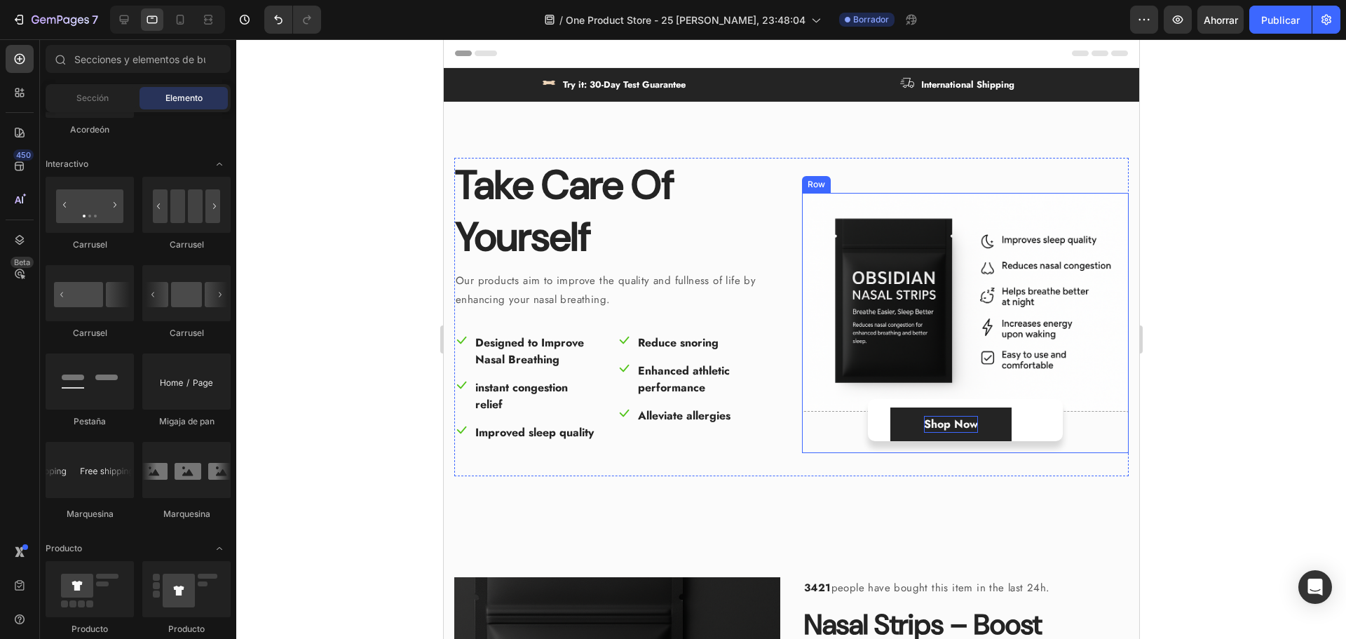
click at [923, 433] on p "Shop Now" at bounding box center [950, 424] width 54 height 17
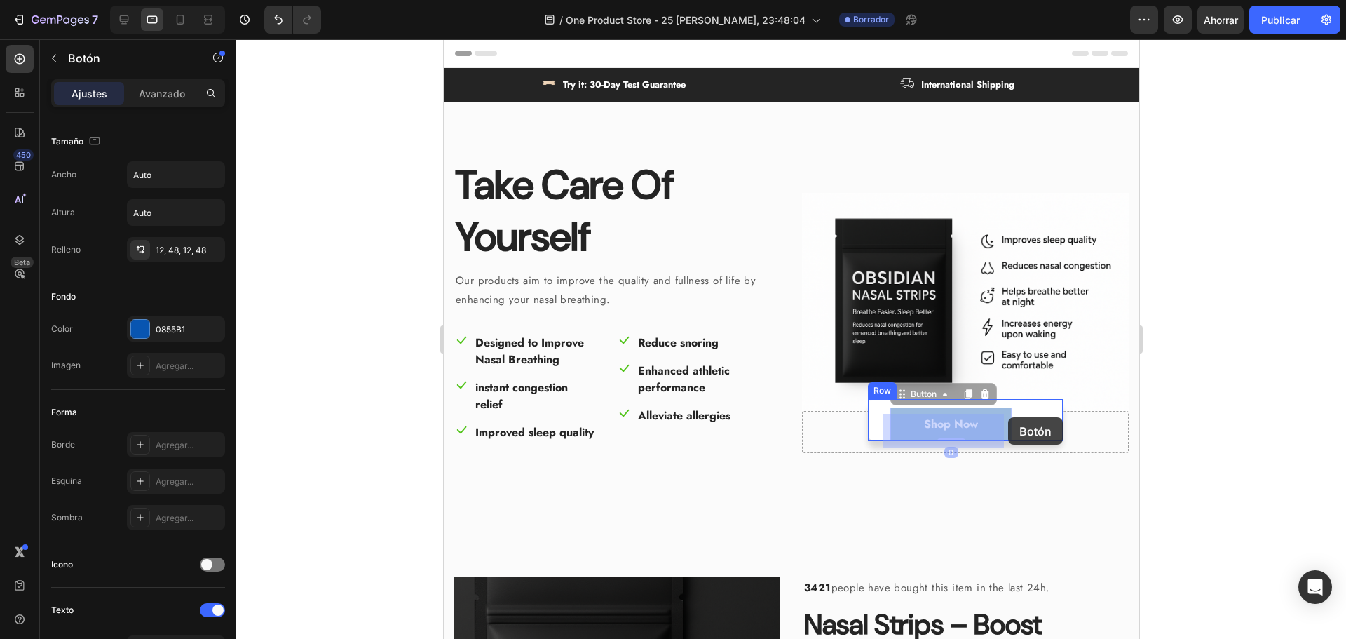
drag, startPoint x: 902, startPoint y: 430, endPoint x: 1028, endPoint y: 421, distance: 126.6
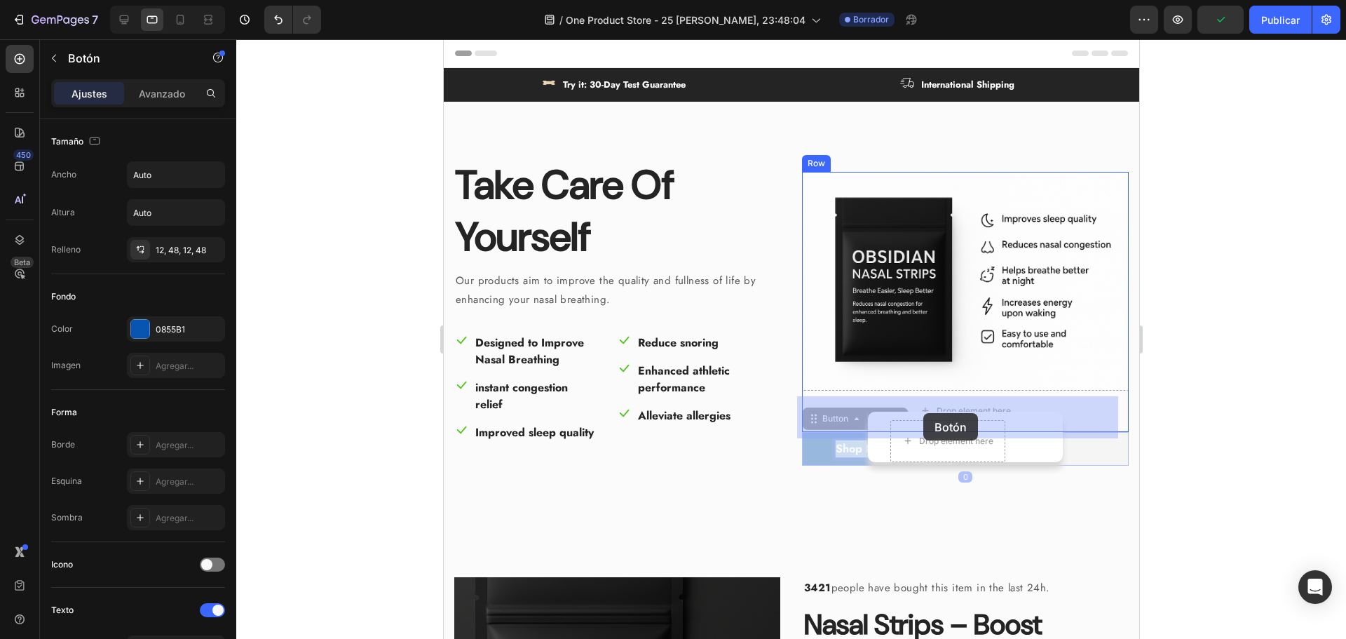
drag, startPoint x: 838, startPoint y: 462, endPoint x: 924, endPoint y: 412, distance: 99.6
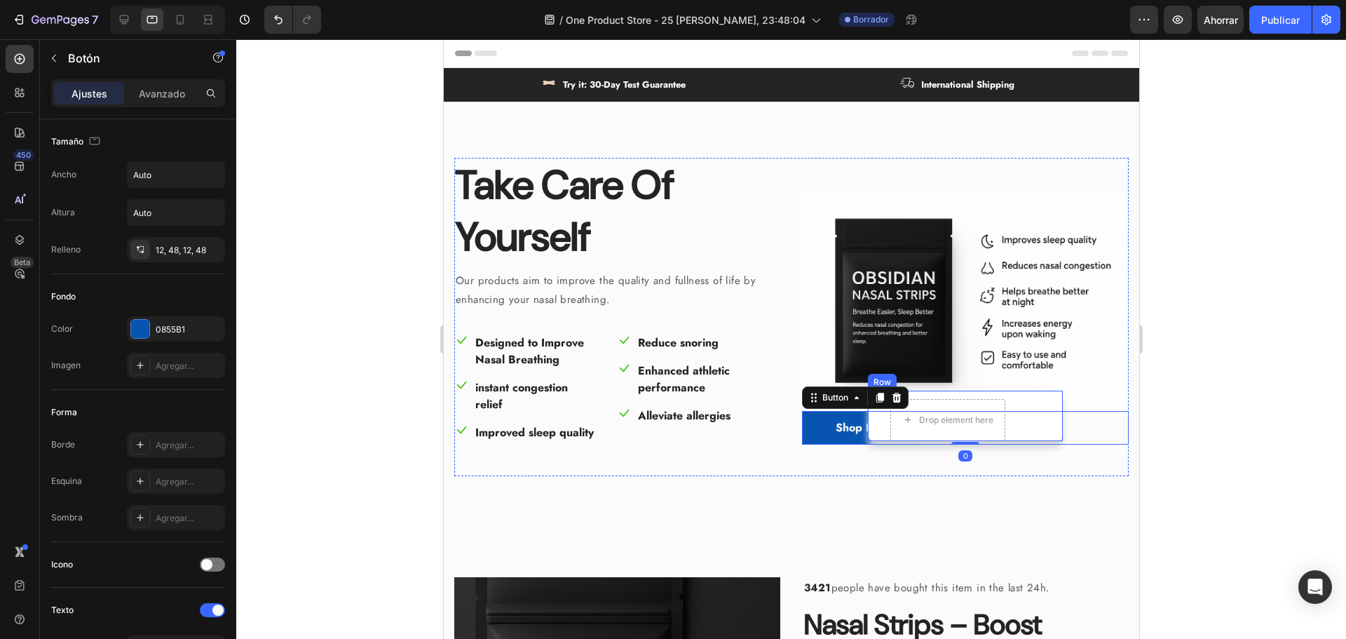
click at [1015, 426] on div "Drop element here Row" at bounding box center [964, 415] width 195 height 50
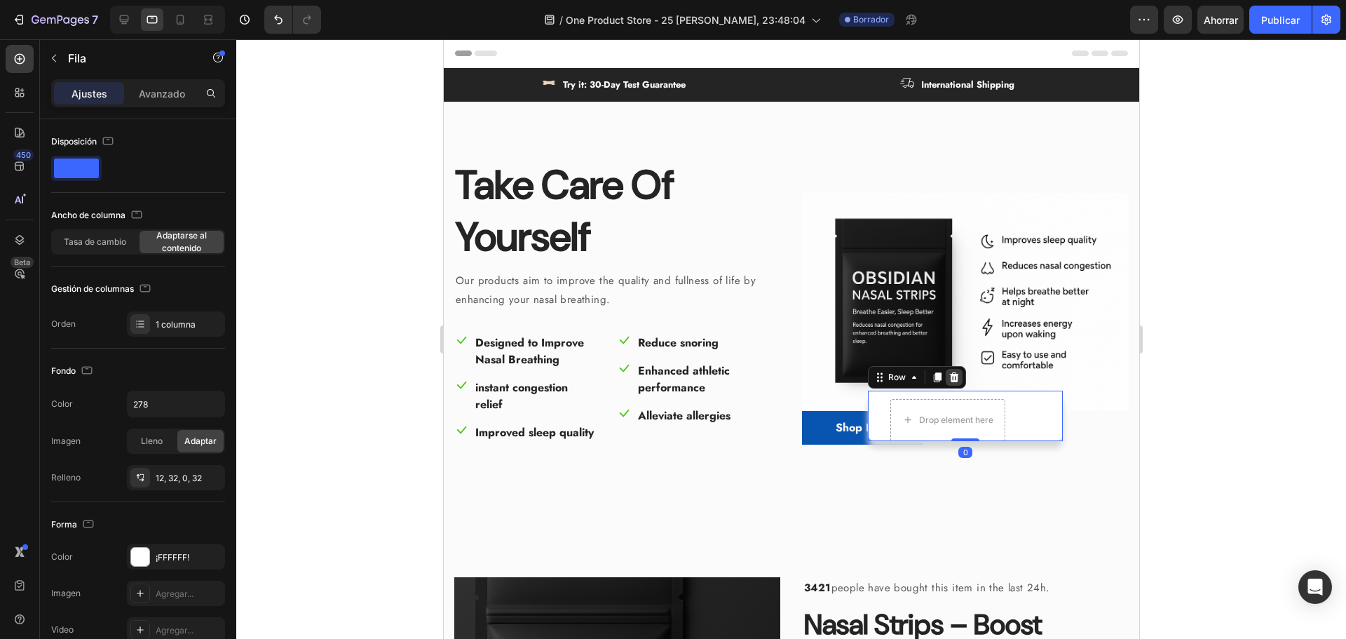
click at [951, 383] on div at bounding box center [953, 377] width 17 height 17
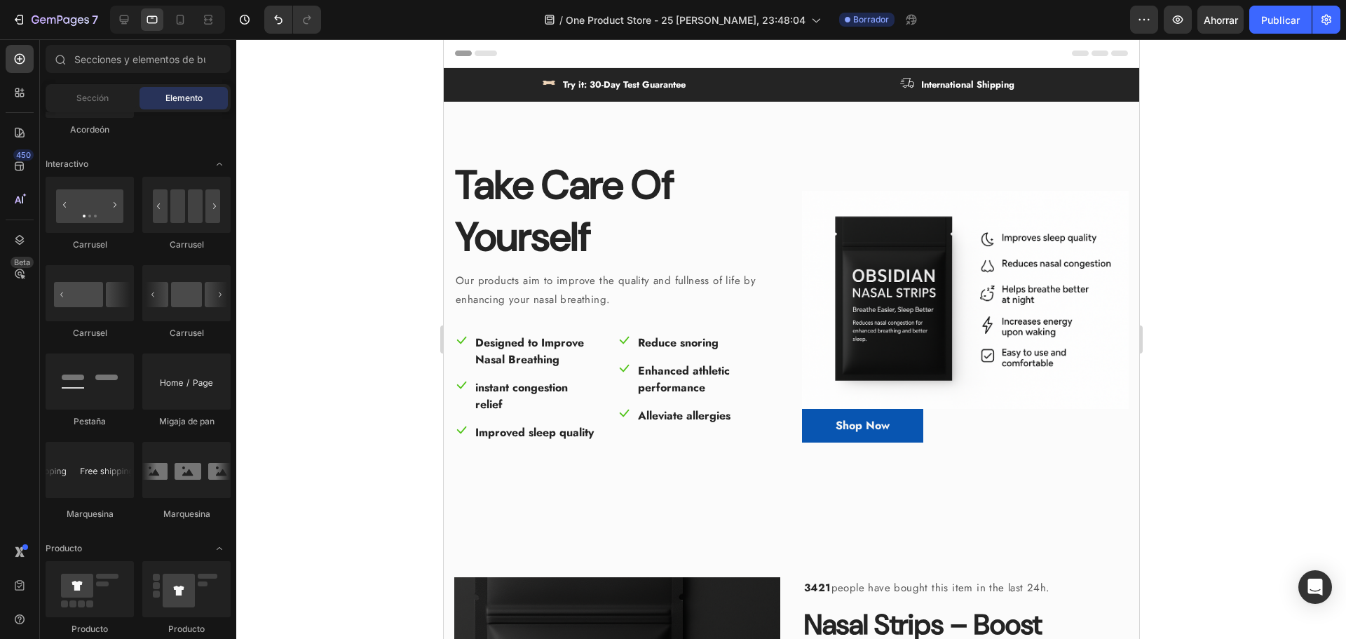
click at [1270, 430] on div at bounding box center [791, 338] width 1110 height 599
click at [960, 432] on div "Shop Now Button" at bounding box center [964, 426] width 327 height 34
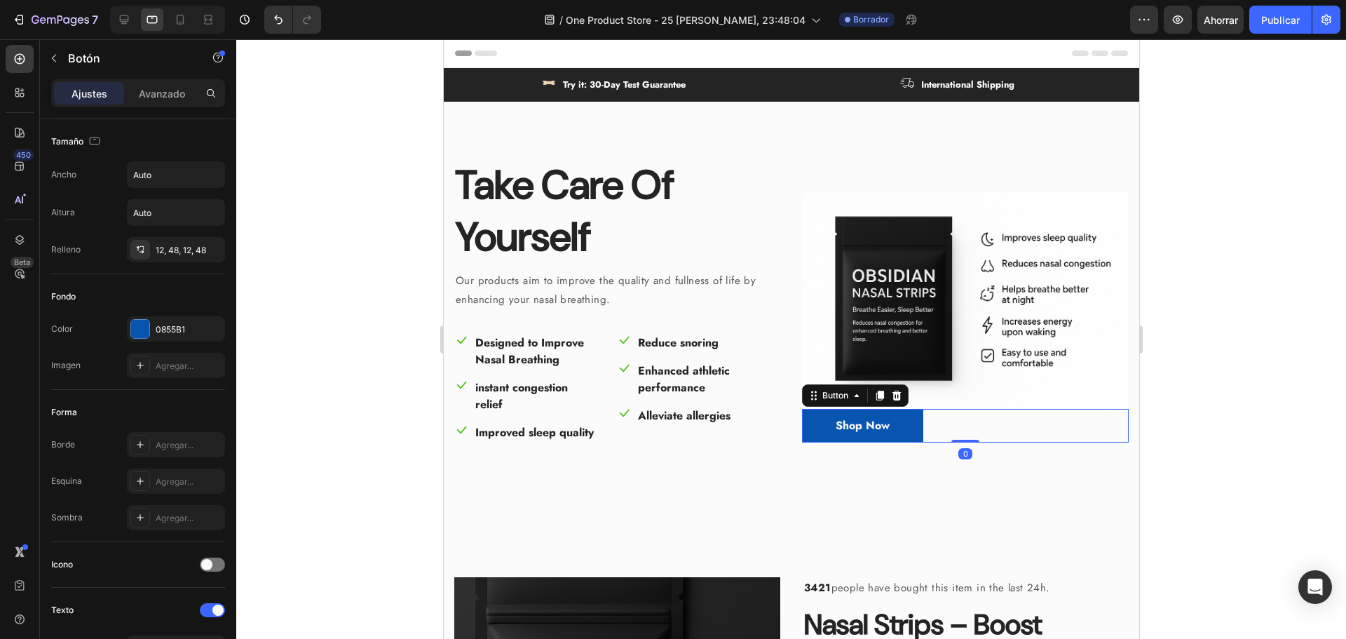
click at [1263, 414] on div at bounding box center [791, 338] width 1110 height 599
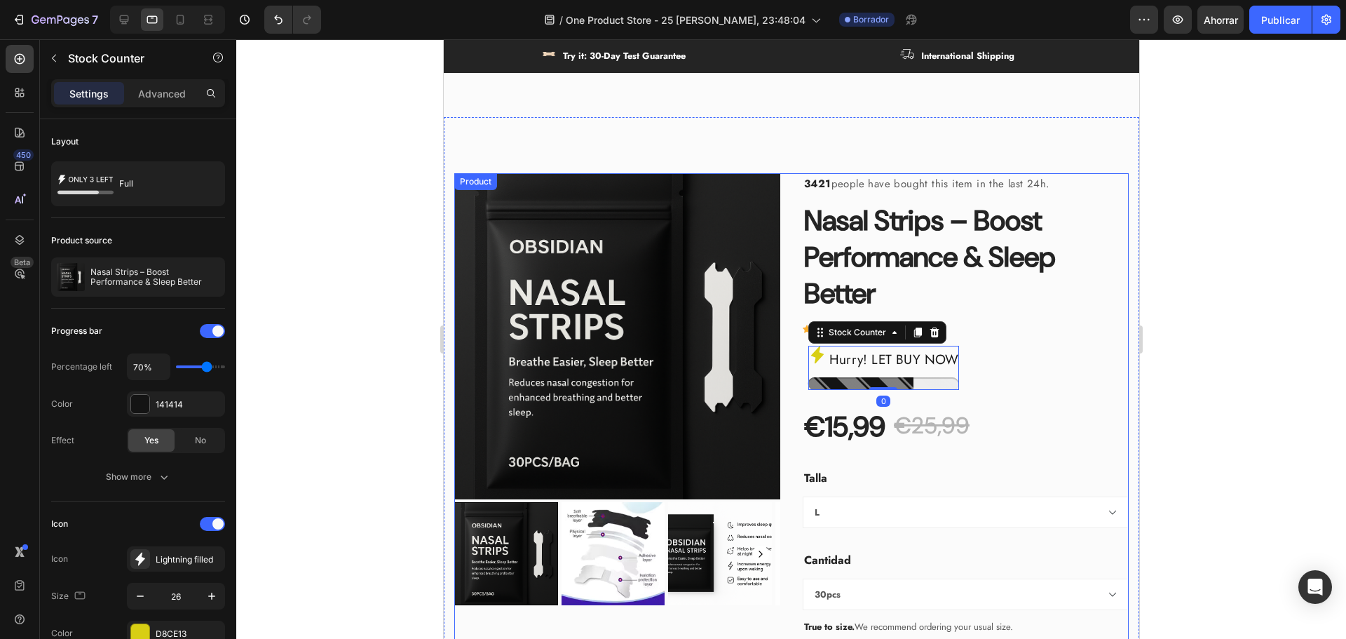
scroll to position [841, 0]
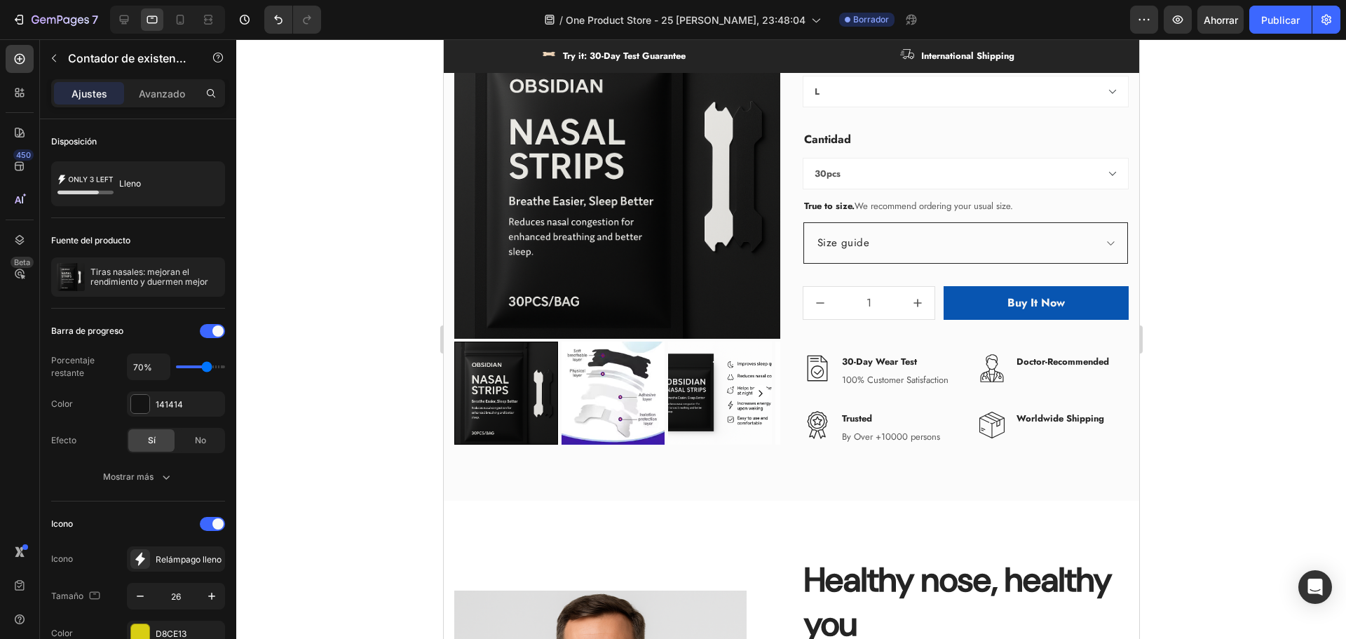
click at [1255, 374] on div at bounding box center [791, 338] width 1110 height 599
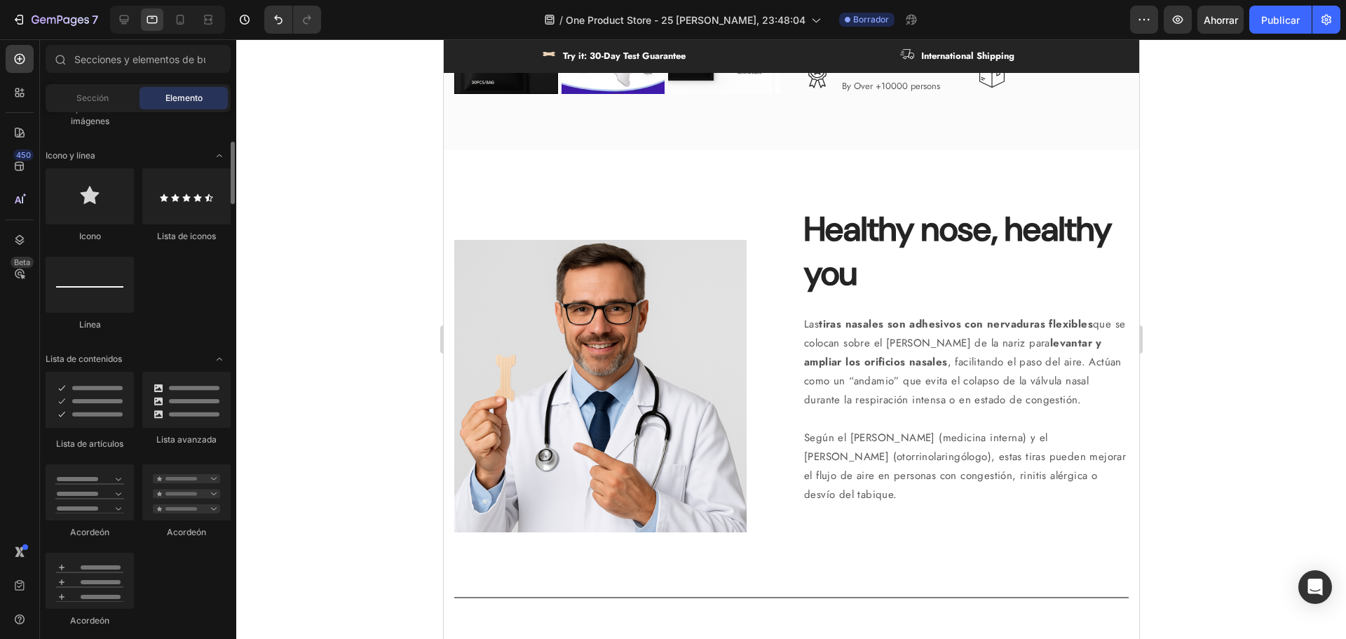
scroll to position [831, 0]
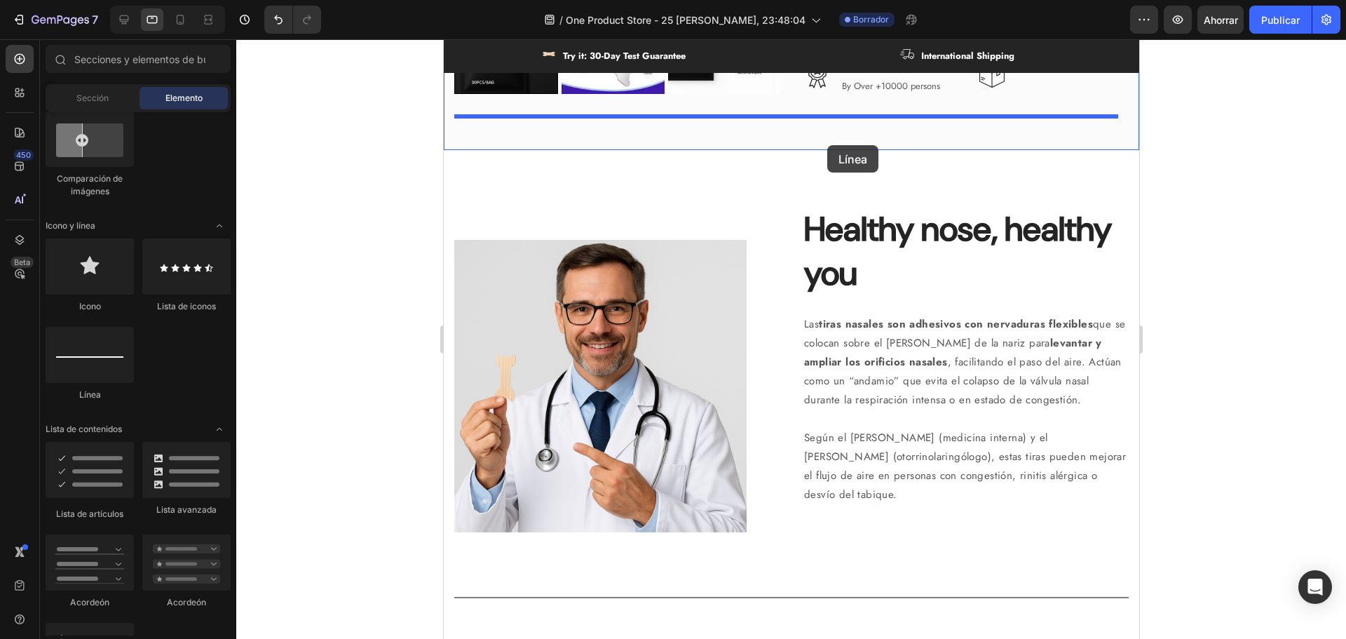
drag, startPoint x: 692, startPoint y: 423, endPoint x: 827, endPoint y: 145, distance: 308.5
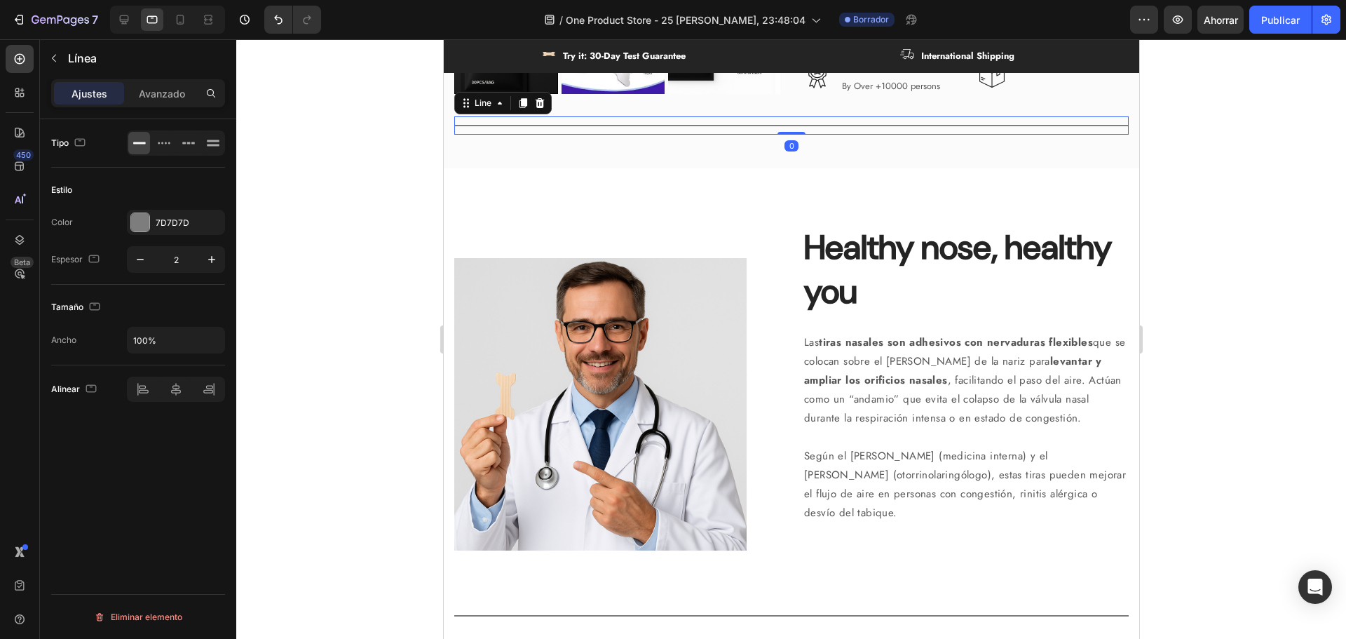
click at [398, 246] on div at bounding box center [791, 338] width 1110 height 599
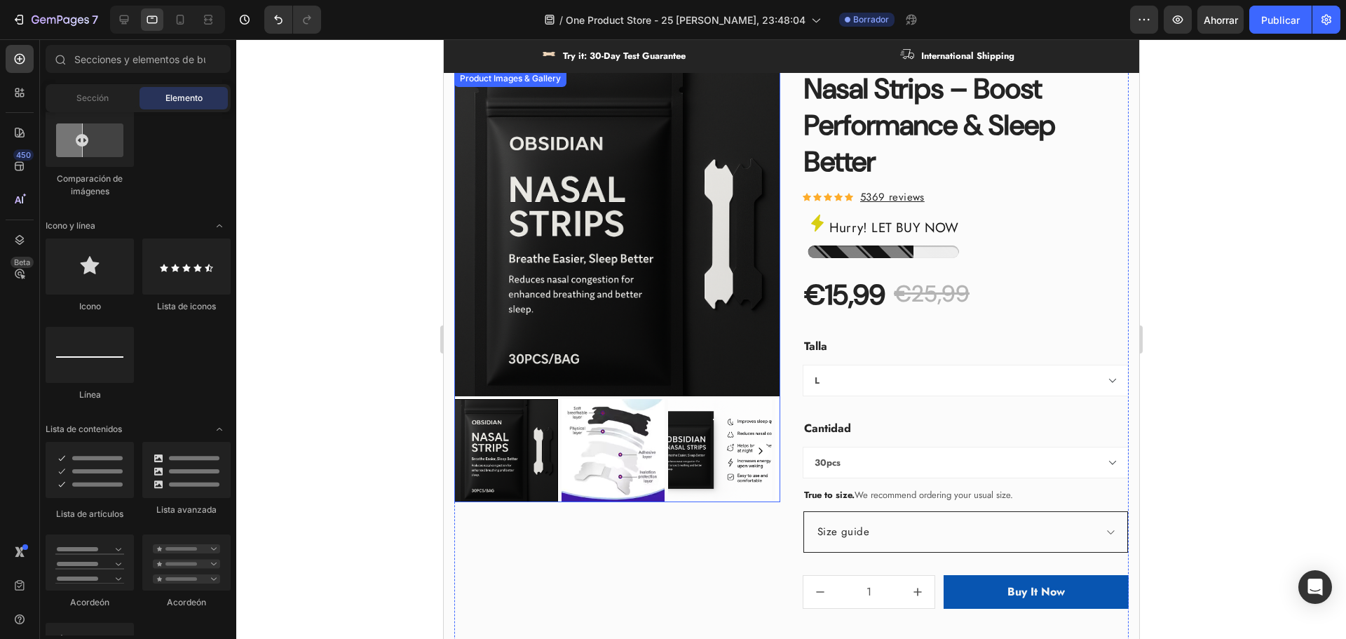
scroll to position [140, 0]
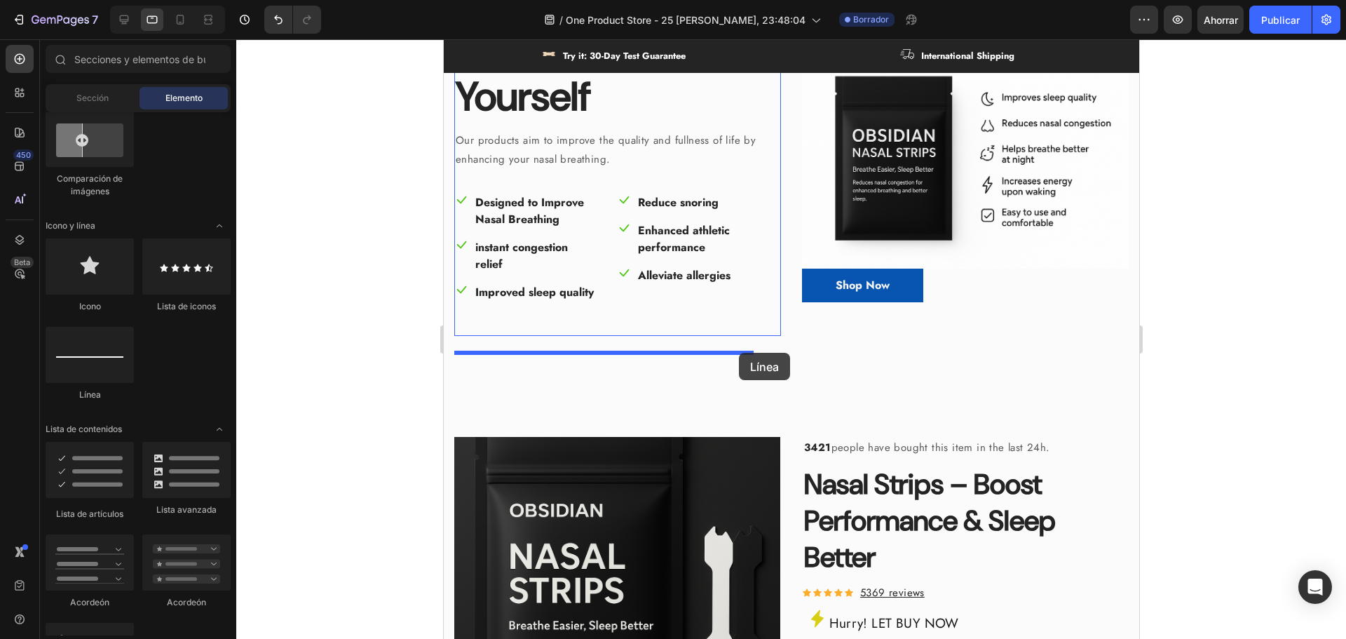
drag, startPoint x: 551, startPoint y: 397, endPoint x: 738, endPoint y: 353, distance: 192.5
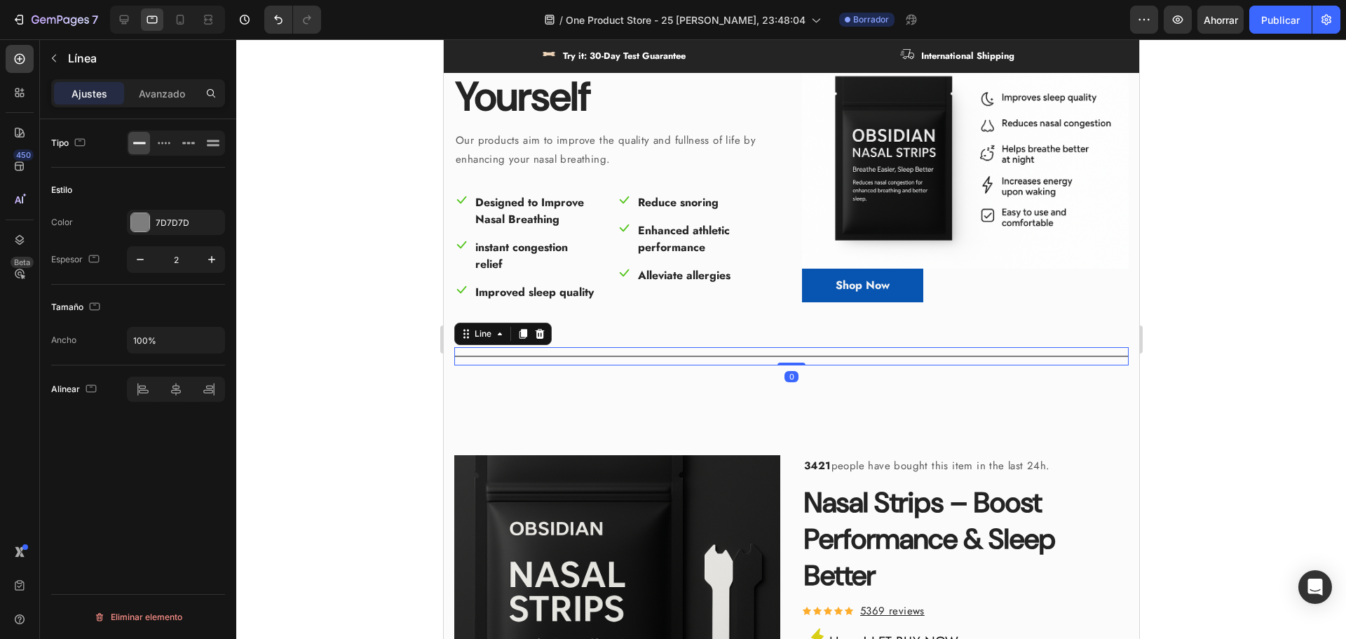
click at [369, 312] on div at bounding box center [791, 338] width 1110 height 599
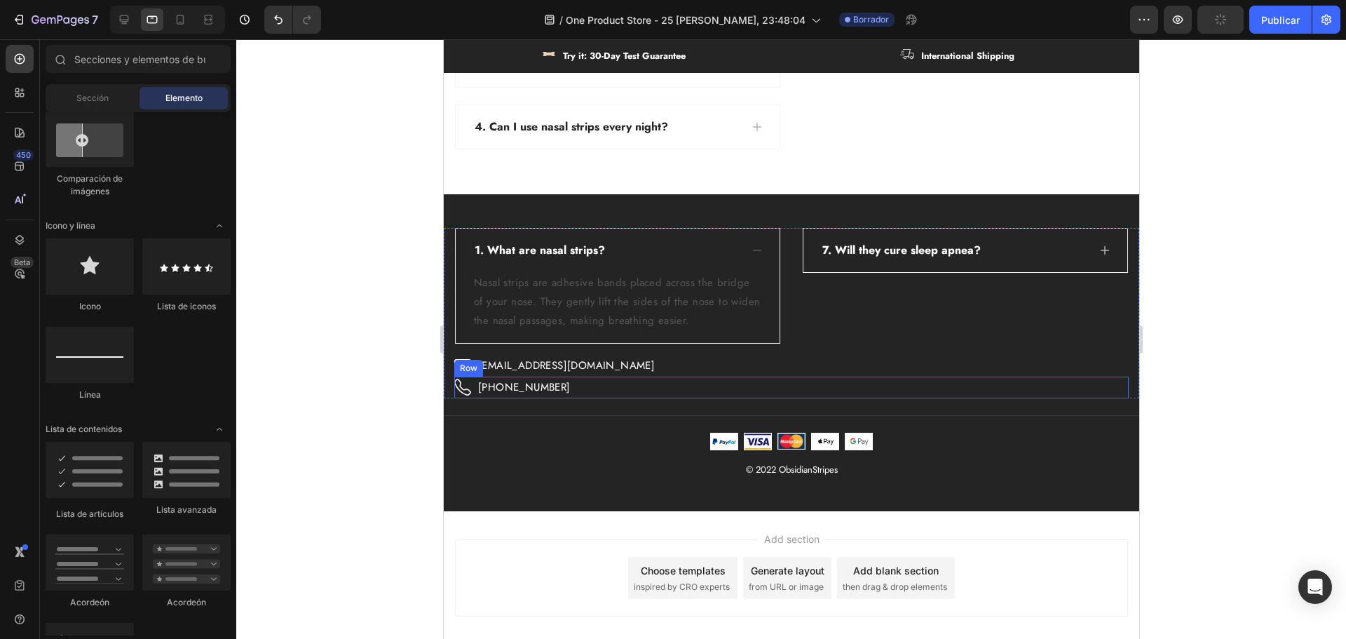
scroll to position [3505, 0]
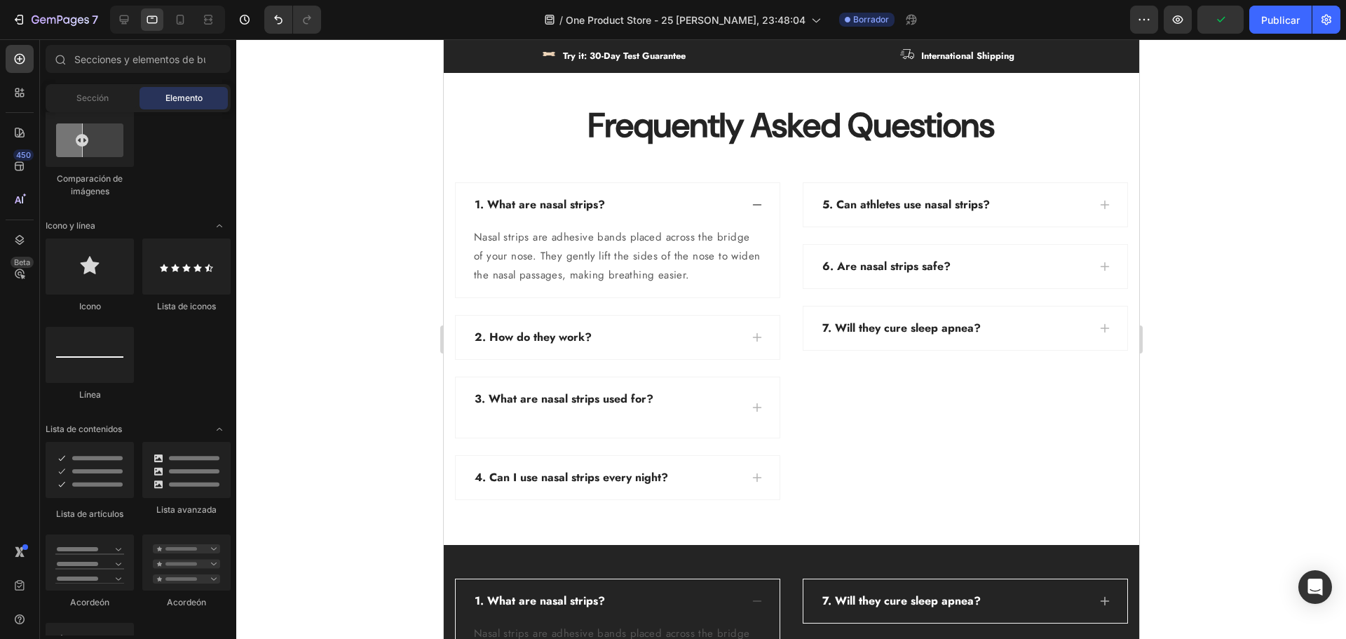
click at [1232, 337] on div at bounding box center [791, 338] width 1110 height 599
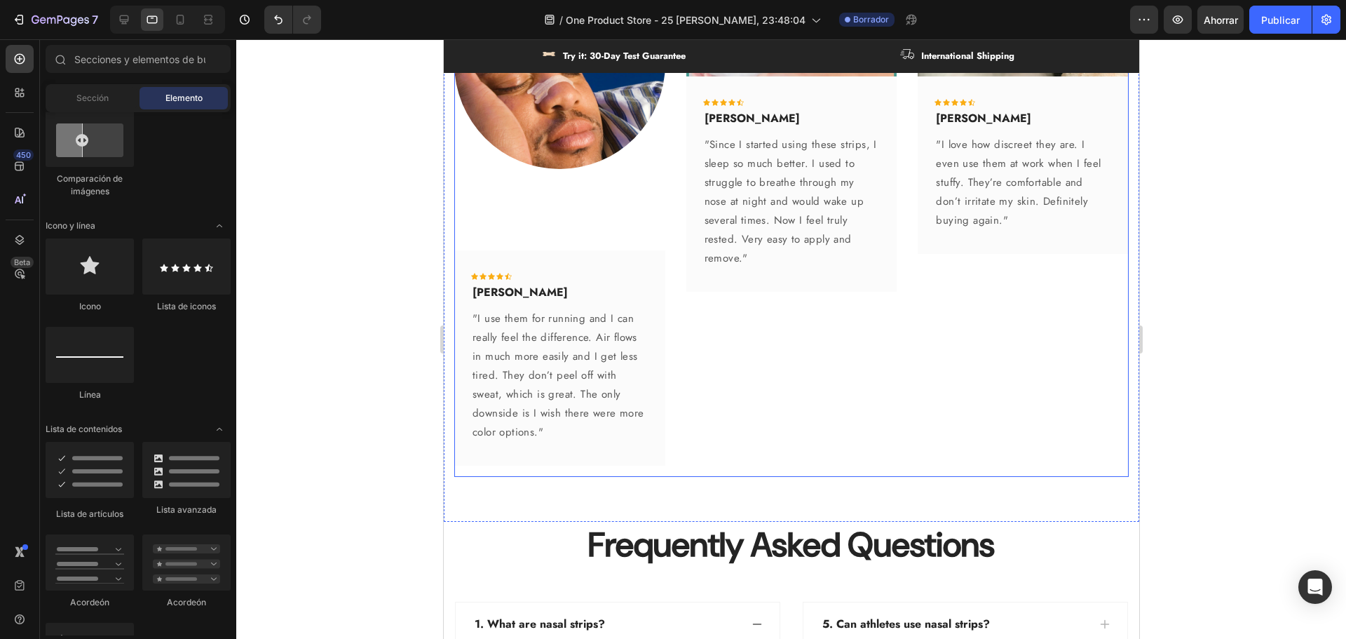
scroll to position [3154, 0]
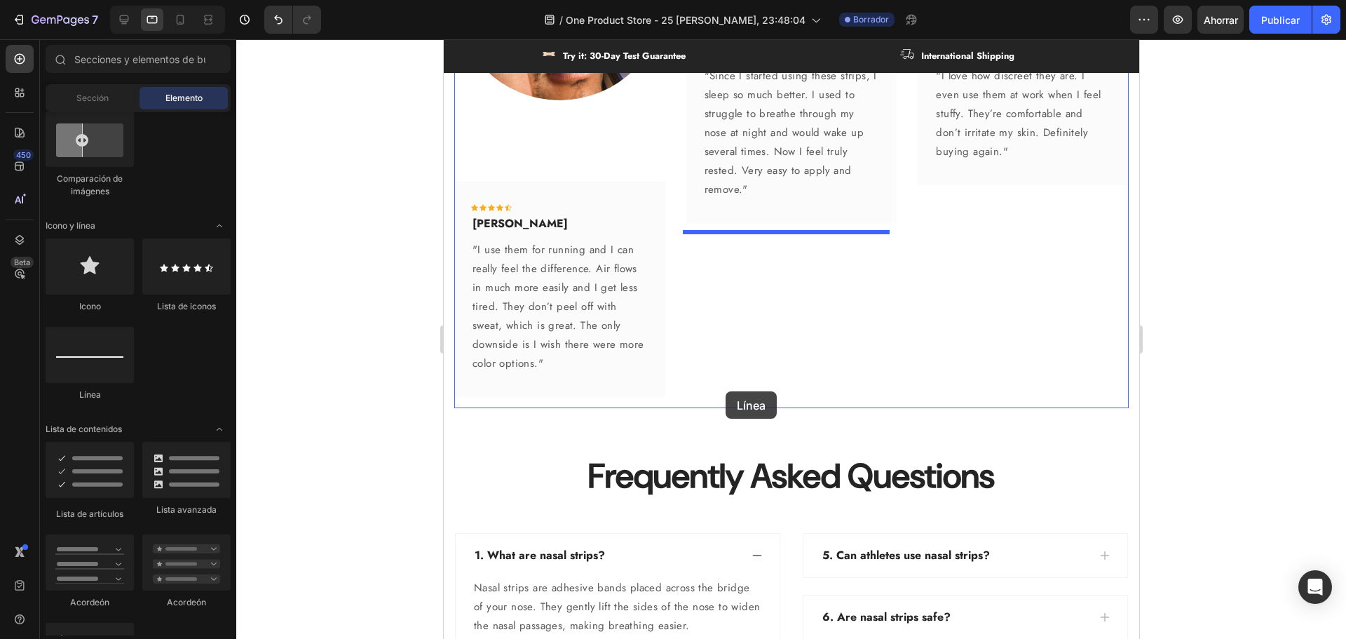
drag, startPoint x: 835, startPoint y: 407, endPoint x: 725, endPoint y: 392, distance: 111.0
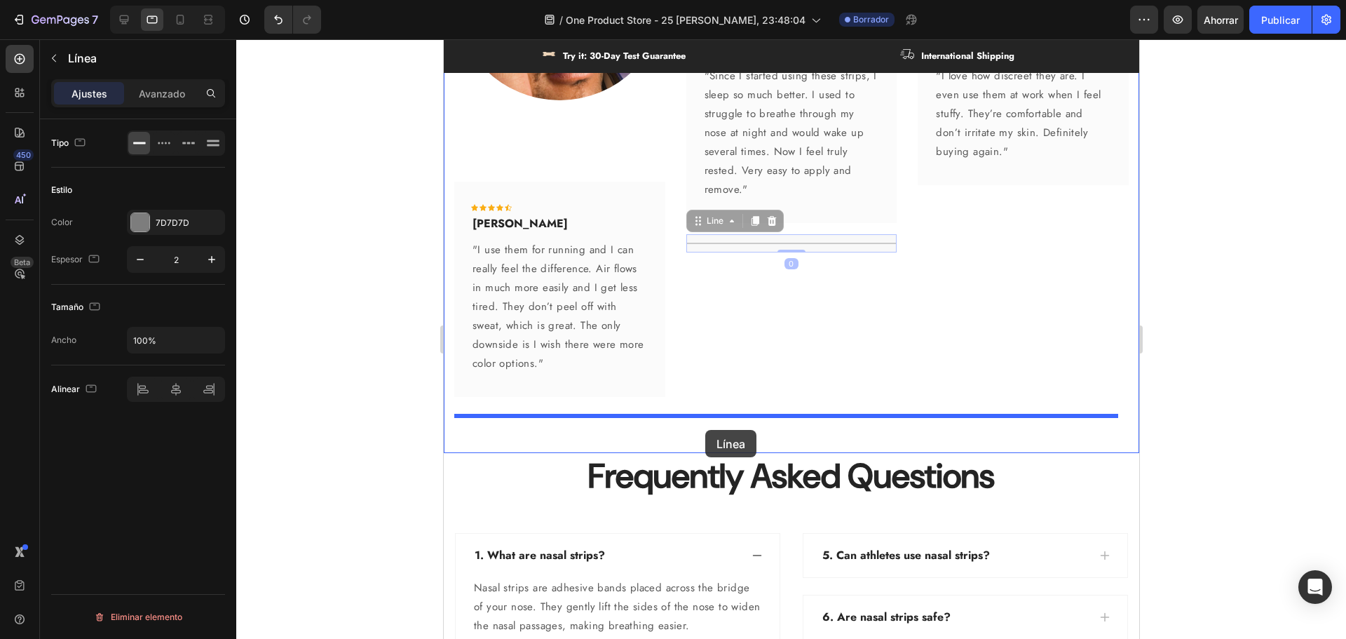
drag, startPoint x: 839, startPoint y: 240, endPoint x: 705, endPoint y: 430, distance: 232.8
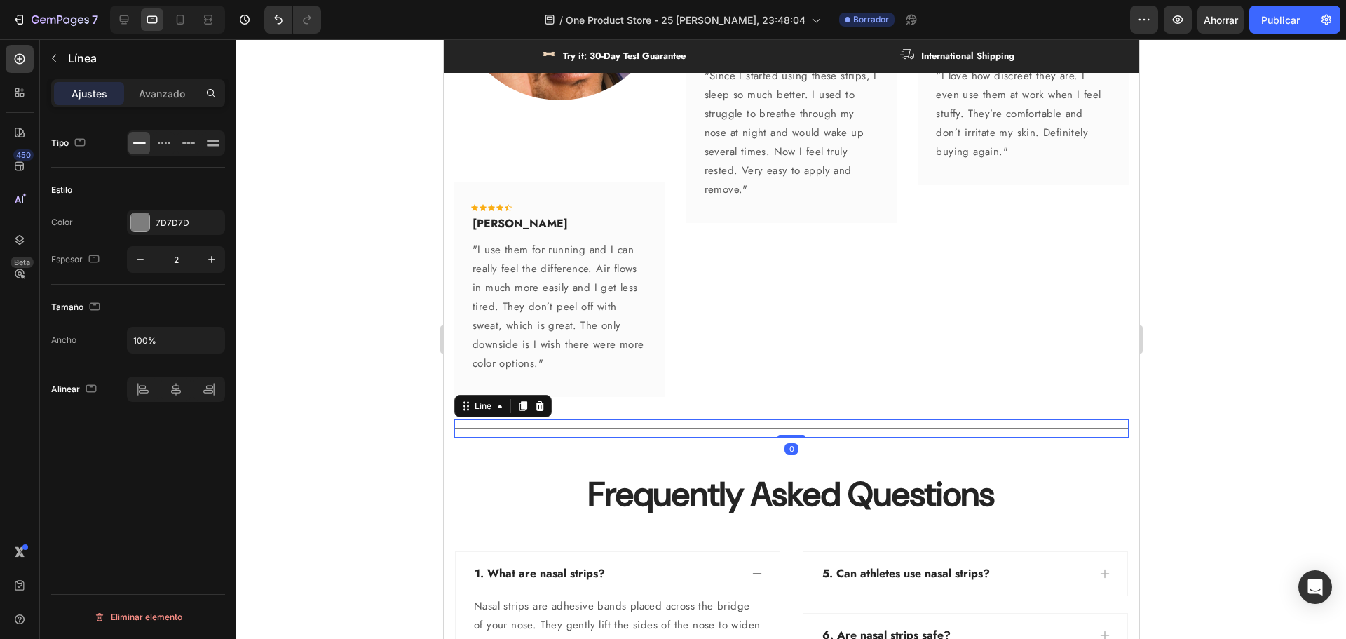
click at [331, 359] on div at bounding box center [791, 338] width 1110 height 599
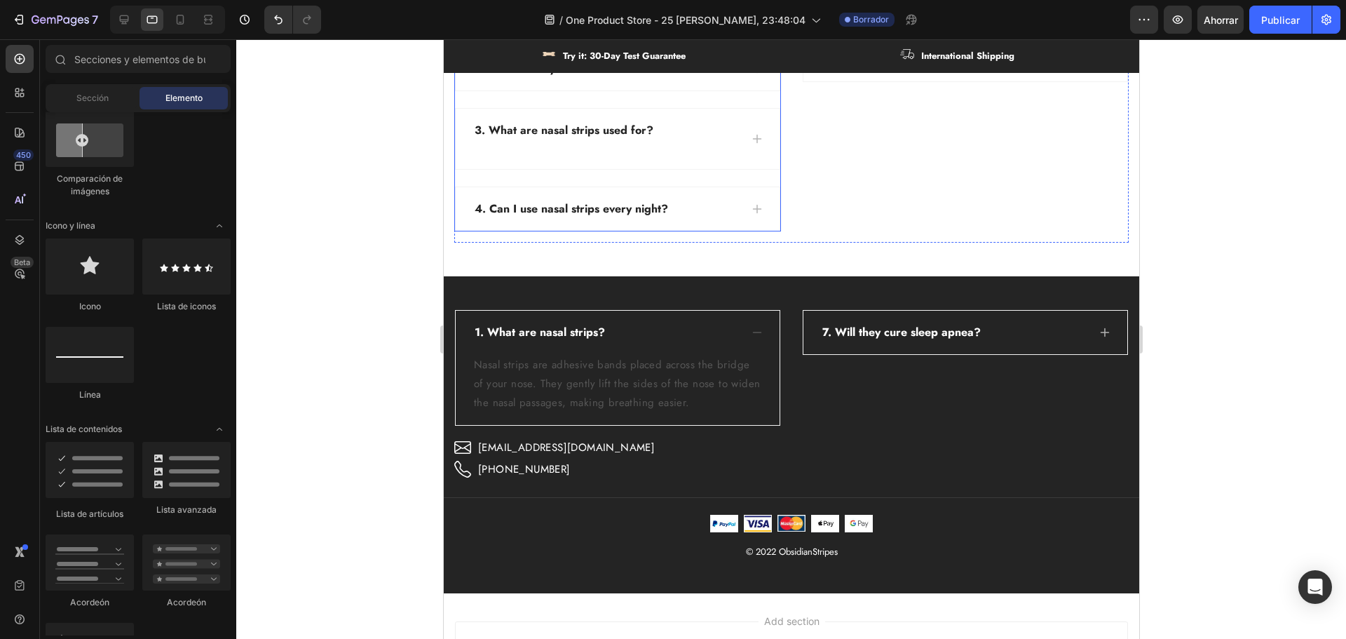
scroll to position [3925, 0]
